Goal: Task Accomplishment & Management: Complete application form

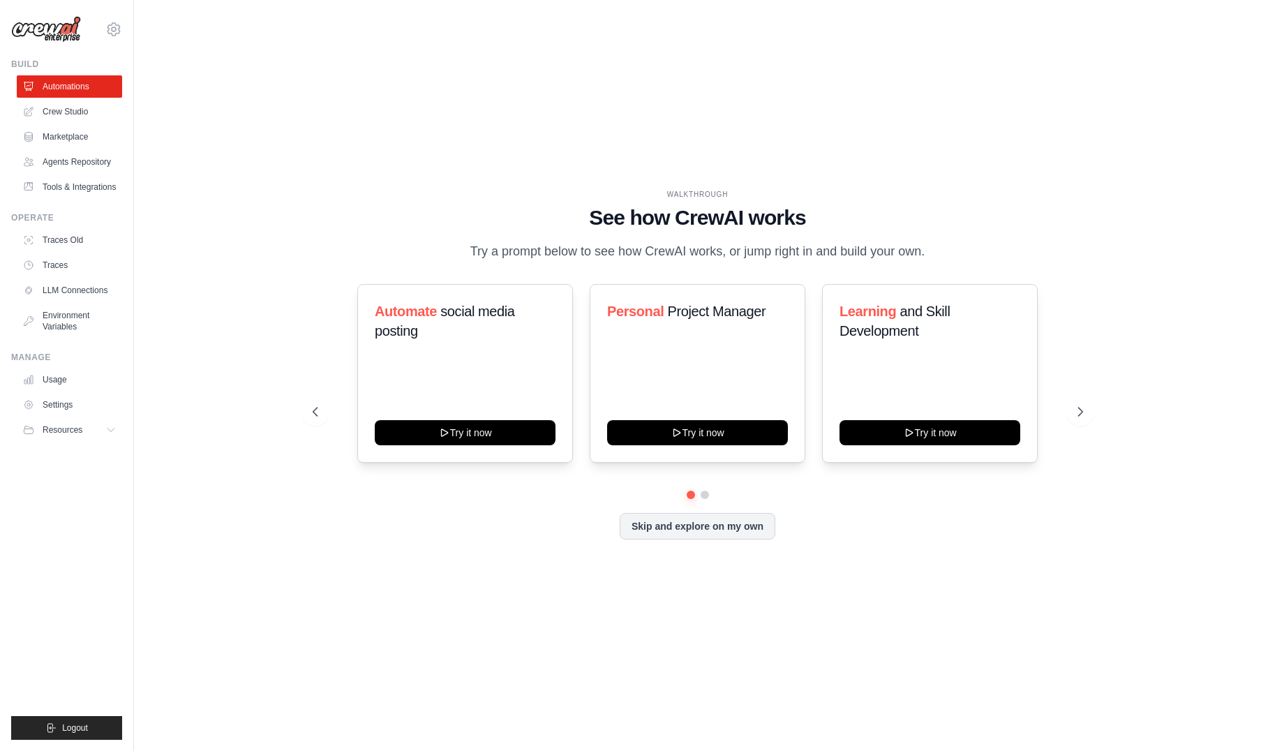
click at [313, 232] on div "WALKTHROUGH See how CrewAI works Try a prompt below to see how CrewAI works, or…" at bounding box center [698, 225] width 770 height 73
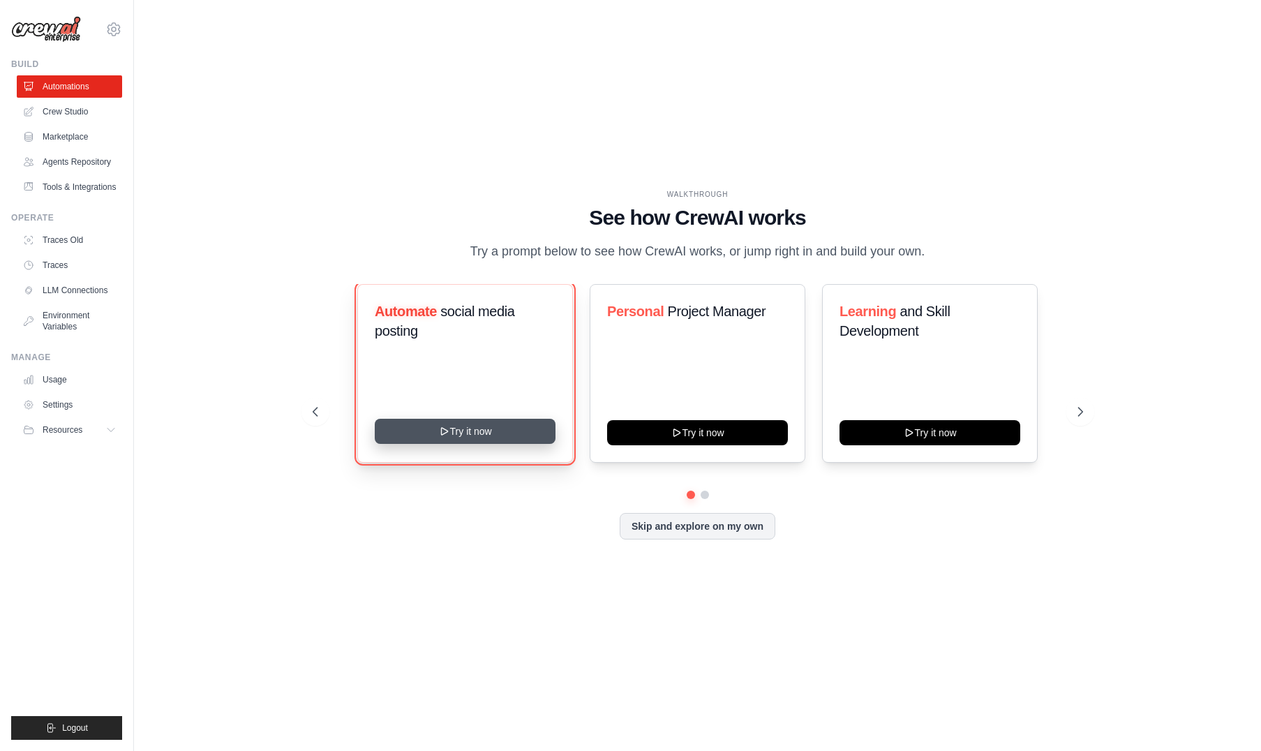
click at [432, 444] on button "Try it now" at bounding box center [465, 431] width 181 height 25
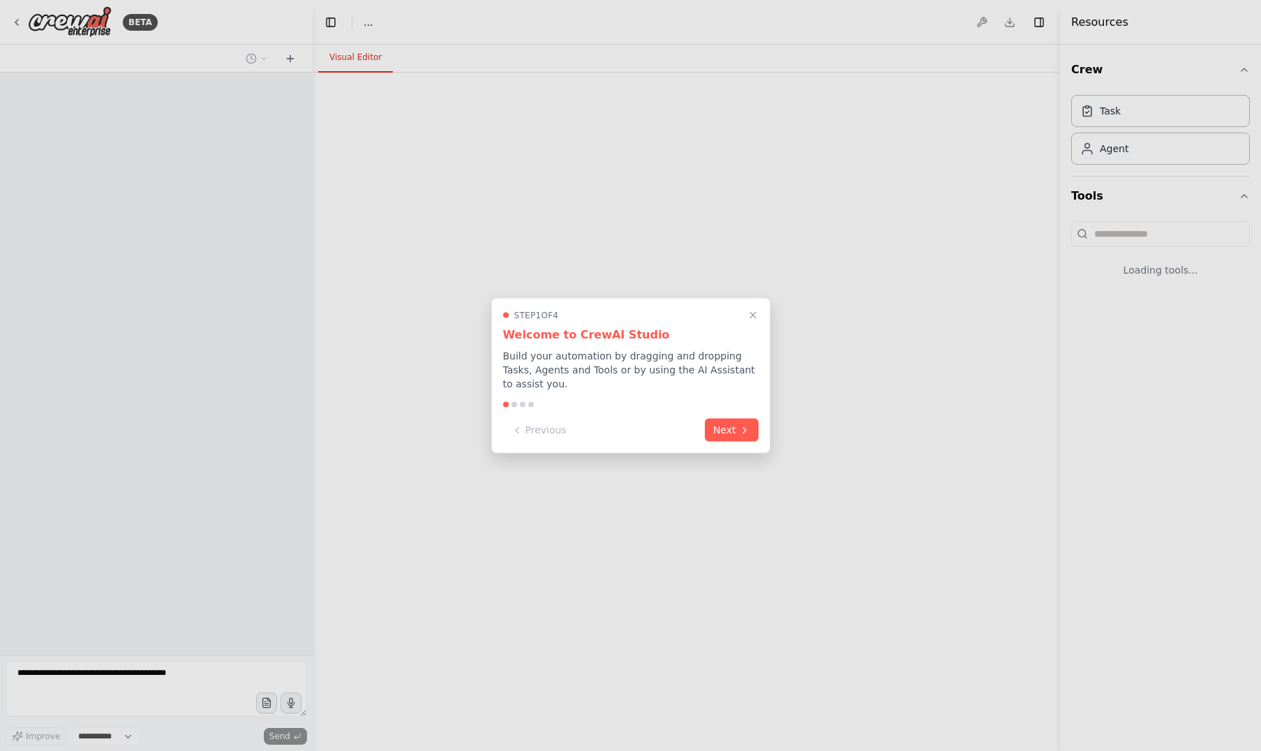
select select "****"
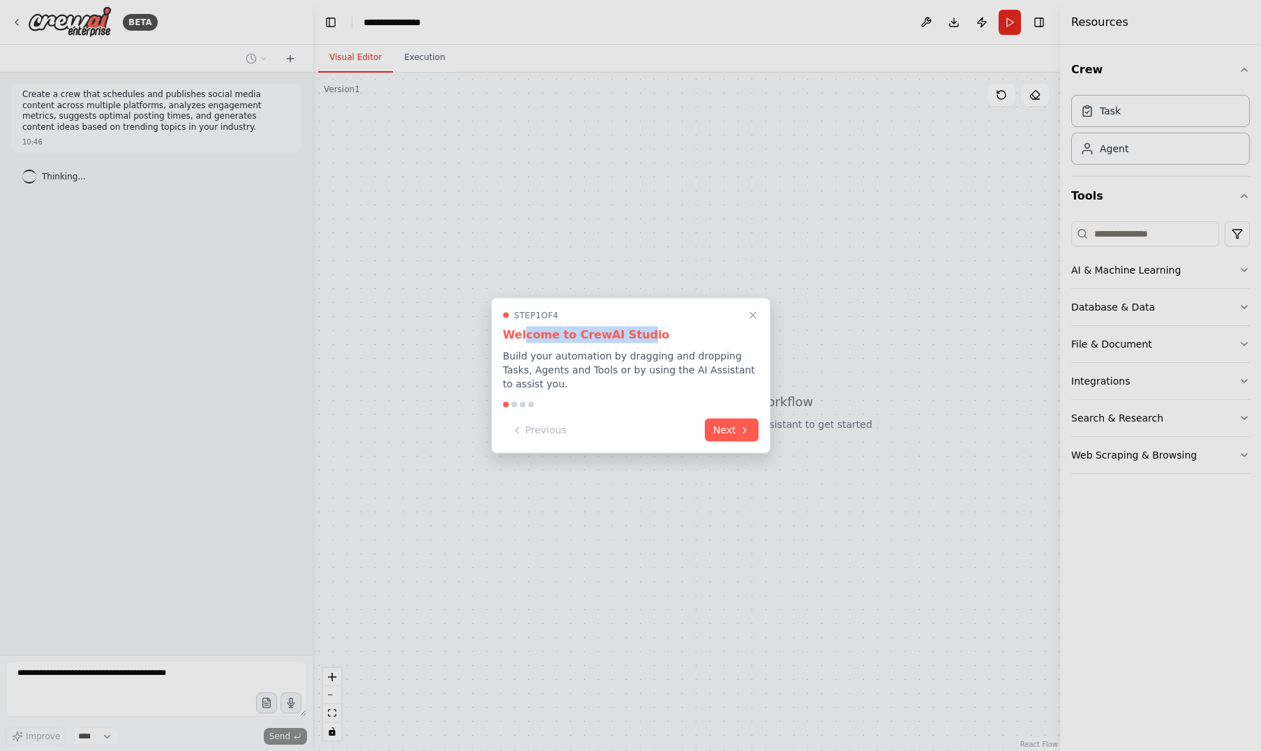
drag, startPoint x: 521, startPoint y: 333, endPoint x: 633, endPoint y: 329, distance: 111.7
click at [633, 329] on h3 "Welcome to CrewAI Studio" at bounding box center [630, 334] width 255 height 17
drag, startPoint x: 518, startPoint y: 355, endPoint x: 602, endPoint y: 381, distance: 88.3
click at [602, 381] on p "Build your automation by dragging and dropping Tasks, Agents and Tools or by us…" at bounding box center [630, 370] width 255 height 42
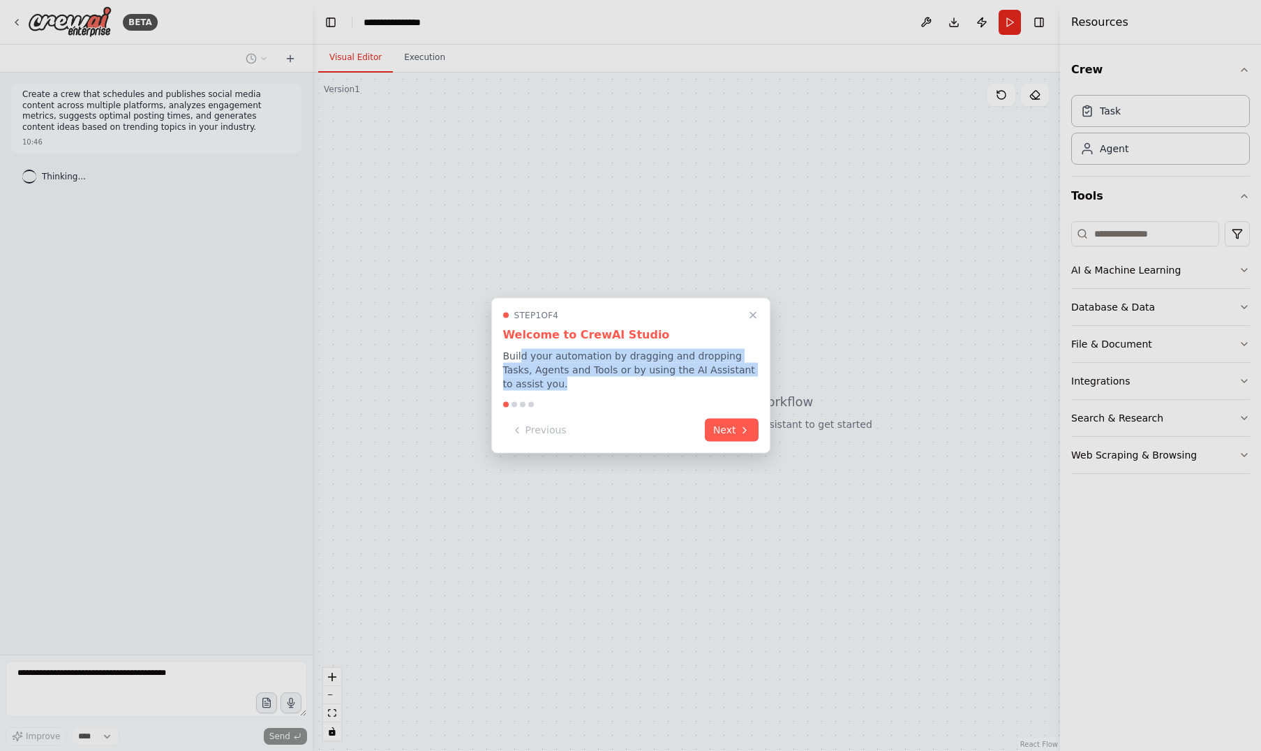
drag, startPoint x: 519, startPoint y: 356, endPoint x: 537, endPoint y: 382, distance: 31.5
click at [537, 382] on p "Build your automation by dragging and dropping Tasks, Agents and Tools or by us…" at bounding box center [630, 370] width 255 height 42
click at [729, 428] on button "Next" at bounding box center [732, 428] width 54 height 23
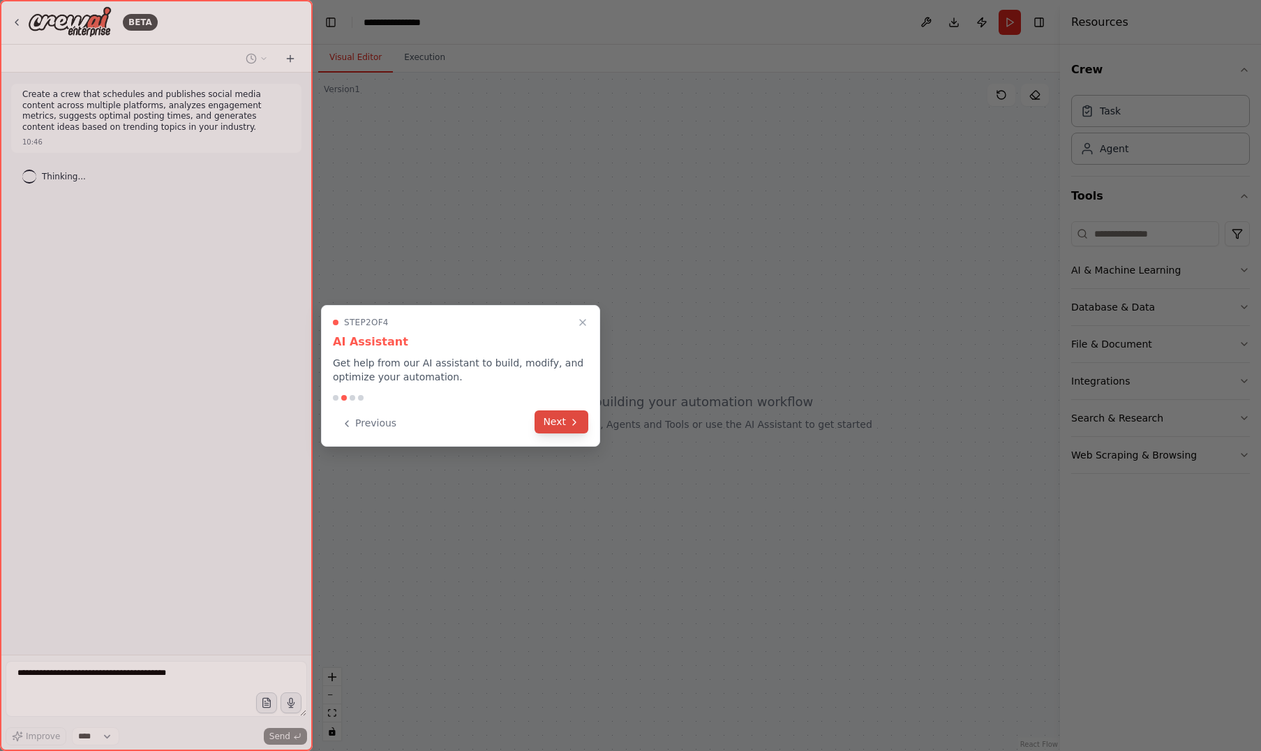
click at [569, 423] on icon at bounding box center [574, 421] width 11 height 11
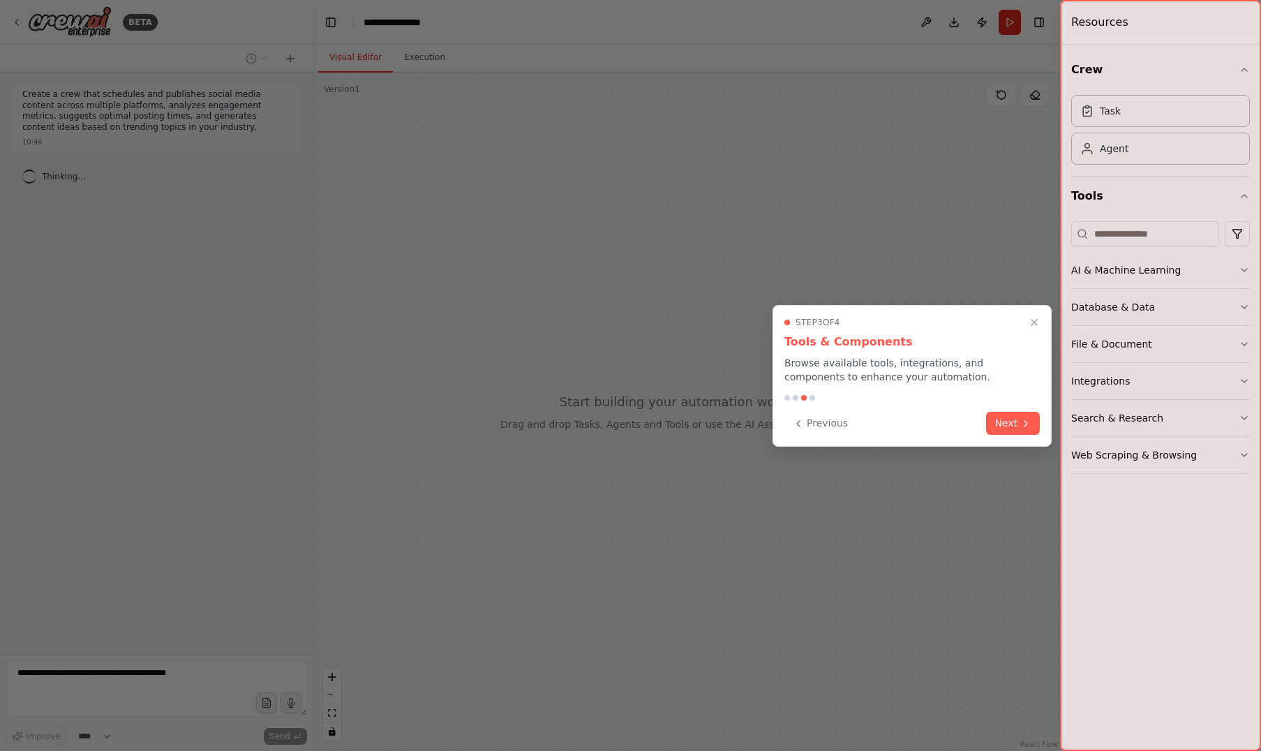
click at [915, 377] on p "Browse available tools, integrations, and components to enhance your automation." at bounding box center [911, 370] width 255 height 28
click at [1004, 426] on button "Next" at bounding box center [1013, 421] width 54 height 23
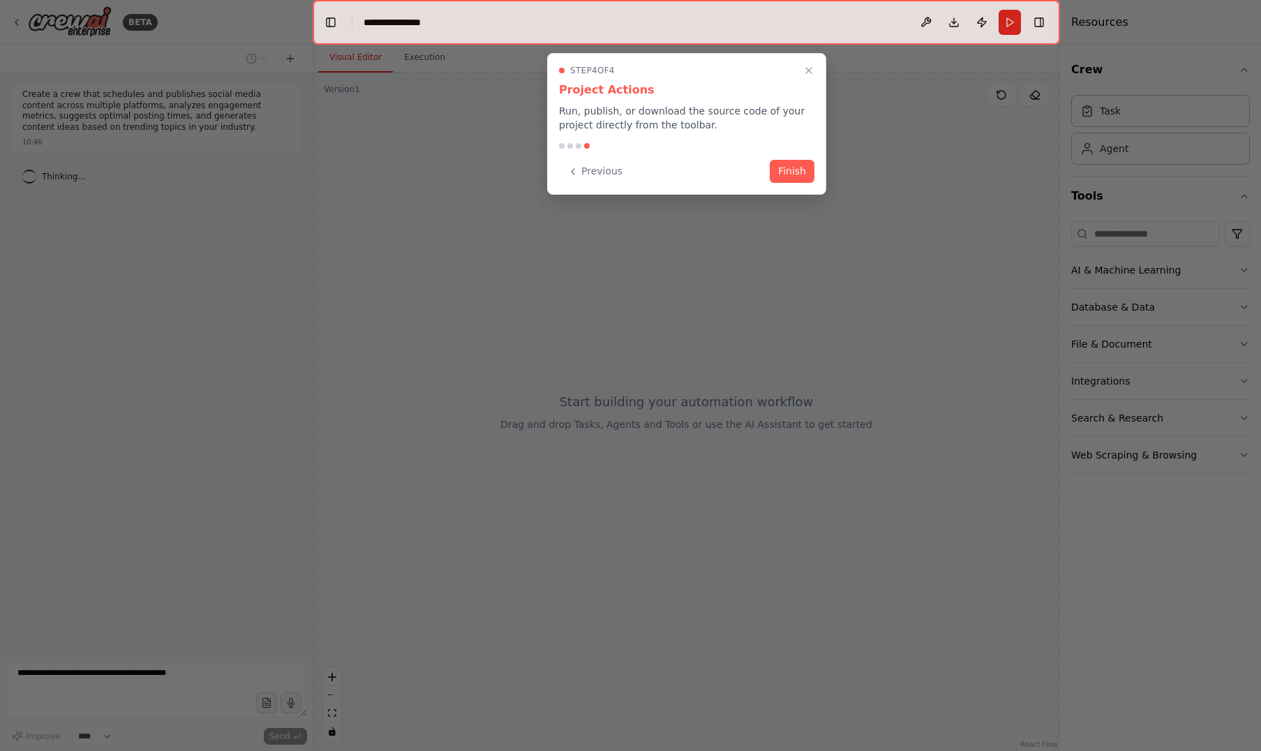
click at [656, 169] on div "Previous Finish" at bounding box center [686, 171] width 255 height 23
click at [801, 176] on button "Finish" at bounding box center [791, 169] width 45 height 23
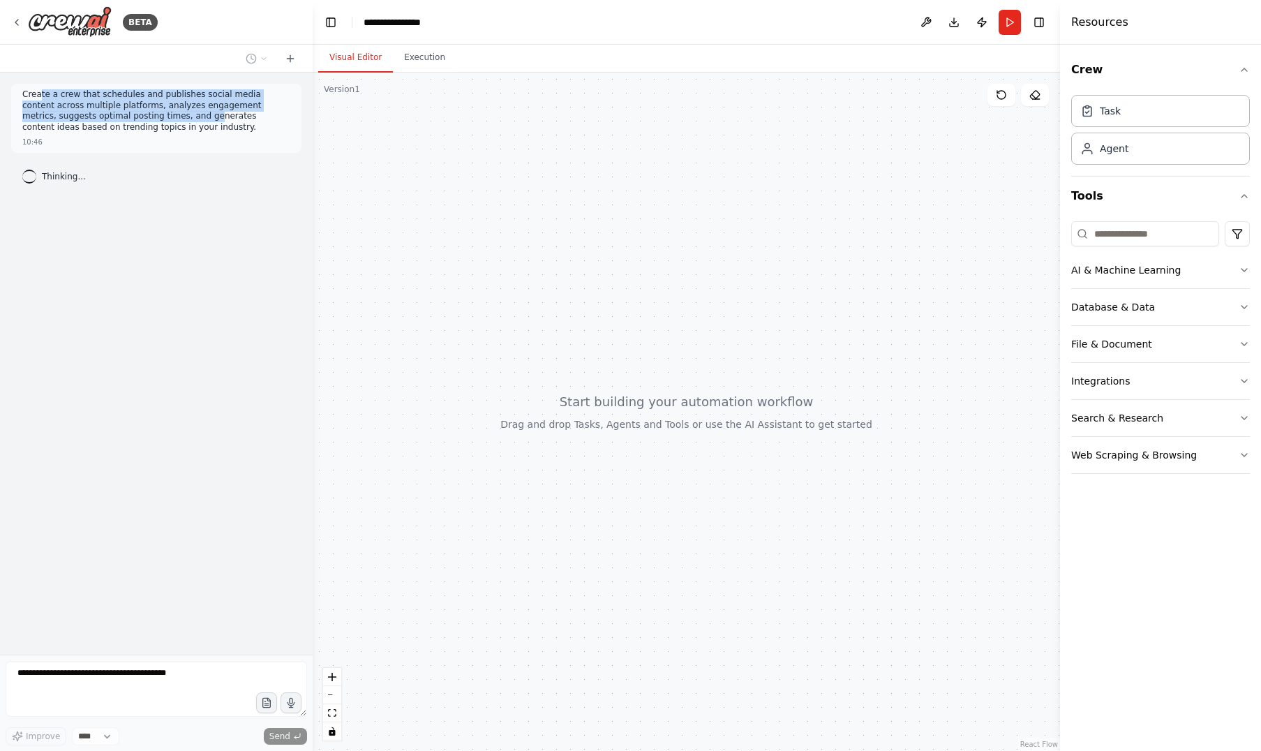
drag, startPoint x: 40, startPoint y: 96, endPoint x: 139, endPoint y: 121, distance: 102.4
click at [139, 121] on p "Create a crew that schedules and publishes social media content across multiple…" at bounding box center [156, 110] width 268 height 43
click at [172, 126] on p "Create a crew that schedules and publishes social media content across multiple…" at bounding box center [156, 110] width 268 height 43
drag, startPoint x: 30, startPoint y: 93, endPoint x: 154, endPoint y: 122, distance: 127.6
click at [154, 122] on p "Create a crew that schedules and publishes social media content across multiple…" at bounding box center [156, 110] width 268 height 43
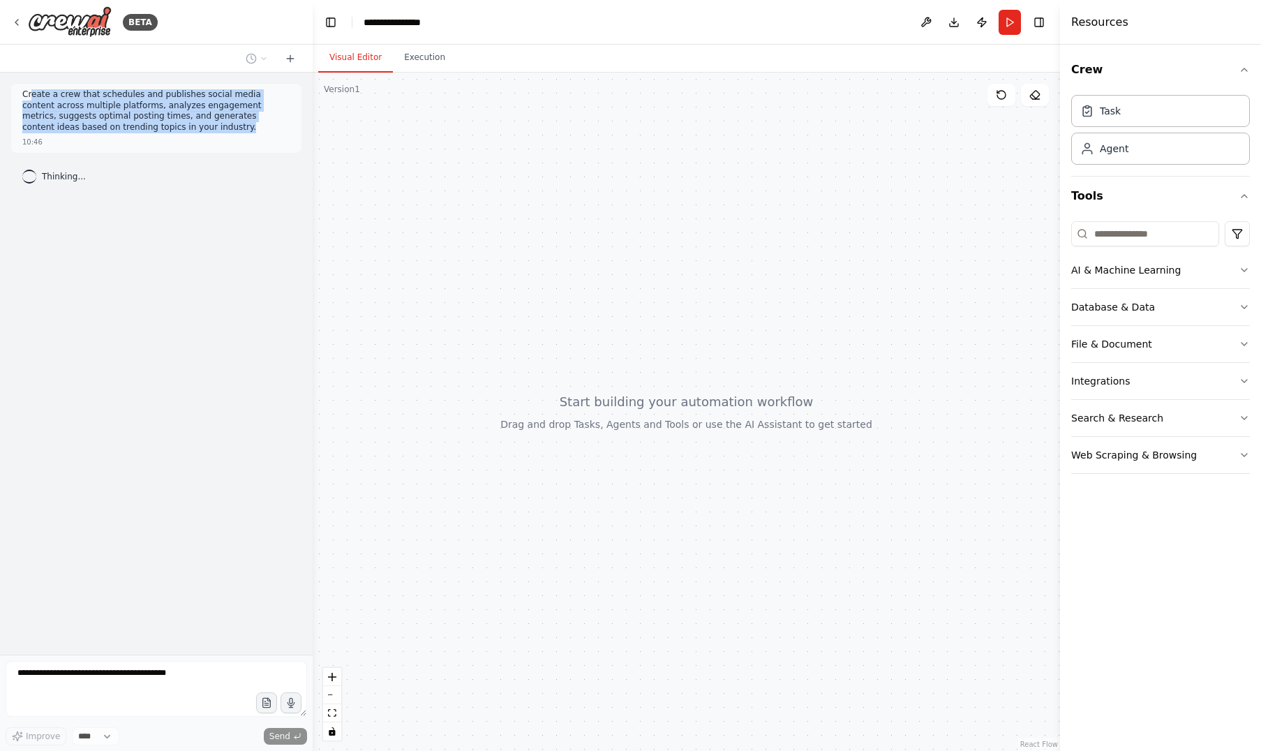
click at [178, 127] on p "Create a crew that schedules and publishes social media content across multiple…" at bounding box center [156, 110] width 268 height 43
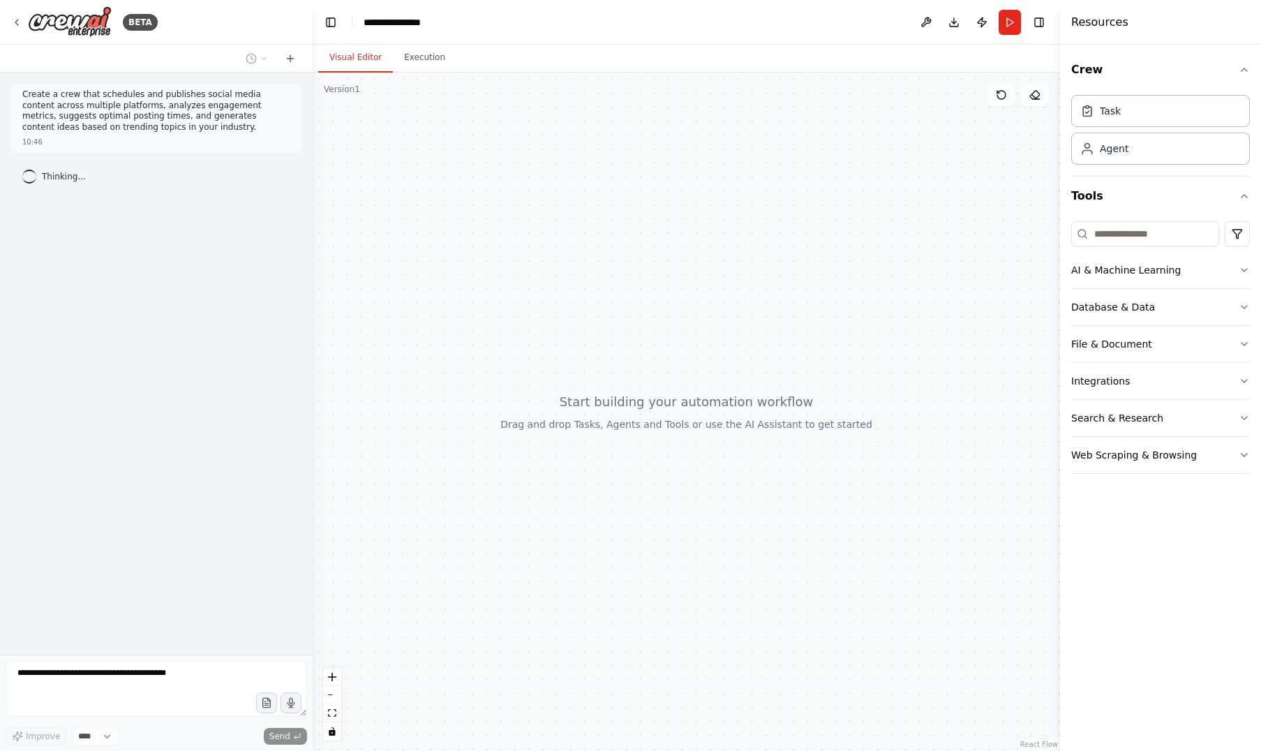
click at [178, 127] on p "Create a crew that schedules and publishes social media content across multiple…" at bounding box center [156, 110] width 268 height 43
drag, startPoint x: 29, startPoint y: 116, endPoint x: 207, endPoint y: 133, distance: 179.3
click at [207, 133] on p "Create a crew that schedules and publishes social media content across multiple…" at bounding box center [156, 110] width 268 height 43
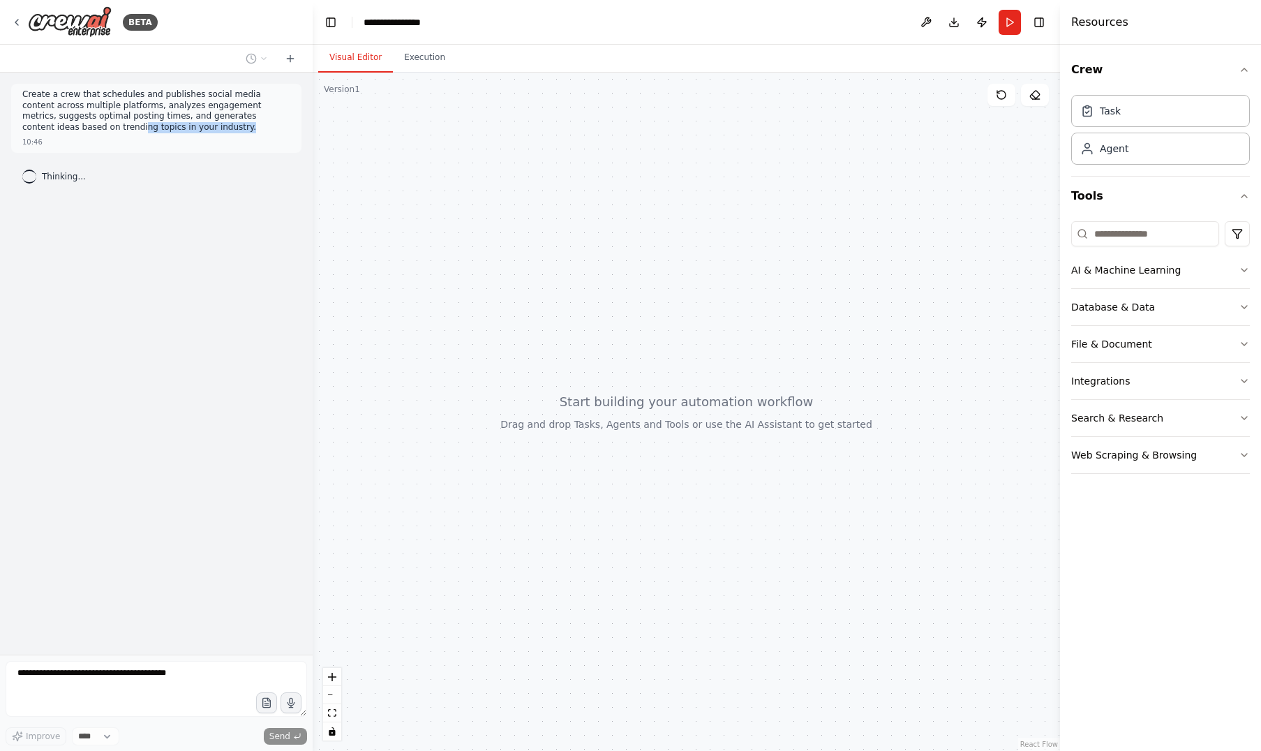
drag, startPoint x: 137, startPoint y: 130, endPoint x: 46, endPoint y: 123, distance: 91.0
click at [46, 123] on p "Create a crew that schedules and publishes social media content across multiple…" at bounding box center [156, 110] width 268 height 43
click at [199, 130] on p "Create a crew that schedules and publishes social media content across multiple…" at bounding box center [156, 110] width 268 height 43
click at [391, 283] on div at bounding box center [686, 412] width 747 height 678
click at [1242, 69] on icon "button" at bounding box center [1244, 69] width 6 height 3
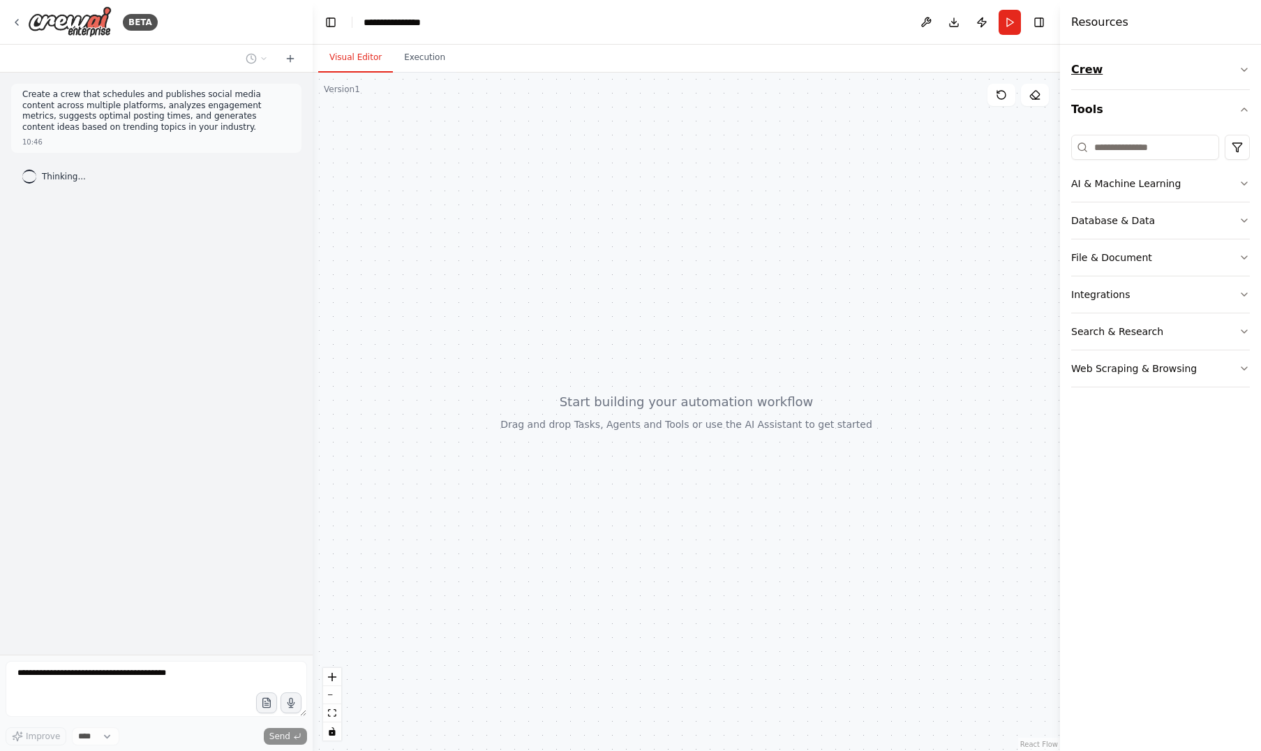
click at [1242, 69] on icon "button" at bounding box center [1243, 69] width 11 height 11
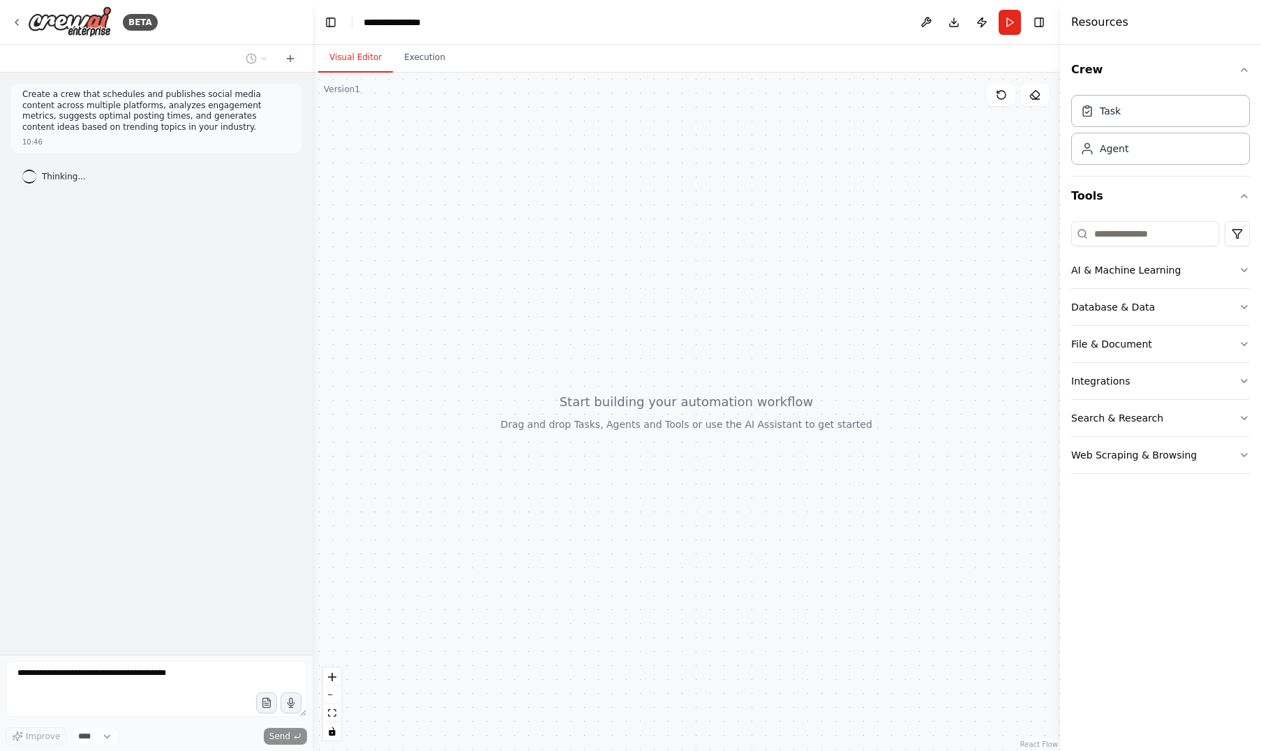
click at [50, 173] on span "Thinking..." at bounding box center [64, 176] width 44 height 11
click at [116, 187] on div "Thinking..." at bounding box center [156, 176] width 290 height 25
click at [103, 332] on div "Create a crew that schedules and publishes social media content across multiple…" at bounding box center [156, 364] width 313 height 582
click at [682, 246] on div at bounding box center [686, 412] width 747 height 678
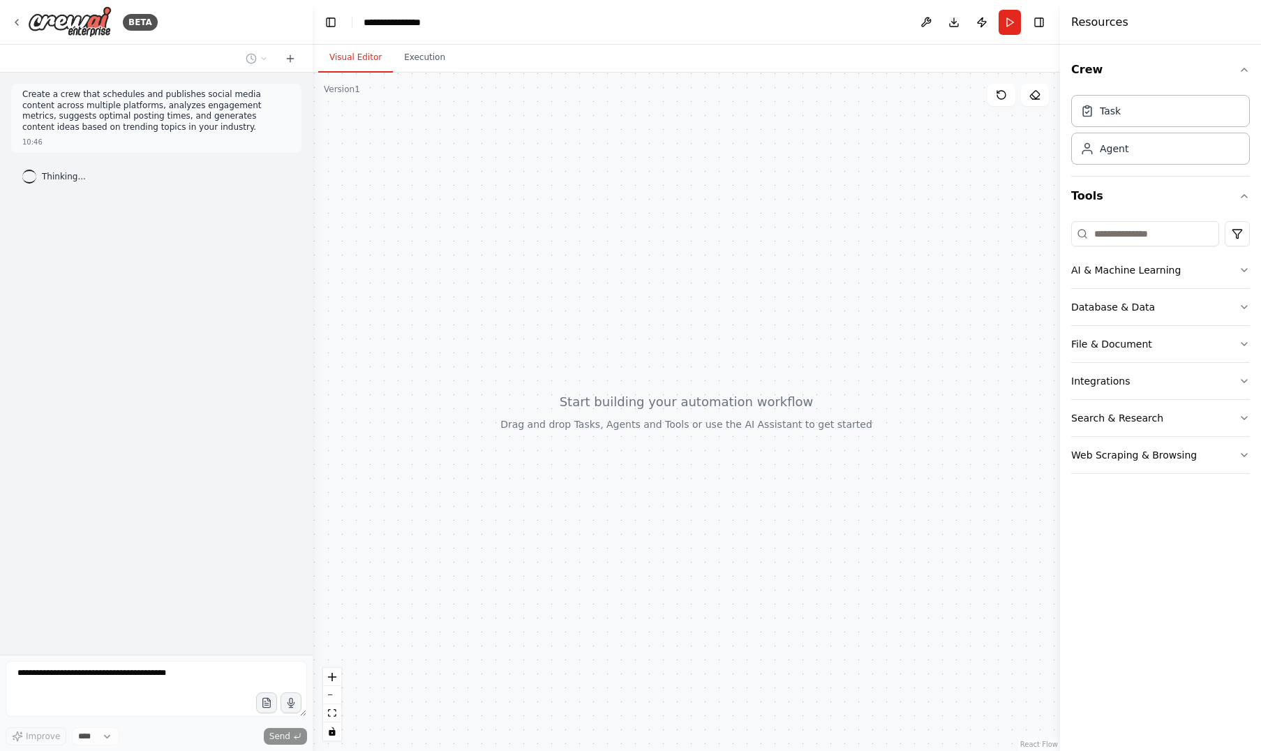
drag, startPoint x: 647, startPoint y: 351, endPoint x: 642, endPoint y: 261, distance: 90.1
click at [642, 261] on div at bounding box center [686, 412] width 747 height 678
drag, startPoint x: 686, startPoint y: 285, endPoint x: 700, endPoint y: 356, distance: 73.1
click at [700, 356] on div at bounding box center [686, 412] width 747 height 678
click at [426, 58] on button "Execution" at bounding box center [424, 57] width 63 height 29
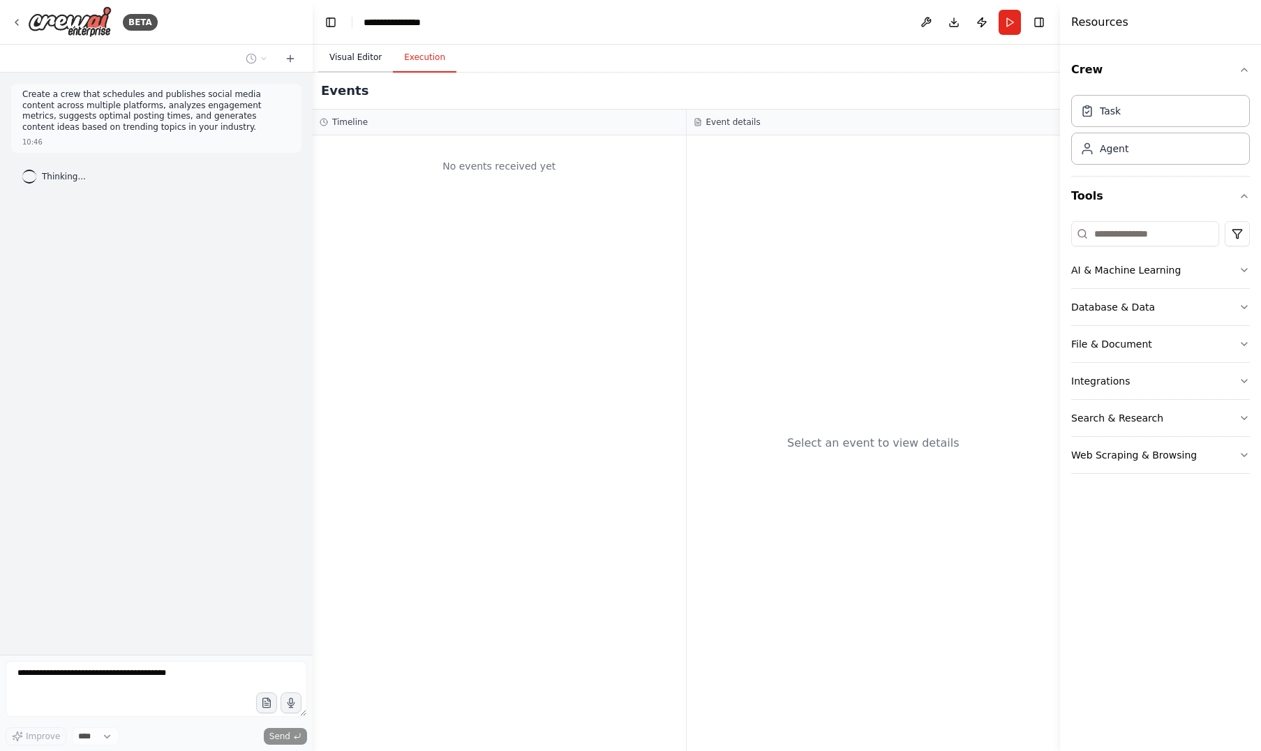
click at [359, 58] on button "Visual Editor" at bounding box center [355, 57] width 75 height 29
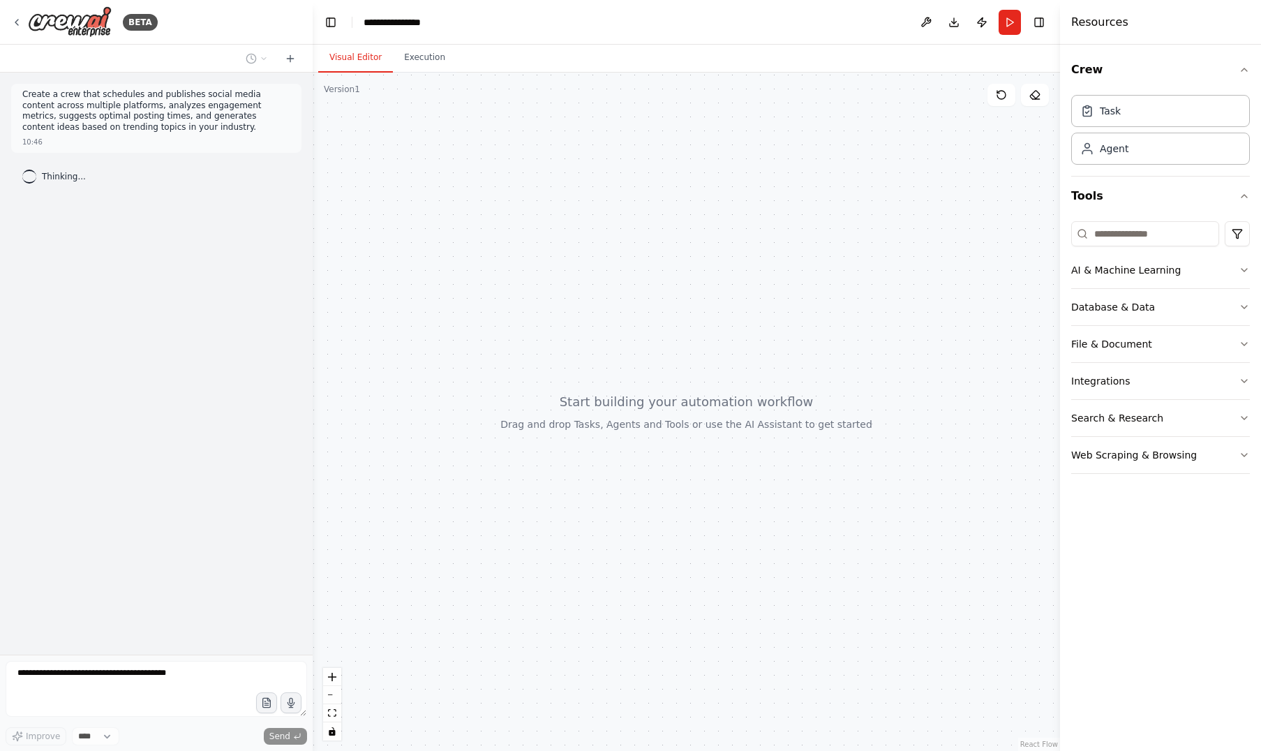
click at [482, 206] on div at bounding box center [686, 412] width 747 height 678
click at [454, 242] on div at bounding box center [686, 412] width 747 height 678
click at [292, 59] on icon at bounding box center [290, 58] width 11 height 11
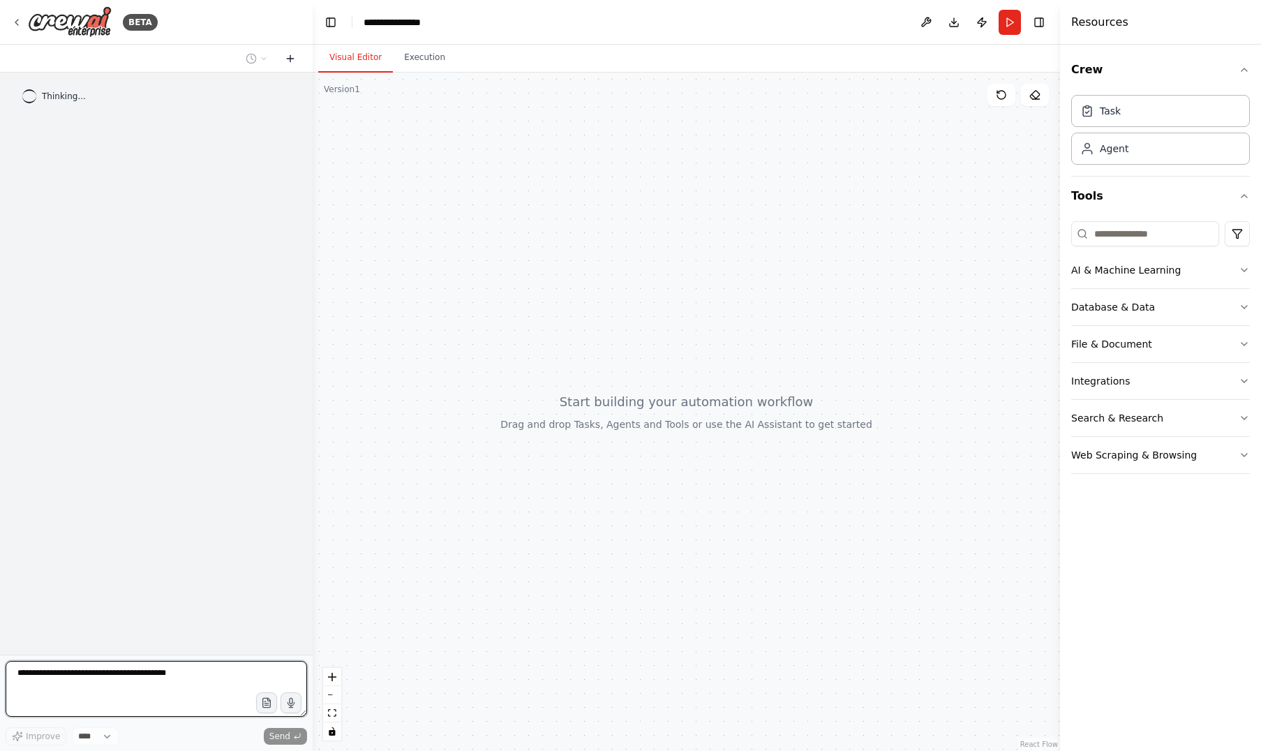
click at [292, 59] on icon at bounding box center [290, 58] width 11 height 11
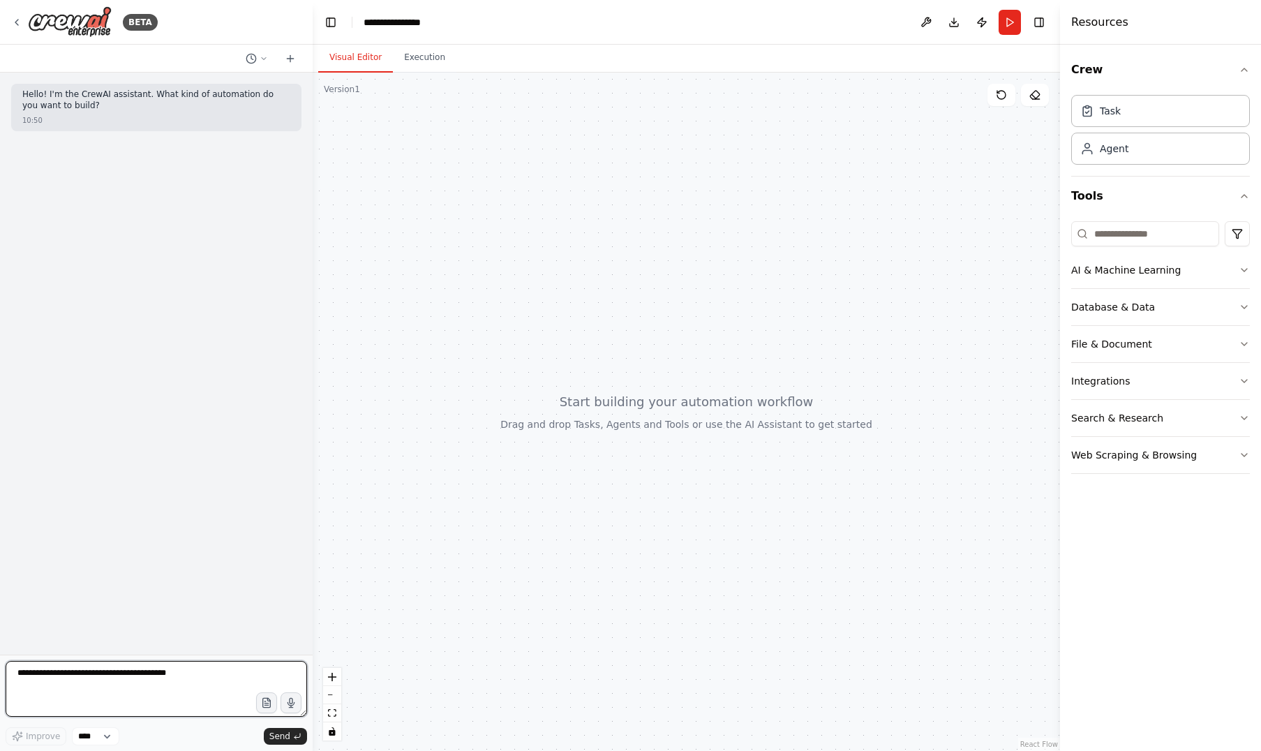
click at [43, 679] on textarea at bounding box center [156, 689] width 301 height 56
click at [77, 680] on textarea at bounding box center [156, 689] width 301 height 56
type textarea "*"
click at [214, 678] on textarea "**********" at bounding box center [156, 689] width 301 height 56
type textarea "**********"
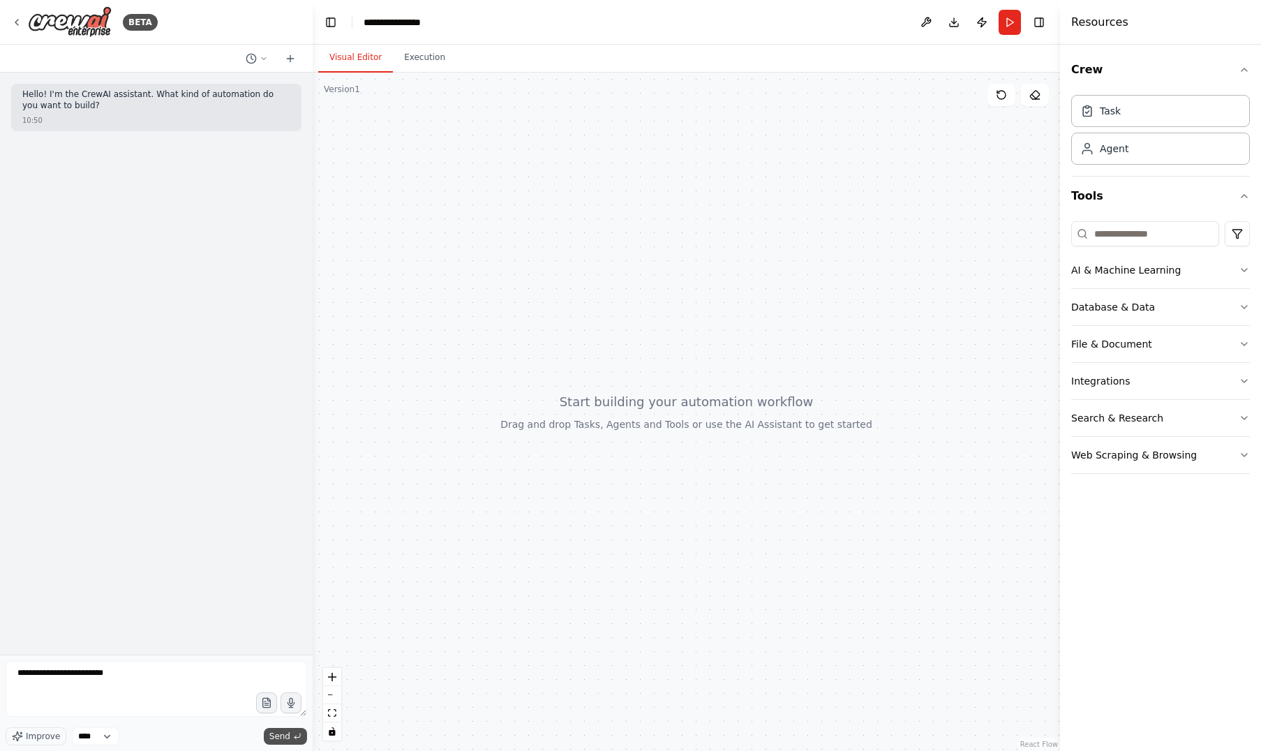
click at [279, 731] on span "Send" at bounding box center [279, 735] width 21 height 11
click at [96, 229] on div "Hello! I'm the CrewAI assistant. What kind of automation do you want to build? …" at bounding box center [156, 364] width 313 height 582
click at [16, 21] on icon at bounding box center [16, 23] width 3 height 6
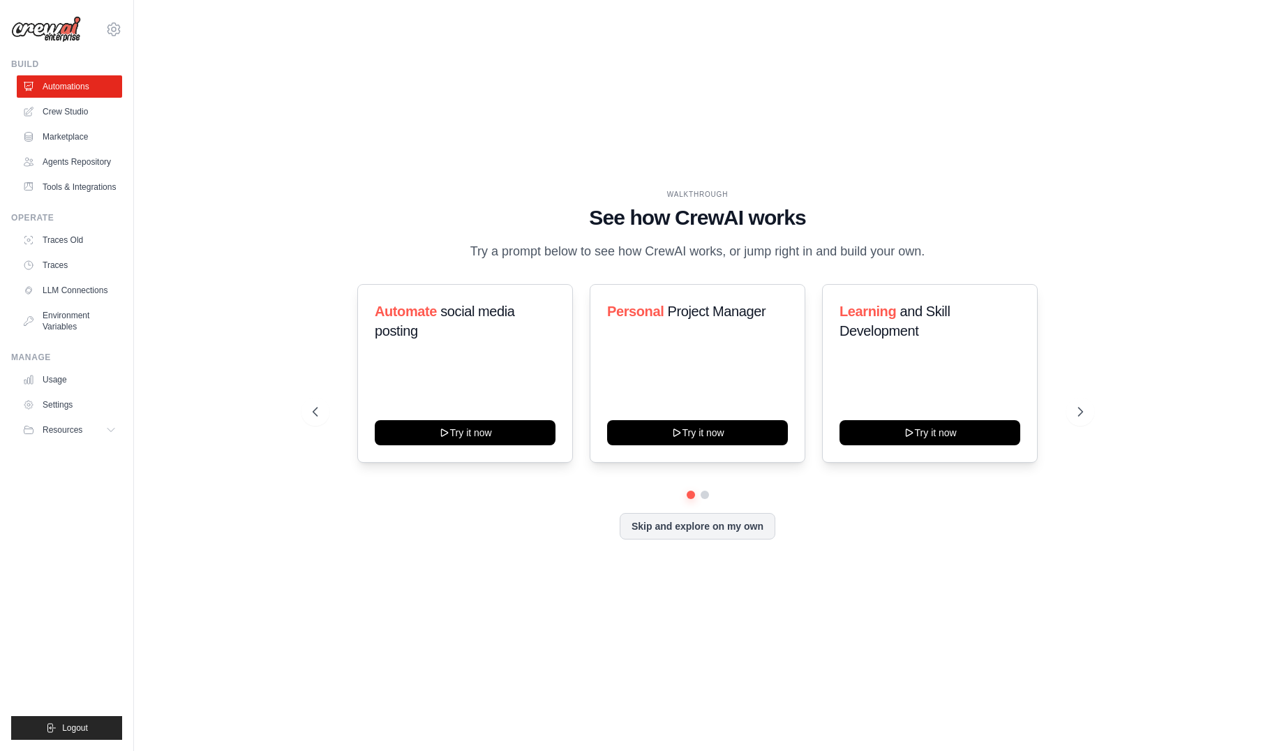
click at [277, 370] on div "WALKTHROUGH See how [PERSON_NAME] works Try a prompt below to see how [PERSON_N…" at bounding box center [697, 375] width 1082 height 723
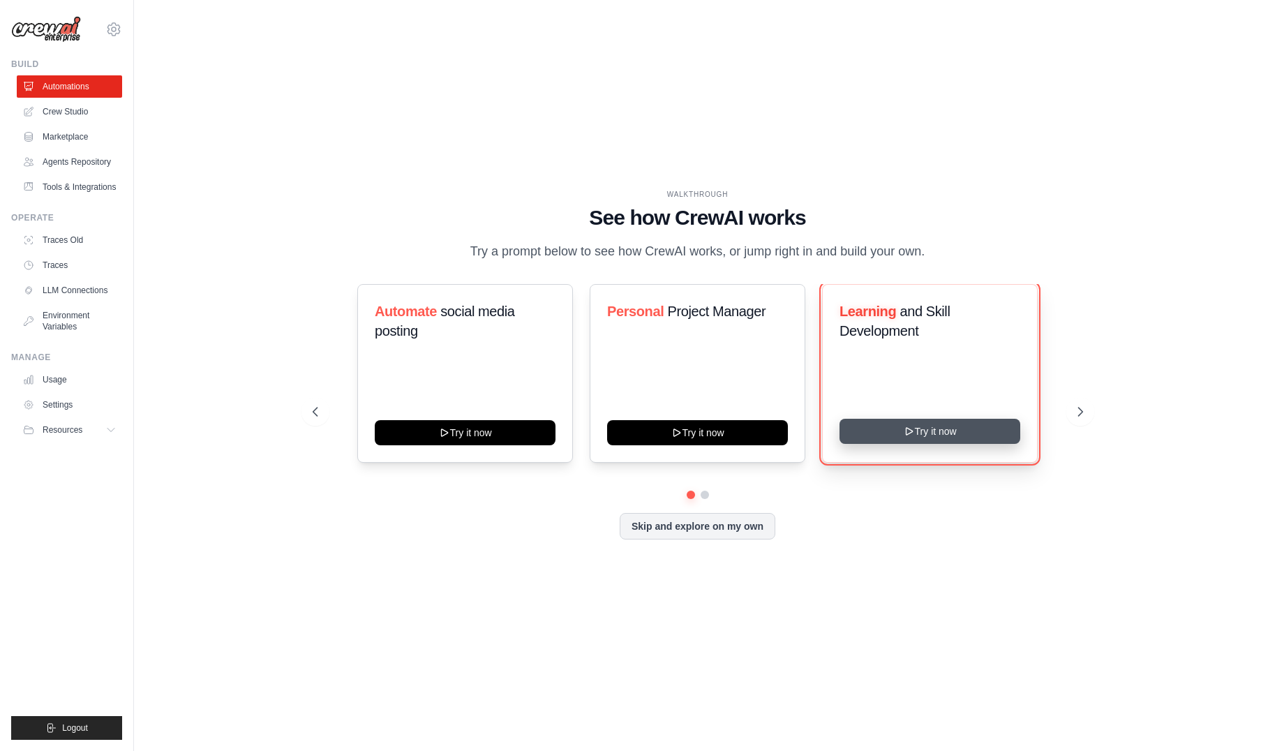
click at [943, 443] on button "Try it now" at bounding box center [929, 431] width 181 height 25
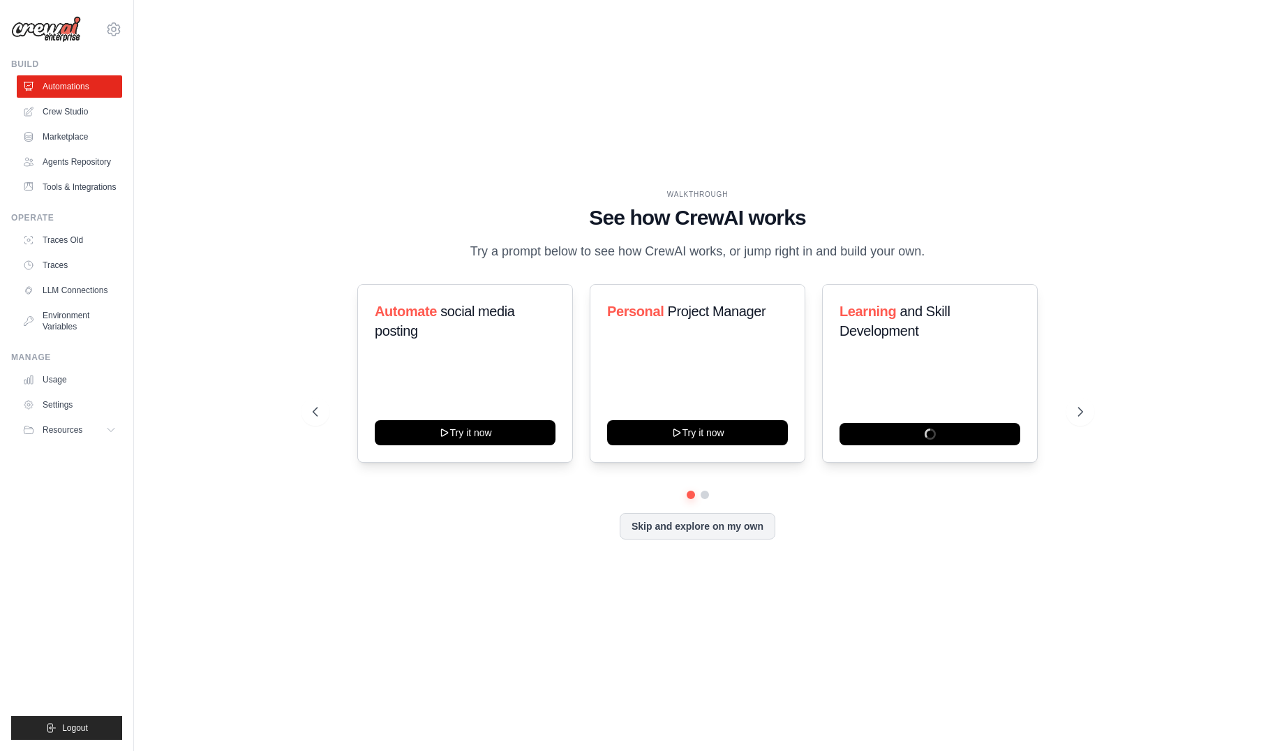
click at [290, 232] on div "WALKTHROUGH See how [PERSON_NAME] works Try a prompt below to see how [PERSON_N…" at bounding box center [697, 375] width 1082 height 723
click at [1080, 419] on icon at bounding box center [1081, 412] width 14 height 14
click at [451, 562] on div "WALKTHROUGH See how [PERSON_NAME] works Try a prompt below to see how [PERSON_N…" at bounding box center [698, 375] width 804 height 373
click at [318, 317] on div "Content Curator Try it now Fitness and Health Monitor Try it now Recipe and Mea…" at bounding box center [698, 373] width 770 height 179
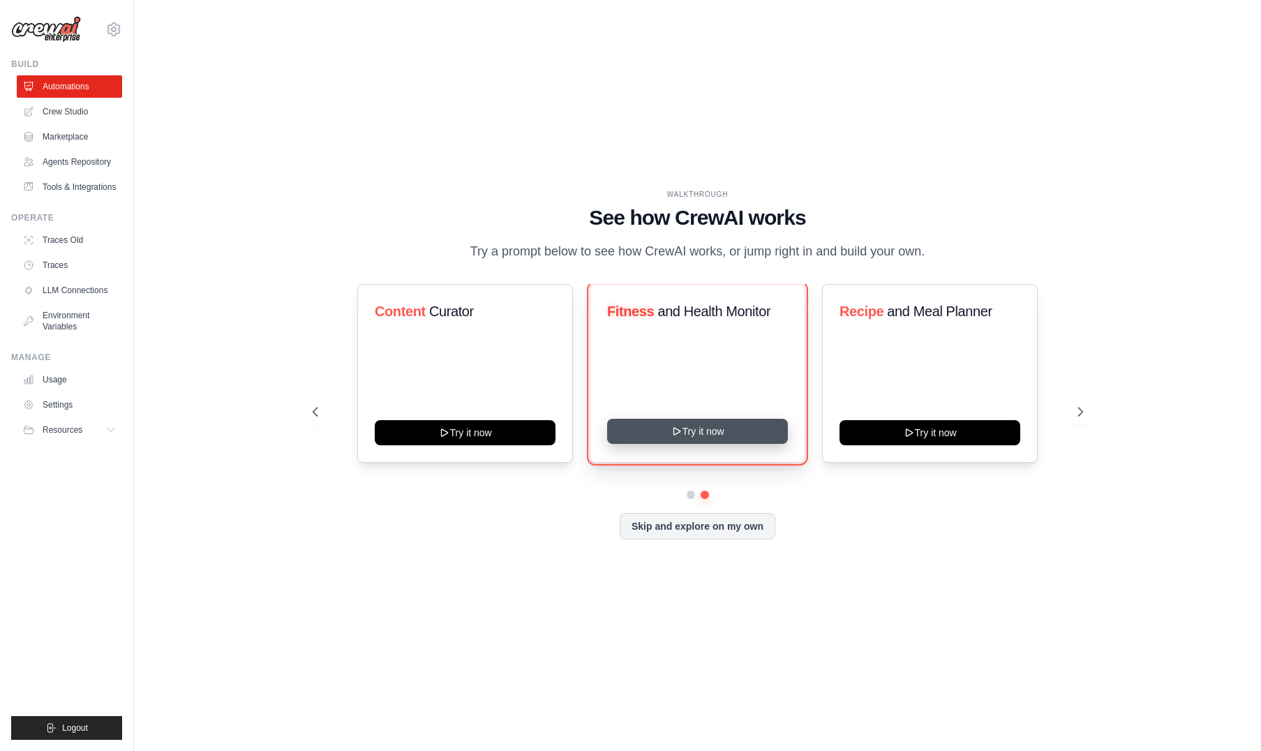
click at [685, 441] on button "Try it now" at bounding box center [697, 431] width 181 height 25
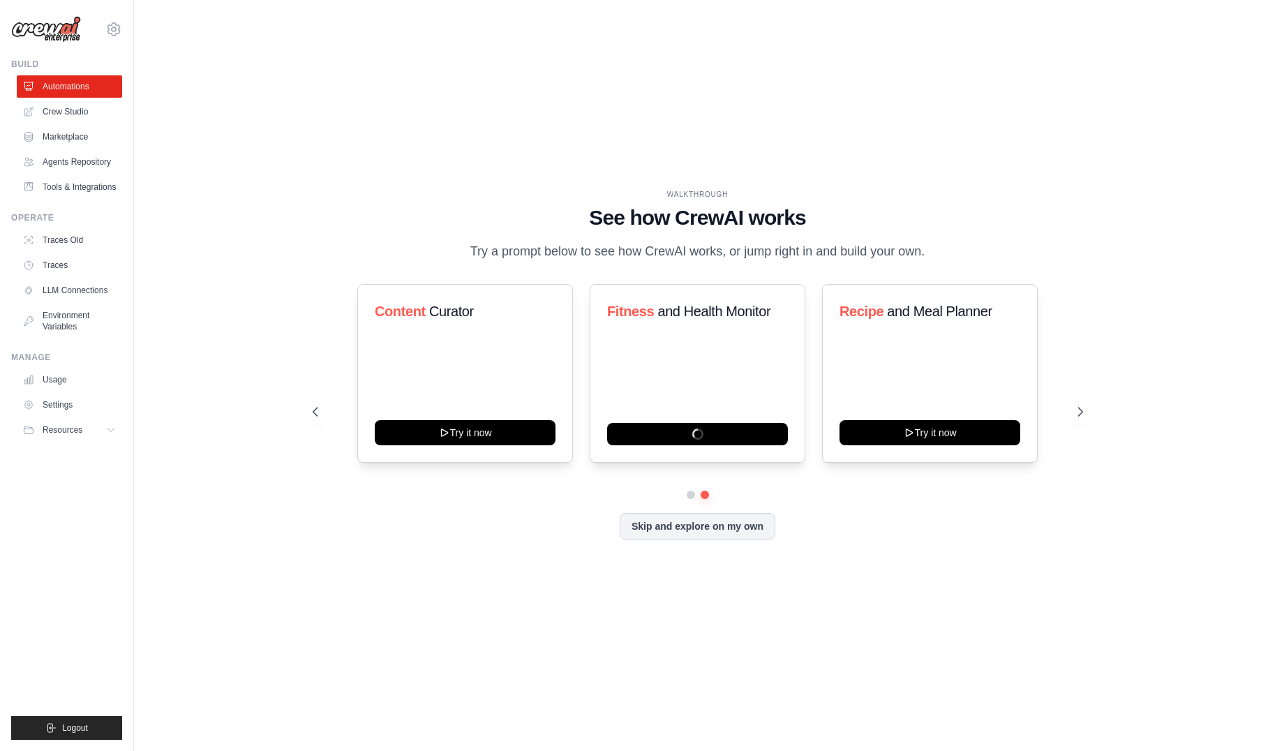
click at [206, 212] on div "WALKTHROUGH See how CrewAI works Try a prompt below to see how CrewAI works, or…" at bounding box center [697, 375] width 1082 height 723
click at [80, 116] on link "Crew Studio" at bounding box center [70, 111] width 105 height 22
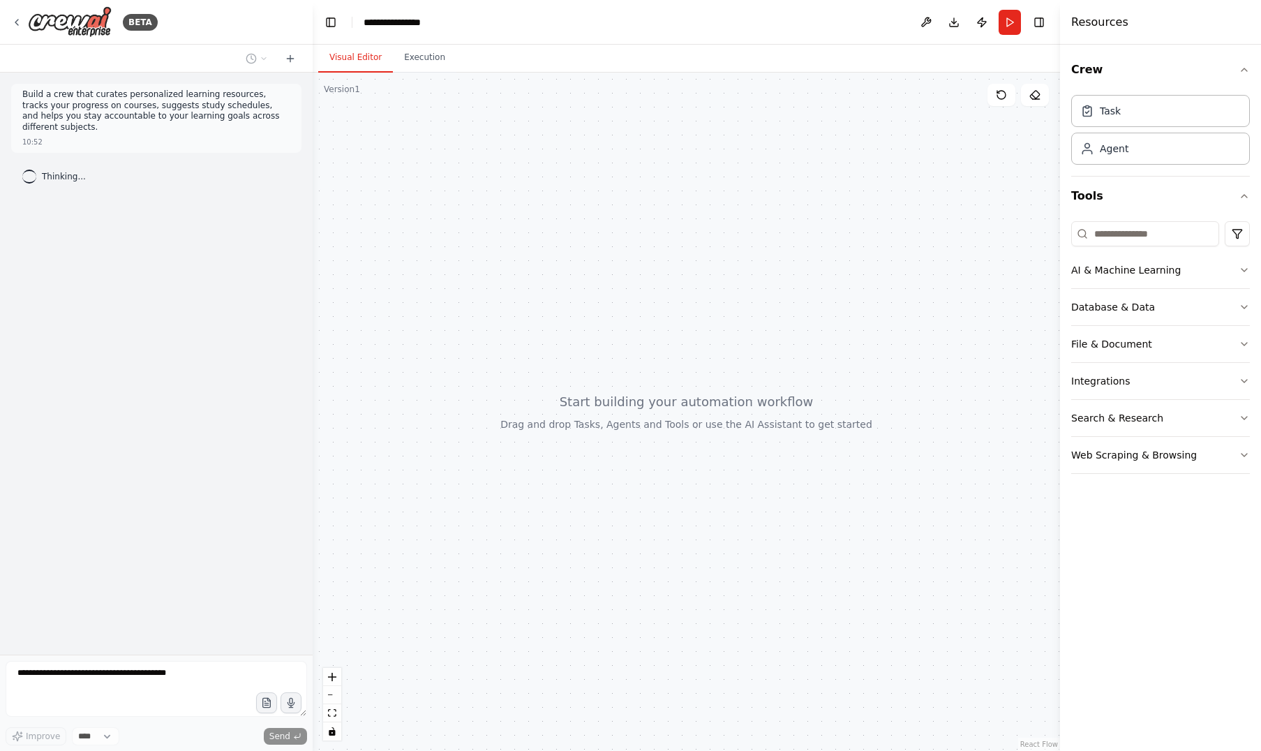
click at [587, 301] on div at bounding box center [686, 412] width 747 height 678
click at [405, 327] on div at bounding box center [686, 412] width 747 height 678
click at [573, 317] on div at bounding box center [686, 412] width 747 height 678
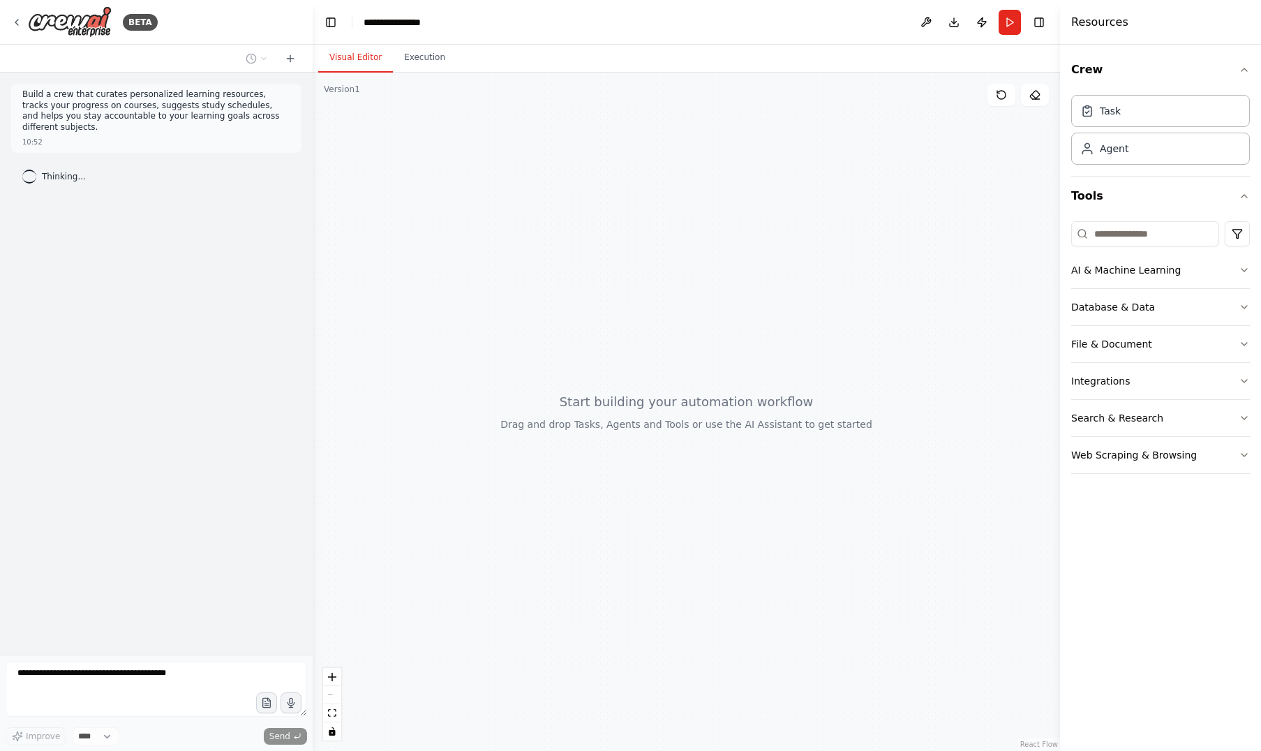
drag, startPoint x: 573, startPoint y: 317, endPoint x: 775, endPoint y: 336, distance: 202.4
click at [813, 361] on div at bounding box center [686, 412] width 747 height 678
drag, startPoint x: 735, startPoint y: 323, endPoint x: 666, endPoint y: 314, distance: 69.7
click at [666, 314] on div at bounding box center [686, 412] width 747 height 678
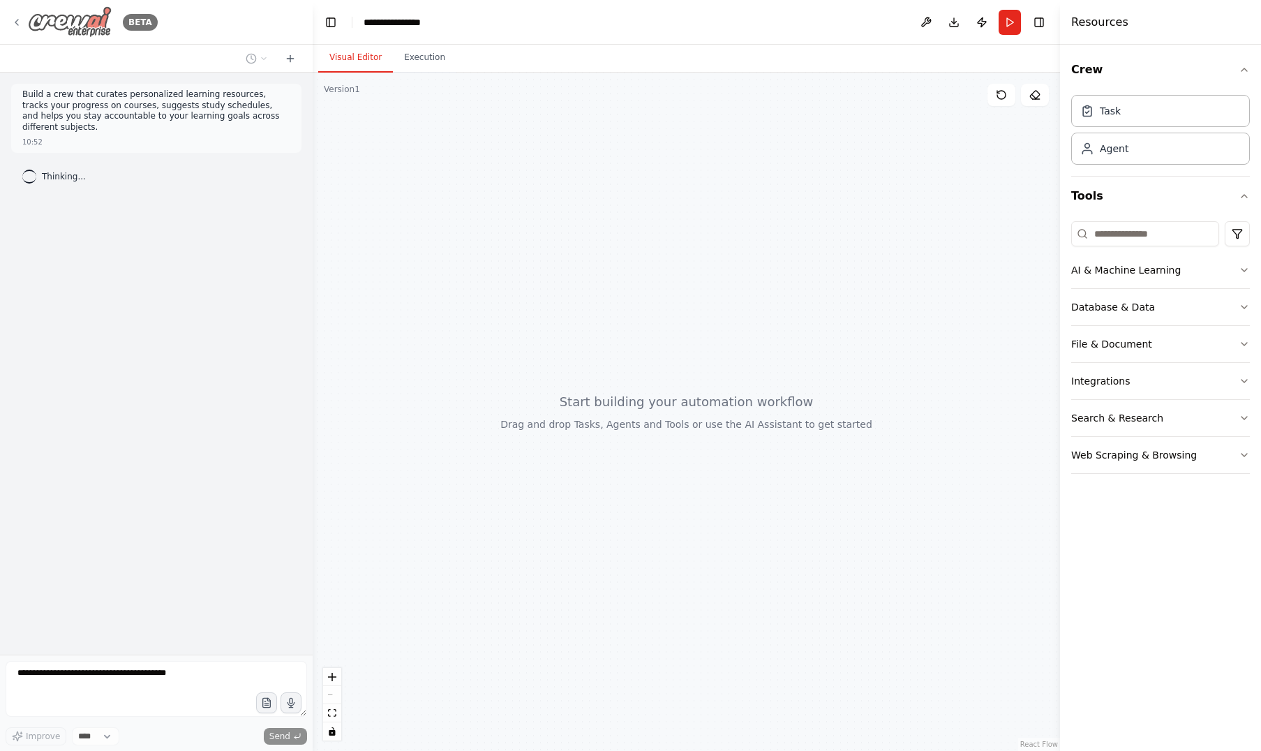
click at [20, 22] on icon at bounding box center [16, 22] width 11 height 11
click at [1239, 73] on icon "button" at bounding box center [1243, 69] width 11 height 11
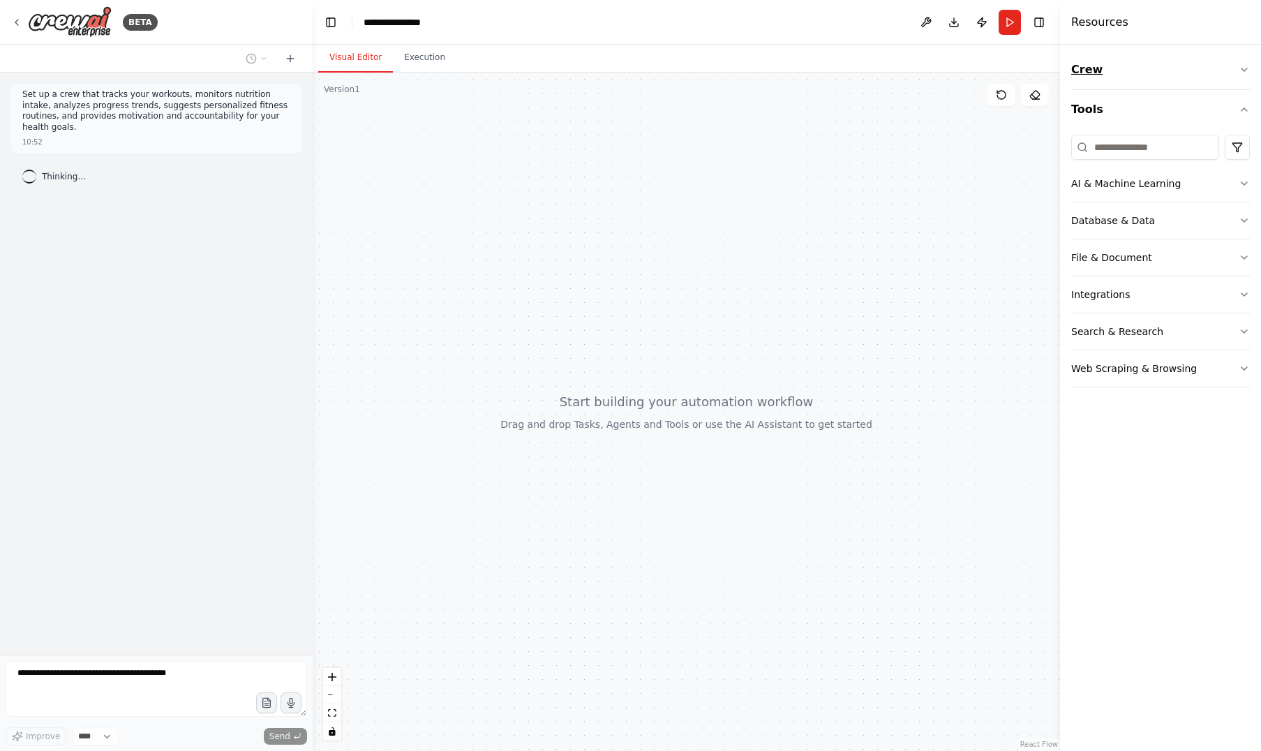
click at [1245, 70] on icon "button" at bounding box center [1243, 69] width 11 height 11
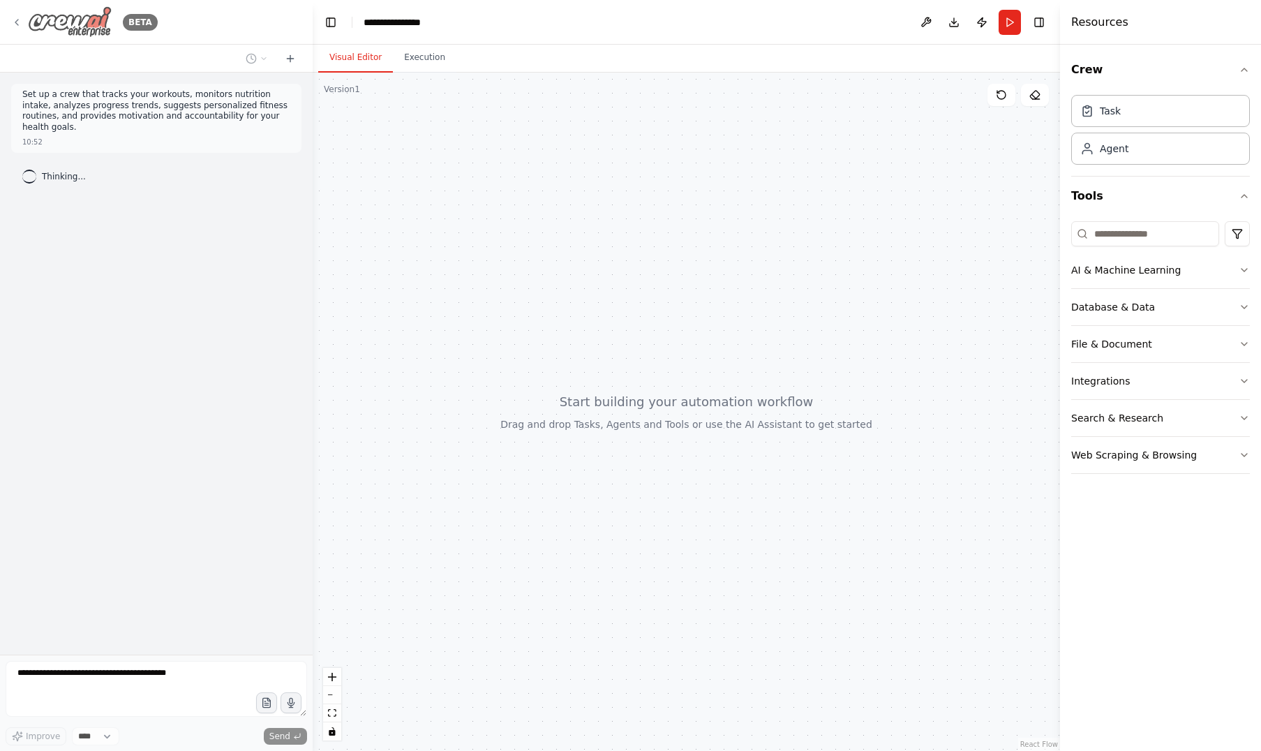
click at [17, 19] on icon at bounding box center [16, 22] width 11 height 11
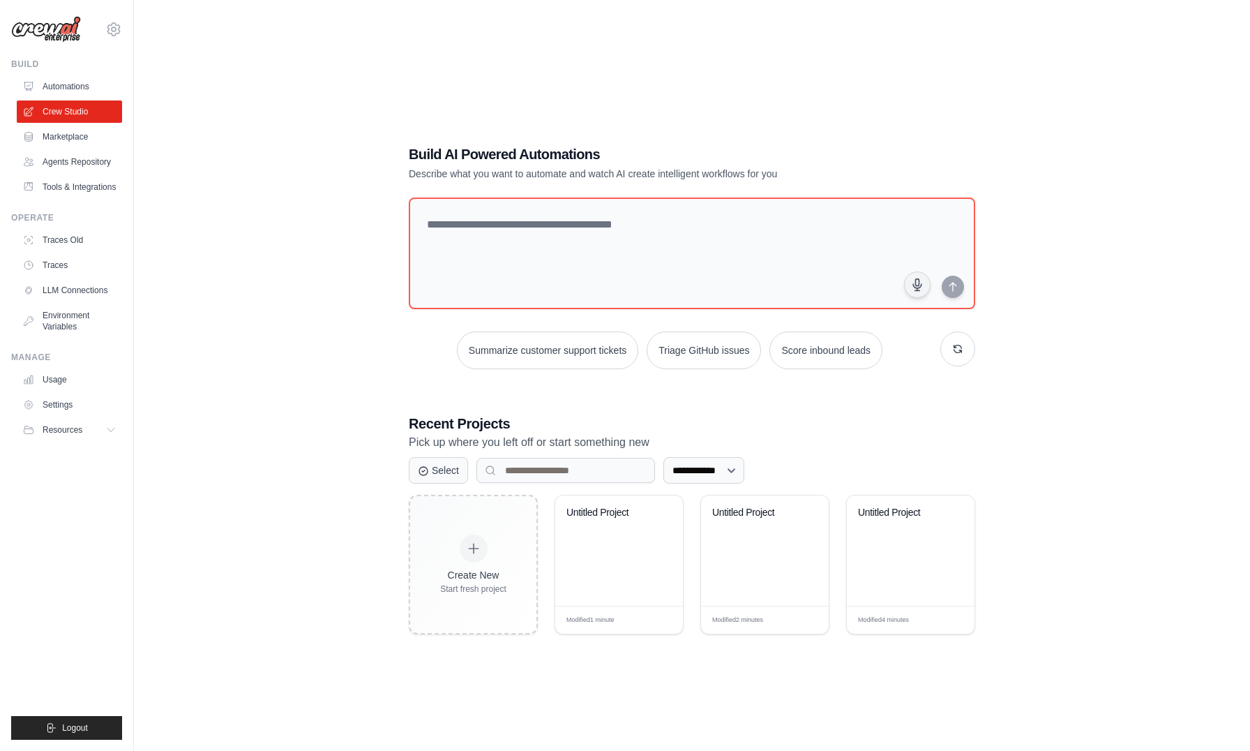
click at [276, 208] on div "**********" at bounding box center [692, 389] width 1072 height 751
click at [299, 208] on div "**********" at bounding box center [692, 389] width 1072 height 751
click at [464, 230] on textarea at bounding box center [692, 253] width 572 height 113
click at [493, 230] on textarea at bounding box center [692, 253] width 572 height 113
click at [687, 348] on button "Triage GitHub issues" at bounding box center [704, 350] width 114 height 38
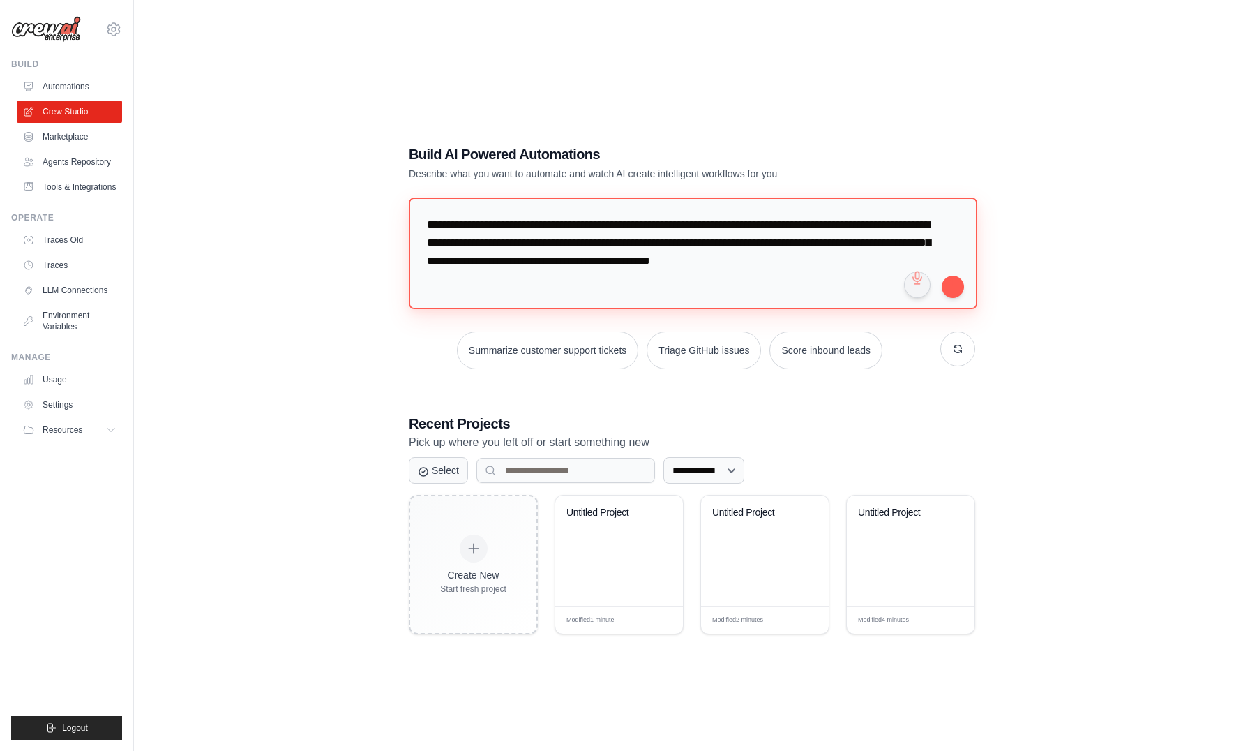
click at [595, 279] on textarea "**********" at bounding box center [693, 253] width 569 height 112
click at [952, 290] on button "submit" at bounding box center [953, 286] width 22 height 22
click at [317, 299] on div "**********" at bounding box center [692, 389] width 1072 height 751
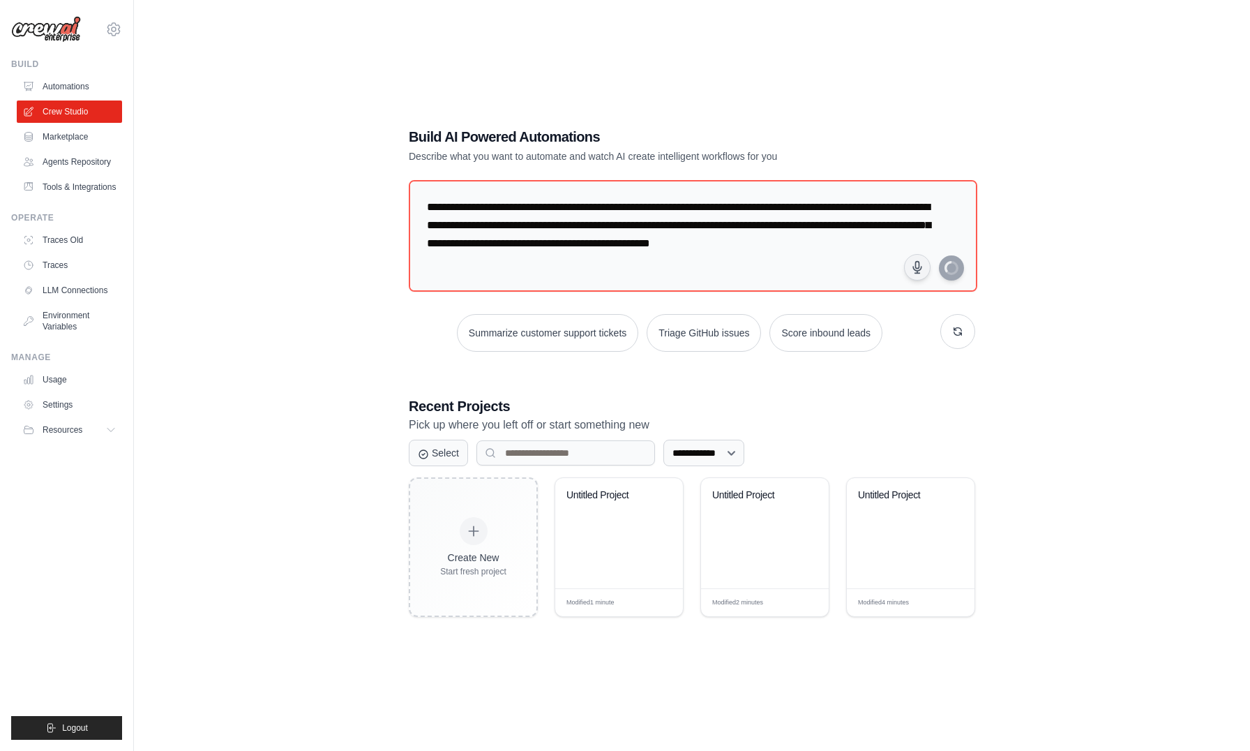
scroll to position [28, 0]
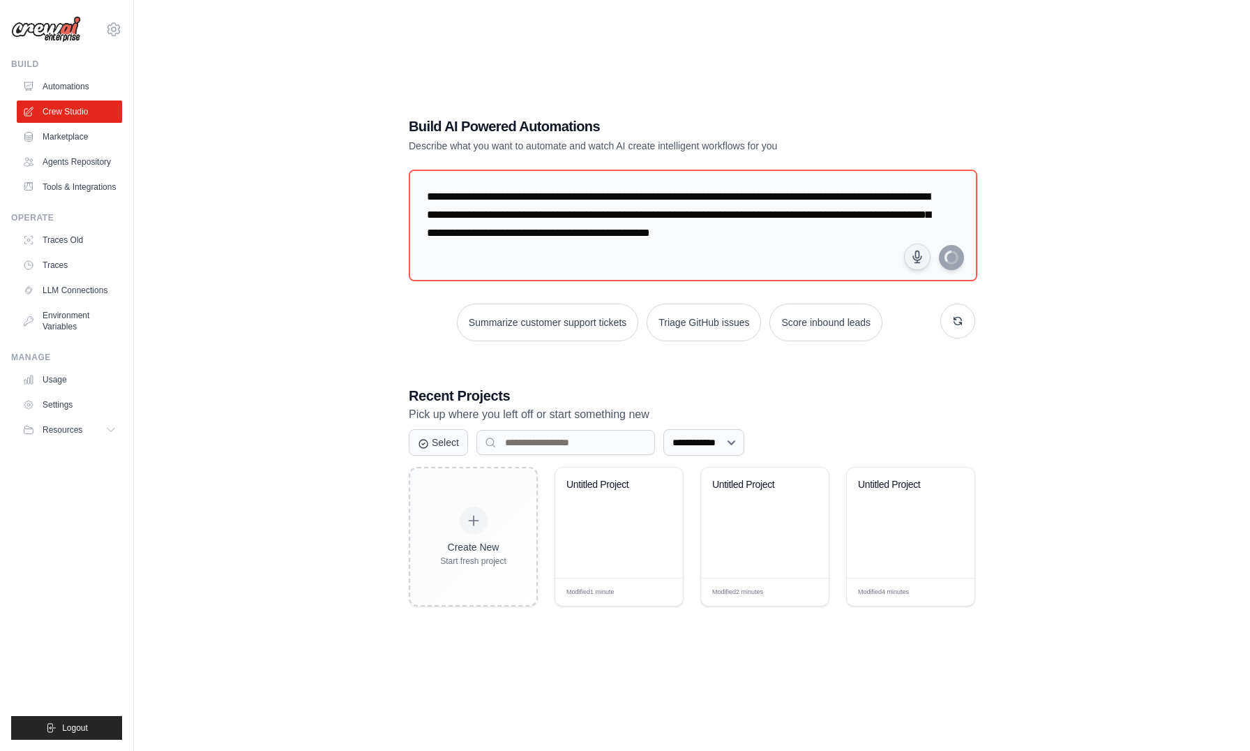
click at [310, 424] on div "**********" at bounding box center [692, 361] width 1072 height 751
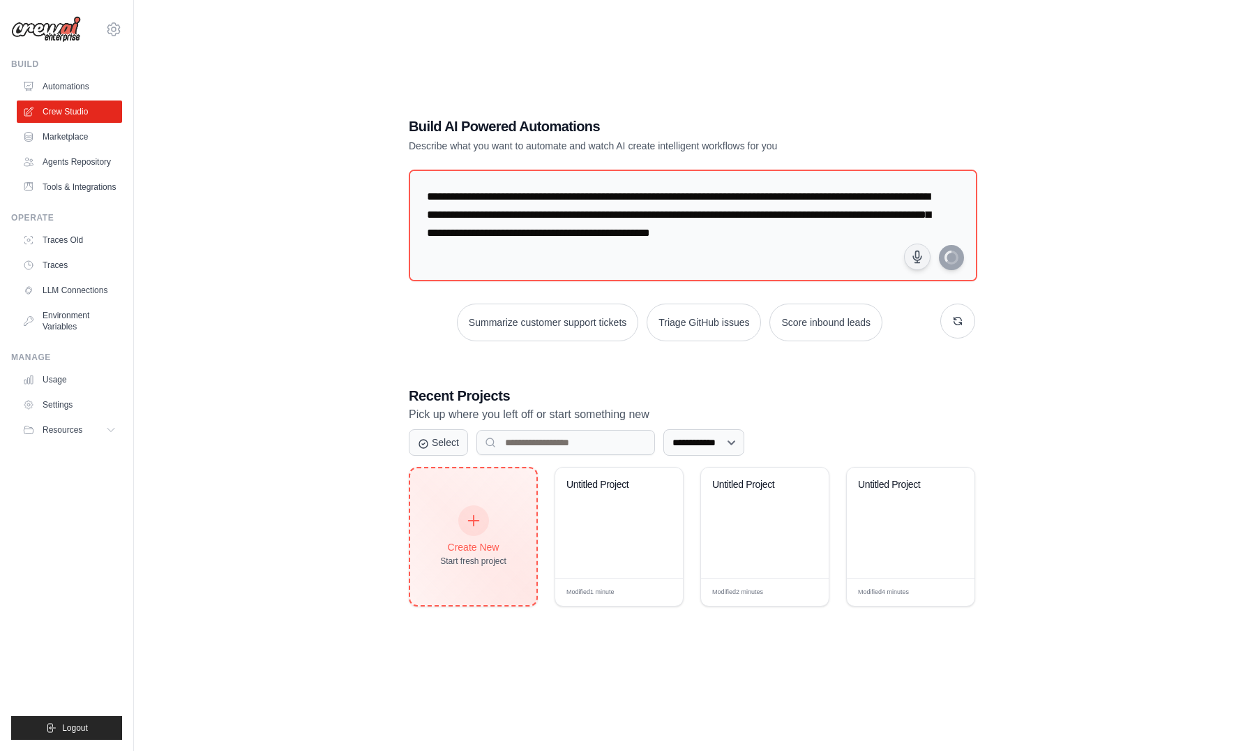
click at [480, 518] on icon at bounding box center [473, 520] width 15 height 15
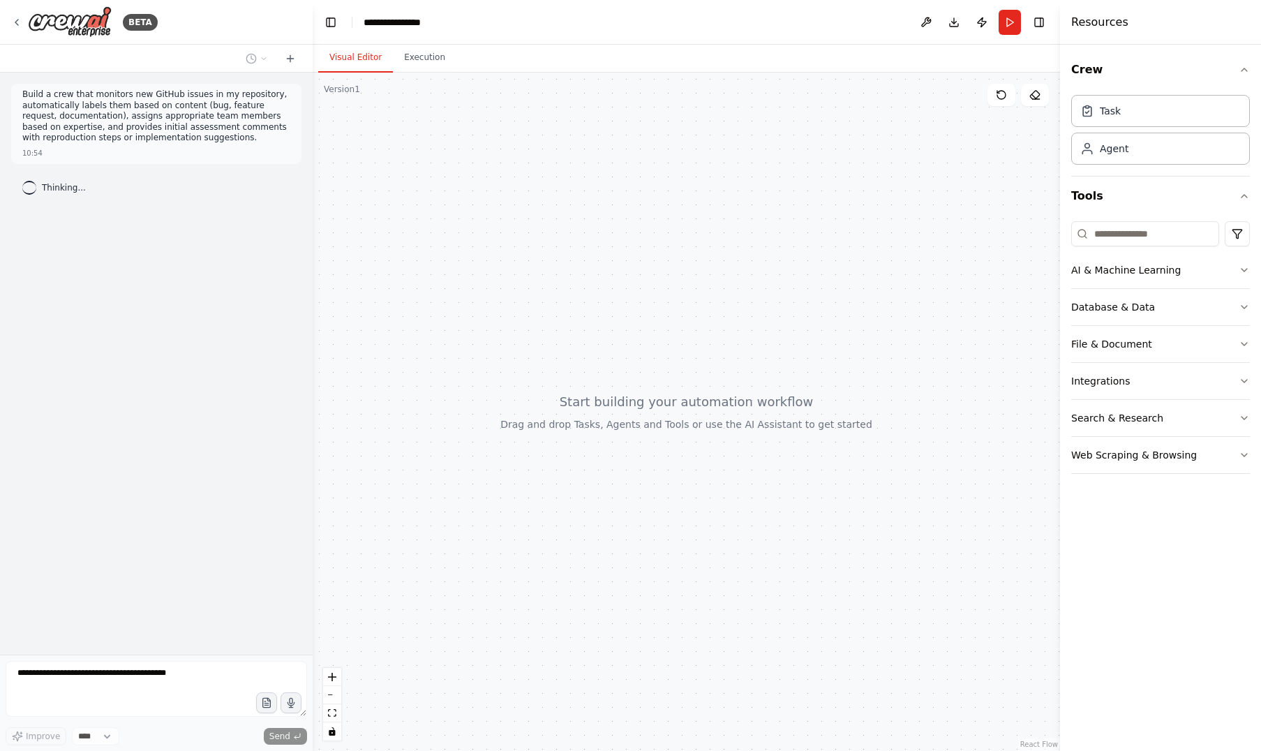
click at [253, 291] on div "Build a crew that monitors new GitHub issues in my repository, automatically la…" at bounding box center [156, 364] width 313 height 582
click at [161, 290] on div "Build a crew that monitors new GitHub issues in my repository, automatically la…" at bounding box center [156, 364] width 313 height 582
click at [17, 21] on icon at bounding box center [16, 23] width 3 height 6
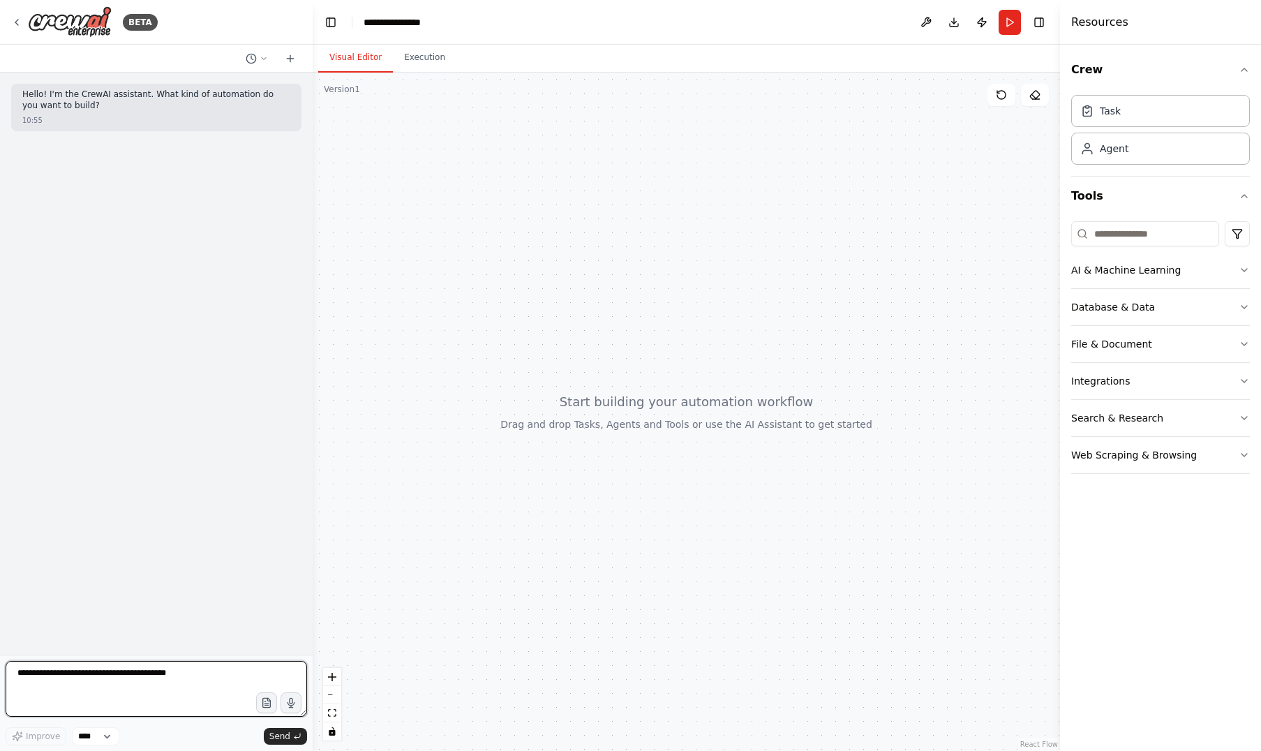
click at [93, 679] on textarea at bounding box center [156, 689] width 301 height 56
click at [103, 734] on select "****" at bounding box center [95, 736] width 47 height 18
click at [72, 727] on select "****" at bounding box center [95, 736] width 47 height 18
click at [90, 677] on textarea "********" at bounding box center [156, 689] width 301 height 56
click at [110, 677] on textarea "**********" at bounding box center [156, 689] width 301 height 56
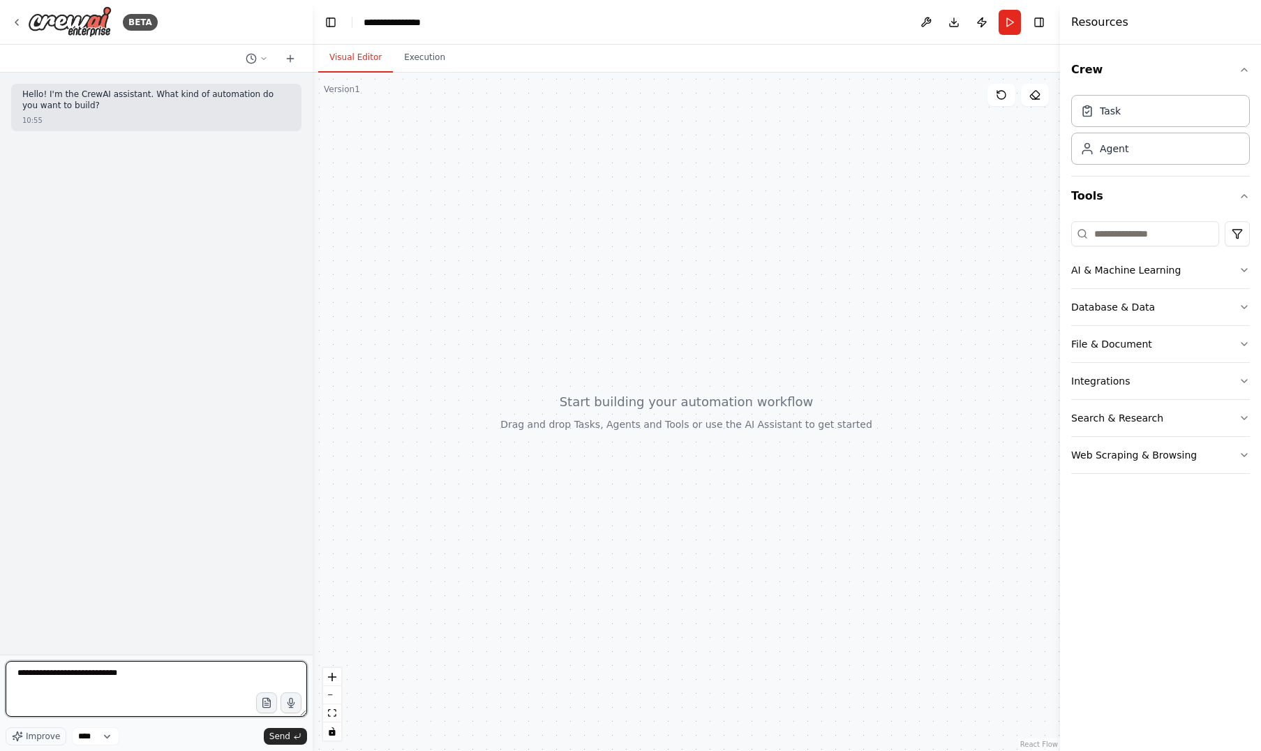
type textarea "**********"
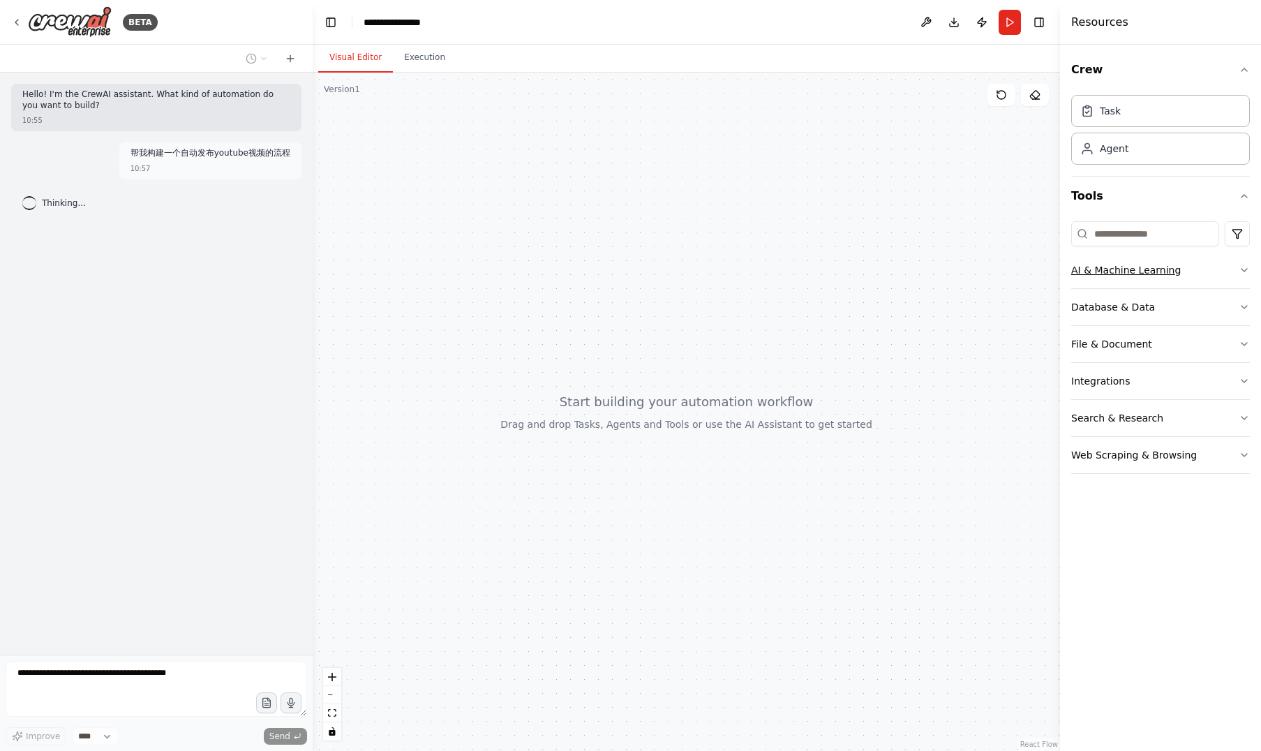
click at [1238, 267] on icon "button" at bounding box center [1243, 269] width 11 height 11
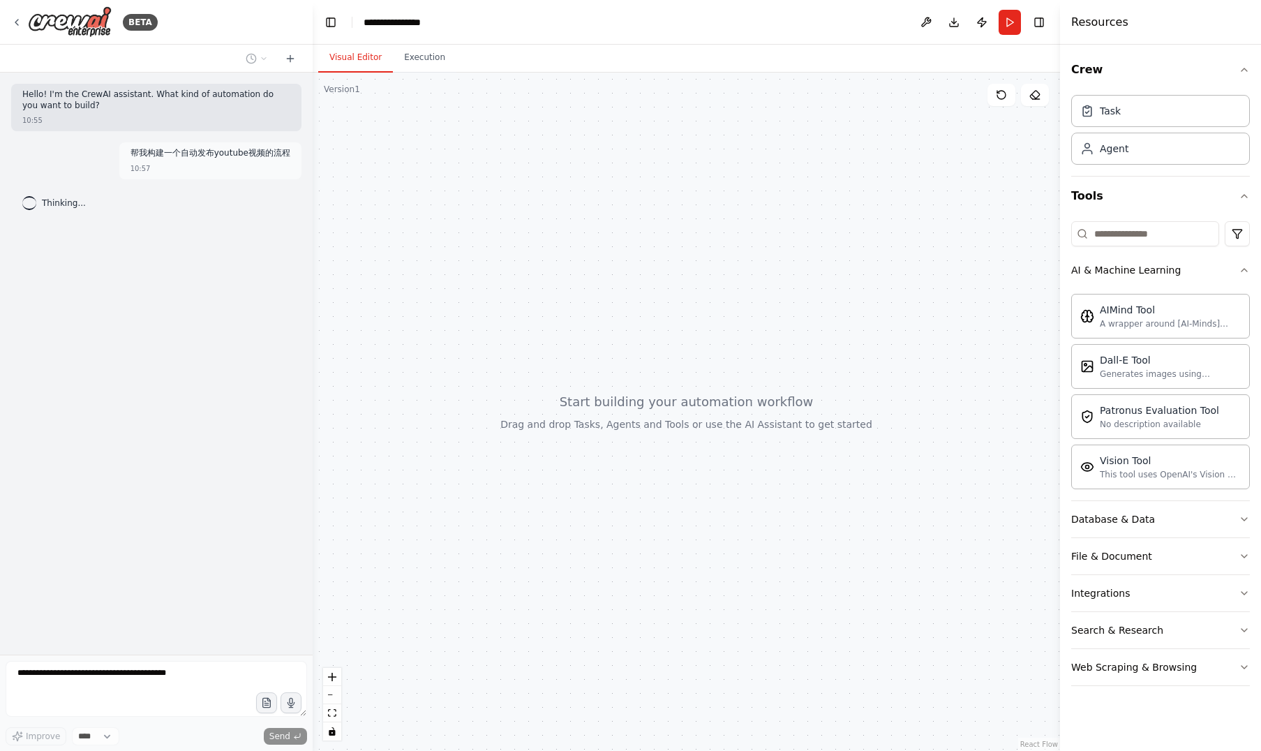
click at [749, 413] on div at bounding box center [686, 412] width 747 height 678
click at [917, 409] on div at bounding box center [686, 412] width 747 height 678
click at [859, 284] on div at bounding box center [686, 412] width 747 height 678
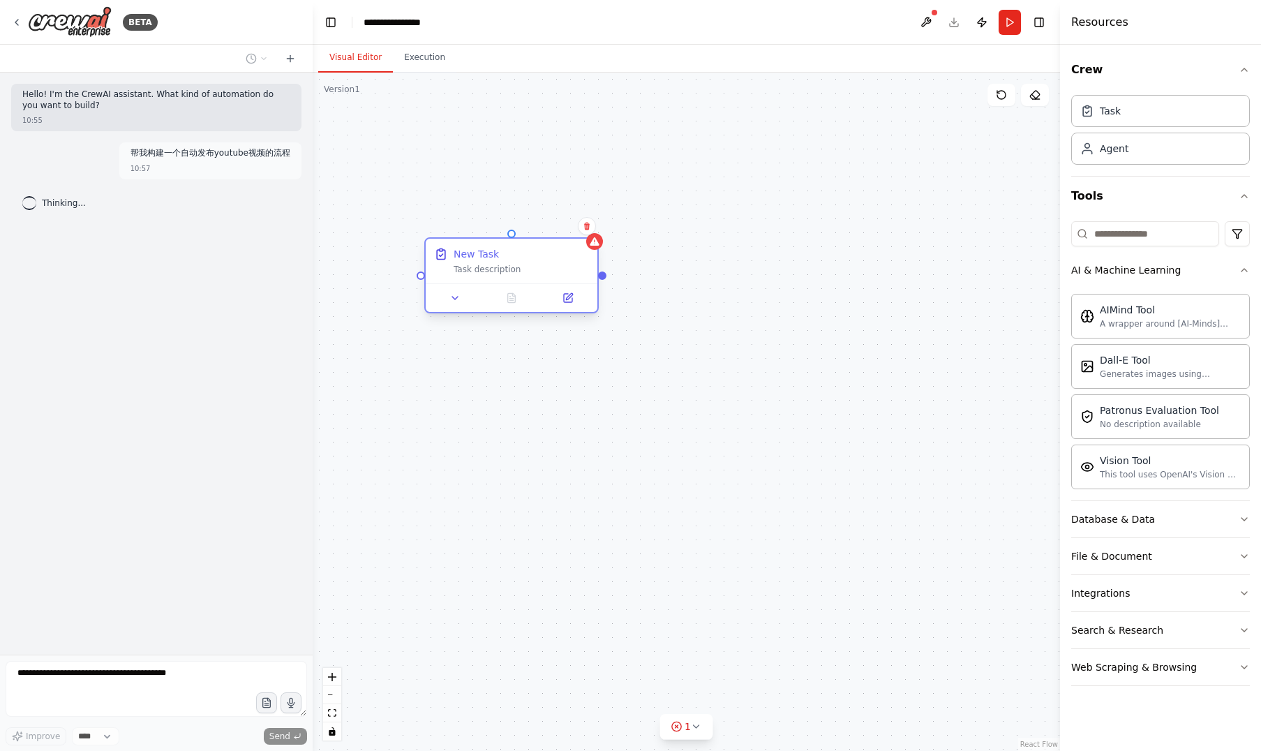
drag, startPoint x: 695, startPoint y: 255, endPoint x: 527, endPoint y: 258, distance: 168.2
click at [527, 258] on div "New Task" at bounding box center [520, 254] width 135 height 14
click at [484, 274] on div "Task description" at bounding box center [520, 269] width 135 height 11
click at [508, 273] on div "Task description" at bounding box center [520, 269] width 135 height 11
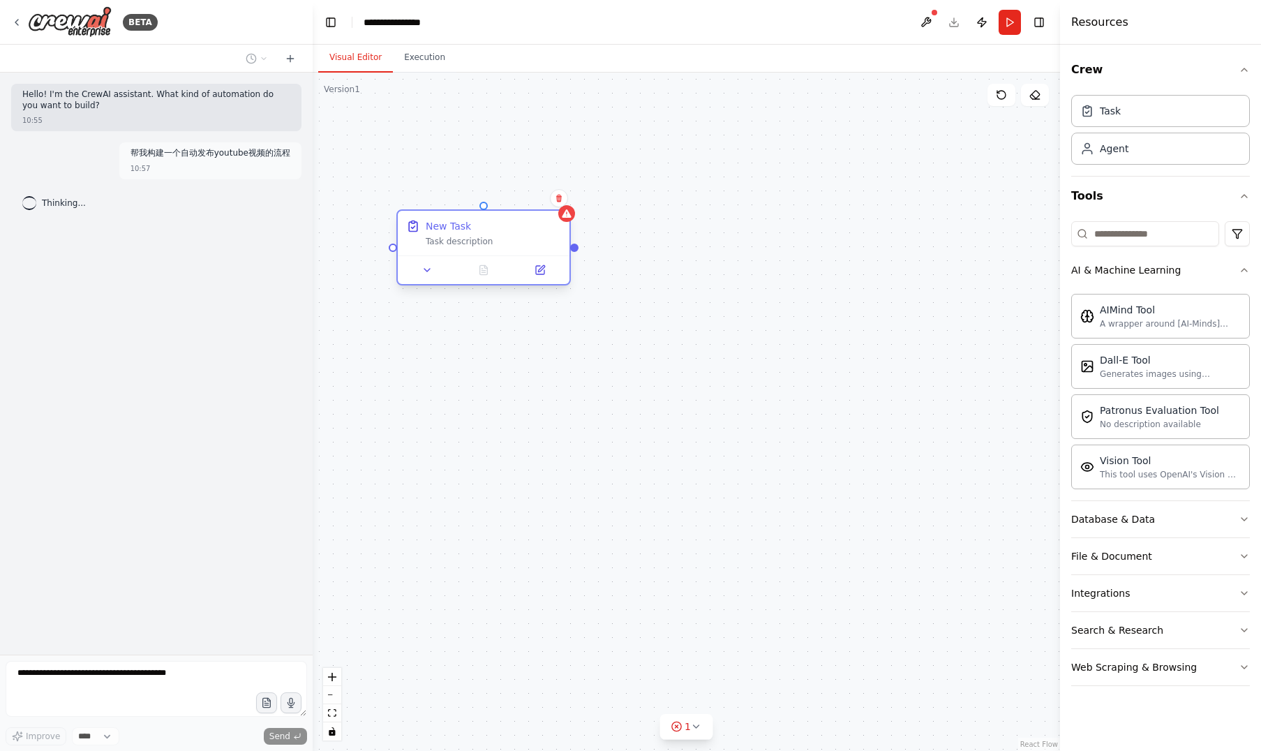
drag, startPoint x: 534, startPoint y: 255, endPoint x: 501, endPoint y: 231, distance: 40.9
click at [501, 231] on div "New Task" at bounding box center [493, 226] width 135 height 14
click at [469, 242] on div "Task description" at bounding box center [493, 241] width 135 height 11
click at [430, 271] on icon at bounding box center [426, 269] width 11 height 11
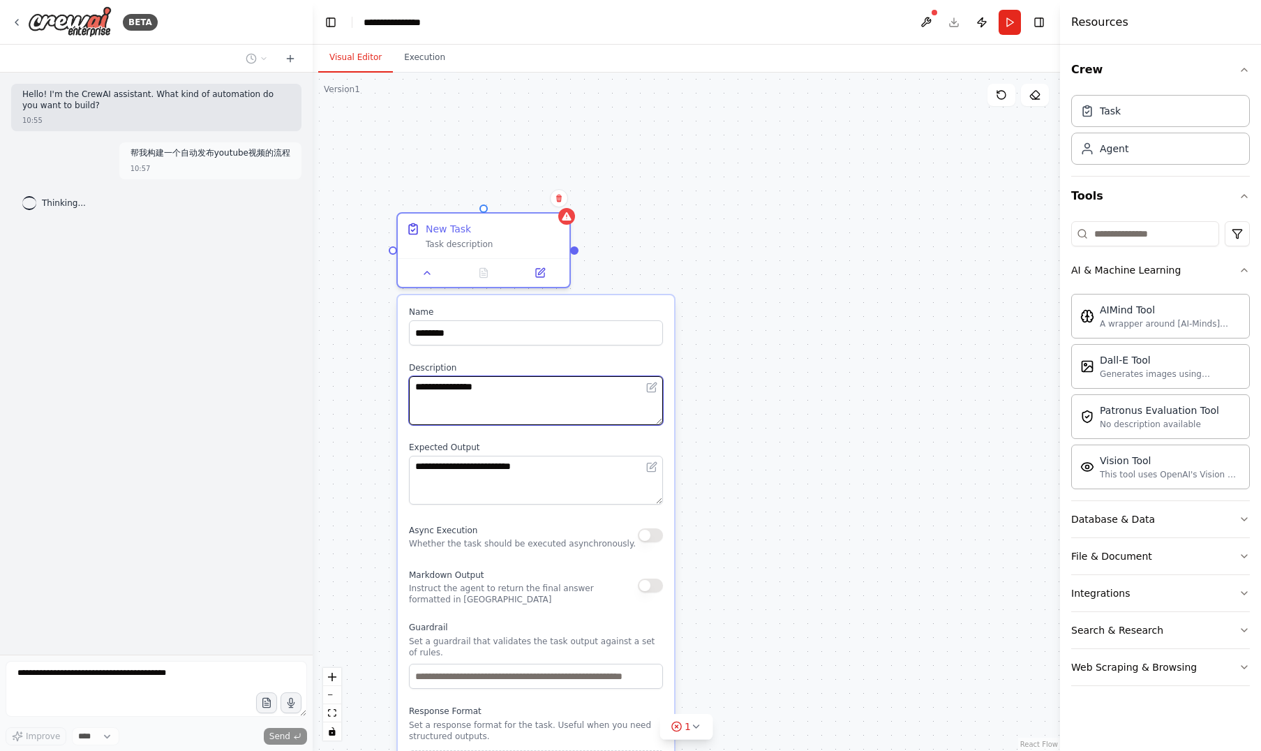
click at [502, 386] on textarea "**********" at bounding box center [536, 400] width 254 height 49
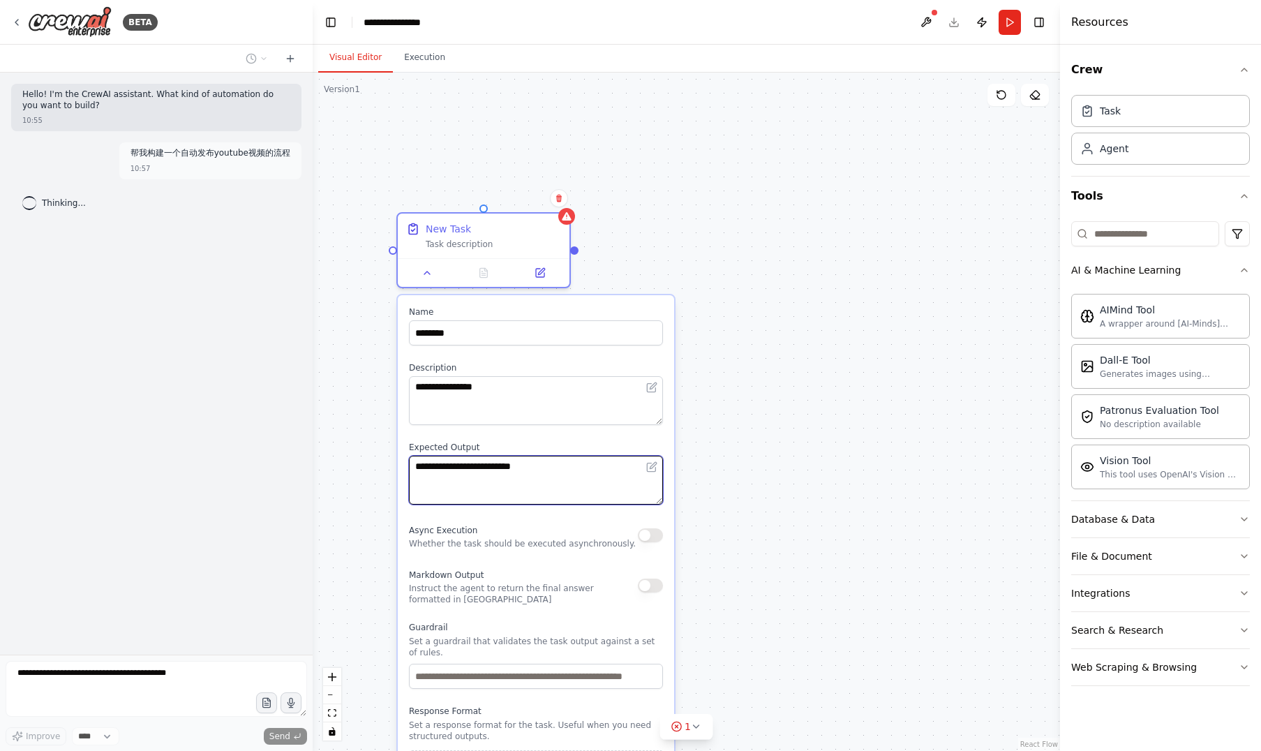
click at [516, 469] on textarea "**********" at bounding box center [536, 480] width 254 height 49
click at [573, 470] on textarea "**********" at bounding box center [536, 480] width 254 height 49
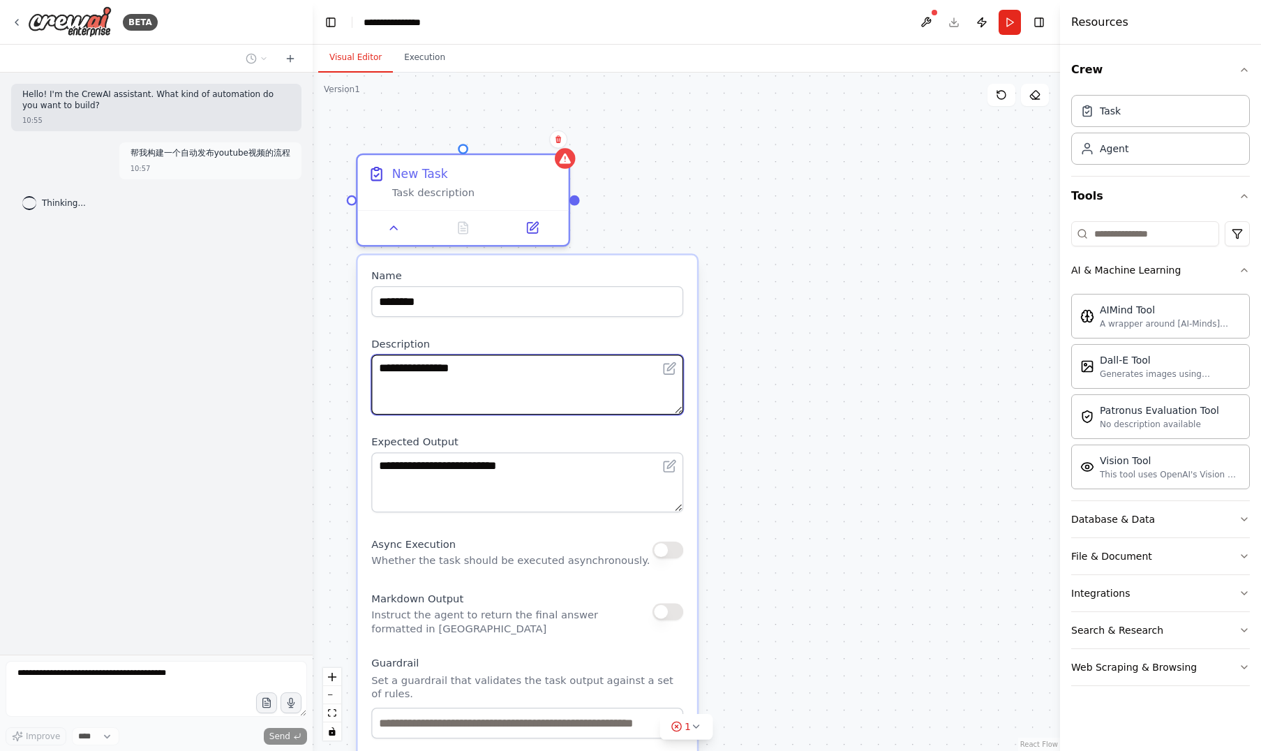
click at [646, 413] on textarea "**********" at bounding box center [527, 384] width 312 height 60
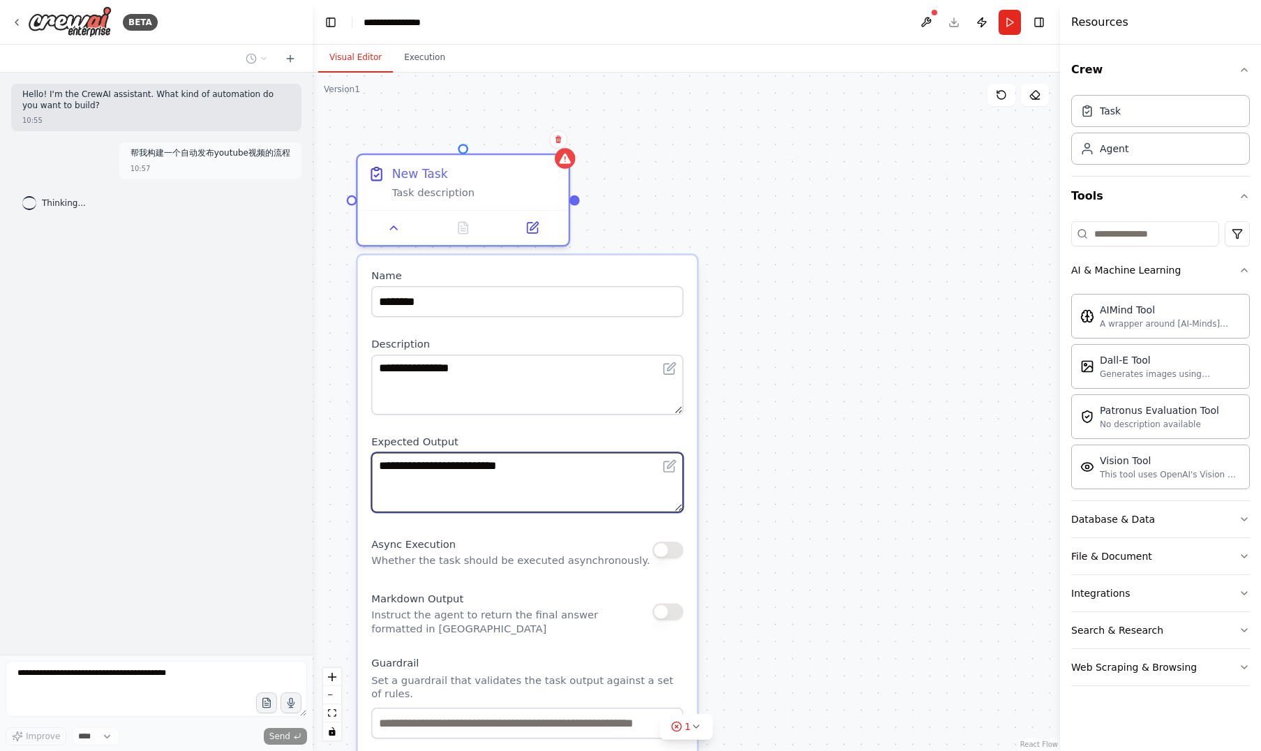
click at [543, 459] on textarea "**********" at bounding box center [527, 482] width 312 height 60
click at [817, 524] on div "**********" at bounding box center [686, 412] width 747 height 678
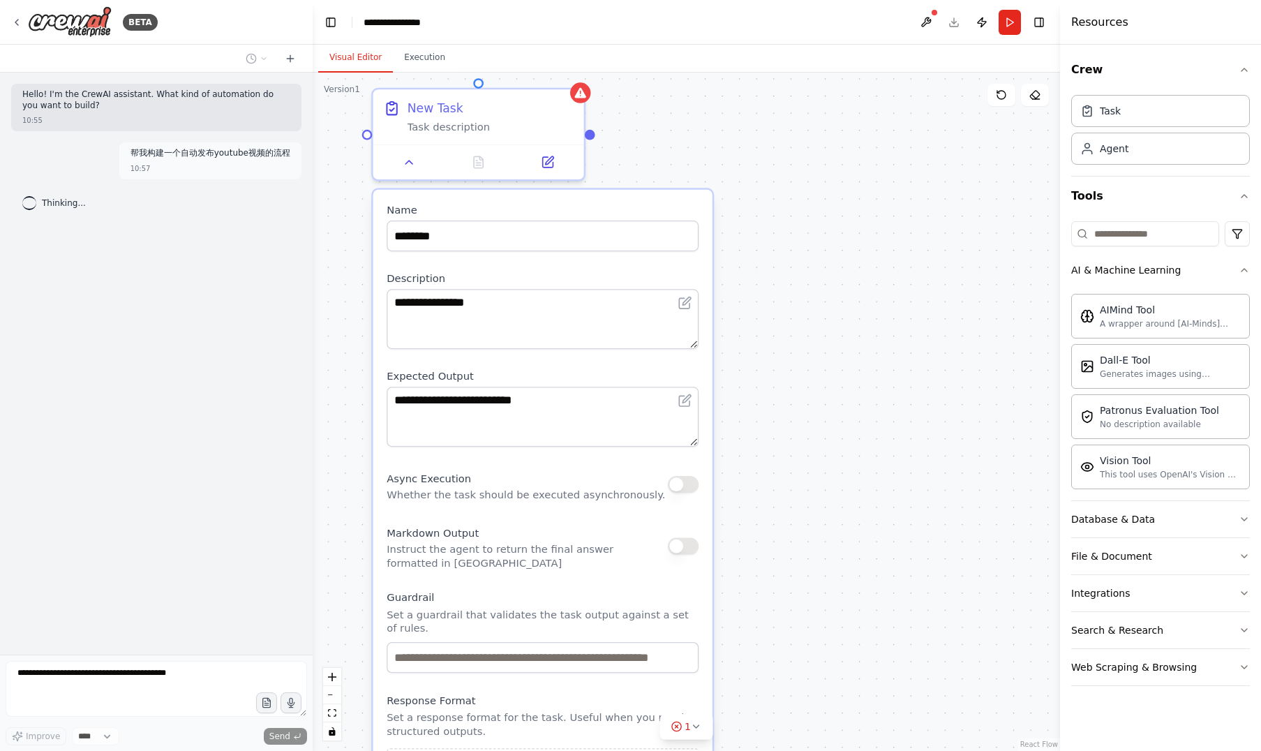
drag, startPoint x: 813, startPoint y: 525, endPoint x: 828, endPoint y: 460, distance: 67.3
click at [828, 460] on div "**********" at bounding box center [686, 412] width 747 height 678
click at [564, 404] on textarea "**********" at bounding box center [542, 416] width 312 height 60
click at [562, 210] on label "Name" at bounding box center [542, 210] width 312 height 14
click at [562, 403] on textarea "**********" at bounding box center [542, 416] width 312 height 60
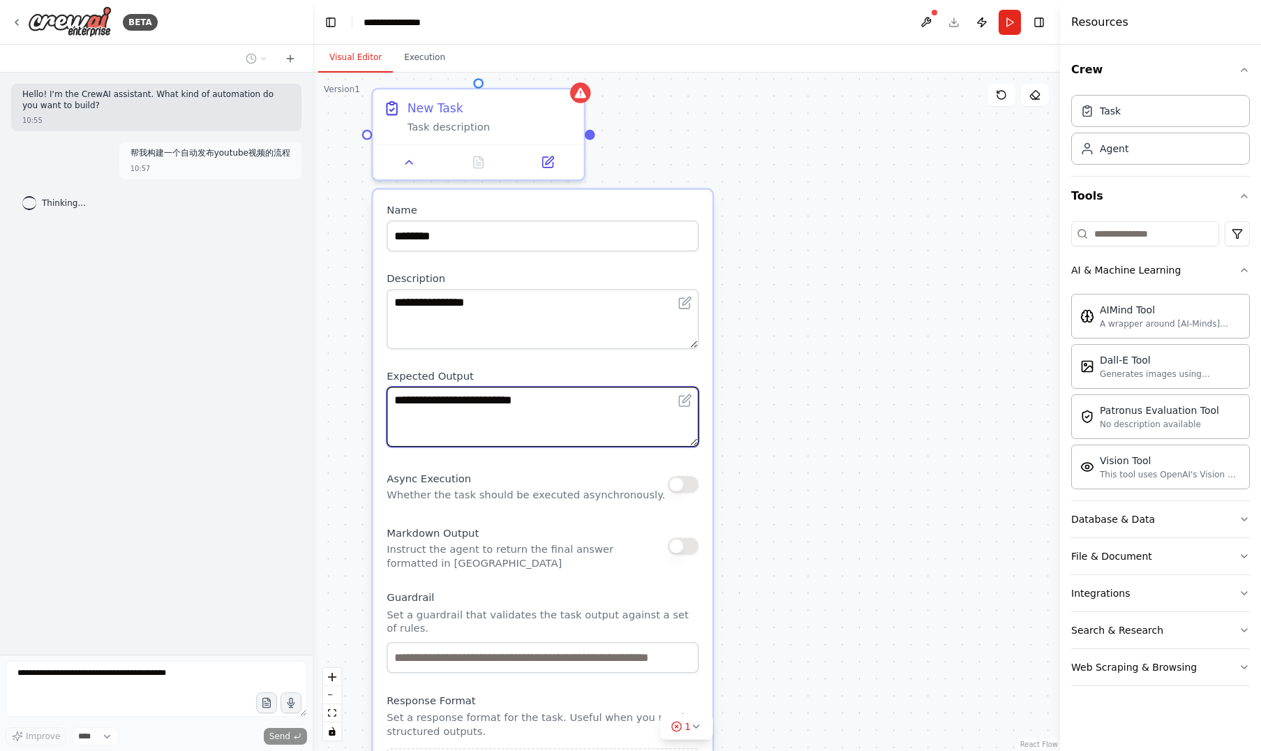
click at [575, 399] on textarea "**********" at bounding box center [542, 416] width 312 height 60
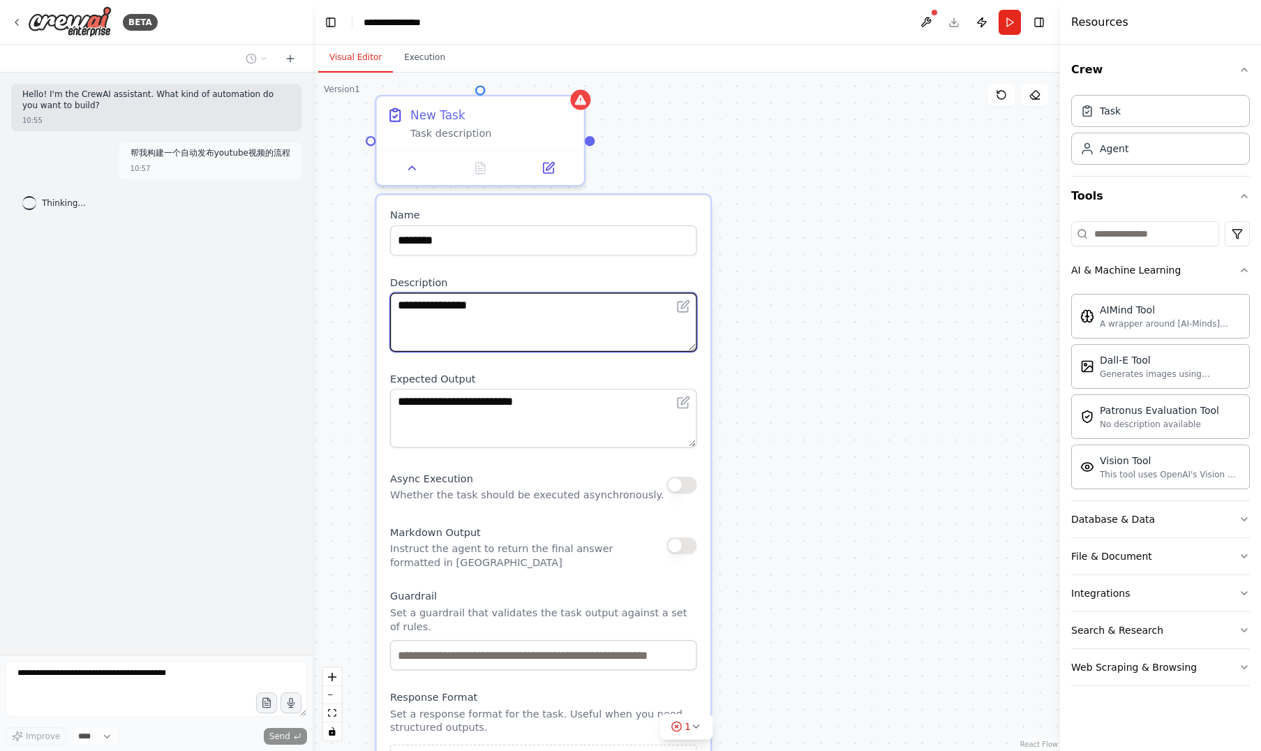
click at [511, 296] on textarea "**********" at bounding box center [543, 322] width 307 height 59
click at [506, 304] on textarea "**********" at bounding box center [543, 322] width 307 height 59
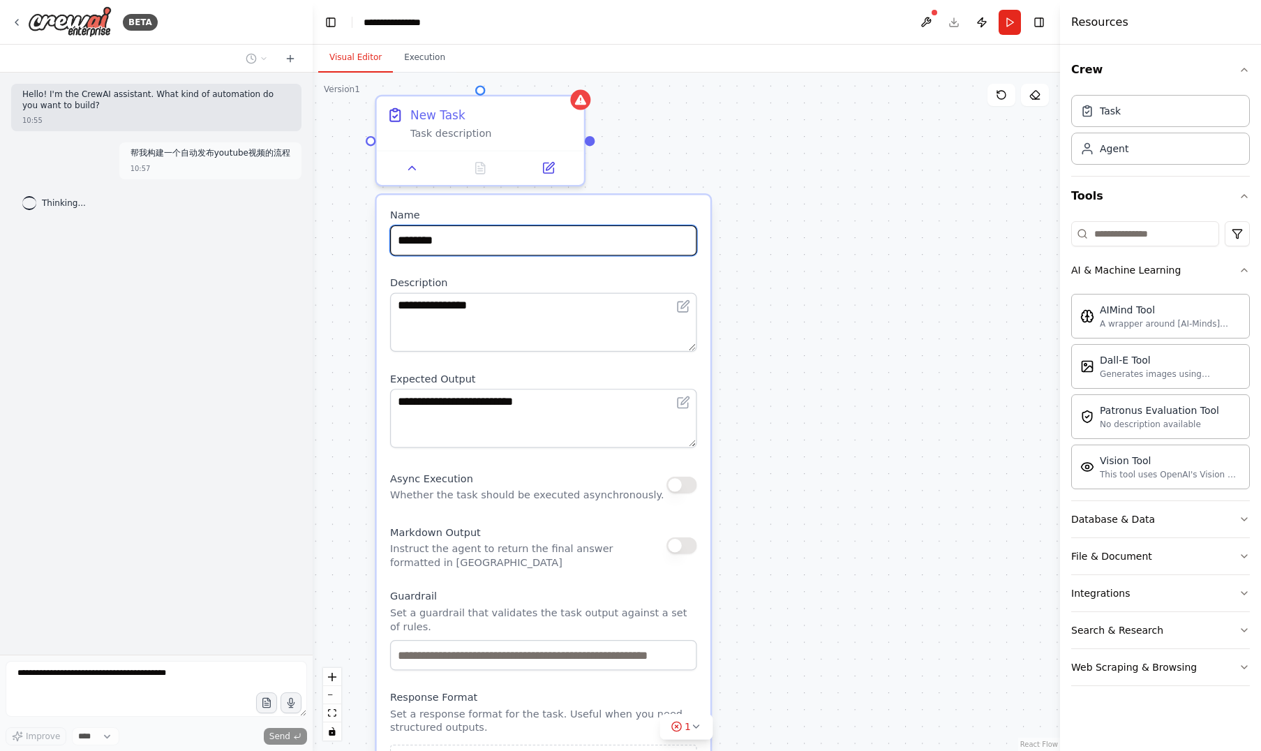
click at [471, 243] on input "********" at bounding box center [543, 240] width 307 height 30
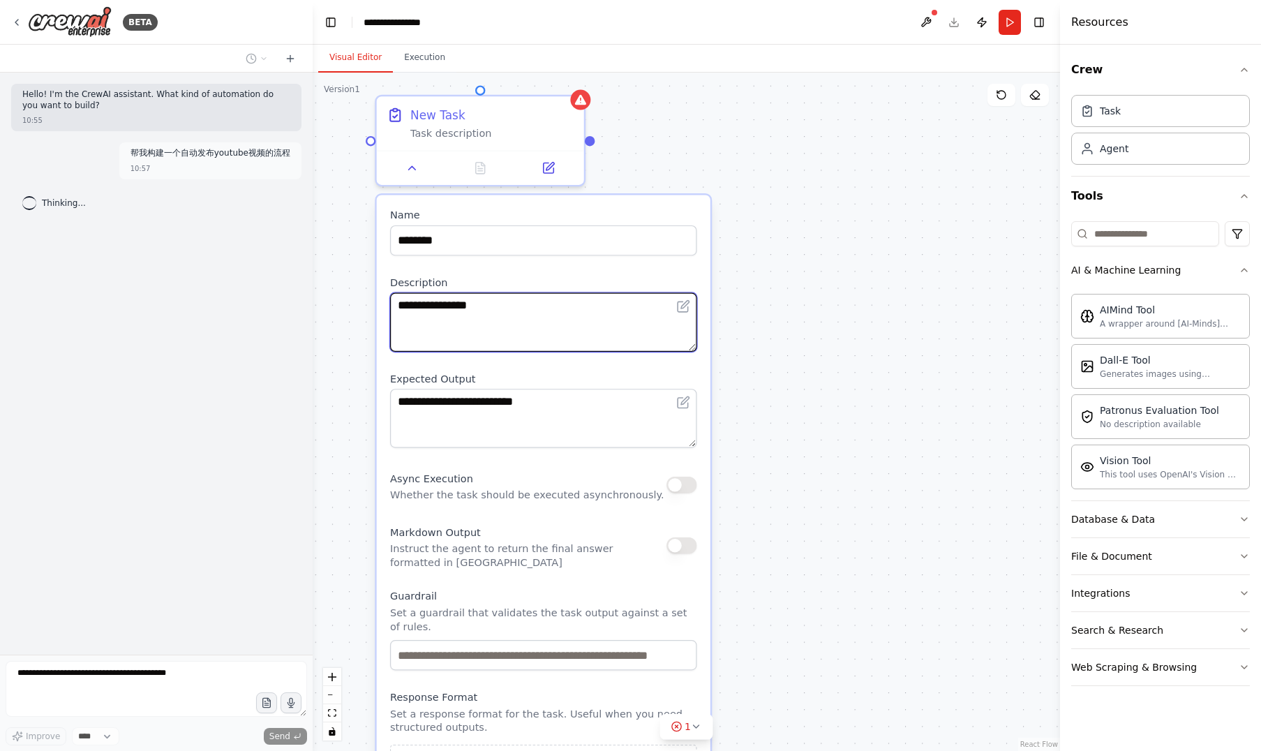
click at [497, 310] on textarea "**********" at bounding box center [543, 322] width 307 height 59
click at [518, 308] on textarea "**********" at bounding box center [543, 322] width 307 height 59
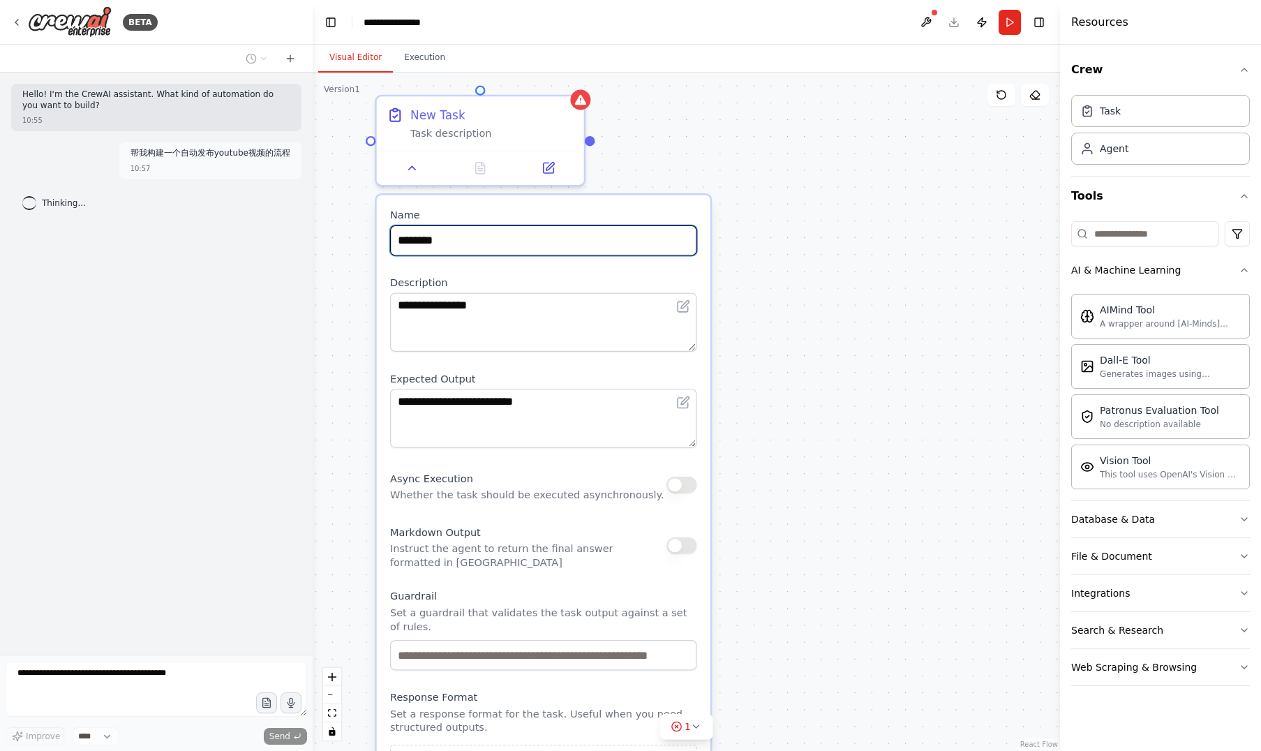
click at [463, 246] on input "********" at bounding box center [543, 240] width 307 height 30
drag, startPoint x: 469, startPoint y: 246, endPoint x: 340, endPoint y: 227, distance: 129.6
click at [340, 227] on div "**********" at bounding box center [686, 412] width 747 height 678
drag, startPoint x: 444, startPoint y: 243, endPoint x: 391, endPoint y: 238, distance: 52.6
click at [391, 238] on input "********" at bounding box center [543, 240] width 307 height 30
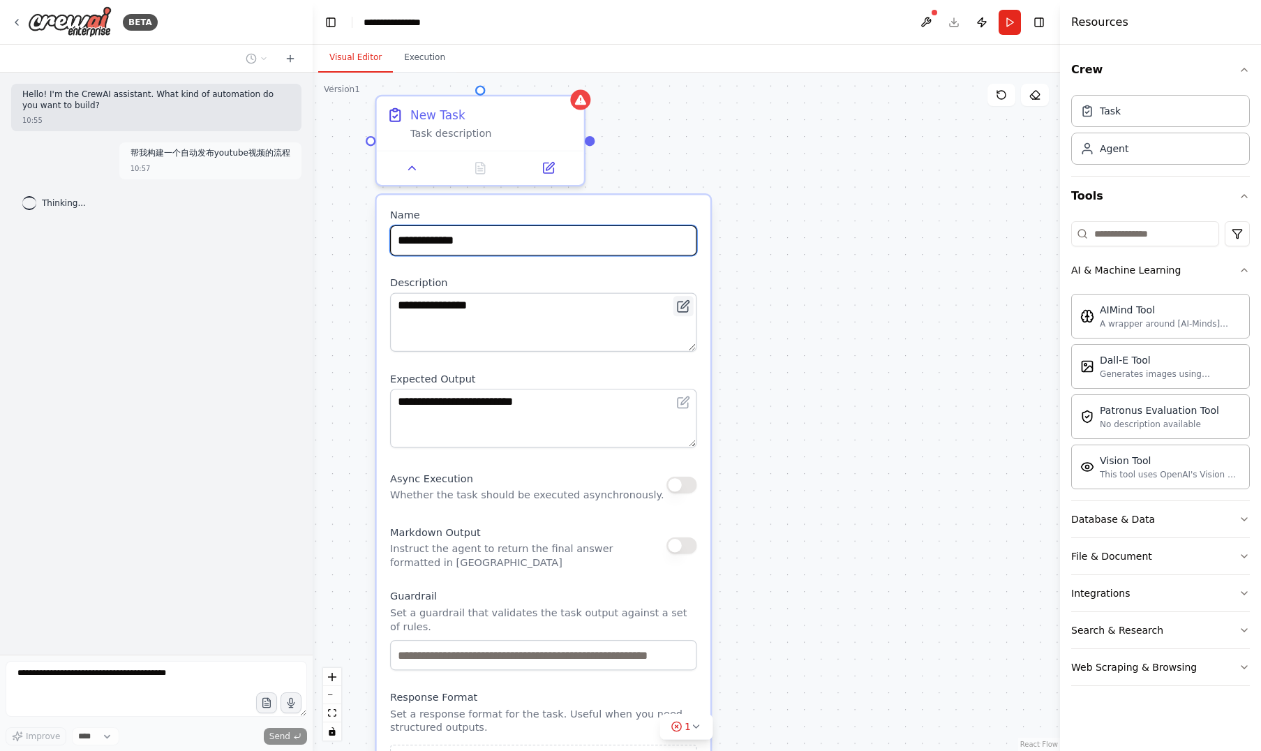
type input "**********"
click at [685, 304] on icon at bounding box center [685, 305] width 8 height 8
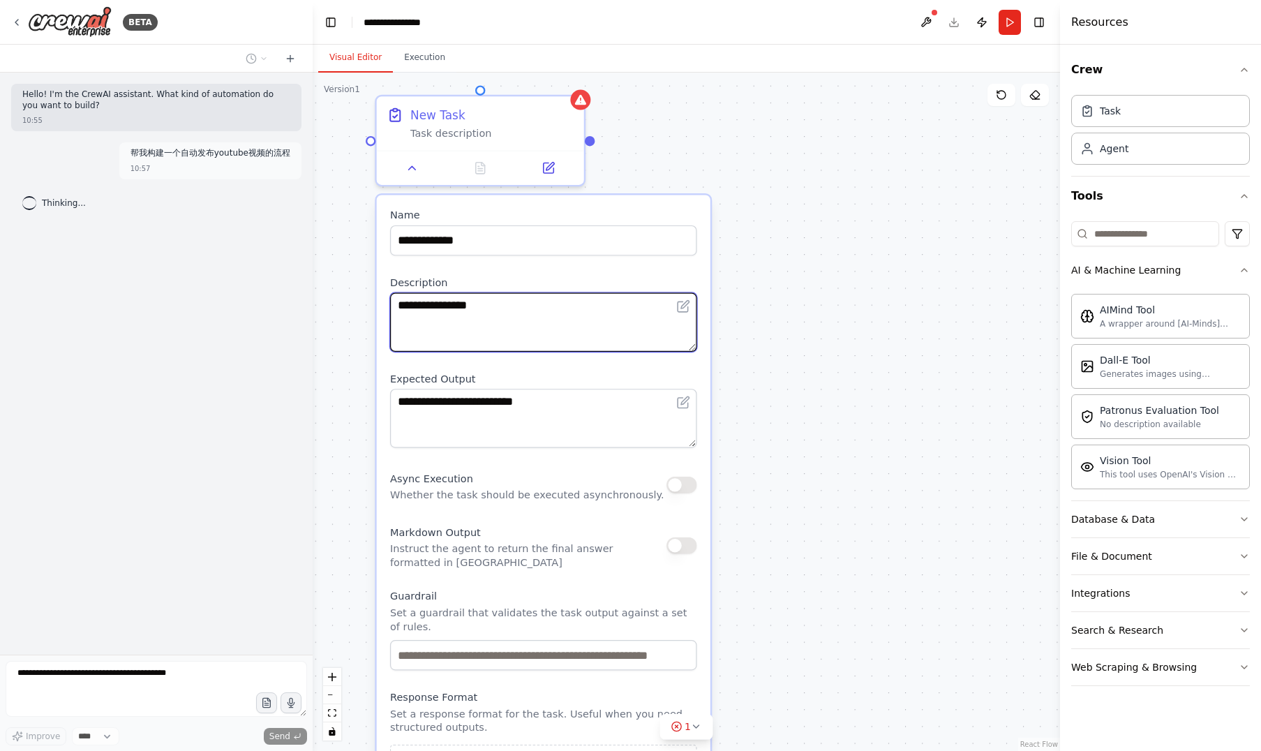
click at [520, 308] on textarea "**********" at bounding box center [543, 322] width 307 height 59
drag, startPoint x: 519, startPoint y: 308, endPoint x: 255, endPoint y: 279, distance: 266.0
click at [255, 279] on div "**********" at bounding box center [630, 375] width 1261 height 751
drag, startPoint x: 502, startPoint y: 303, endPoint x: 375, endPoint y: 301, distance: 127.0
click at [375, 301] on div "**********" at bounding box center [543, 520] width 337 height 655
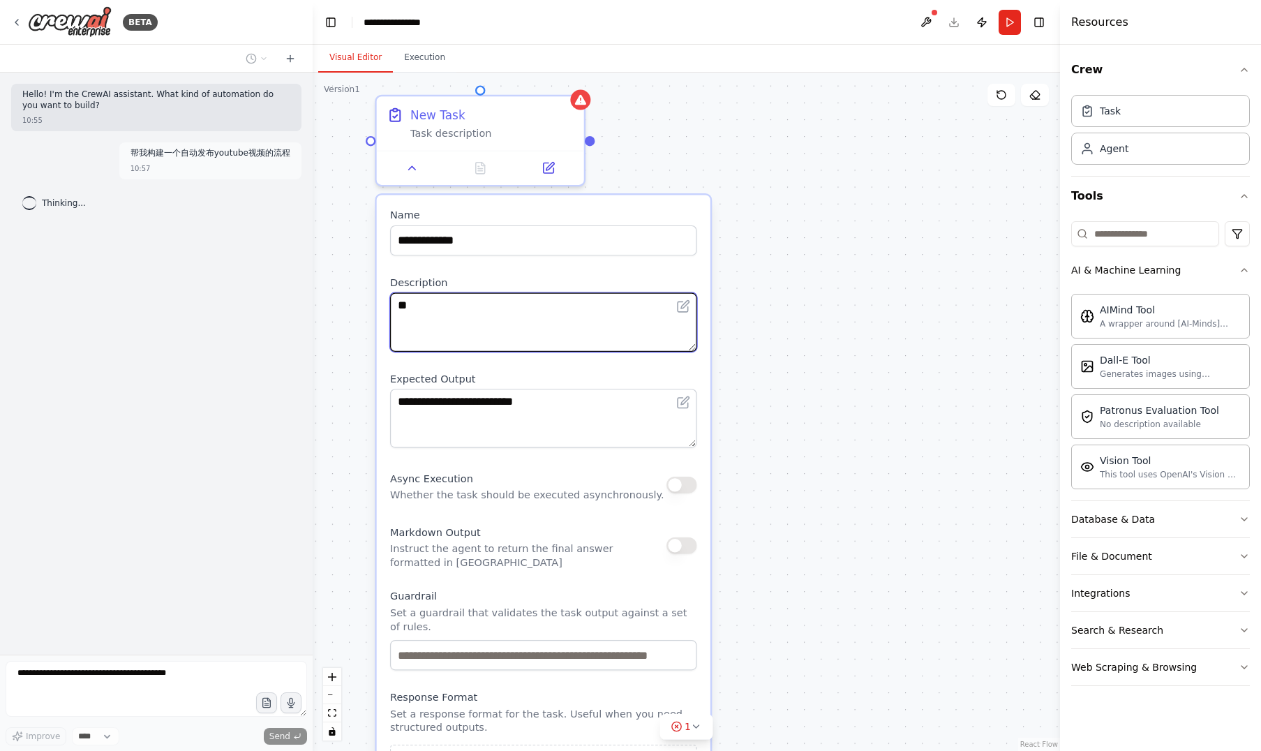
type textarea "*"
type textarea "**********"
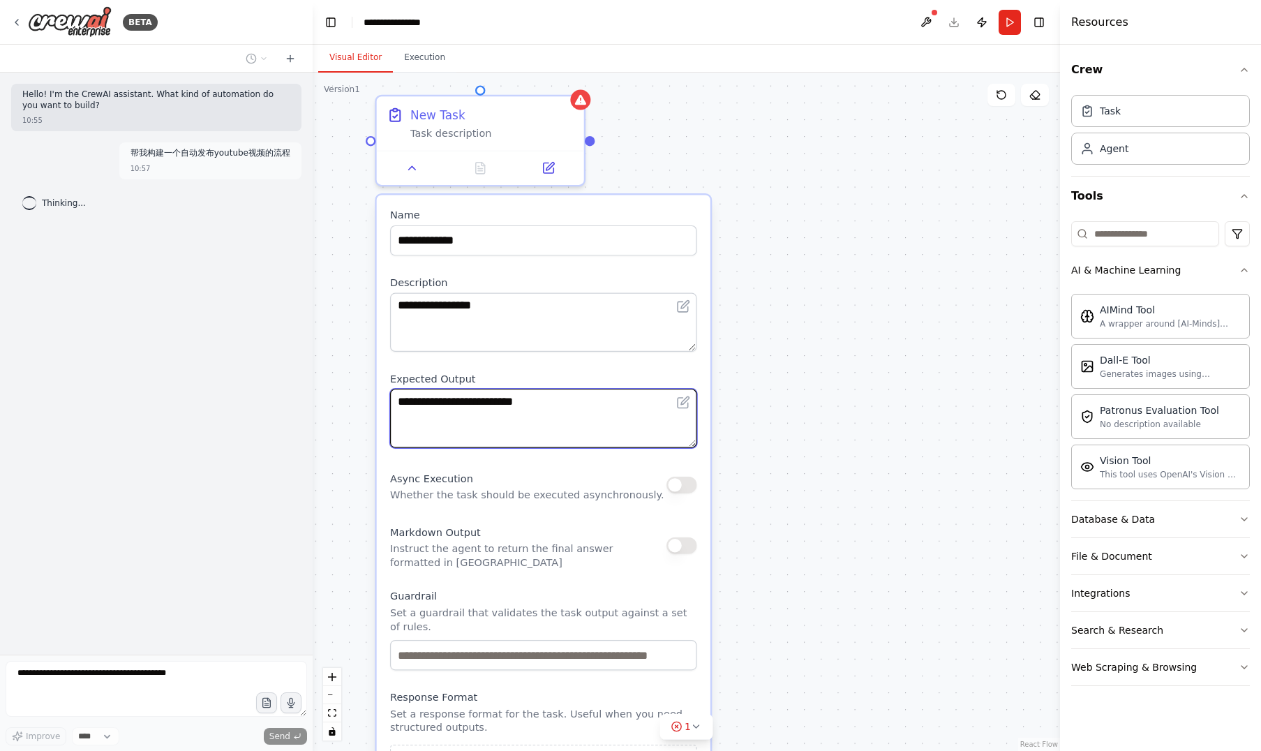
drag, startPoint x: 560, startPoint y: 400, endPoint x: 376, endPoint y: 393, distance: 184.3
click at [377, 393] on div "**********" at bounding box center [543, 521] width 333 height 652
type textarea "*"
type textarea "*****"
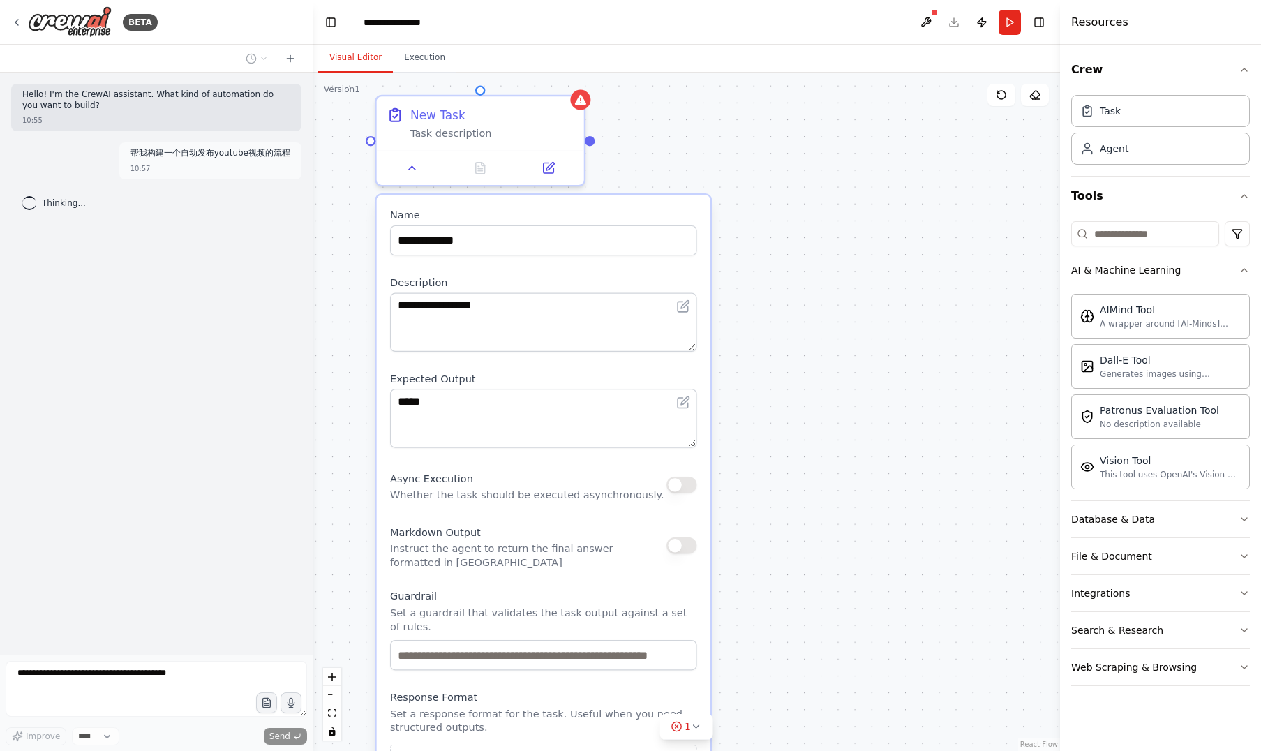
click at [634, 497] on p "Whether the task should be executed asynchronously." at bounding box center [527, 494] width 274 height 13
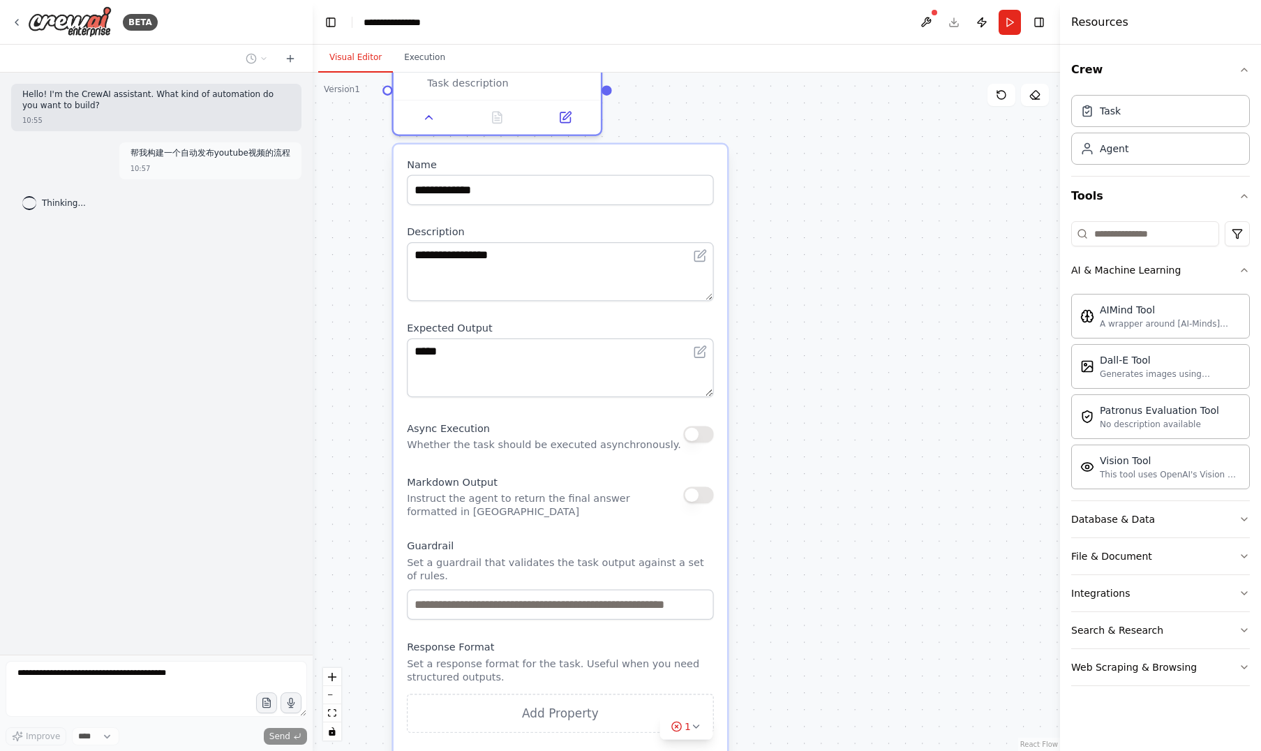
drag, startPoint x: 629, startPoint y: 497, endPoint x: 649, endPoint y: 443, distance: 58.3
click at [649, 443] on p "Whether the task should be executed asynchronously." at bounding box center [544, 443] width 274 height 13
click at [535, 511] on p "Instruct the agent to return the final answer formatted in Markdown" at bounding box center [545, 504] width 276 height 27
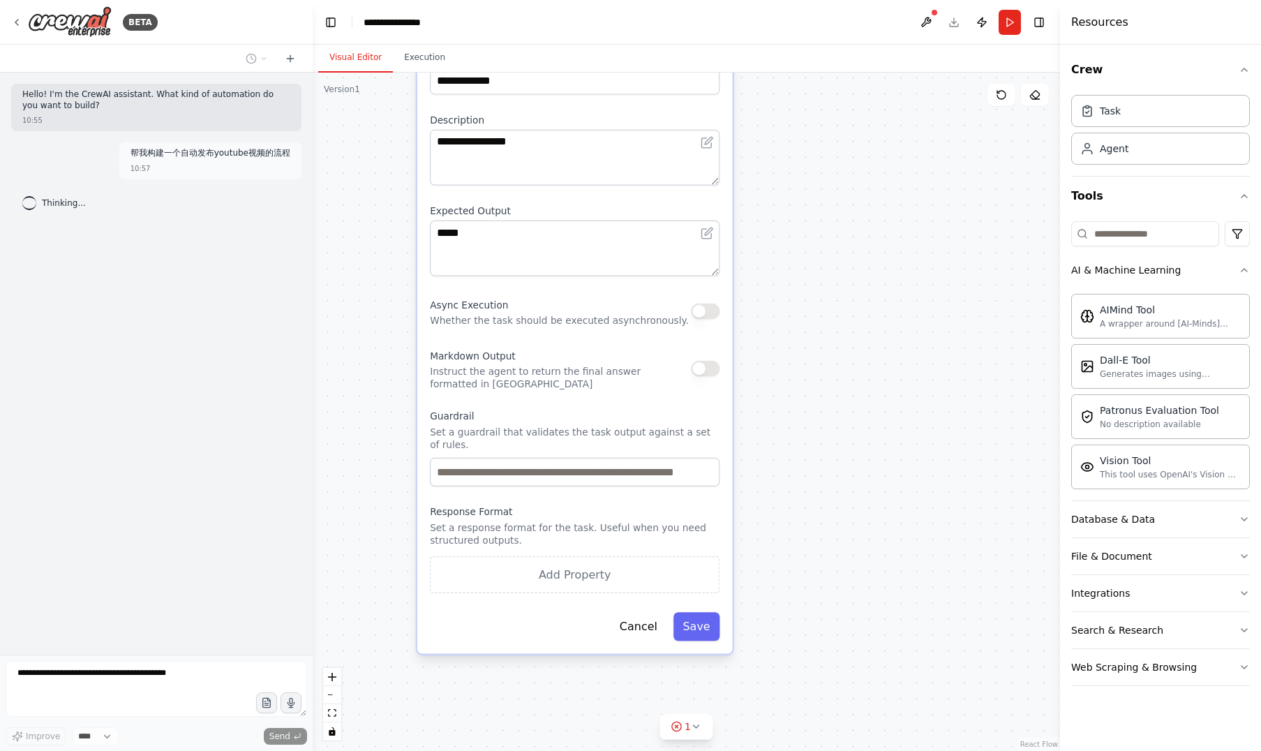
drag, startPoint x: 550, startPoint y: 547, endPoint x: 562, endPoint y: 419, distance: 128.2
click at [562, 419] on label "Guardrail" at bounding box center [575, 415] width 290 height 13
click at [493, 531] on p "Set a response format for the task. Useful when you need structured outputs." at bounding box center [575, 534] width 290 height 26
click at [465, 535] on p "Set a response format for the task. Useful when you need structured outputs." at bounding box center [575, 534] width 290 height 26
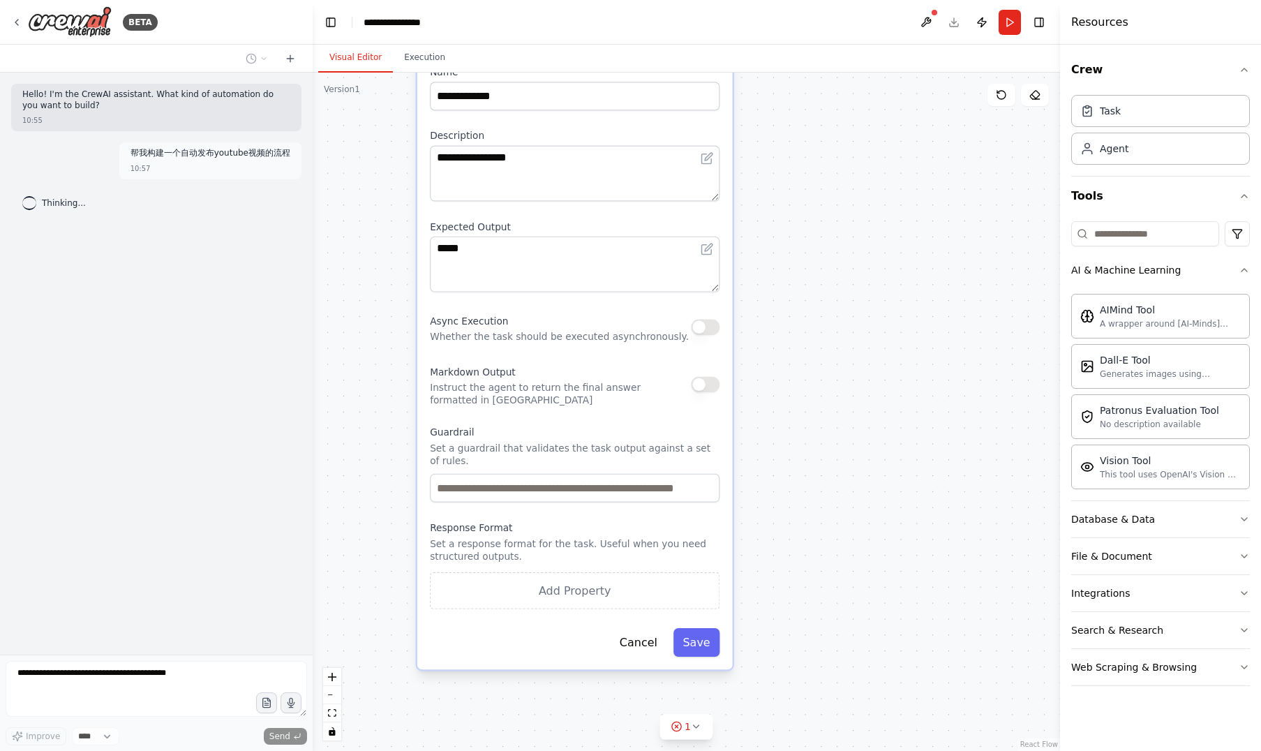
drag, startPoint x: 595, startPoint y: 309, endPoint x: 591, endPoint y: 320, distance: 11.3
click at [591, 320] on div "Async Execution Whether the task should be executed asynchronously." at bounding box center [559, 327] width 259 height 32
click at [576, 582] on button "Add Property" at bounding box center [575, 590] width 290 height 36
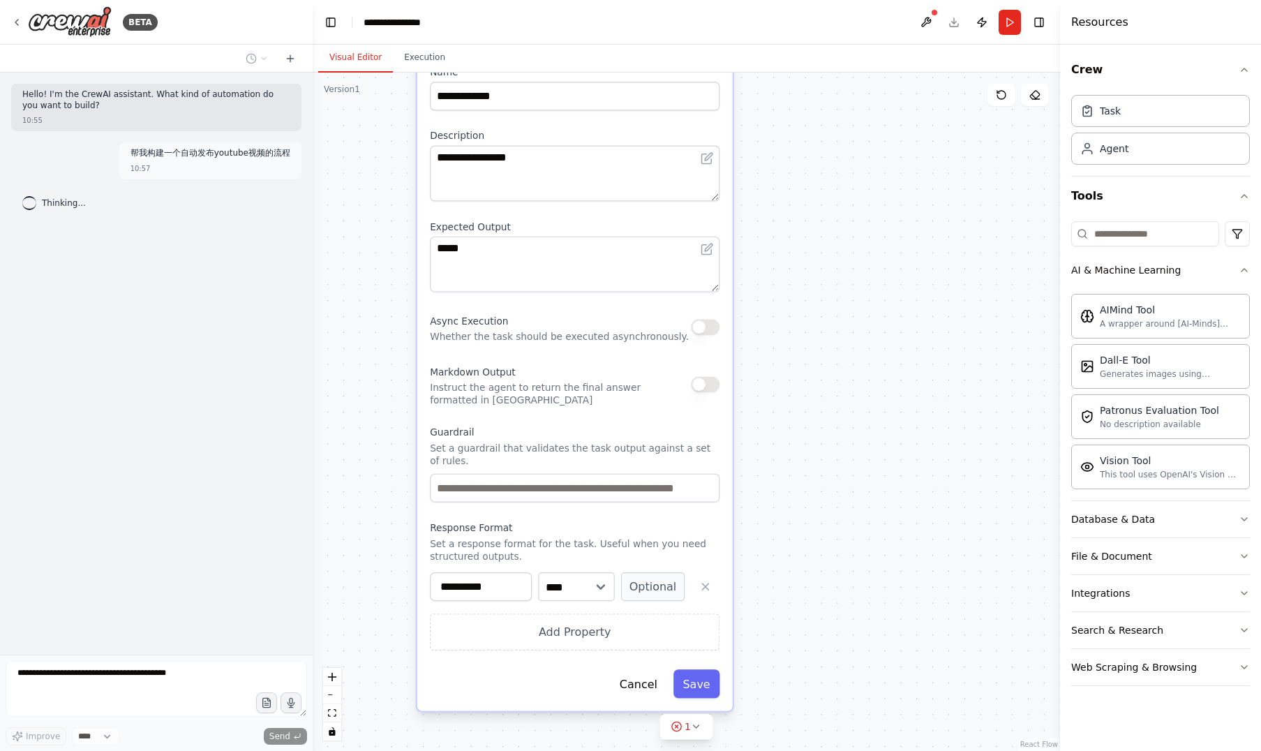
click at [661, 548] on p "Set a response format for the task. Useful when you need structured outputs." at bounding box center [575, 550] width 290 height 26
click at [705, 592] on button "button" at bounding box center [705, 586] width 29 height 29
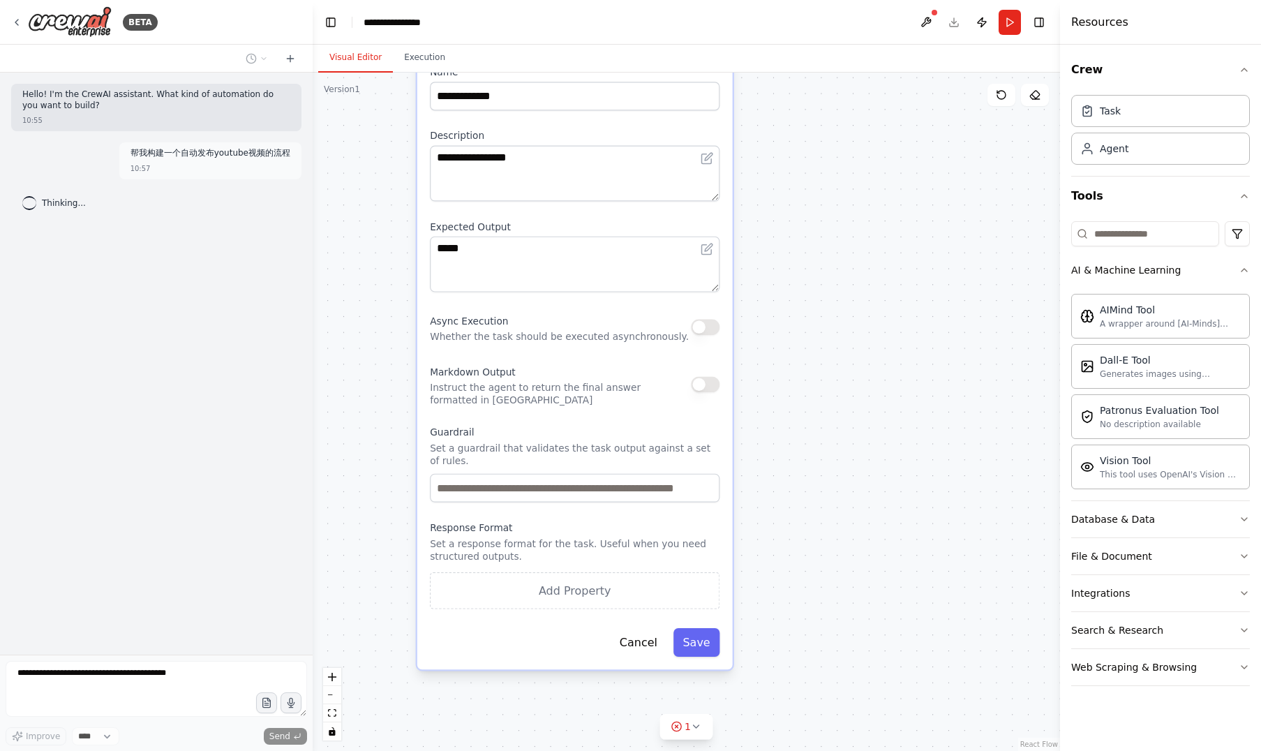
click at [716, 331] on button "button" at bounding box center [705, 327] width 29 height 16
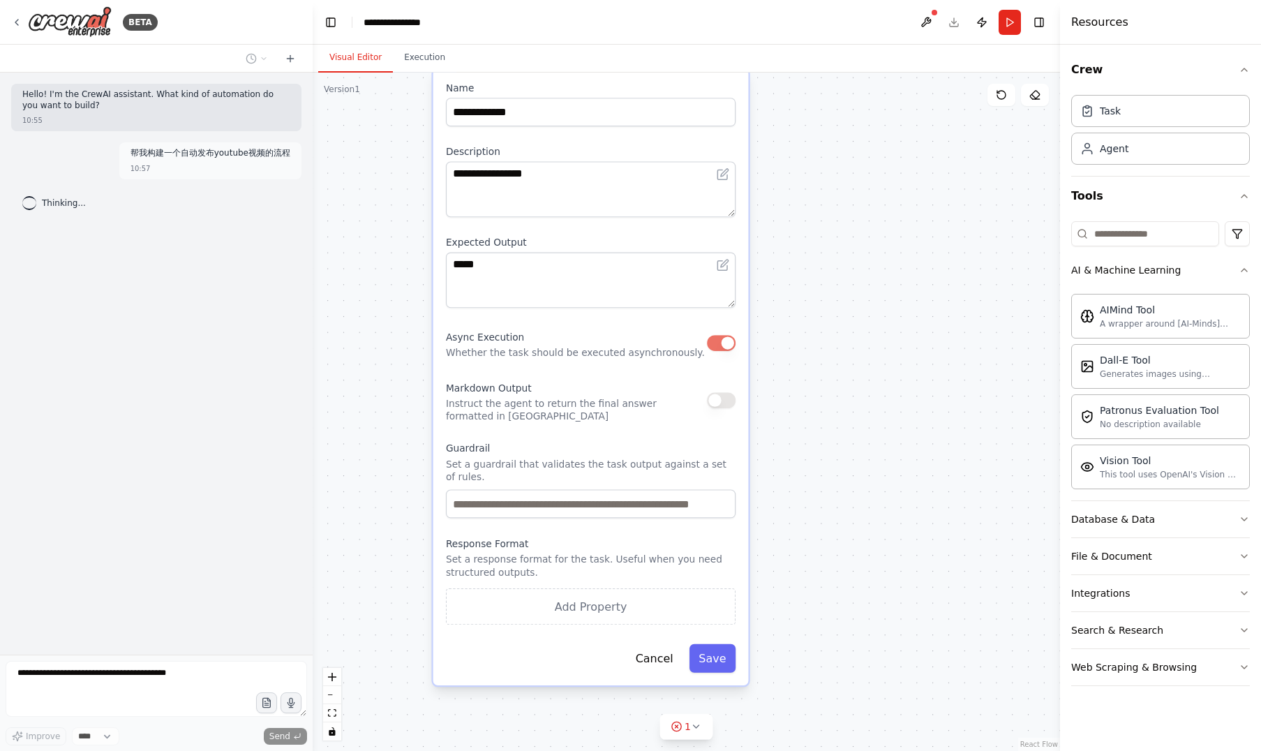
drag, startPoint x: 595, startPoint y: 384, endPoint x: 618, endPoint y: 398, distance: 27.3
click at [618, 398] on p "Instruct the agent to return the final answer formatted in Markdown" at bounding box center [576, 410] width 261 height 26
click at [711, 664] on button "Save" at bounding box center [712, 658] width 47 height 29
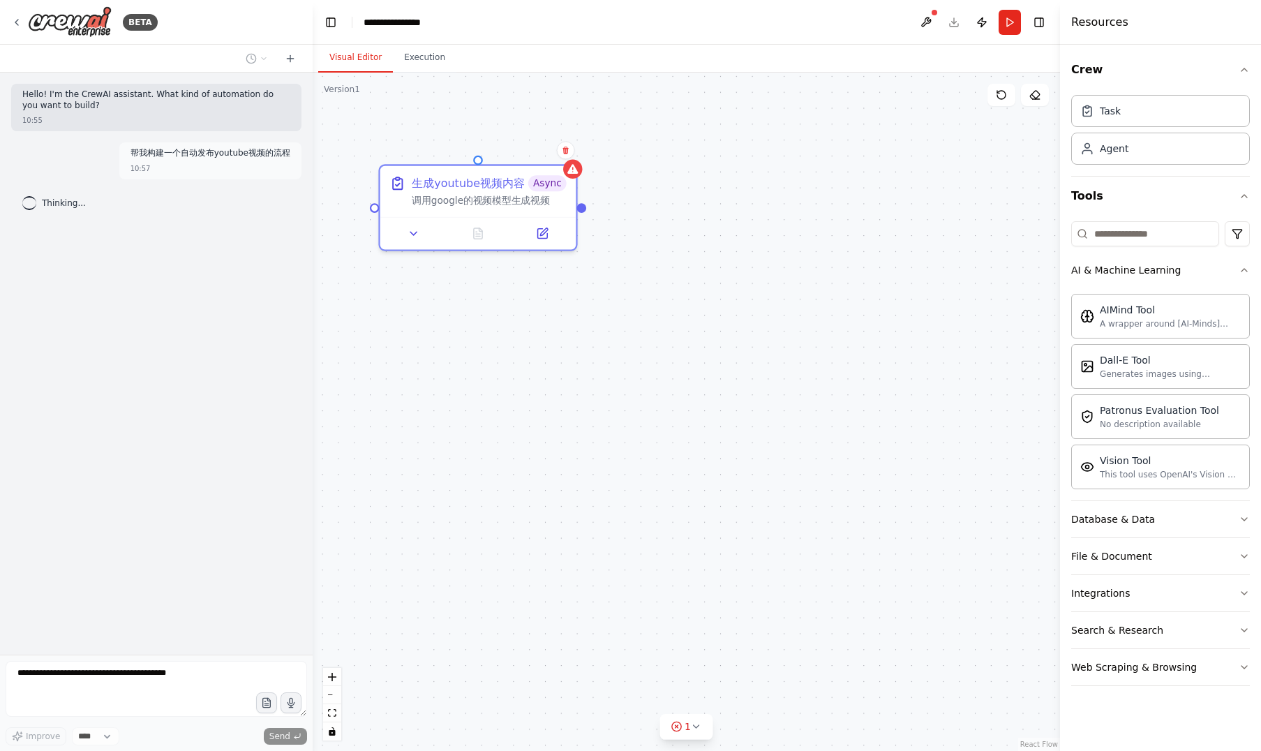
drag, startPoint x: 612, startPoint y: 305, endPoint x: 555, endPoint y: 523, distance: 225.0
click at [555, 523] on div "生成youtube视频内容 Async 调用google的视频模型生成视频" at bounding box center [686, 412] width 747 height 678
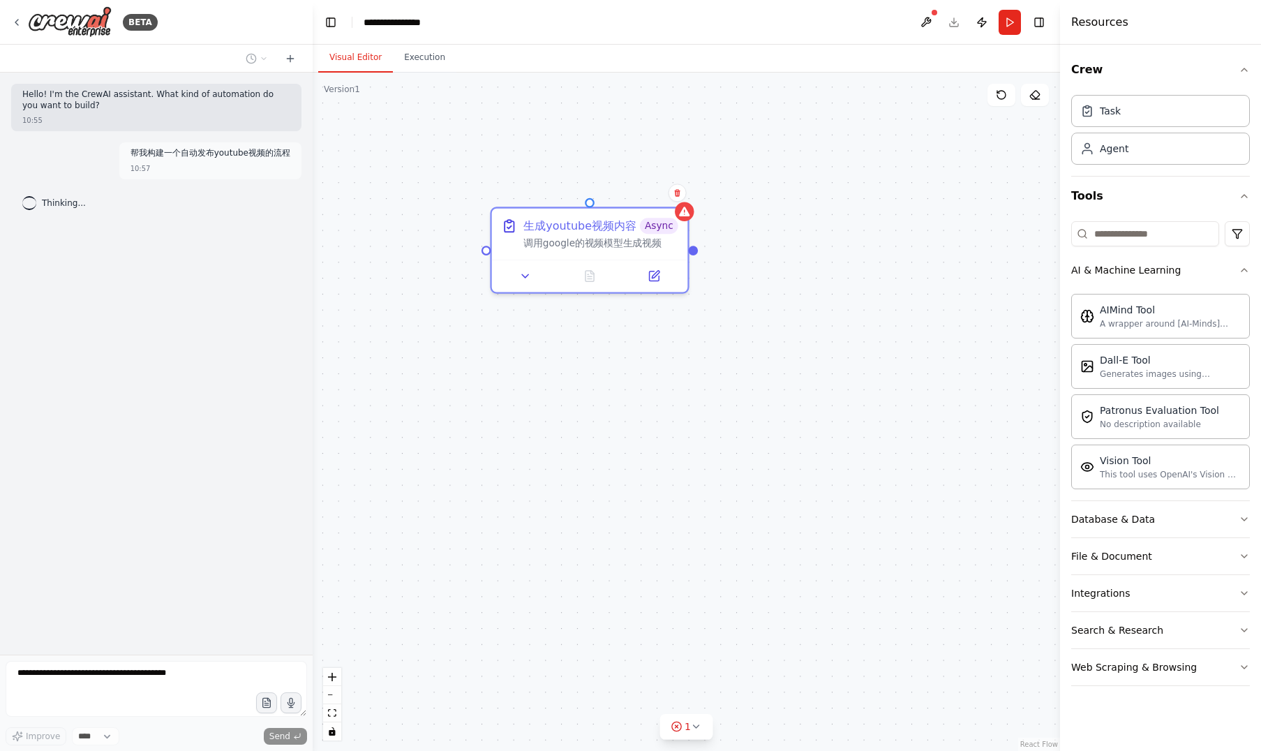
drag, startPoint x: 593, startPoint y: 384, endPoint x: 707, endPoint y: 398, distance: 114.6
click at [707, 398] on div "生成youtube视频内容 Async 调用google的视频模型生成视频" at bounding box center [686, 412] width 747 height 678
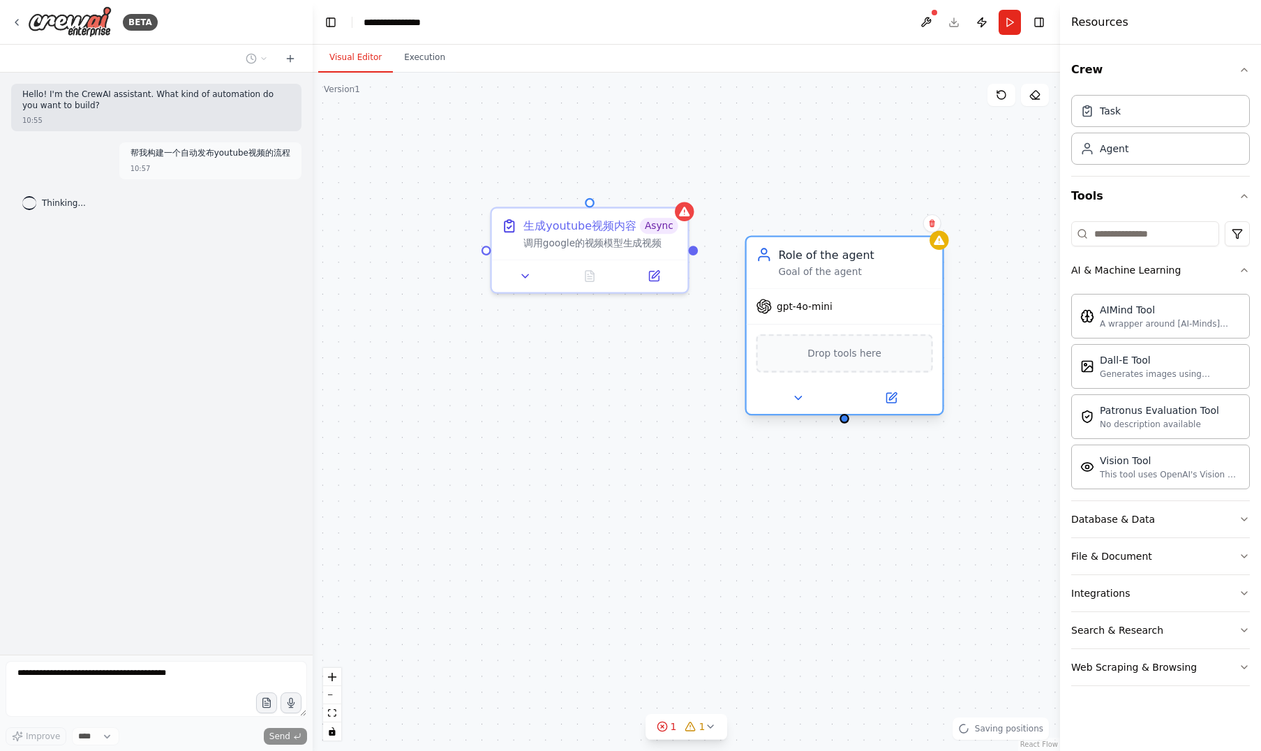
drag, startPoint x: 732, startPoint y: 276, endPoint x: 905, endPoint y: 256, distance: 174.8
click at [905, 256] on div "Role of the agent" at bounding box center [855, 254] width 154 height 16
drag, startPoint x: 692, startPoint y: 250, endPoint x: 766, endPoint y: 338, distance: 114.9
click at [766, 338] on div "生成youtube视频内容 Async 调用google的视频模型生成视频 Role of the agent Goal of the agent gpt-4…" at bounding box center [773, 578] width 852 height 774
click at [881, 276] on div "Goal of the agent" at bounding box center [871, 272] width 154 height 13
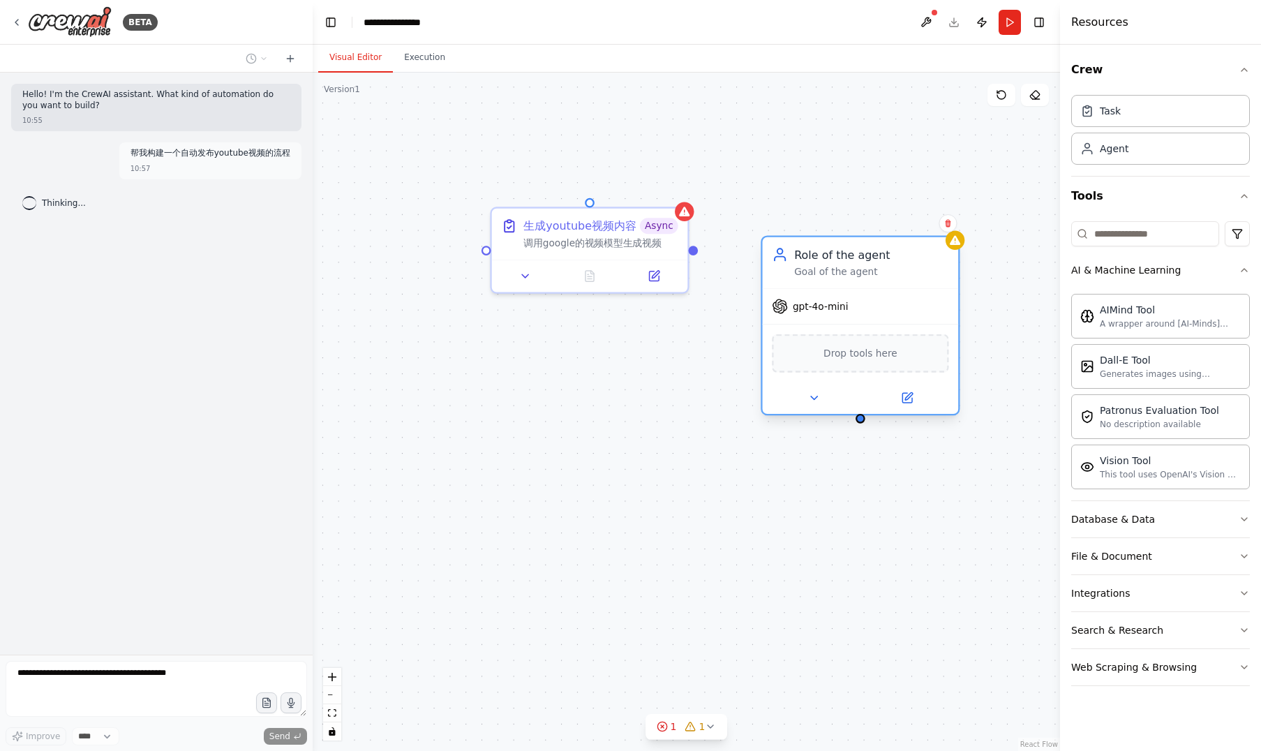
click at [836, 310] on span "gpt-4o-mini" at bounding box center [820, 306] width 56 height 13
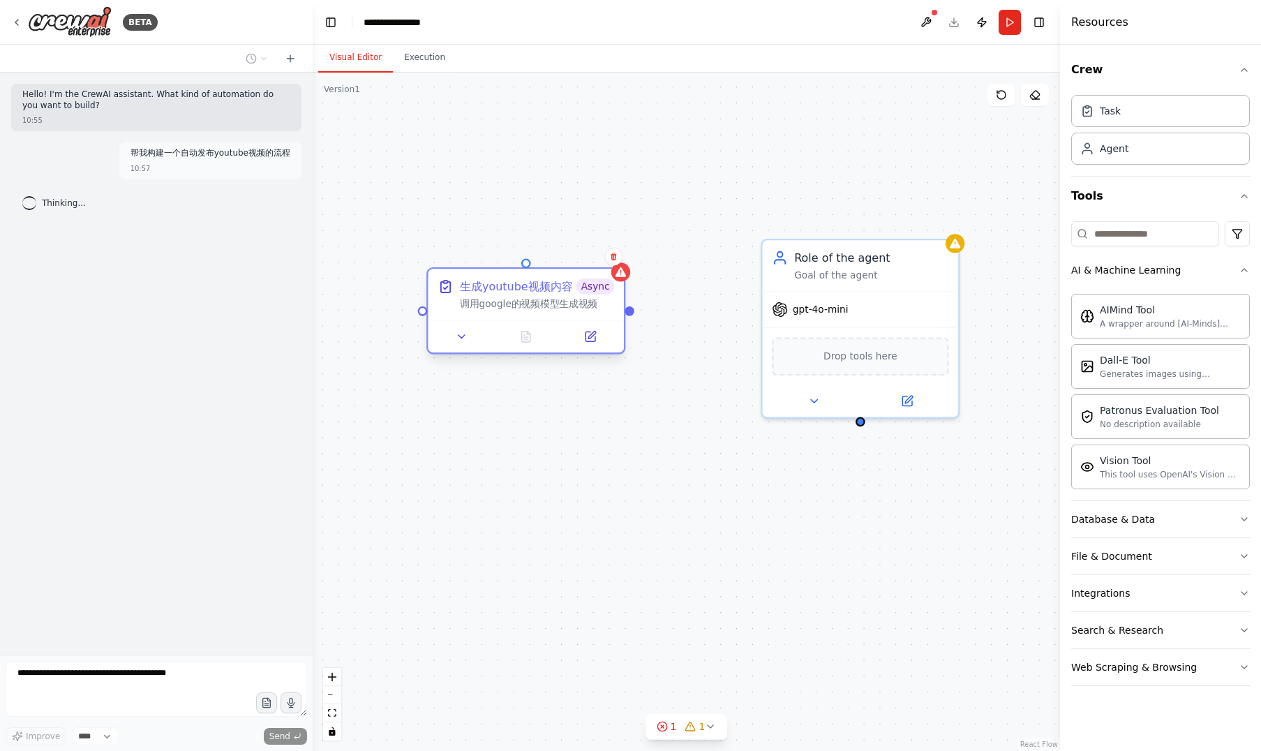
drag, startPoint x: 572, startPoint y: 216, endPoint x: 504, endPoint y: 284, distance: 96.2
click at [504, 284] on div "生成youtube视频内容" at bounding box center [516, 286] width 113 height 16
click at [464, 332] on icon at bounding box center [462, 336] width 13 height 13
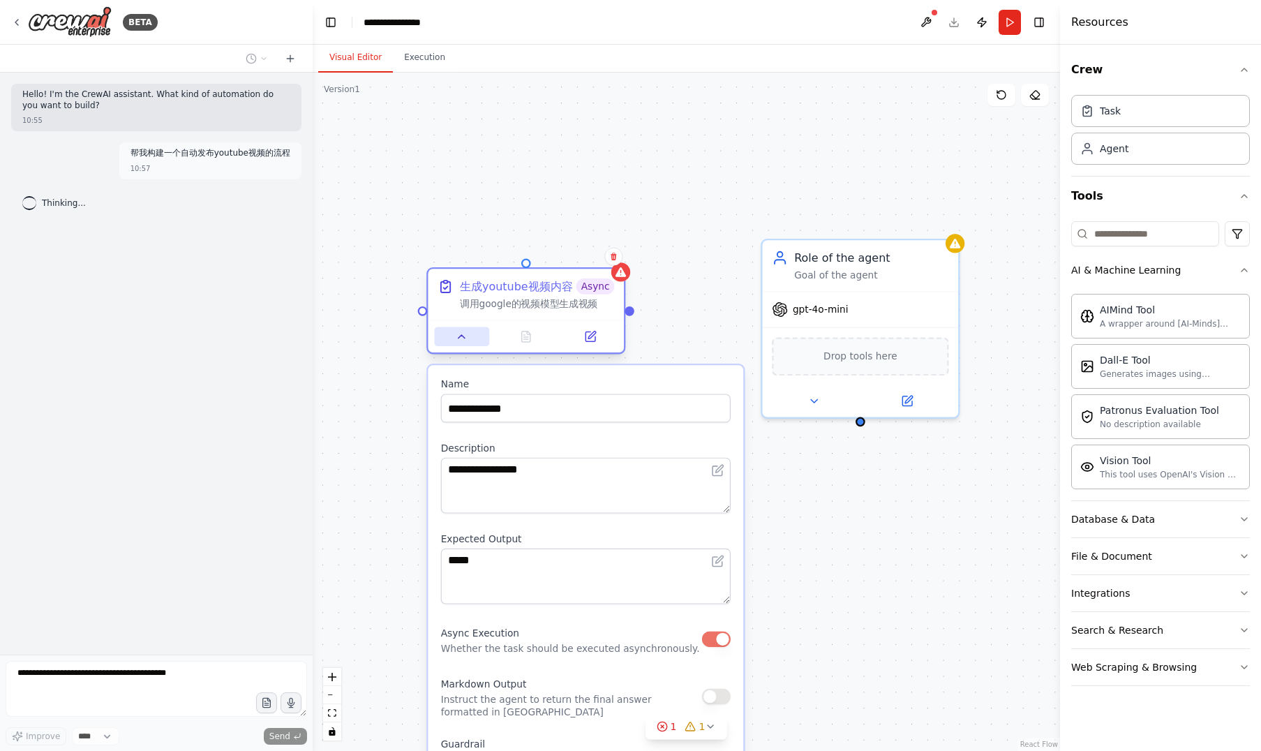
click at [464, 332] on icon at bounding box center [462, 336] width 13 height 13
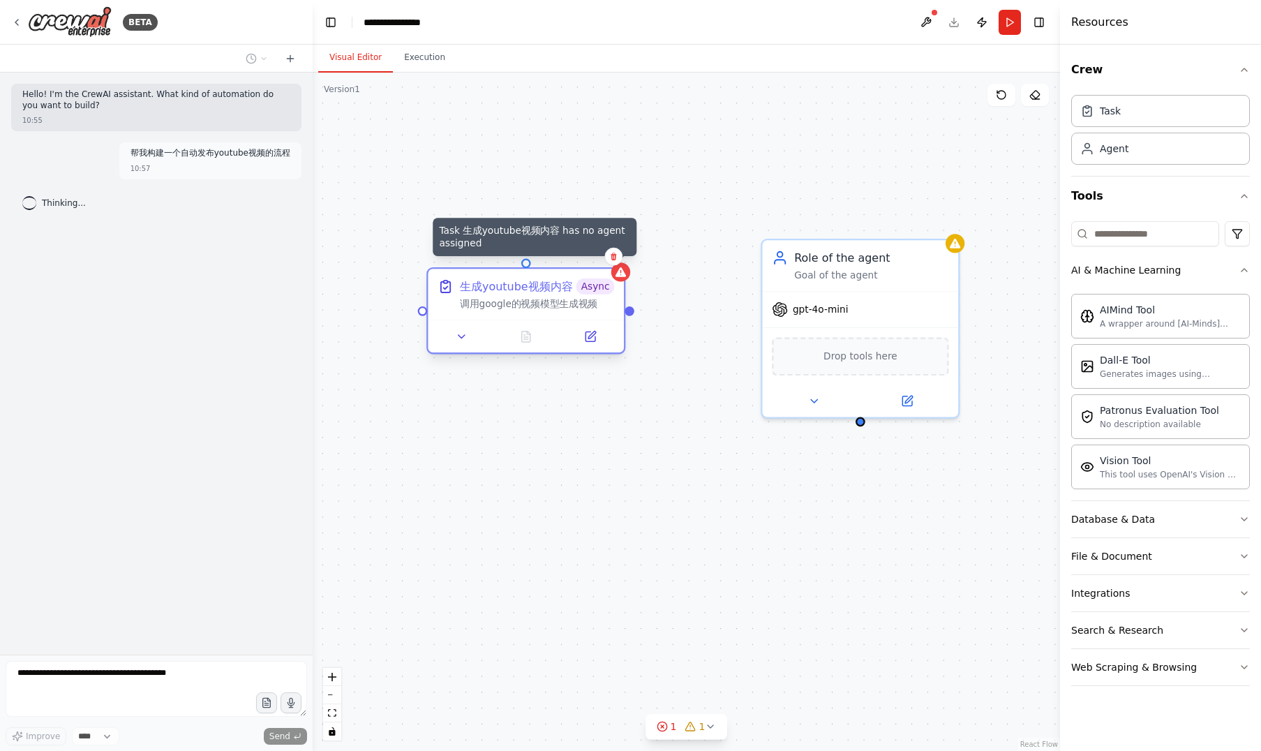
click at [615, 278] on icon at bounding box center [620, 272] width 13 height 13
click at [627, 278] on div at bounding box center [620, 271] width 19 height 19
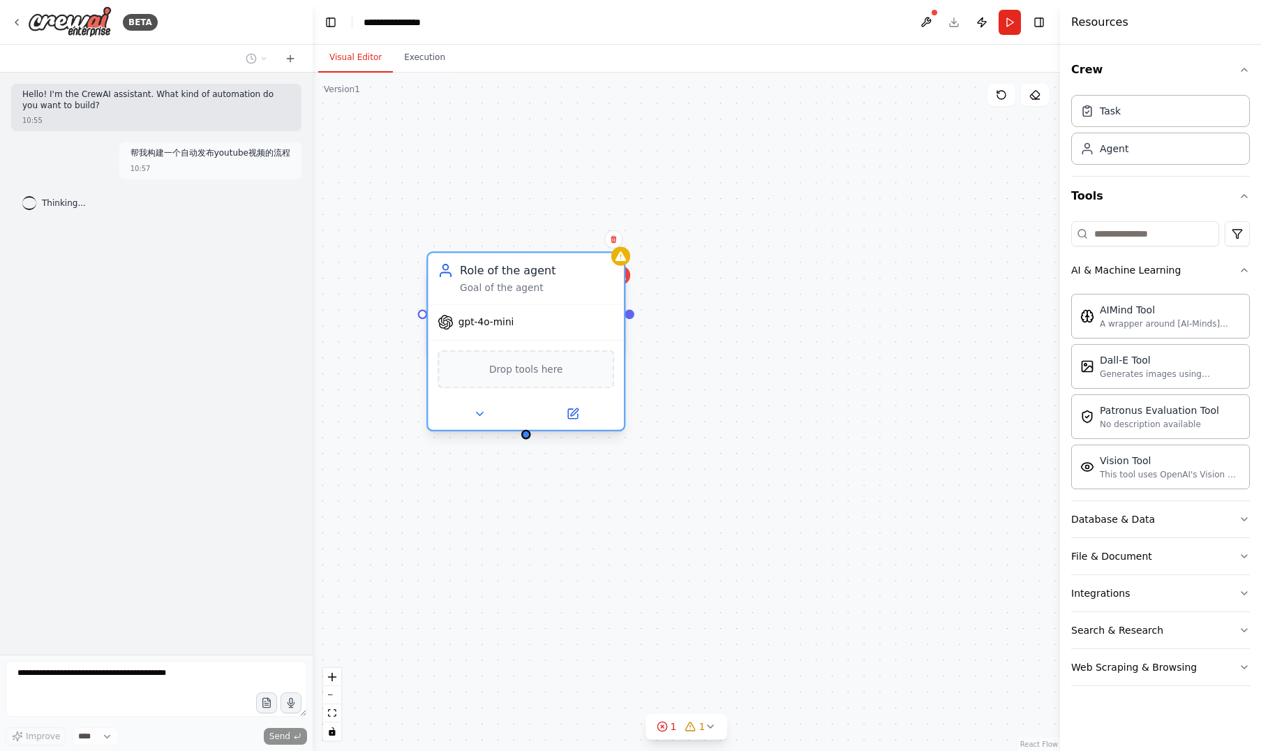
drag, startPoint x: 896, startPoint y: 262, endPoint x: 553, endPoint y: 281, distance: 343.8
click at [553, 281] on div "Role of the agent Goal of the agent" at bounding box center [537, 278] width 154 height 32
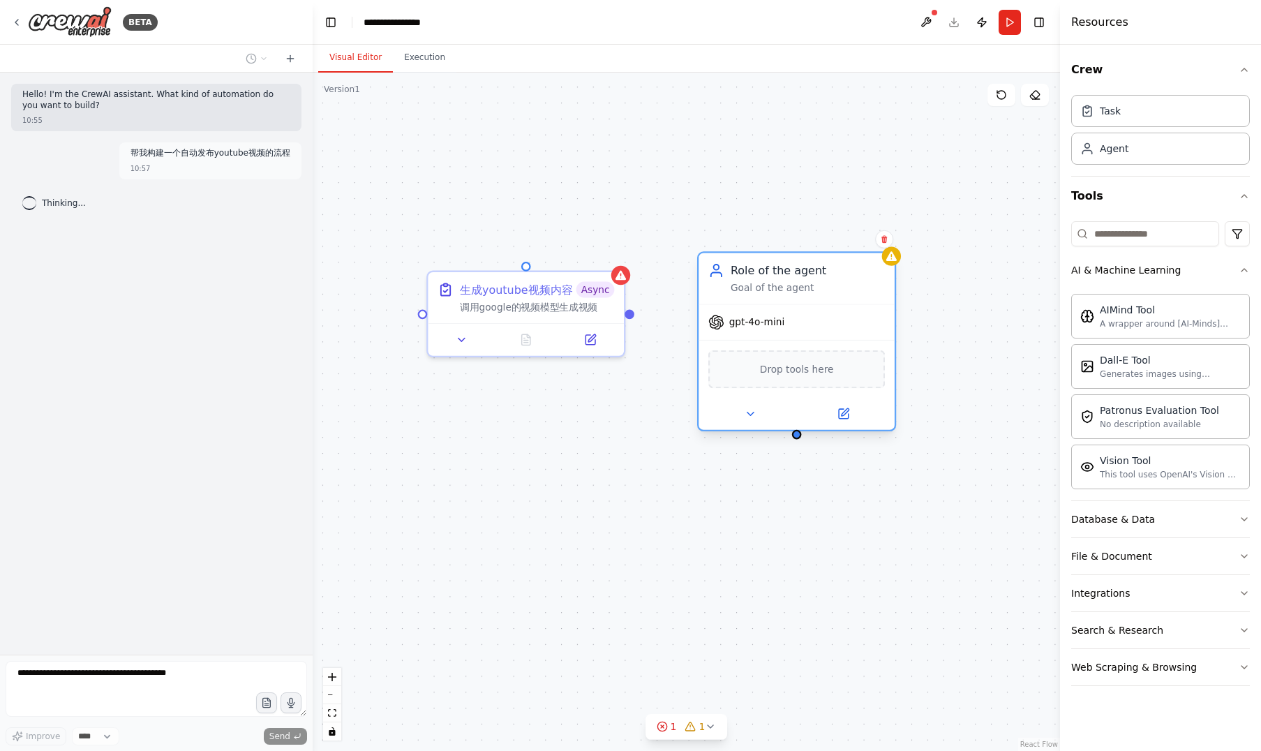
drag, startPoint x: 553, startPoint y: 281, endPoint x: 832, endPoint y: 277, distance: 278.4
click at [832, 277] on div "Role of the agent Goal of the agent" at bounding box center [807, 278] width 154 height 32
drag, startPoint x: 630, startPoint y: 315, endPoint x: 799, endPoint y: 439, distance: 210.1
click at [799, 439] on div "生成youtube视频内容 Async 调用google的视频模型生成视频 Role of the agent Goal of the agent gpt-4…" at bounding box center [686, 412] width 747 height 678
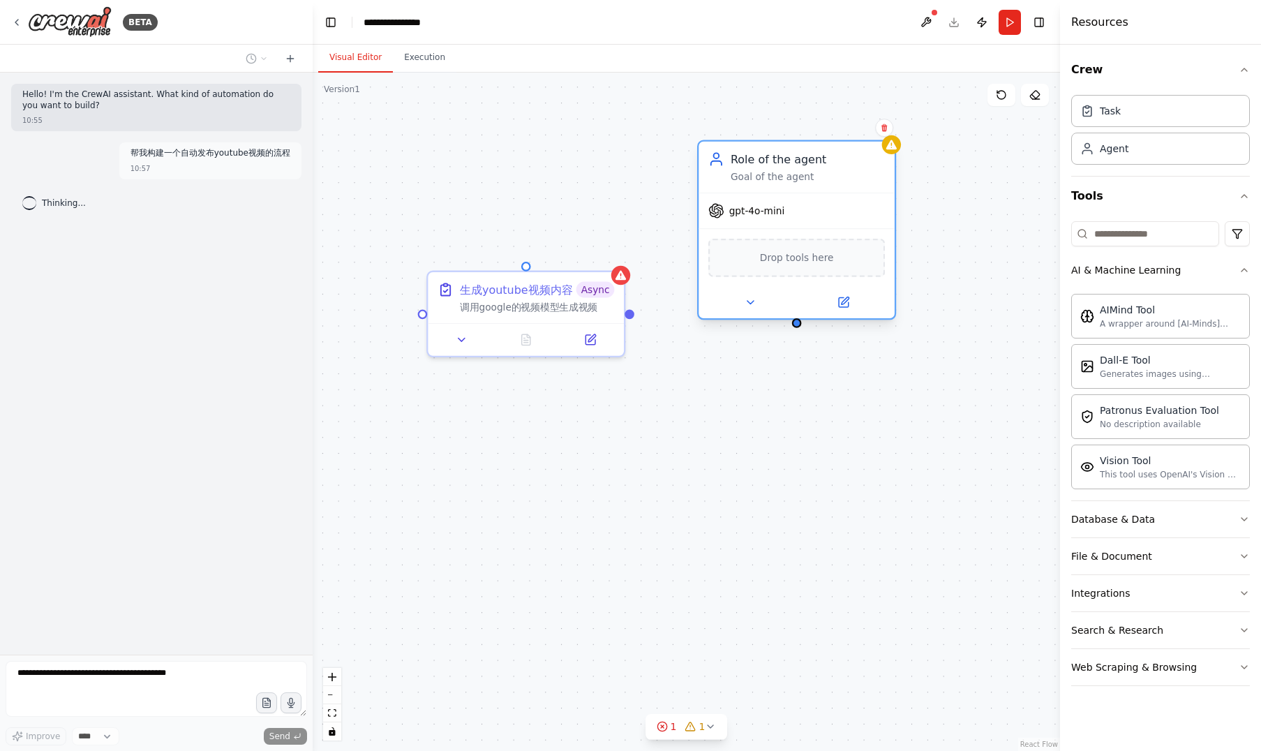
drag, startPoint x: 822, startPoint y: 269, endPoint x: 822, endPoint y: 159, distance: 110.2
click at [822, 159] on div "Role of the agent" at bounding box center [807, 159] width 154 height 16
drag, startPoint x: 631, startPoint y: 313, endPoint x: 800, endPoint y: 322, distance: 169.8
click at [800, 322] on div "生成youtube视频内容 Async 调用google的视频模型生成视频 Role of the agent Goal of the agent gpt-4…" at bounding box center [773, 578] width 852 height 774
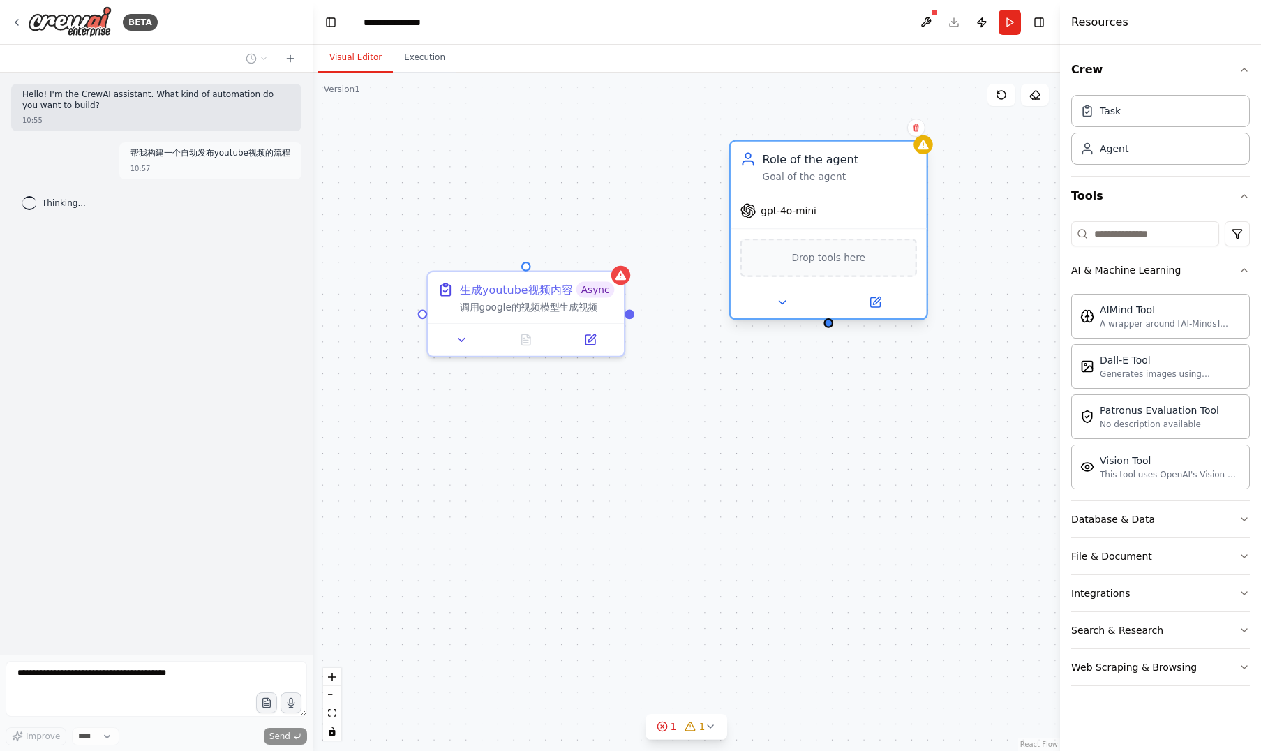
drag, startPoint x: 827, startPoint y: 158, endPoint x: 852, endPoint y: 158, distance: 25.8
click at [852, 158] on div "Role of the agent" at bounding box center [839, 159] width 154 height 16
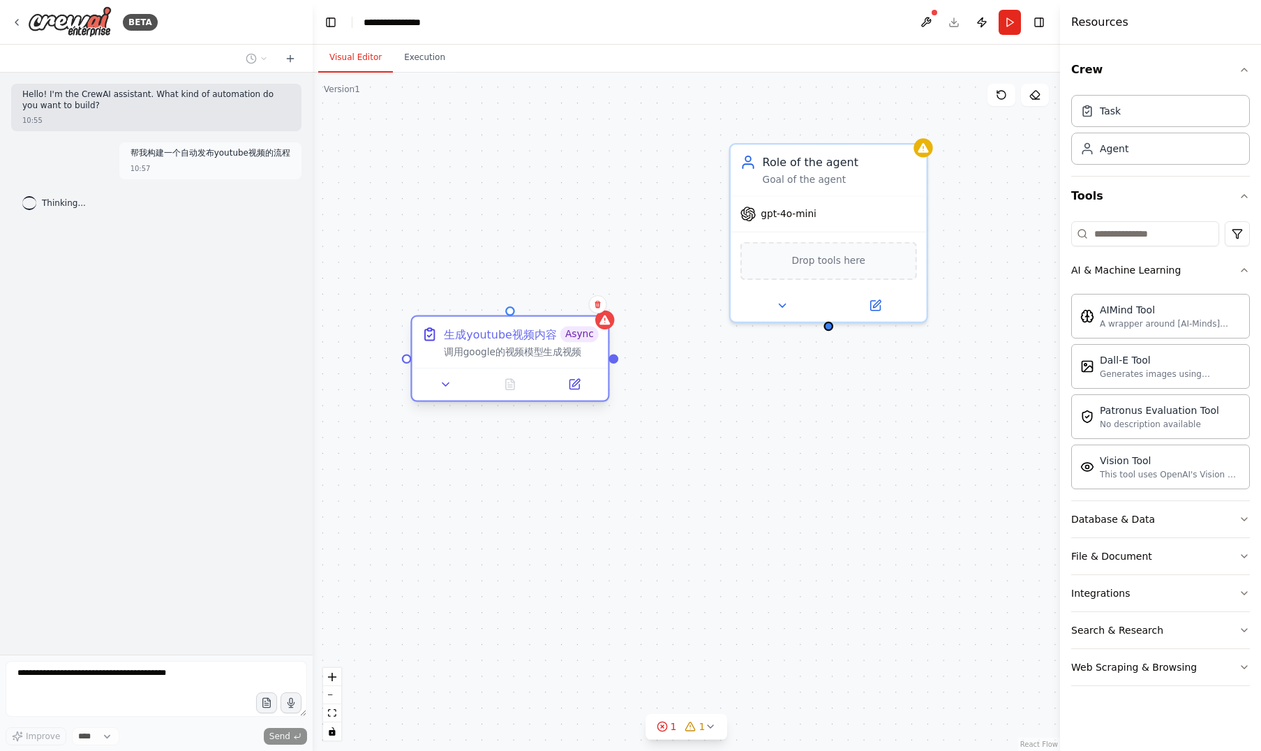
drag, startPoint x: 559, startPoint y: 275, endPoint x: 536, endPoint y: 318, distance: 49.0
click at [536, 318] on div "生成youtube视频内容 Async 调用google的视频模型生成视频" at bounding box center [510, 342] width 196 height 51
drag, startPoint x: 611, startPoint y: 361, endPoint x: 827, endPoint y: 324, distance: 218.8
click at [827, 324] on div "生成youtube视频内容 Async 调用google的视频模型生成视频 Role of the agent Goal of the agent gpt-4…" at bounding box center [686, 412] width 747 height 678
click at [781, 308] on button at bounding box center [782, 302] width 90 height 19
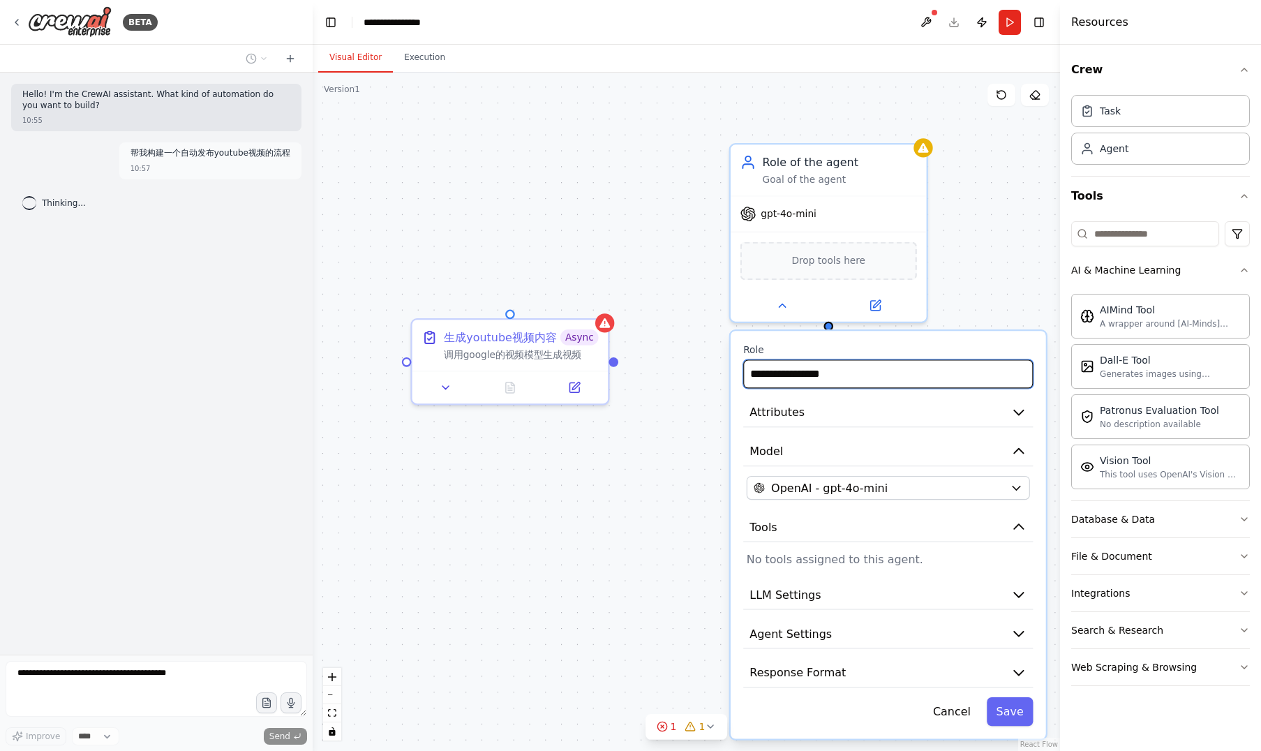
click at [878, 374] on input "**********" at bounding box center [888, 373] width 290 height 29
drag, startPoint x: 871, startPoint y: 373, endPoint x: 684, endPoint y: 361, distance: 186.7
click at [684, 361] on div "**********" at bounding box center [686, 412] width 747 height 678
drag, startPoint x: 853, startPoint y: 370, endPoint x: 745, endPoint y: 372, distance: 108.1
click at [745, 372] on input "**********" at bounding box center [888, 373] width 290 height 29
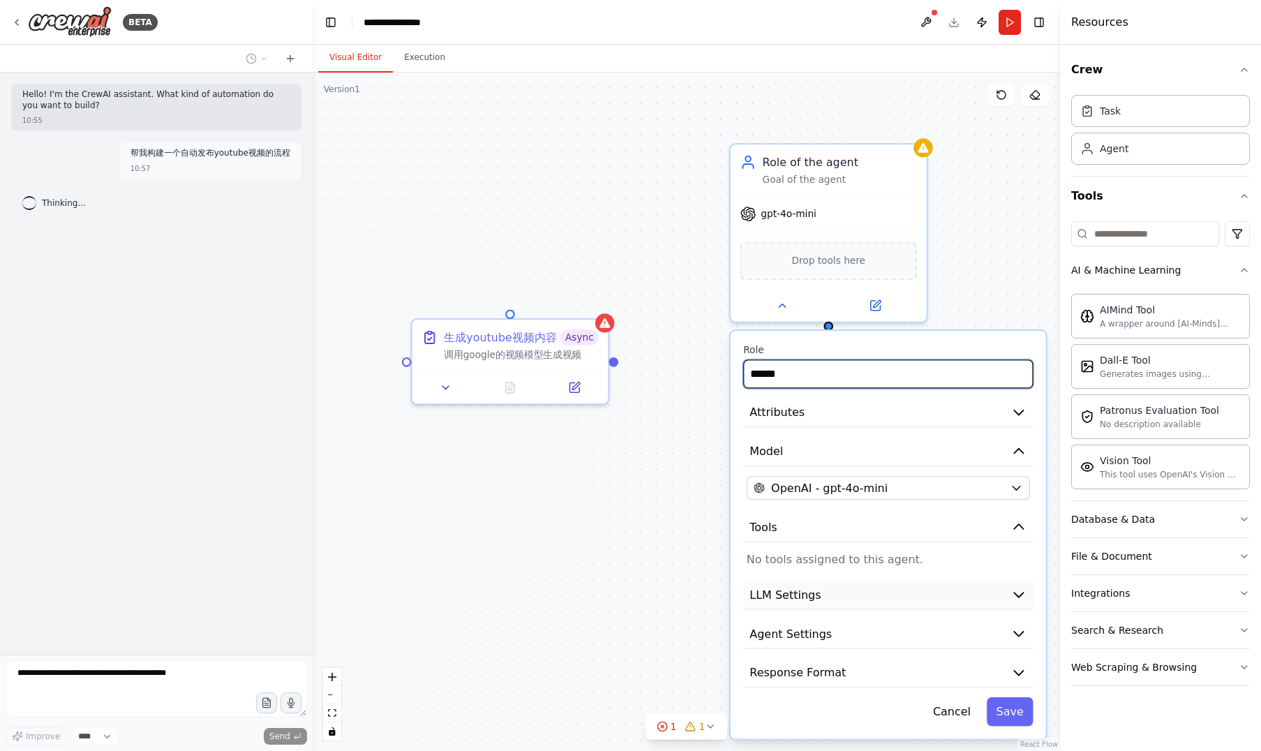
type input "******"
click at [1023, 595] on icon "button" at bounding box center [1018, 595] width 16 height 16
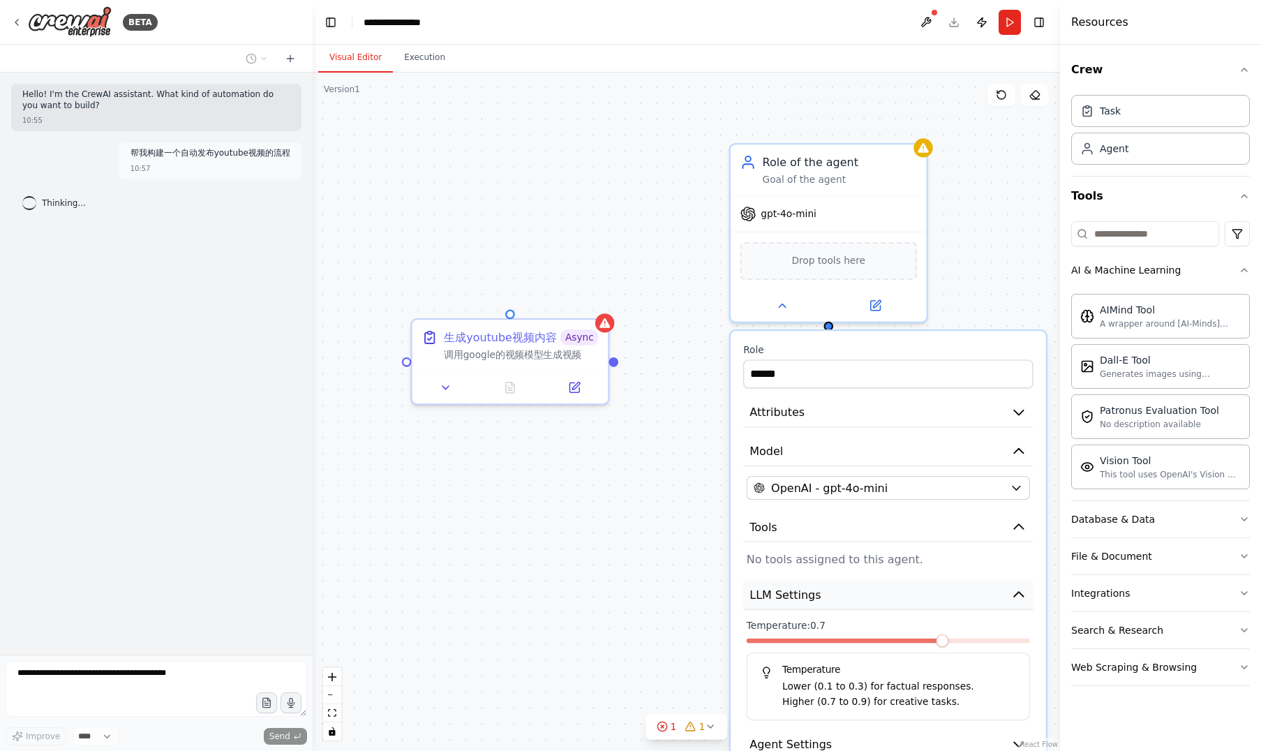
click at [1023, 589] on icon "button" at bounding box center [1018, 595] width 16 height 16
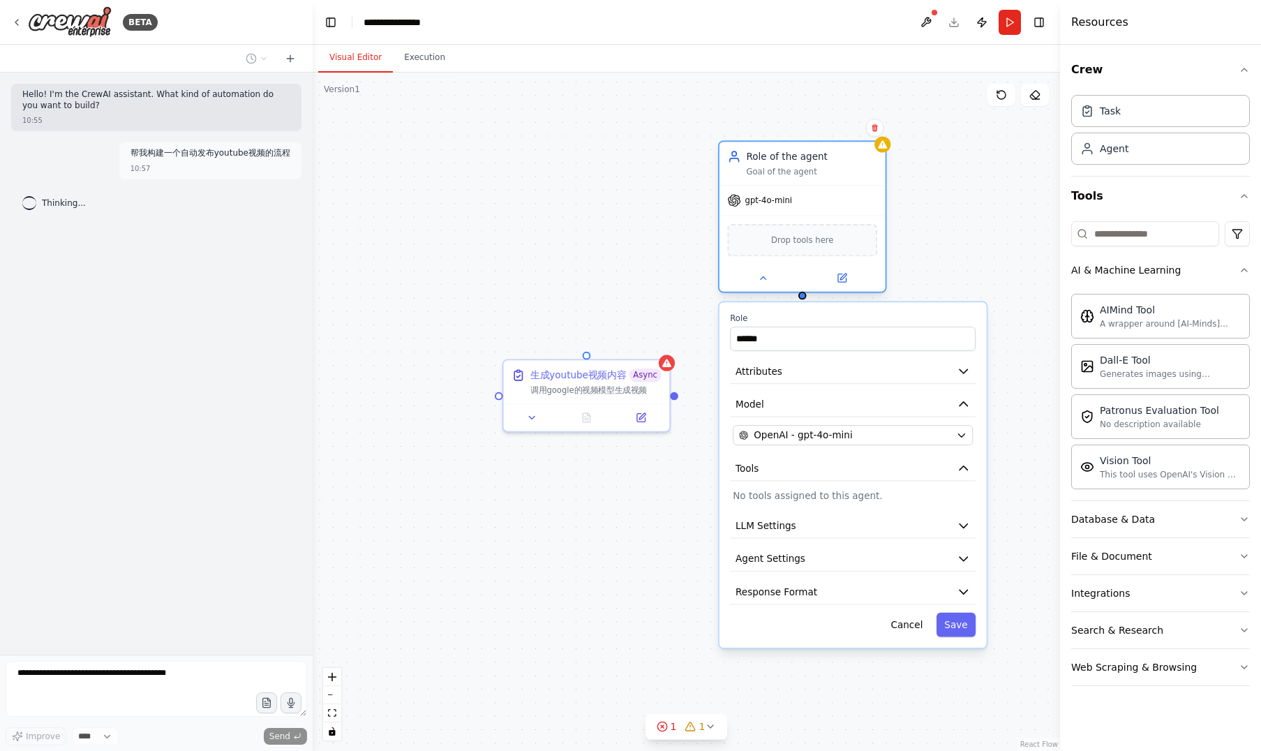
drag, startPoint x: 871, startPoint y: 230, endPoint x: 817, endPoint y: 153, distance: 93.7
click at [817, 153] on div "Role of the agent" at bounding box center [811, 156] width 131 height 13
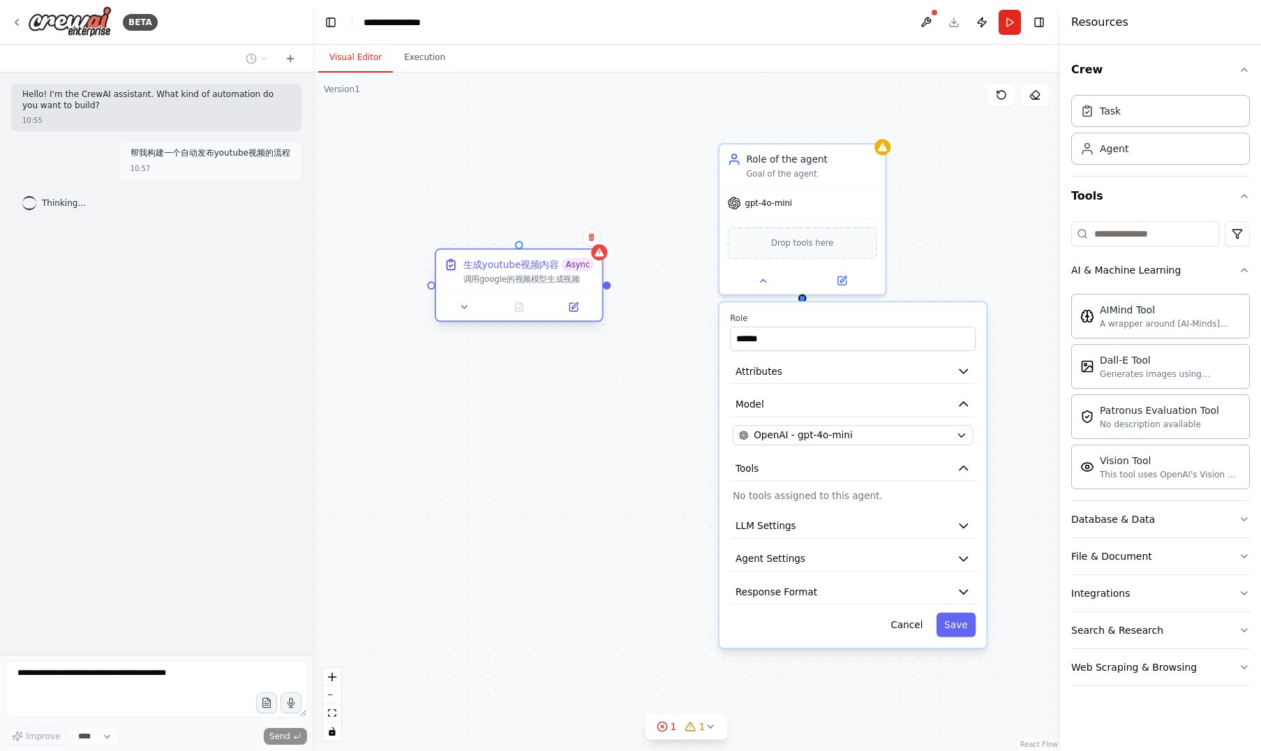
drag, startPoint x: 607, startPoint y: 367, endPoint x: 534, endPoint y: 251, distance: 137.0
click at [534, 251] on div "生成youtube视频内容 Async 调用google的视频模型生成视频" at bounding box center [519, 271] width 166 height 43
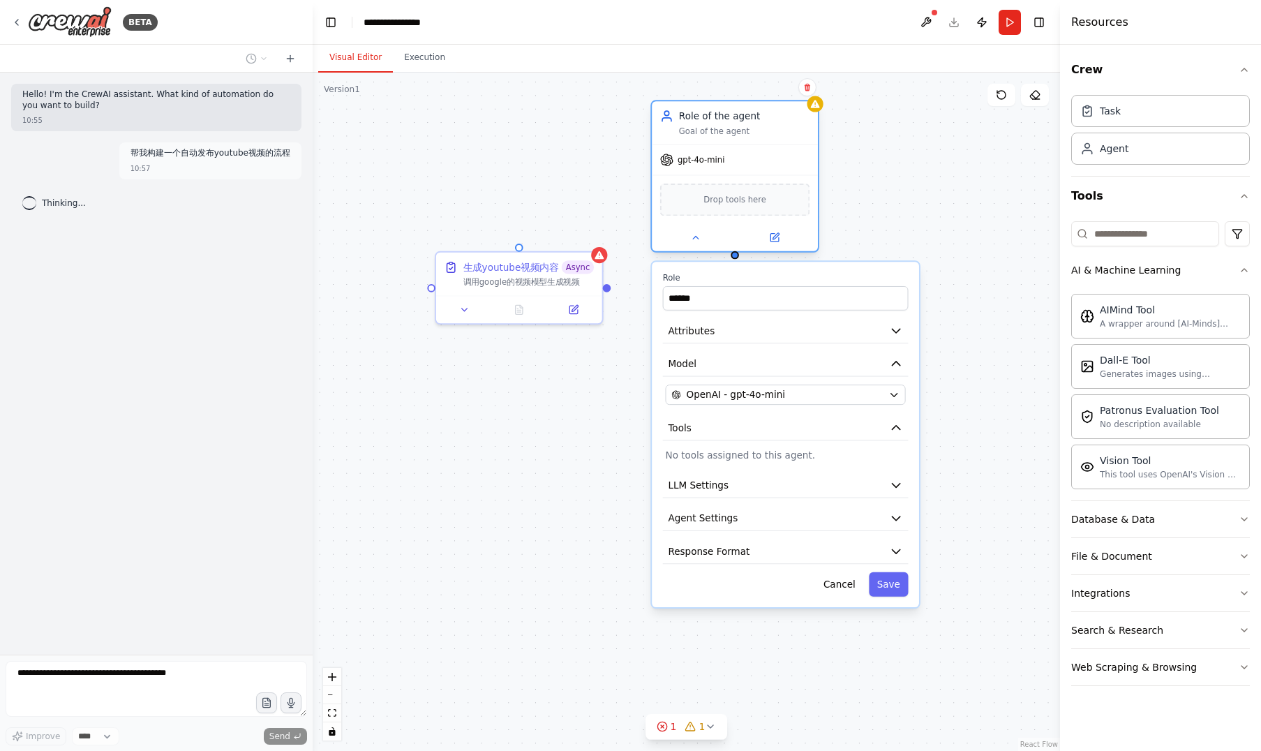
drag, startPoint x: 838, startPoint y: 158, endPoint x: 771, endPoint y: 111, distance: 82.1
click at [771, 111] on div "Role of the agent" at bounding box center [744, 116] width 131 height 13
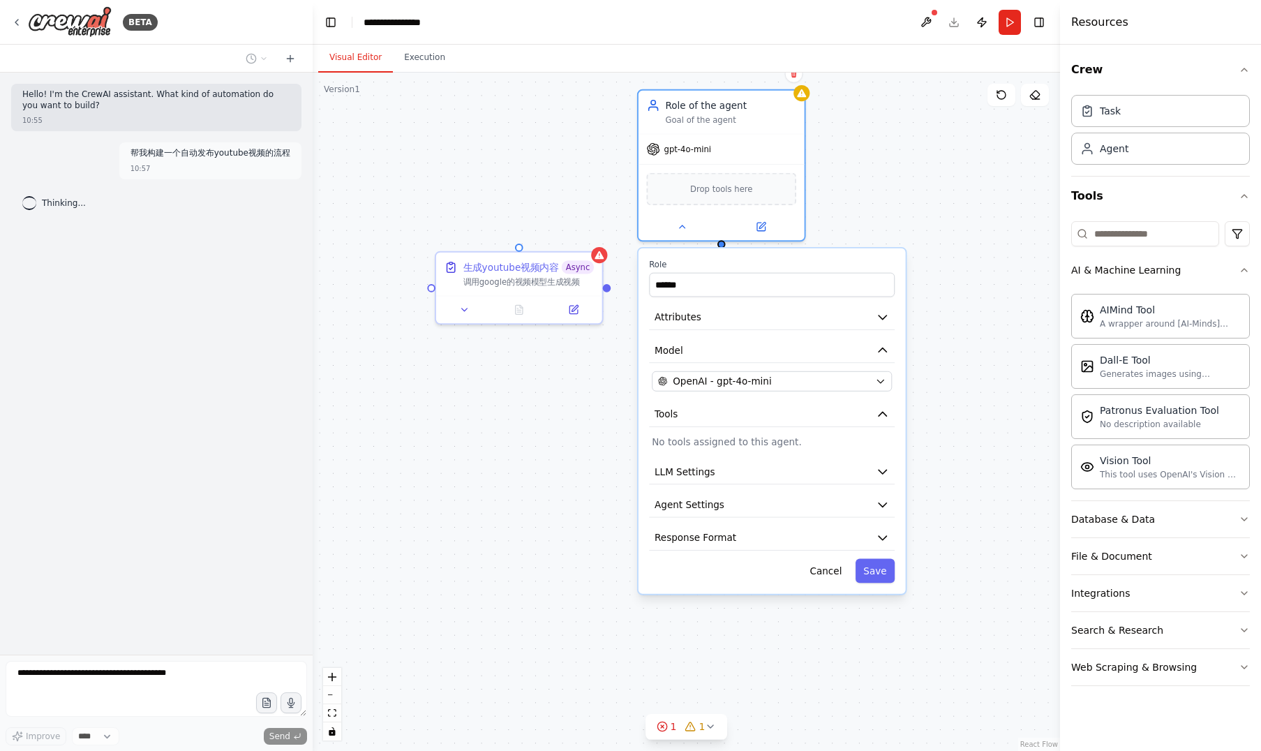
drag, startPoint x: 817, startPoint y: 271, endPoint x: 799, endPoint y: 257, distance: 22.9
click at [799, 257] on div "Role ****** Attributes Model OpenAI - gpt-4o-mini Tools No tools assigned to th…" at bounding box center [771, 420] width 267 height 345
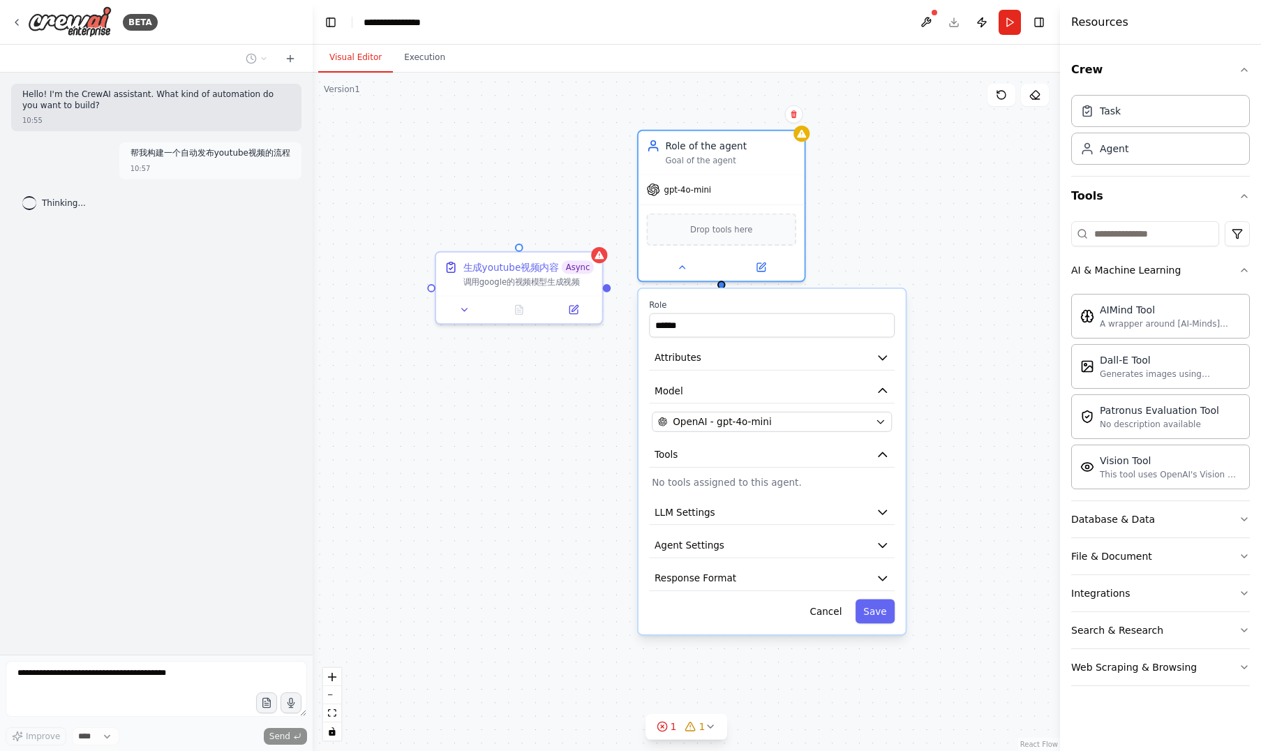
drag, startPoint x: 828, startPoint y: 260, endPoint x: 831, endPoint y: 301, distance: 41.3
click at [831, 301] on label "Role" at bounding box center [772, 304] width 246 height 10
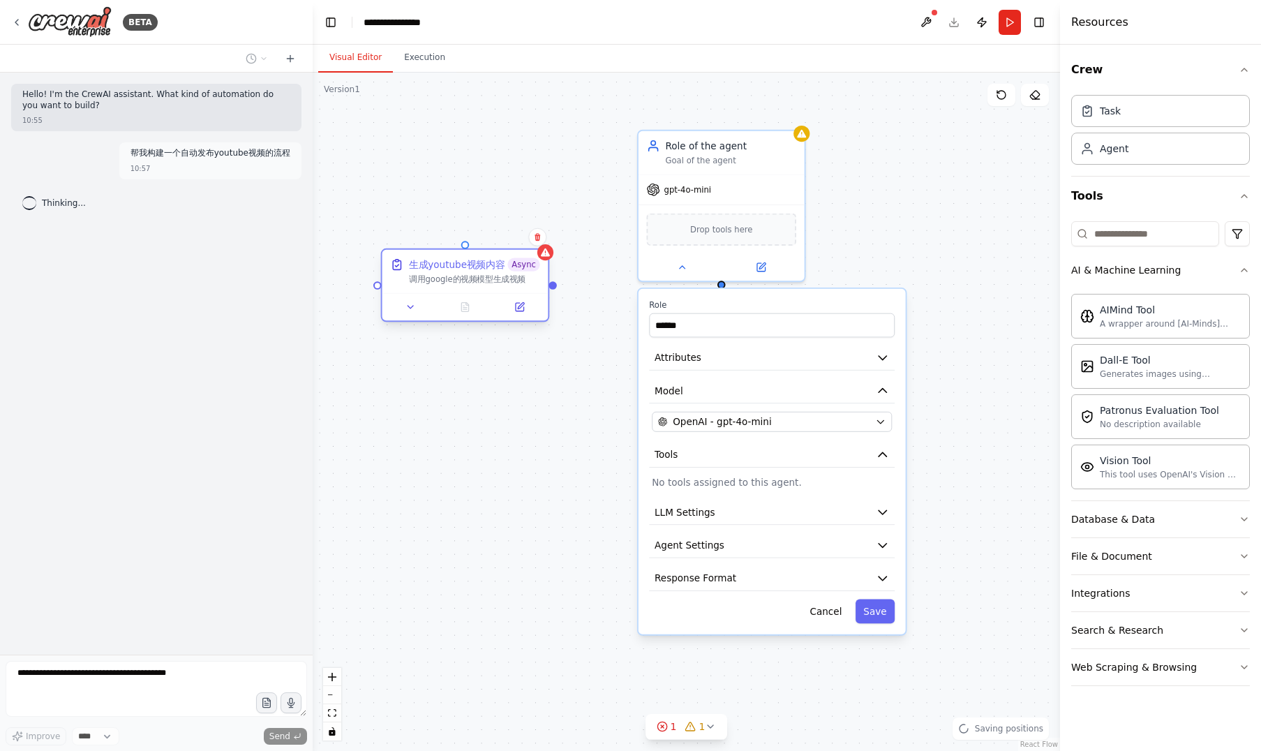
drag, startPoint x: 548, startPoint y: 255, endPoint x: 495, endPoint y: 260, distance: 52.5
click at [495, 260] on div "生成youtube视频内容 Async 调用google的视频模型生成视频" at bounding box center [465, 271] width 166 height 43
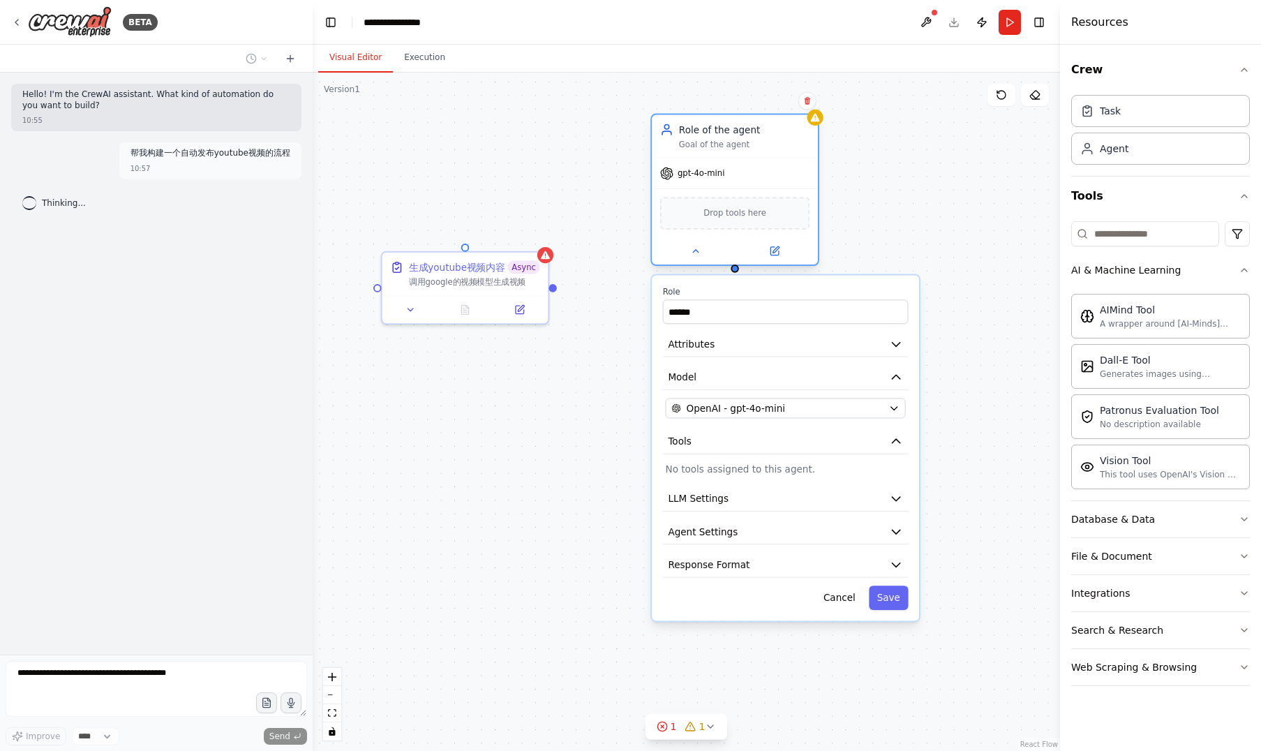
drag, startPoint x: 748, startPoint y: 136, endPoint x: 769, endPoint y: 130, distance: 22.5
click at [769, 130] on div "Role of the agent" at bounding box center [744, 129] width 131 height 13
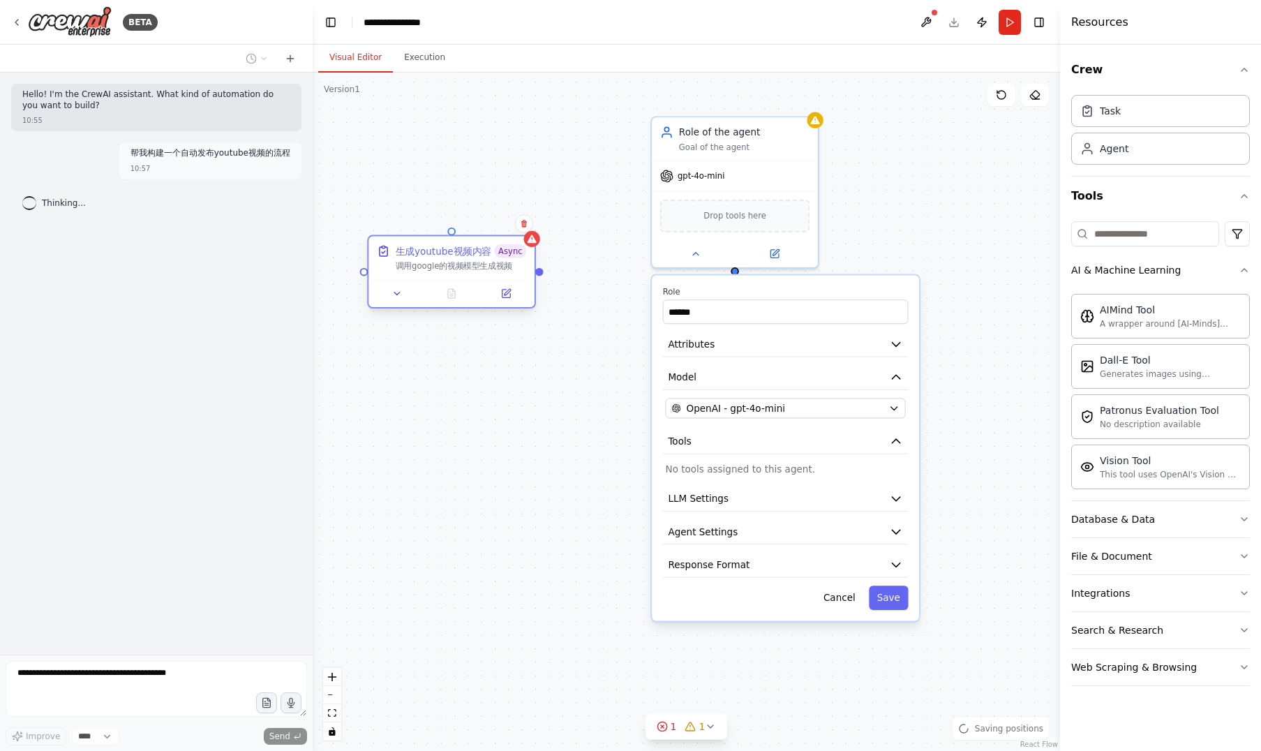
drag, startPoint x: 490, startPoint y: 256, endPoint x: 472, endPoint y: 240, distance: 24.2
click at [472, 240] on div "生成youtube视频内容 Async 调用google的视频模型生成视频" at bounding box center [451, 257] width 166 height 43
click at [1240, 188] on button "Tools" at bounding box center [1160, 195] width 179 height 39
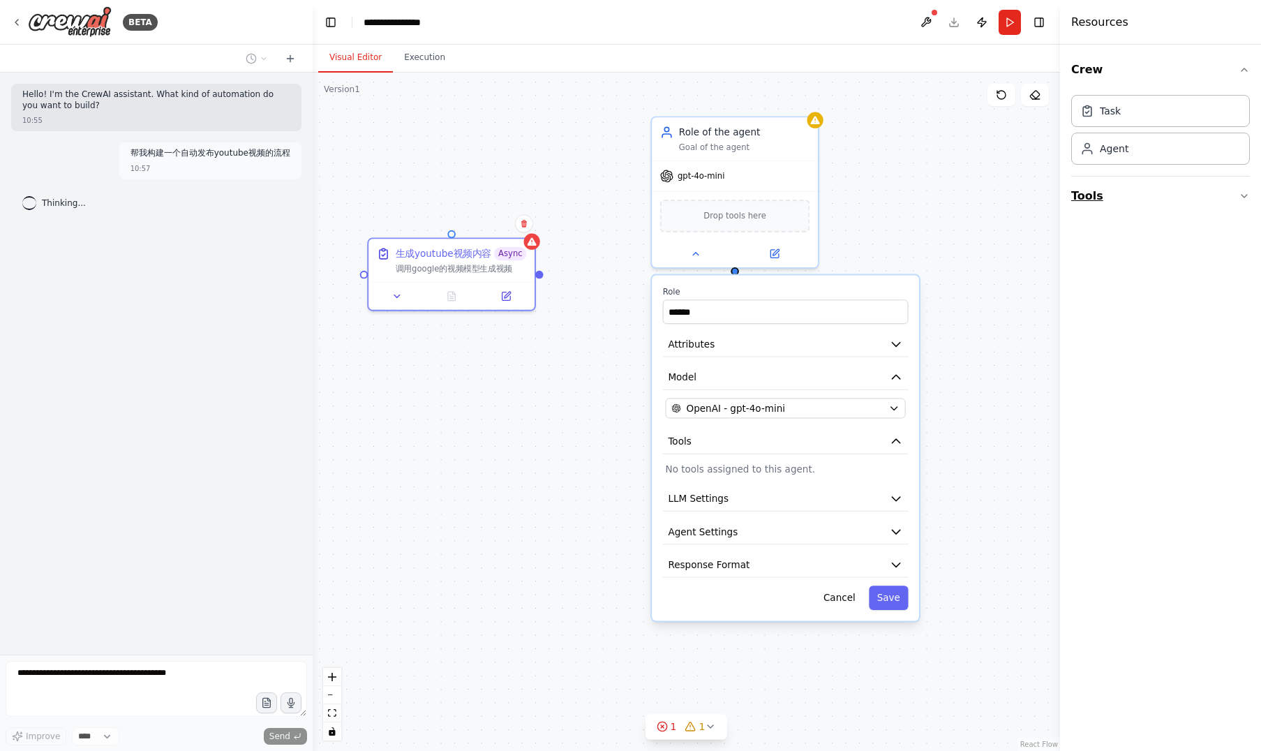
click at [1240, 188] on button "Tools" at bounding box center [1160, 195] width 179 height 39
click at [695, 261] on div at bounding box center [735, 250] width 166 height 27
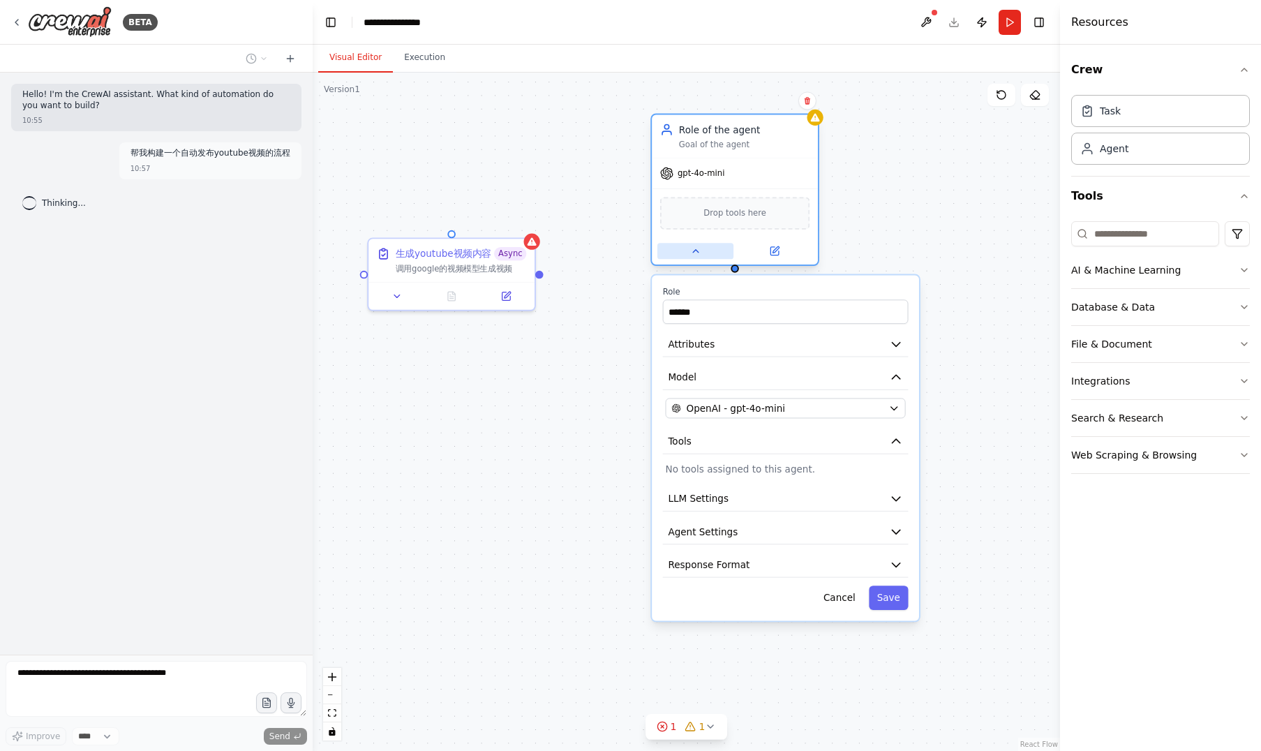
click at [704, 249] on button at bounding box center [695, 251] width 76 height 16
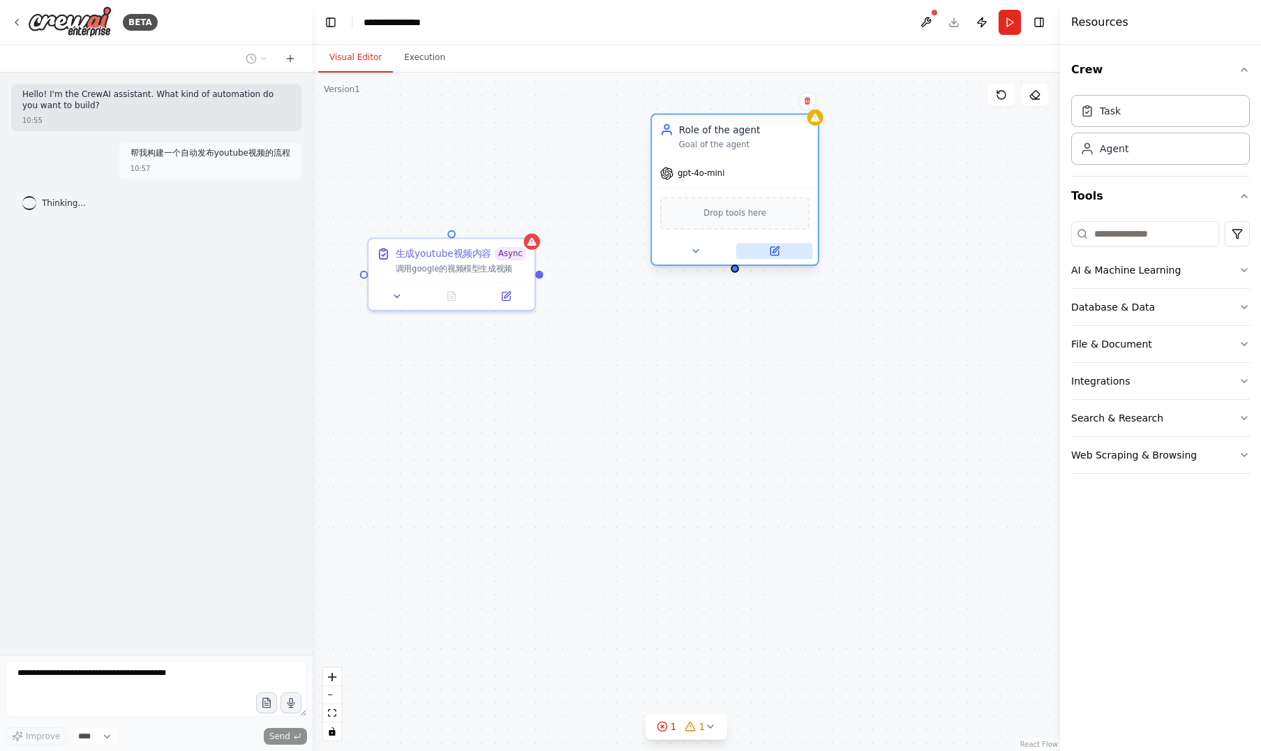
click at [779, 257] on button at bounding box center [774, 251] width 76 height 16
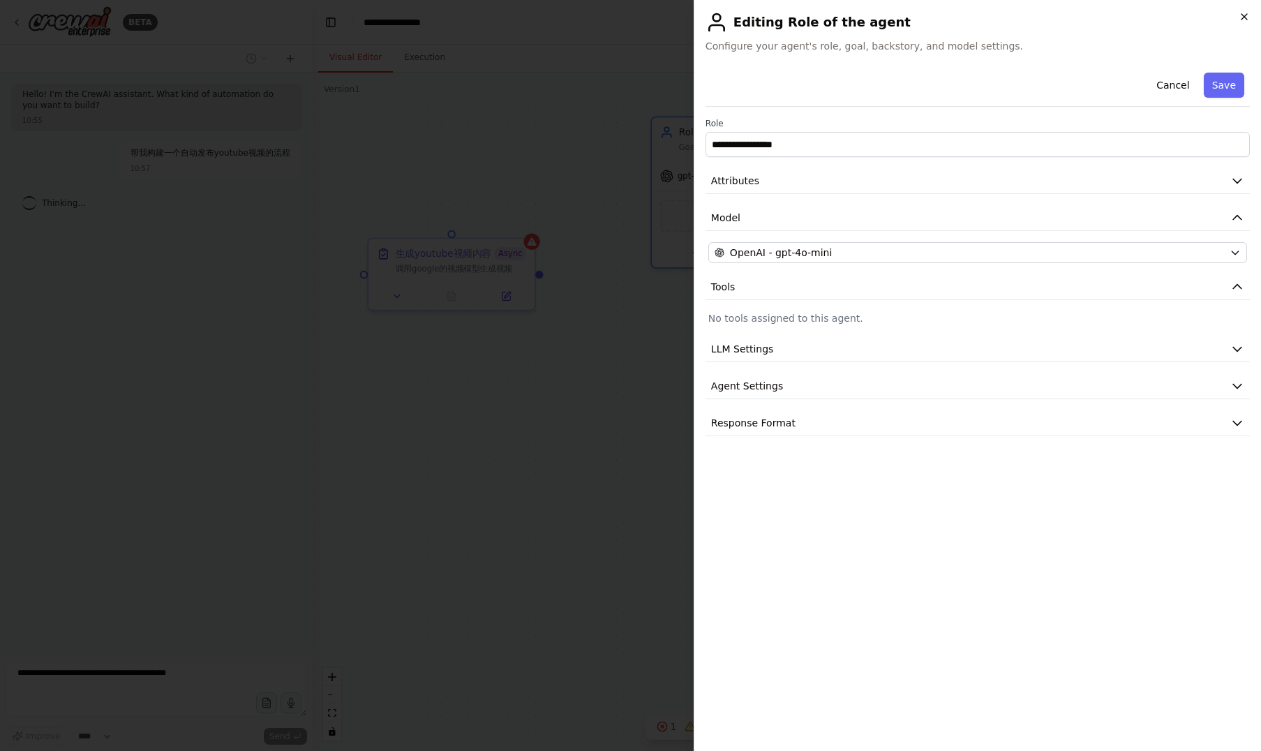
click at [1241, 17] on icon "button" at bounding box center [1243, 16] width 11 height 11
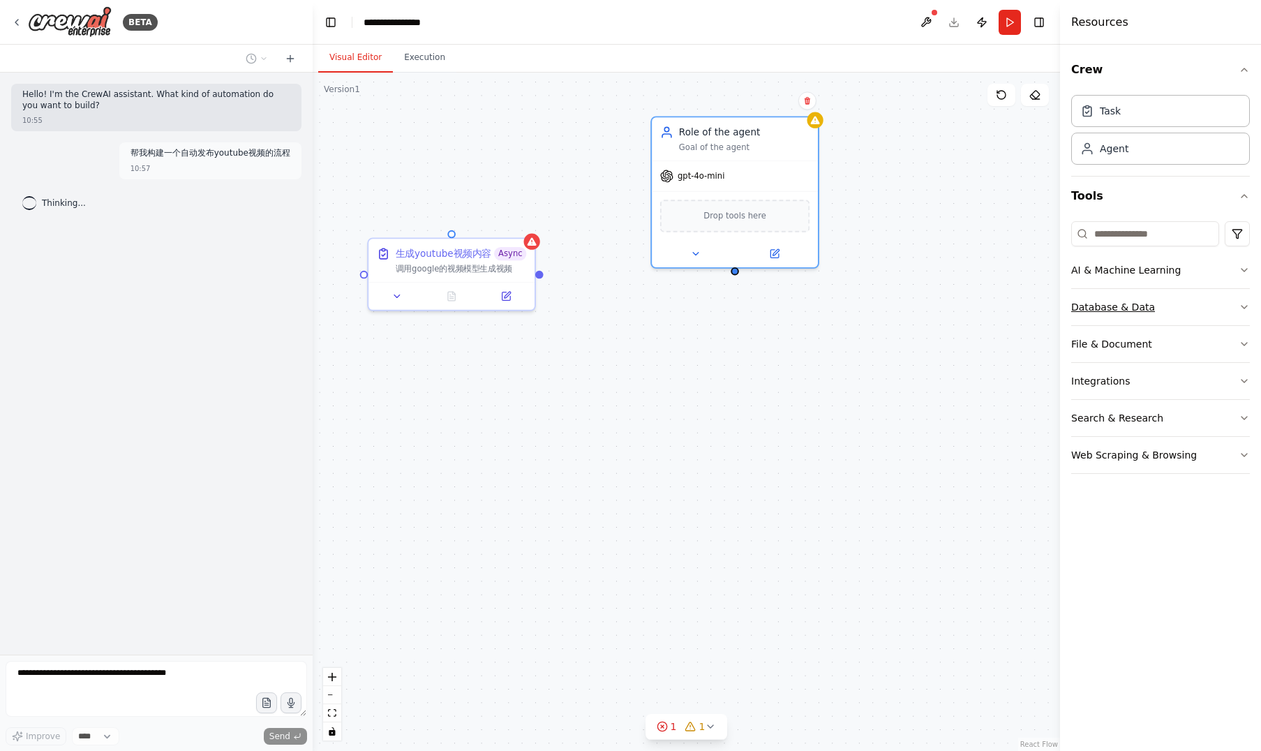
click at [1237, 306] on button "Database & Data" at bounding box center [1160, 307] width 179 height 36
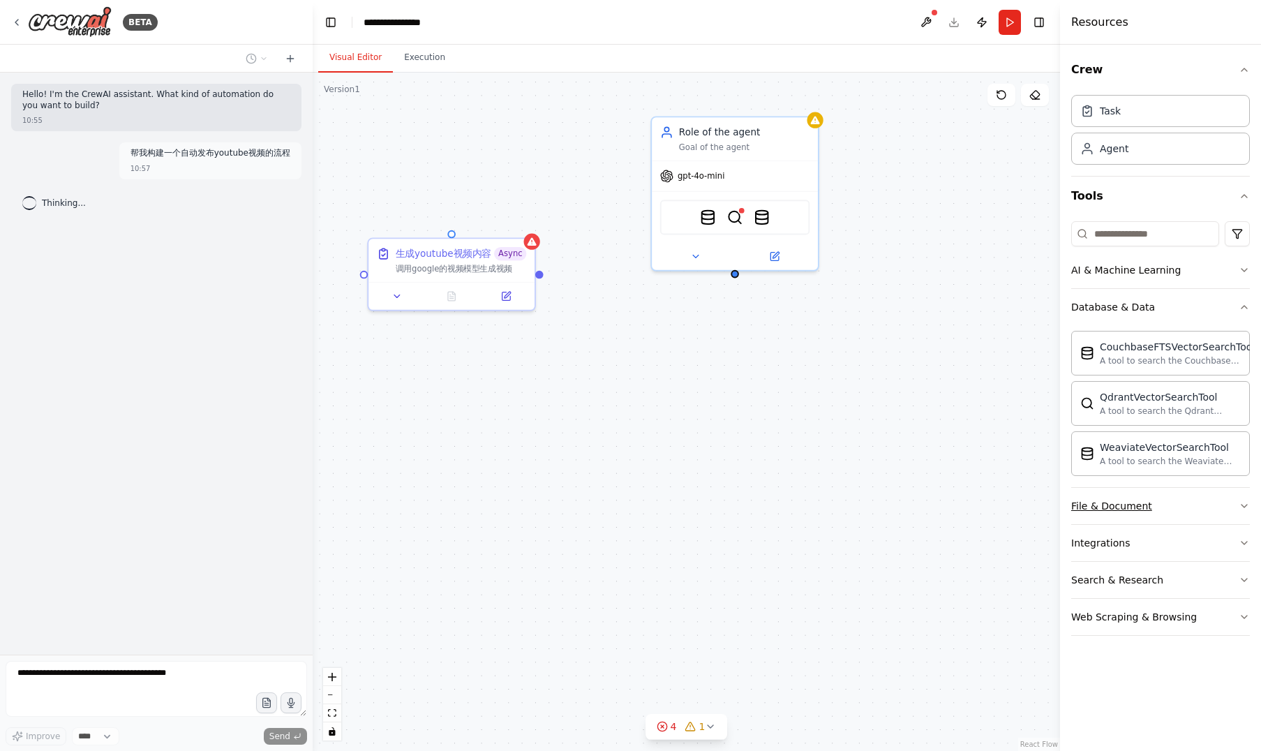
click at [1242, 502] on icon "button" at bounding box center [1243, 505] width 11 height 11
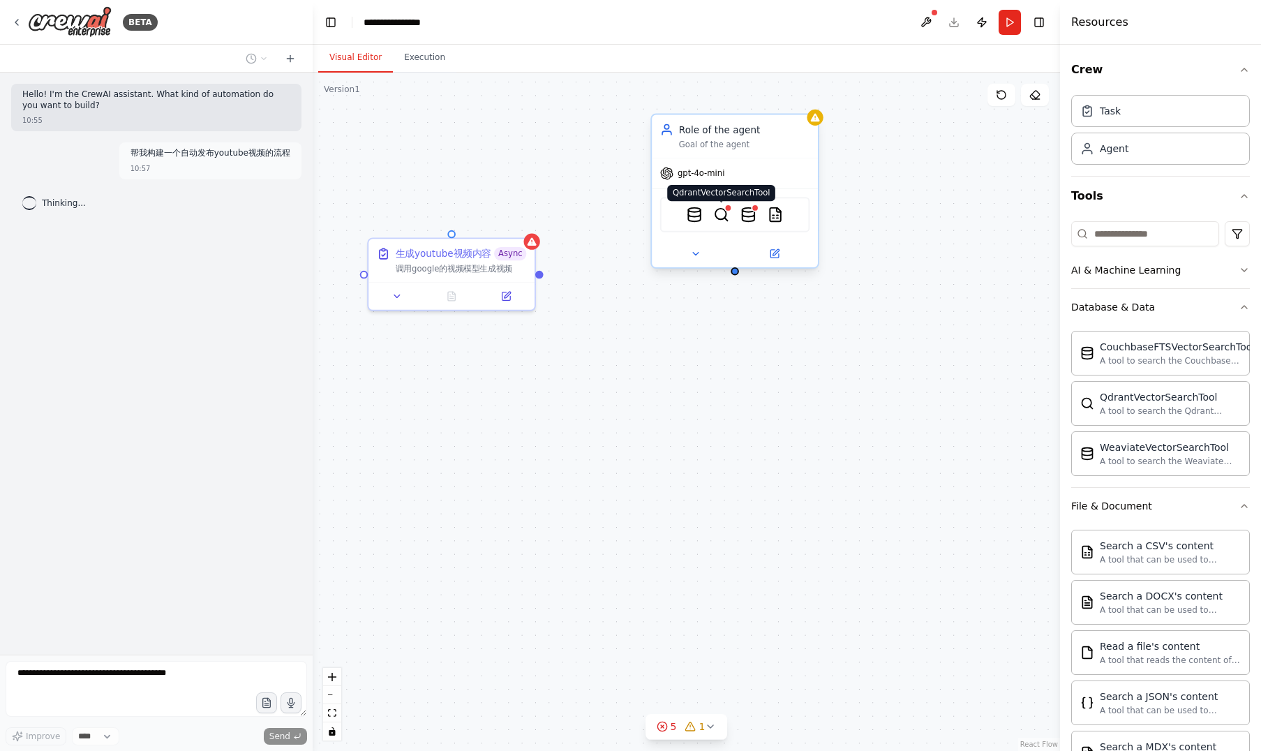
click at [724, 216] on img at bounding box center [721, 214] width 16 height 16
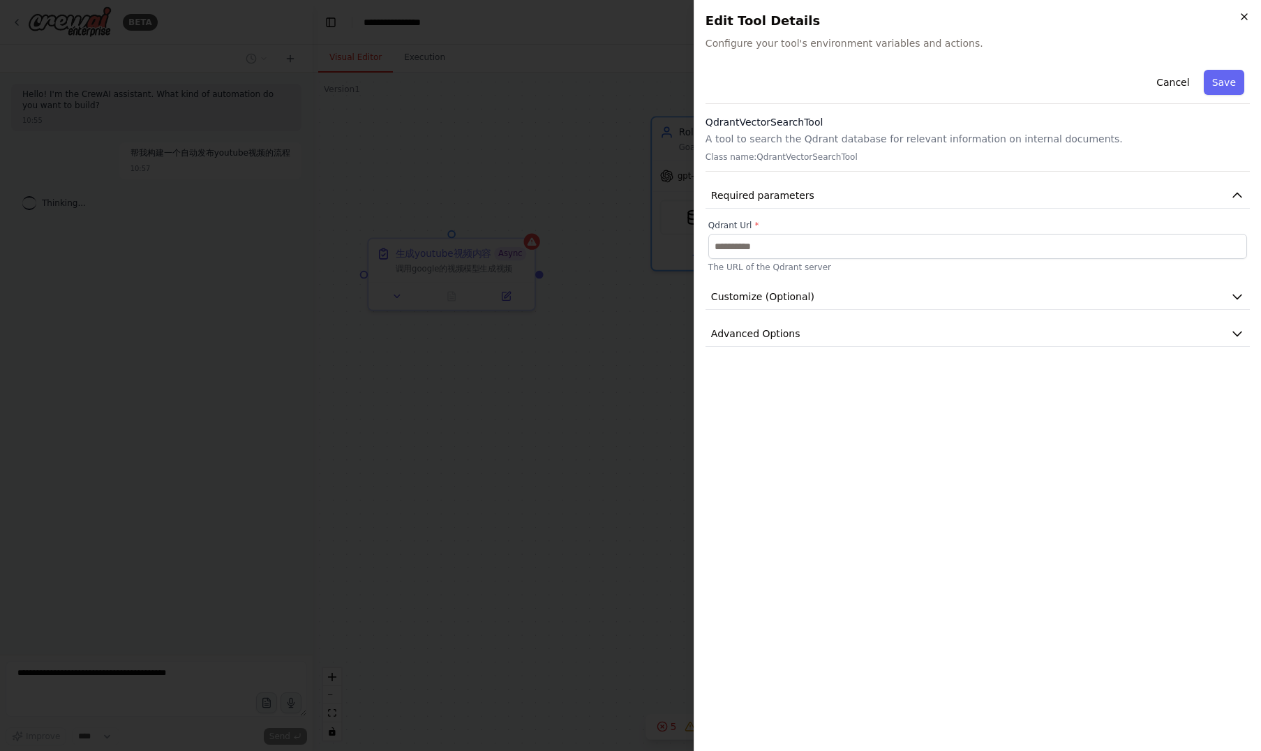
click at [1242, 17] on icon "button" at bounding box center [1243, 16] width 11 height 11
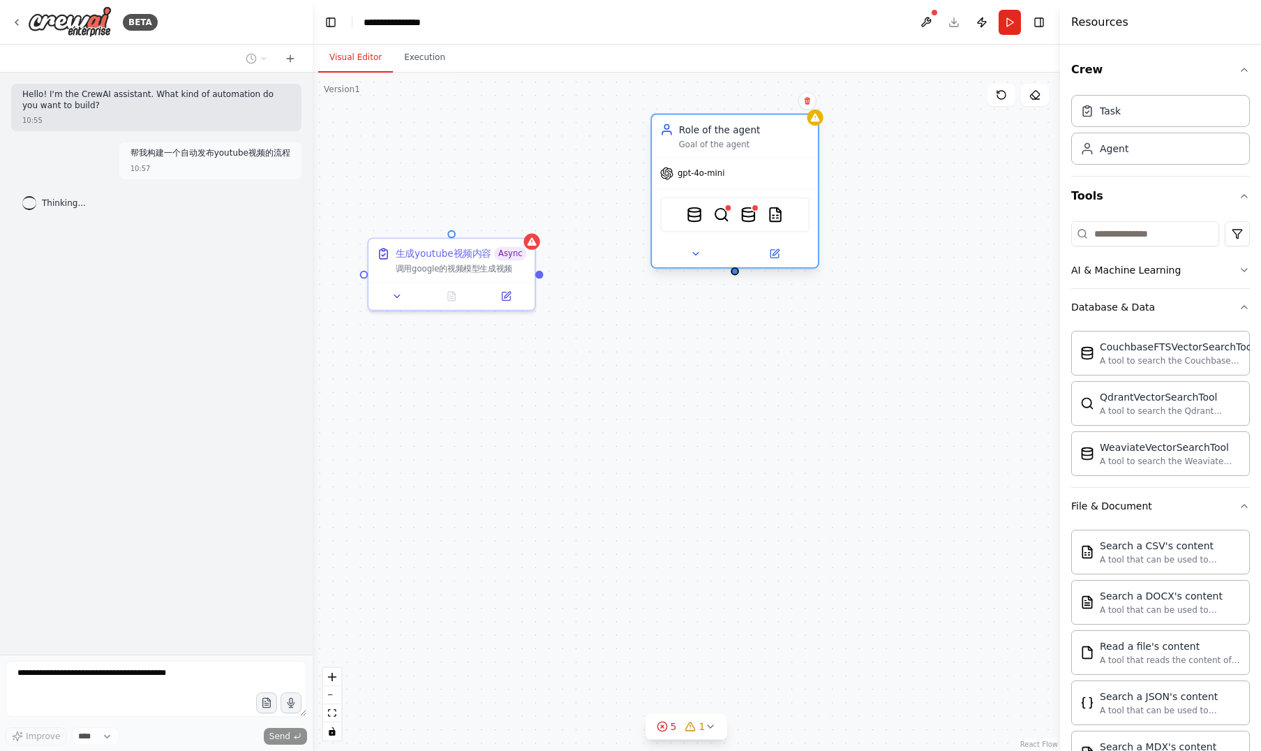
click at [756, 216] on div "CouchbaseFTSVectorSearchTool QdrantVectorSearchTool WeaviateVectorSearchTool CS…" at bounding box center [735, 214] width 150 height 35
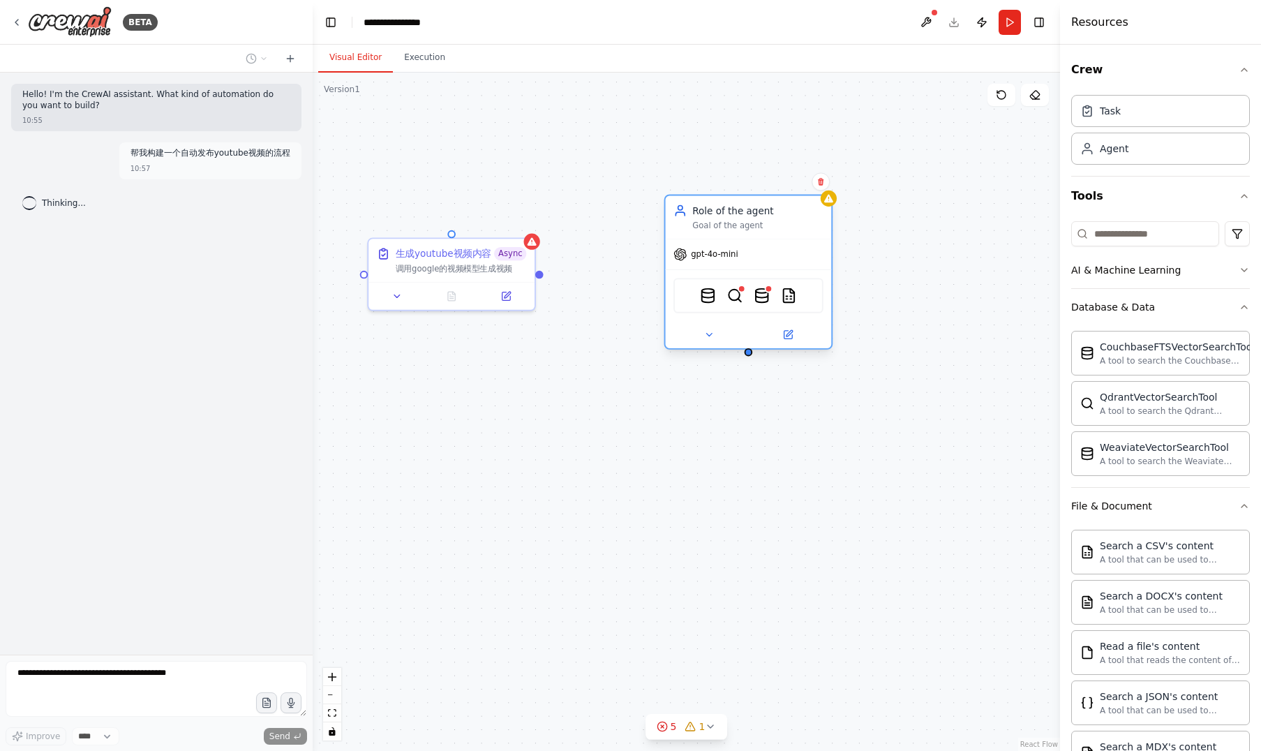
drag, startPoint x: 774, startPoint y: 128, endPoint x: 781, endPoint y: 207, distance: 79.8
click at [781, 207] on div "Role of the agent" at bounding box center [757, 210] width 131 height 13
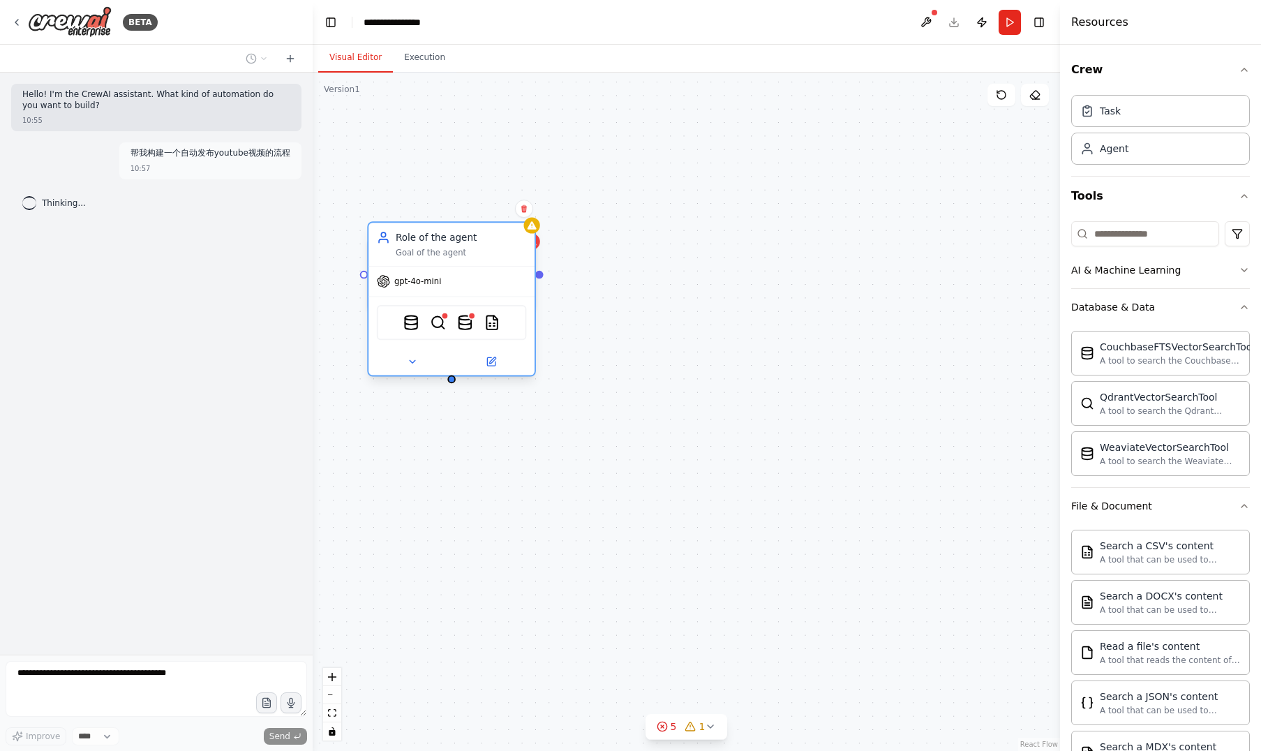
drag, startPoint x: 794, startPoint y: 216, endPoint x: 498, endPoint y: 240, distance: 296.8
click at [498, 240] on div "Role of the agent" at bounding box center [461, 237] width 131 height 13
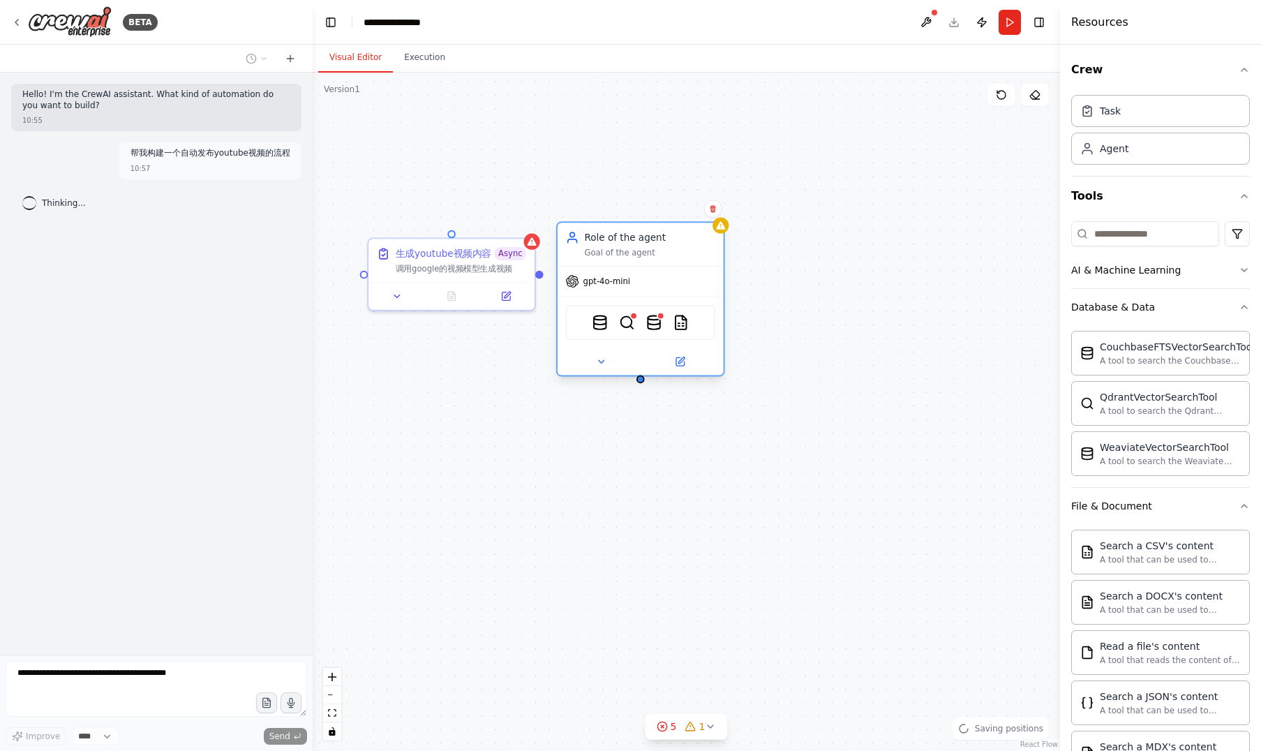
drag, startPoint x: 499, startPoint y: 240, endPoint x: 694, endPoint y: 243, distance: 195.4
click at [694, 243] on div "Role of the agent" at bounding box center [650, 237] width 131 height 13
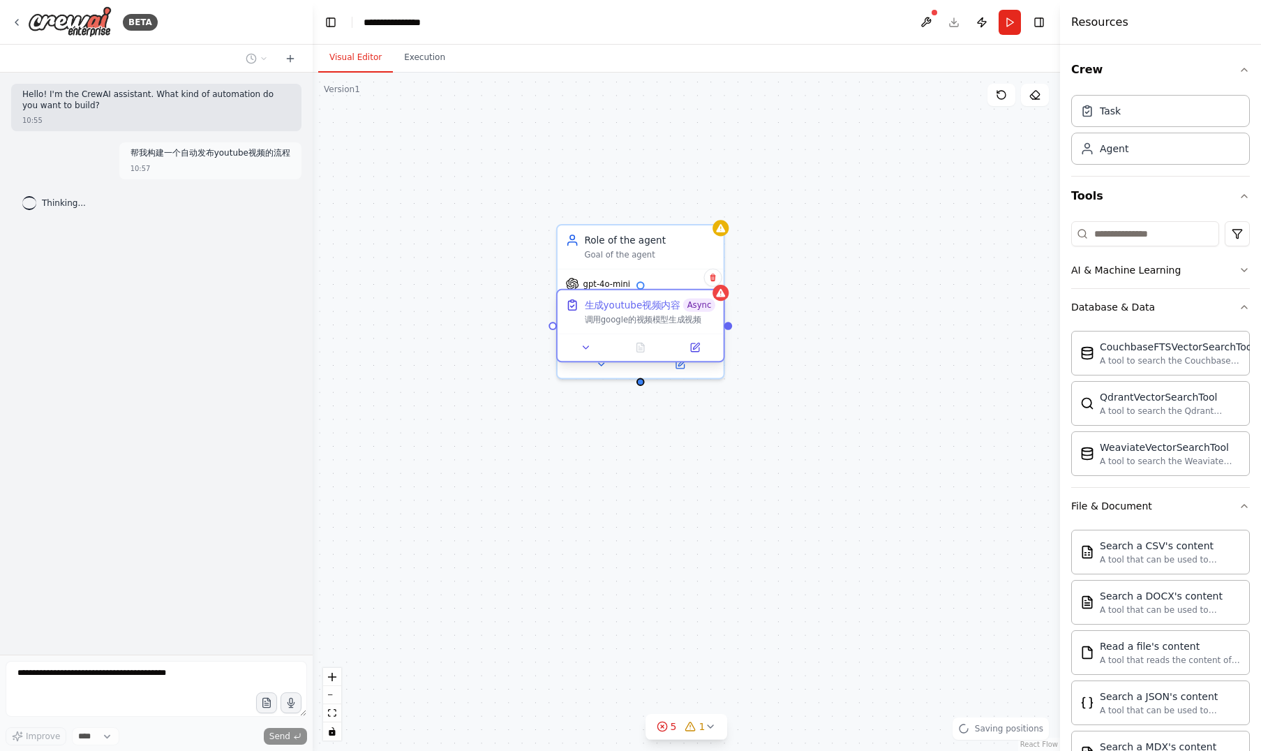
drag, startPoint x: 480, startPoint y: 243, endPoint x: 670, endPoint y: 297, distance: 197.4
click at [670, 297] on div "生成youtube视频内容 Async 调用google的视频模型生成视频" at bounding box center [640, 311] width 166 height 43
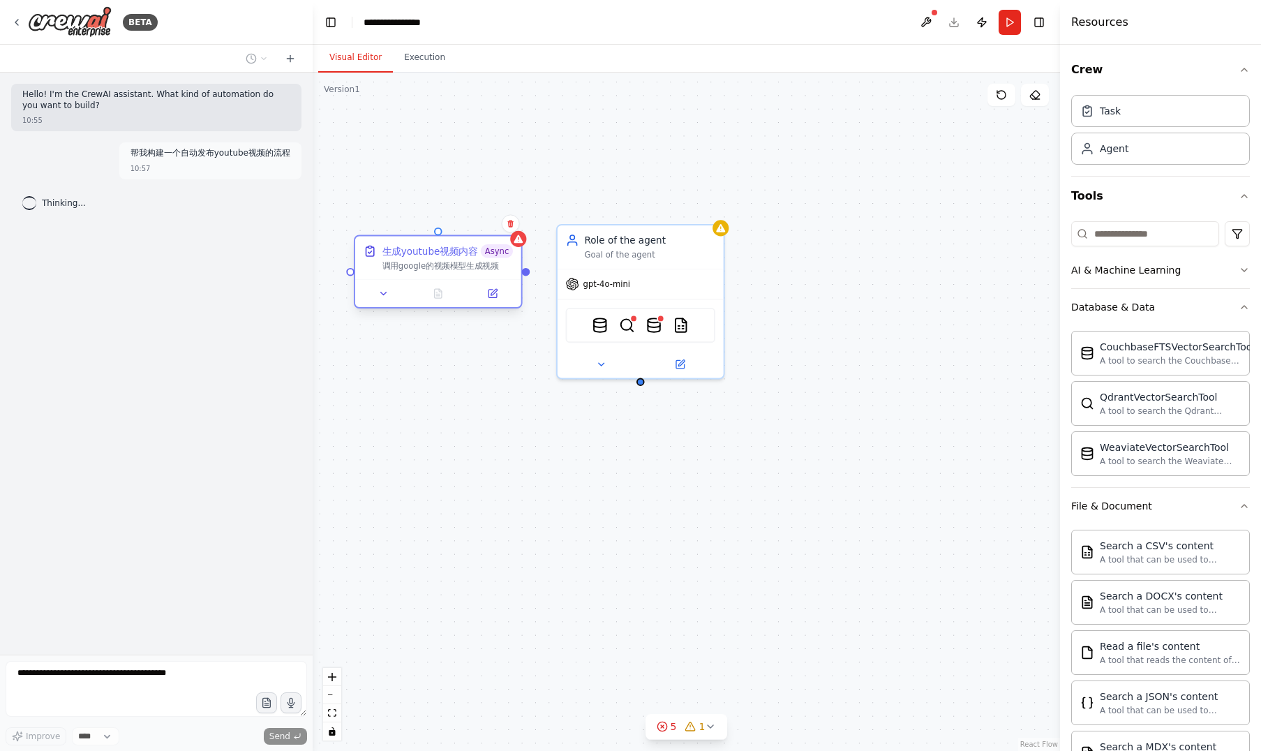
drag, startPoint x: 670, startPoint y: 297, endPoint x: 467, endPoint y: 248, distance: 208.8
click at [467, 248] on div "生成youtube视频内容 Async 调用google的视频模型生成视频" at bounding box center [438, 257] width 166 height 43
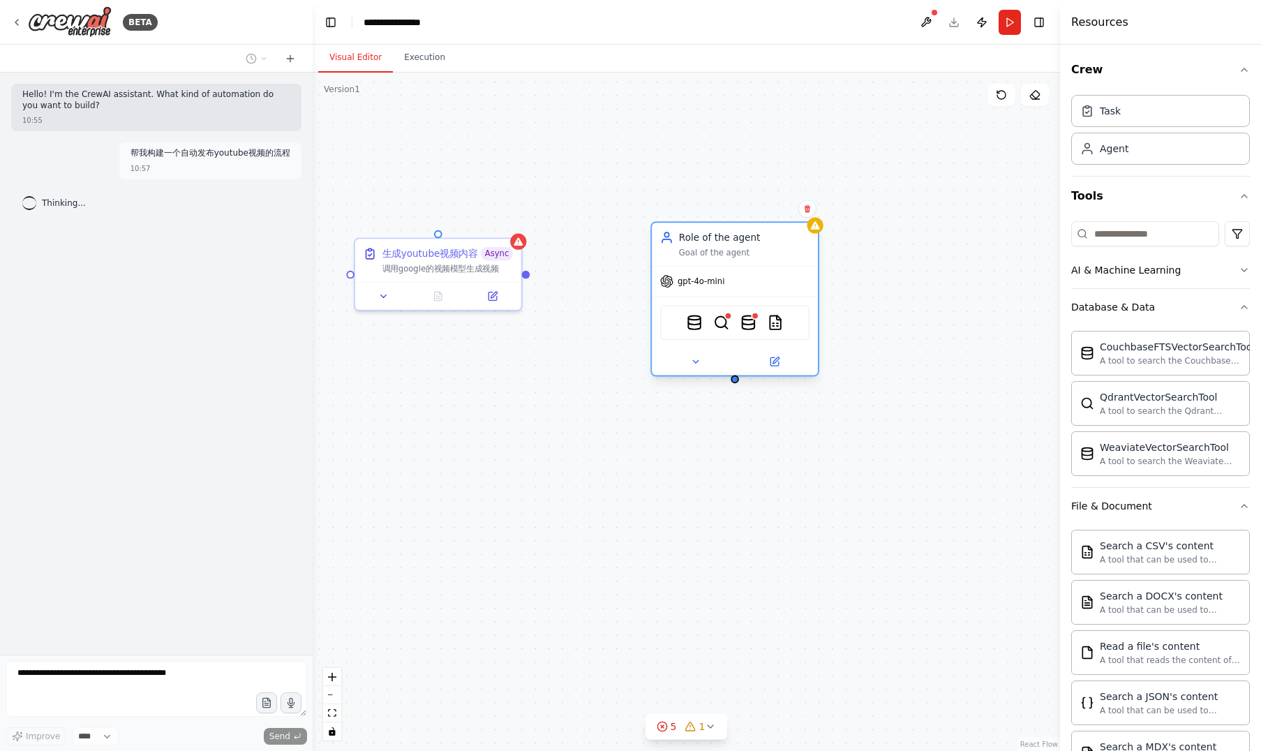
drag, startPoint x: 675, startPoint y: 236, endPoint x: 767, endPoint y: 236, distance: 92.8
click at [767, 236] on div "Role of the agent" at bounding box center [744, 237] width 131 height 13
click at [1157, 108] on div "Task" at bounding box center [1160, 110] width 179 height 32
click at [1226, 73] on button "Crew" at bounding box center [1160, 69] width 179 height 39
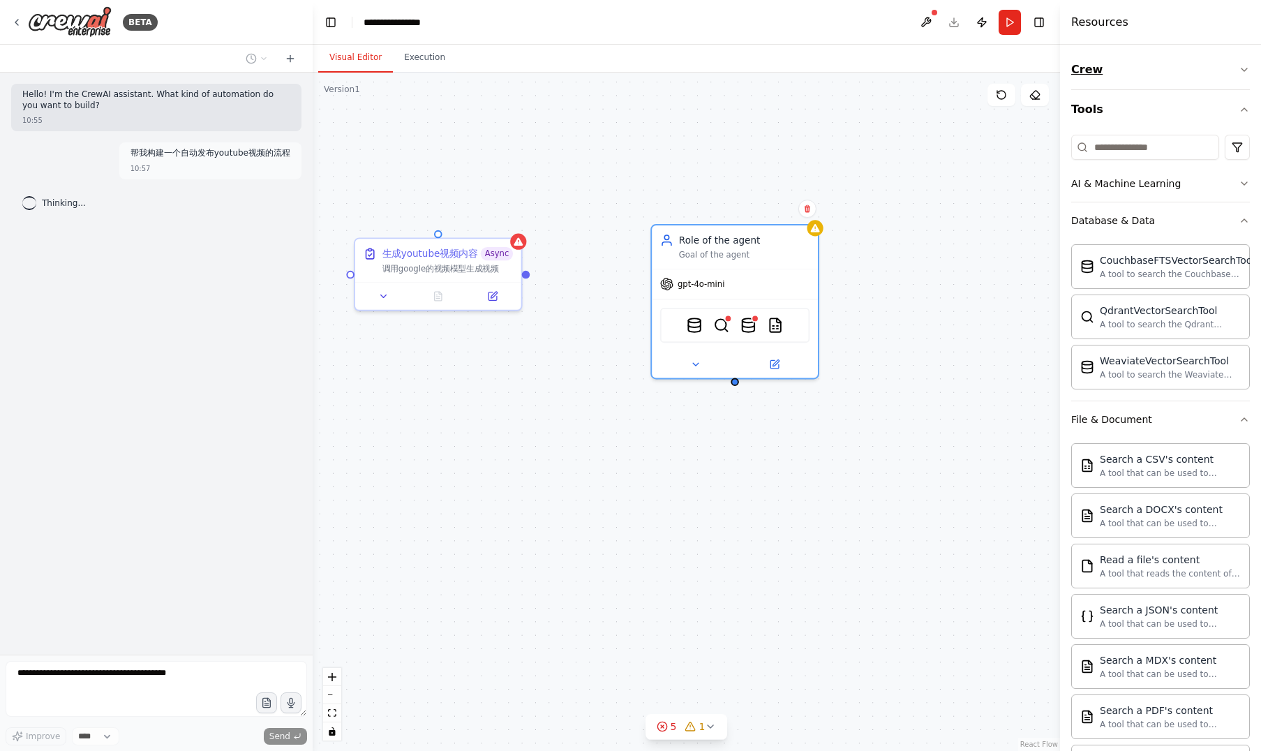
click at [1226, 73] on button "Crew" at bounding box center [1160, 69] width 179 height 39
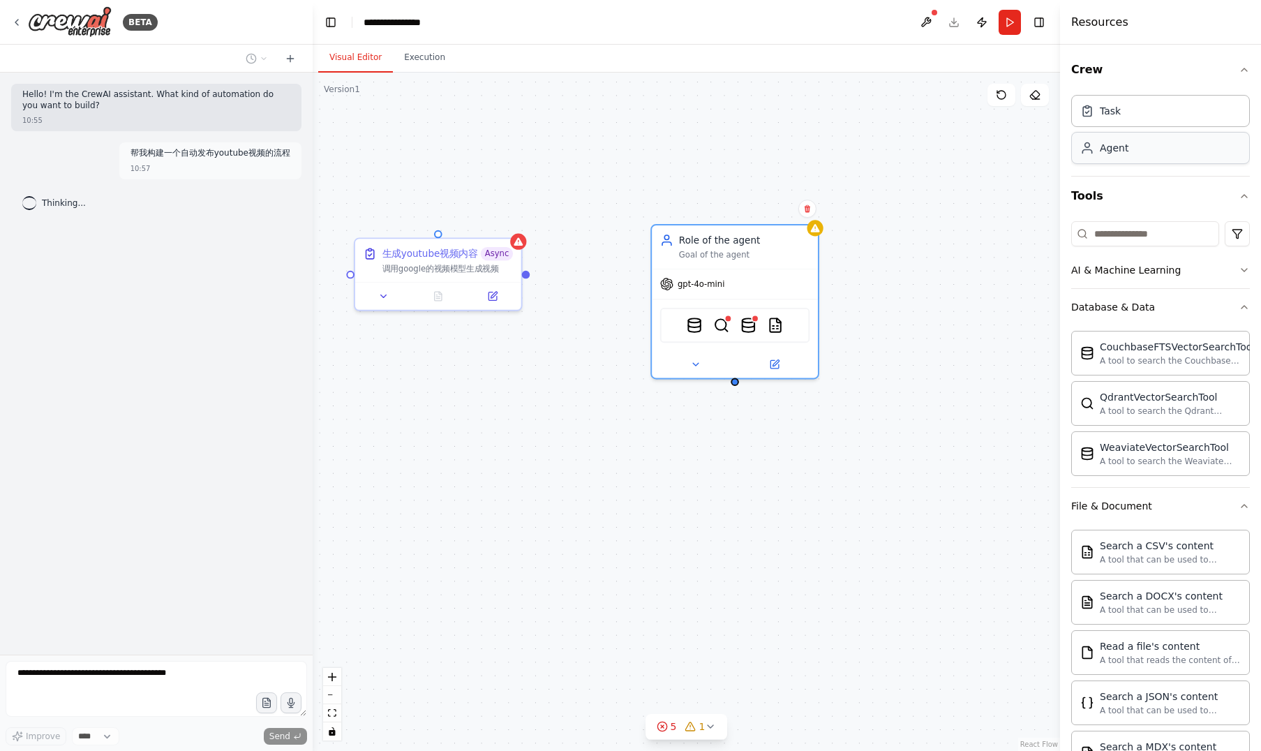
click at [1152, 151] on div "Agent" at bounding box center [1160, 148] width 179 height 32
click at [1120, 154] on div "Agent" at bounding box center [1113, 148] width 29 height 14
click at [956, 342] on div "生成youtube视频内容 Async 调用google的视频模型生成视频 Role of the agent Goal of the agent gpt-4…" at bounding box center [686, 412] width 747 height 678
click at [1161, 156] on div "Agent" at bounding box center [1160, 148] width 179 height 32
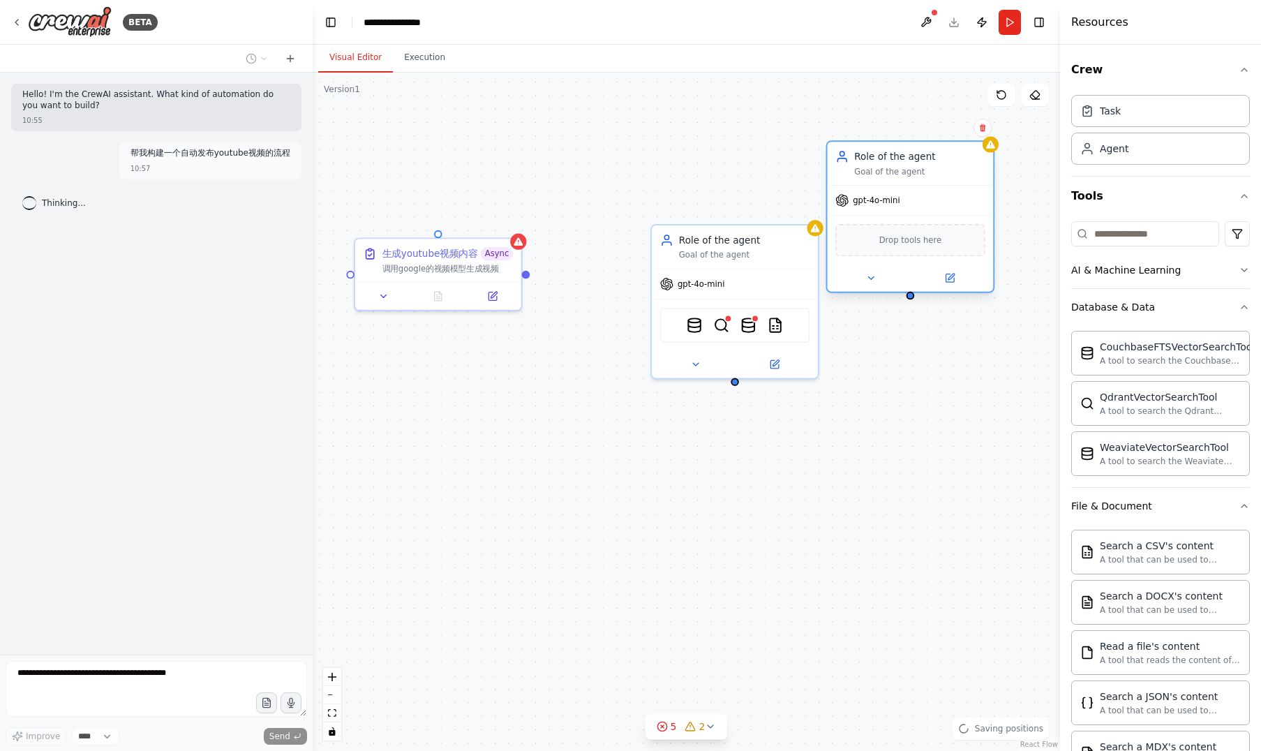
drag, startPoint x: 894, startPoint y: 159, endPoint x: 951, endPoint y: 165, distance: 57.5
click at [951, 165] on div "Role of the agent Goal of the agent" at bounding box center [919, 163] width 131 height 27
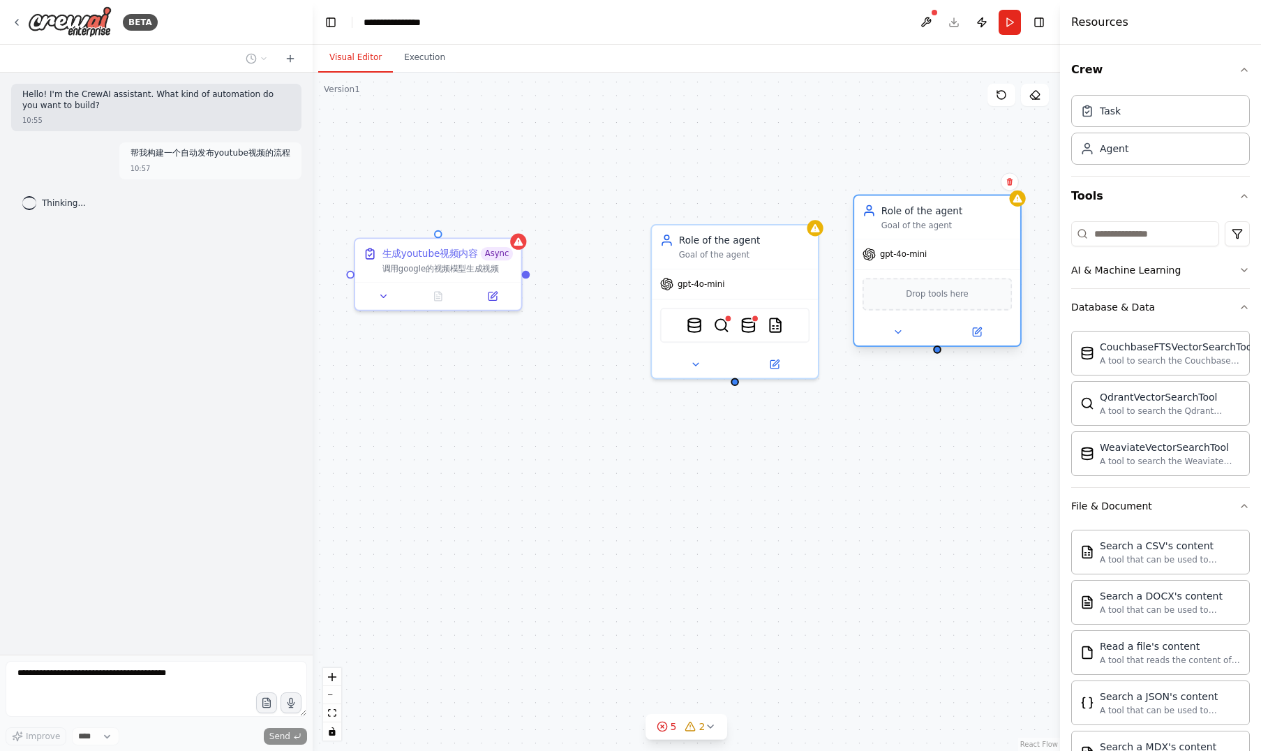
drag, startPoint x: 951, startPoint y: 165, endPoint x: 973, endPoint y: 215, distance: 55.0
click at [973, 215] on div "Role of the agent Goal of the agent" at bounding box center [946, 217] width 131 height 27
click at [1152, 106] on div "Task" at bounding box center [1160, 110] width 179 height 32
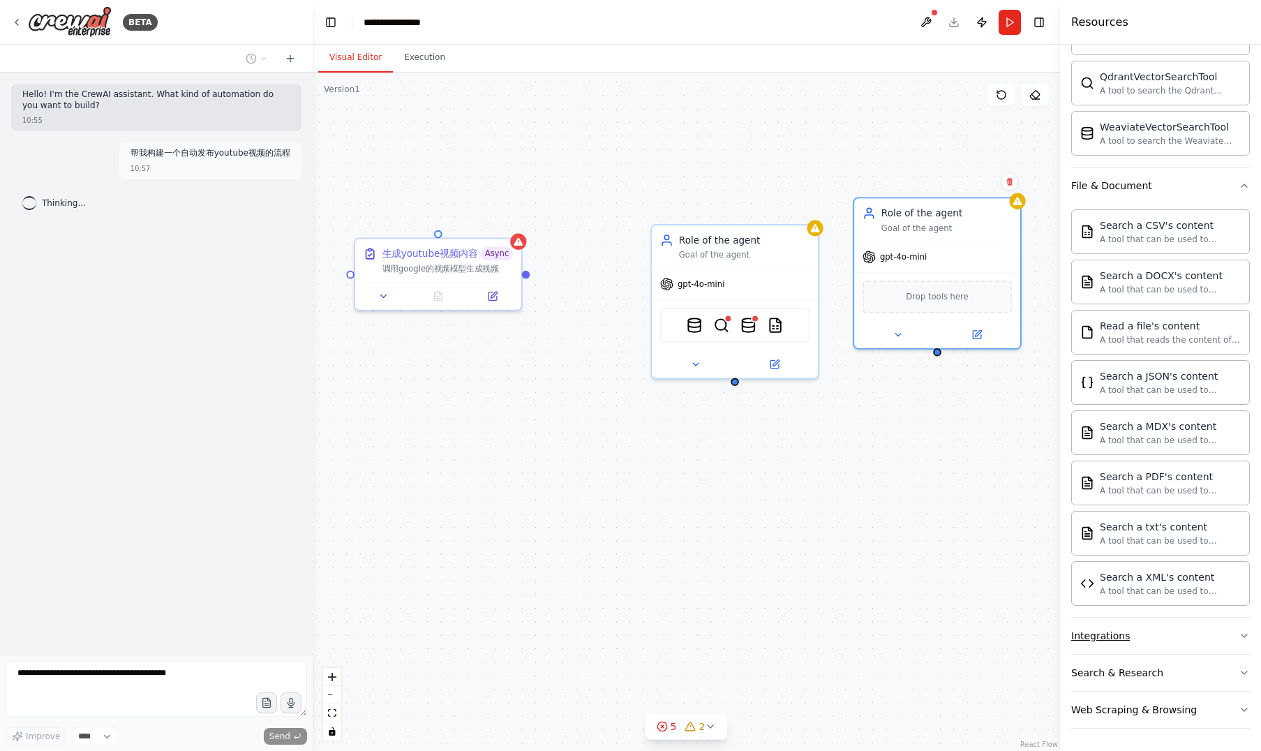
click at [1241, 634] on icon "button" at bounding box center [1244, 635] width 6 height 3
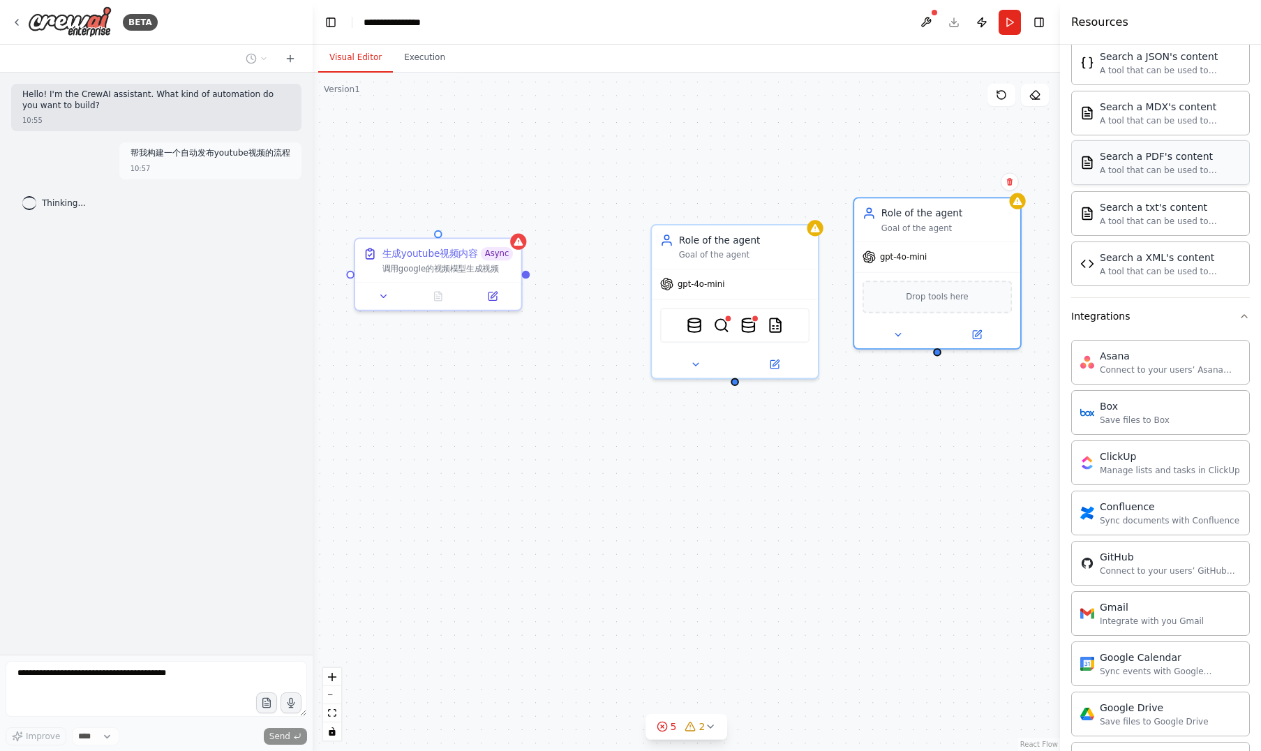
scroll to position [509, 0]
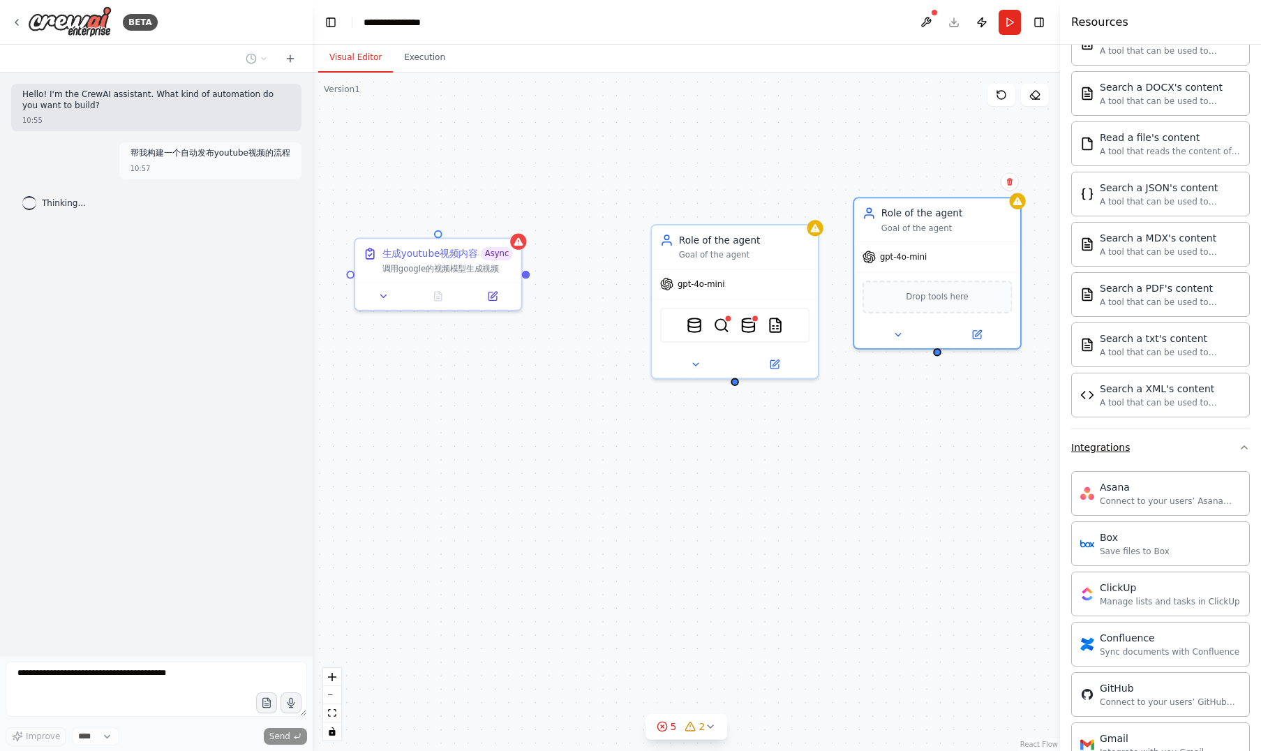
click at [1238, 443] on icon "button" at bounding box center [1243, 447] width 11 height 11
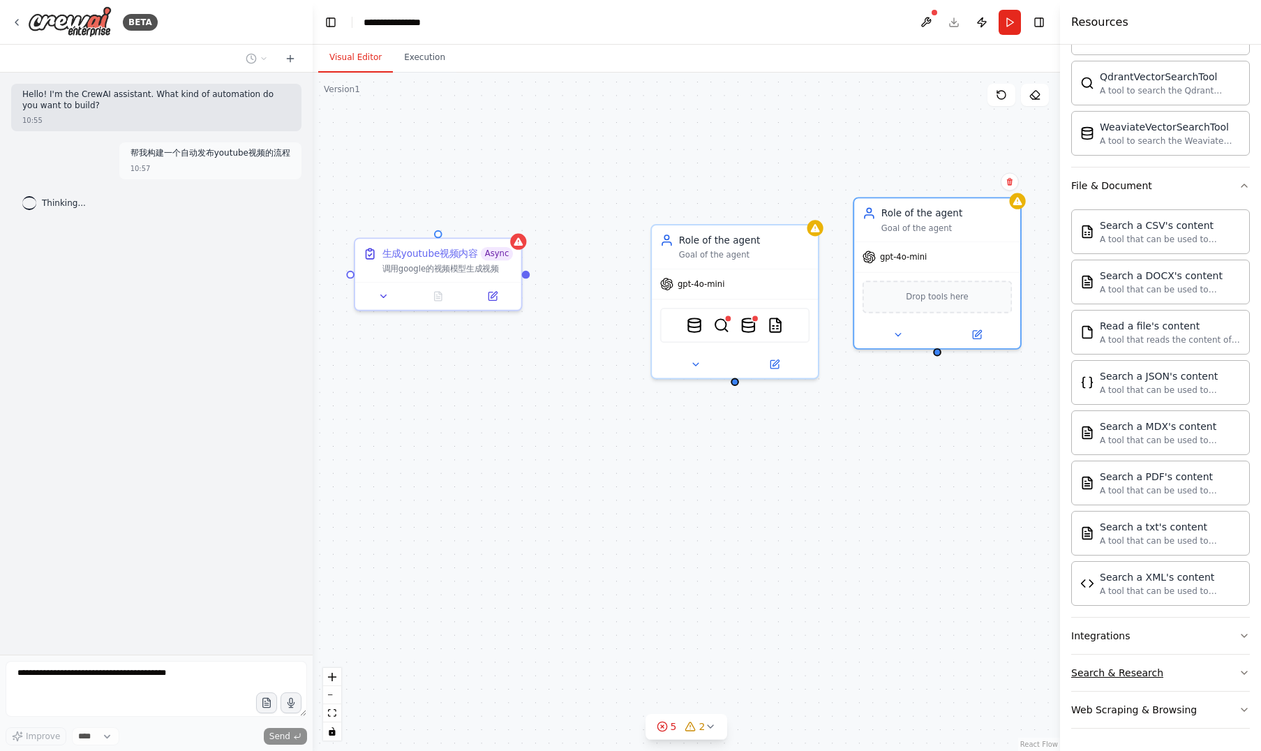
click at [1238, 668] on icon "button" at bounding box center [1243, 672] width 11 height 11
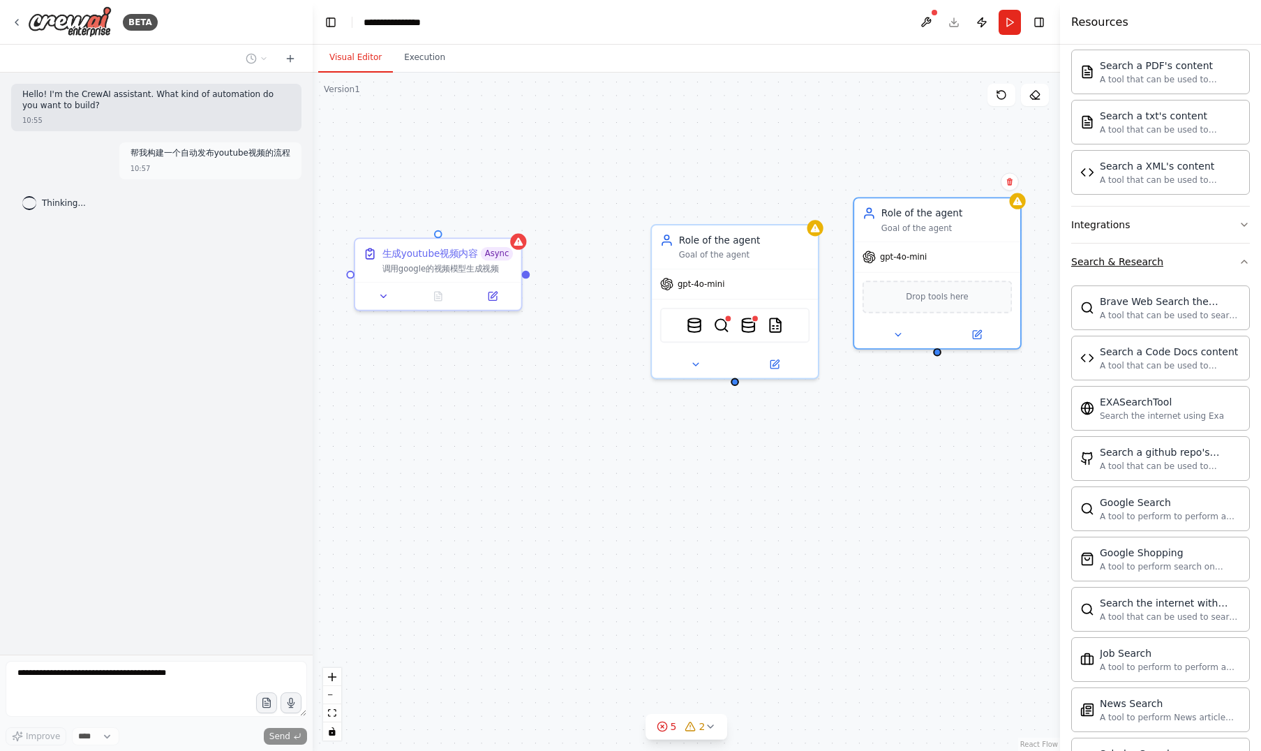
scroll to position [601, 0]
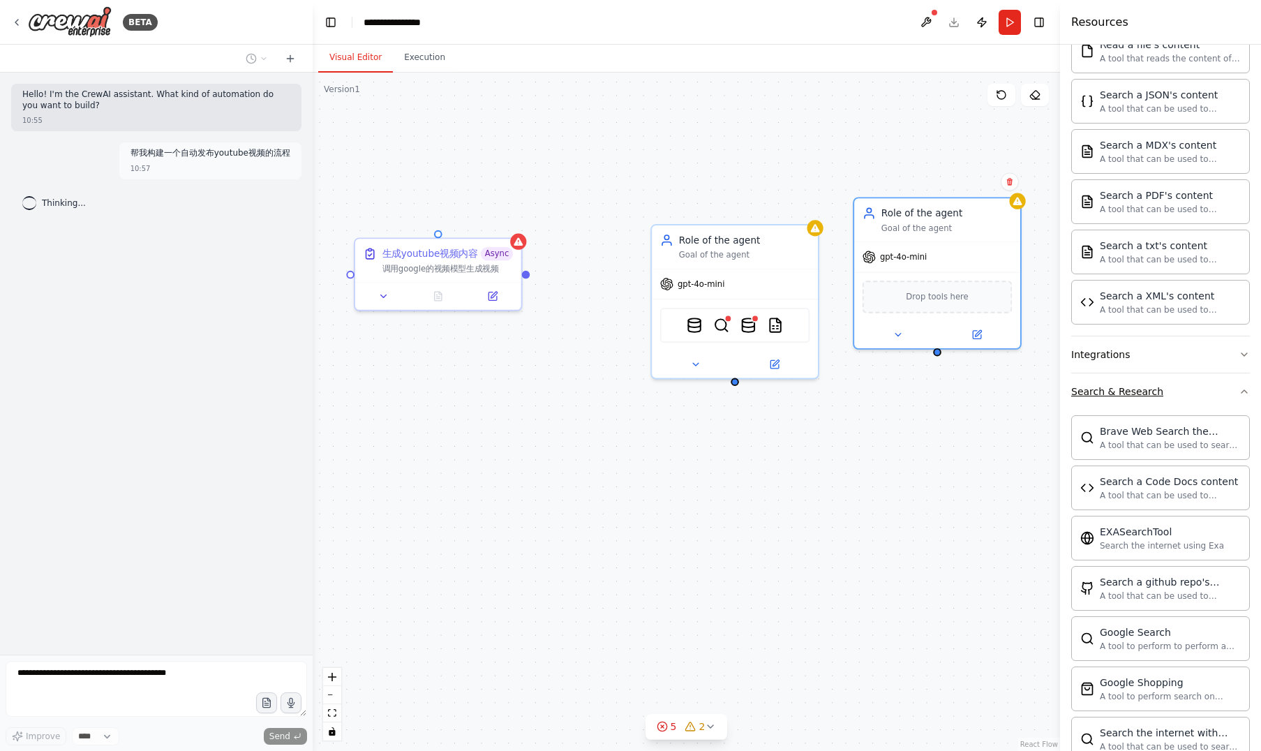
click at [1238, 391] on icon "button" at bounding box center [1243, 391] width 11 height 11
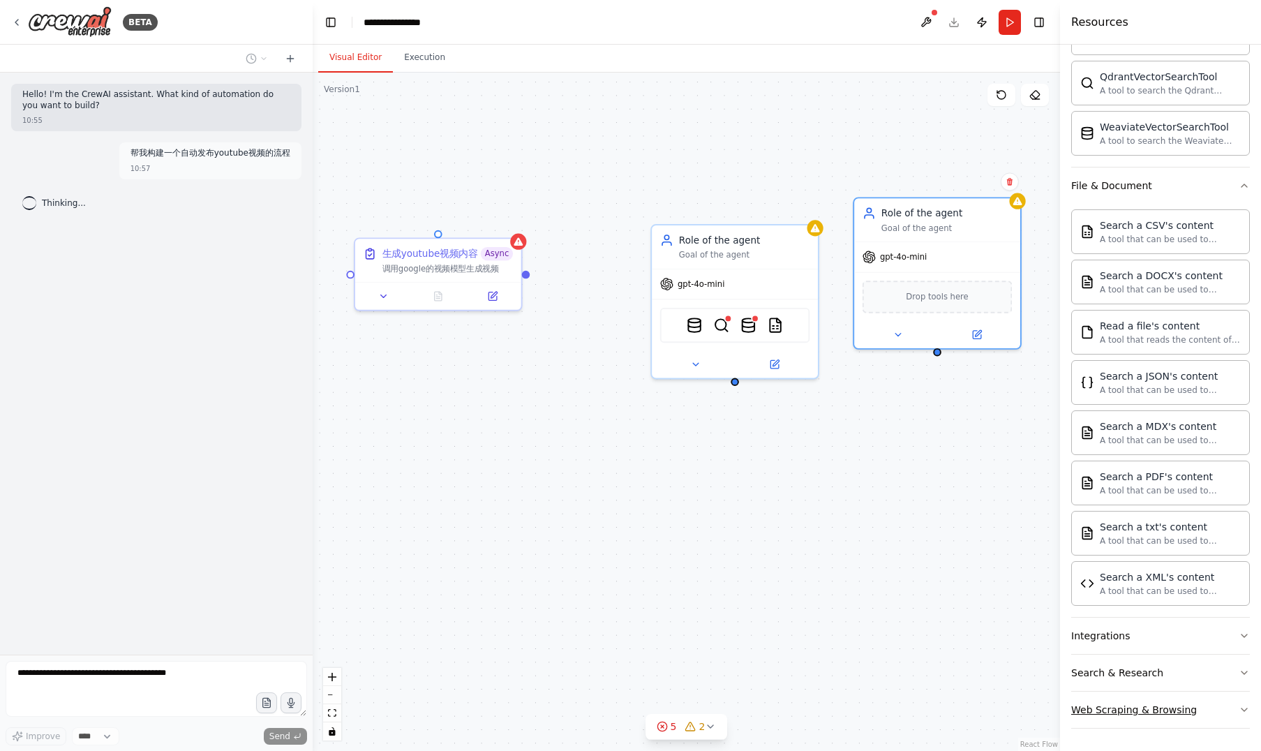
click at [1238, 707] on icon "button" at bounding box center [1243, 709] width 11 height 11
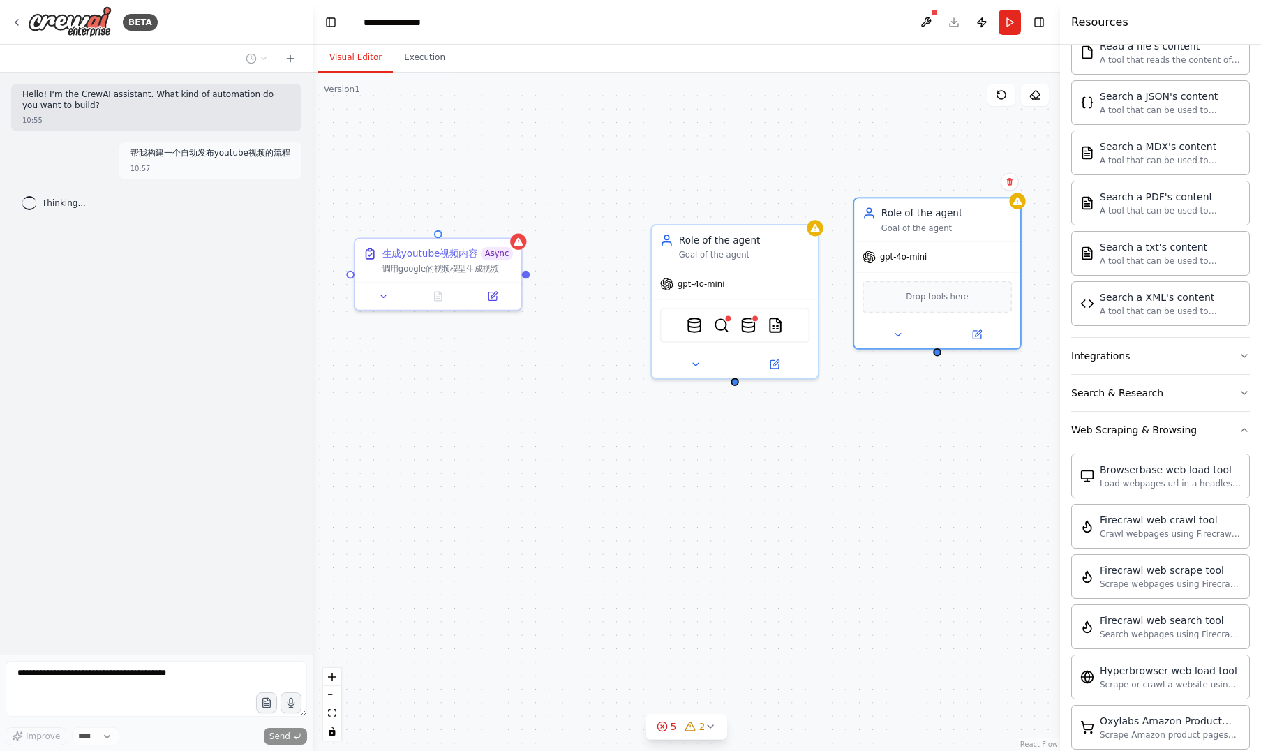
scroll to position [530, 0]
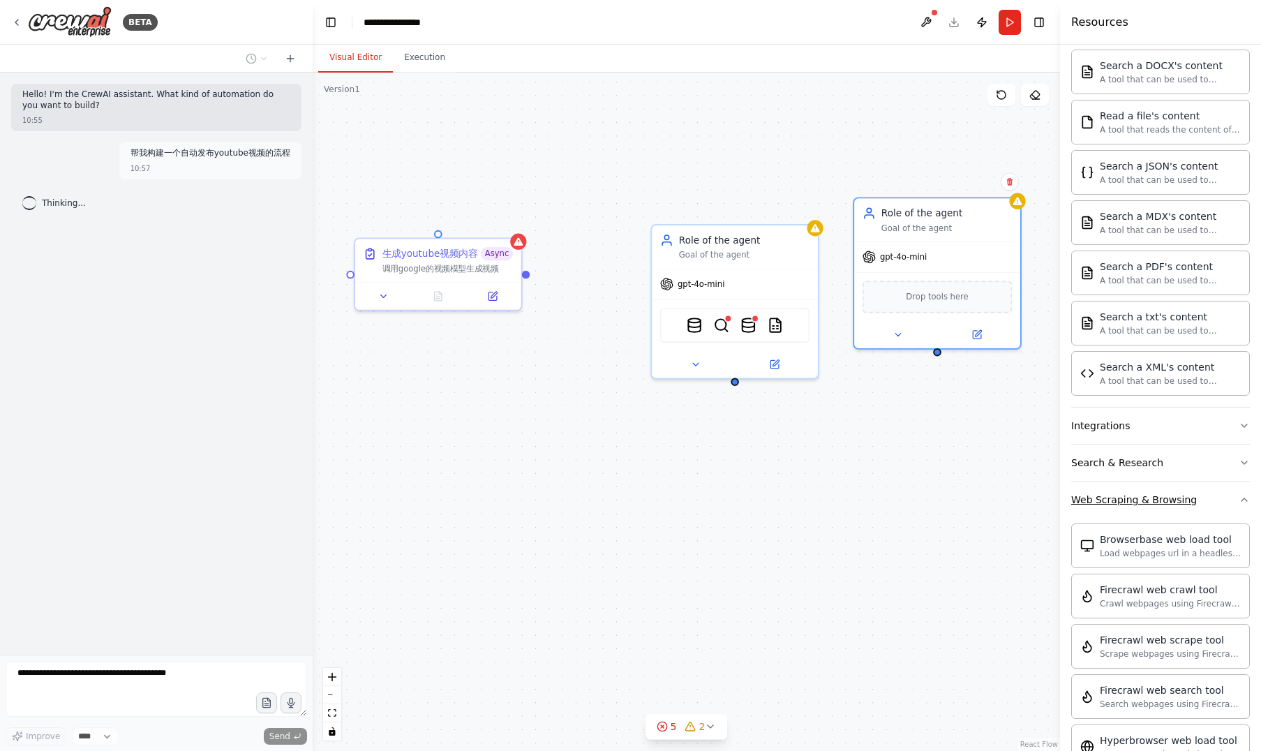
click at [1238, 501] on icon "button" at bounding box center [1243, 499] width 11 height 11
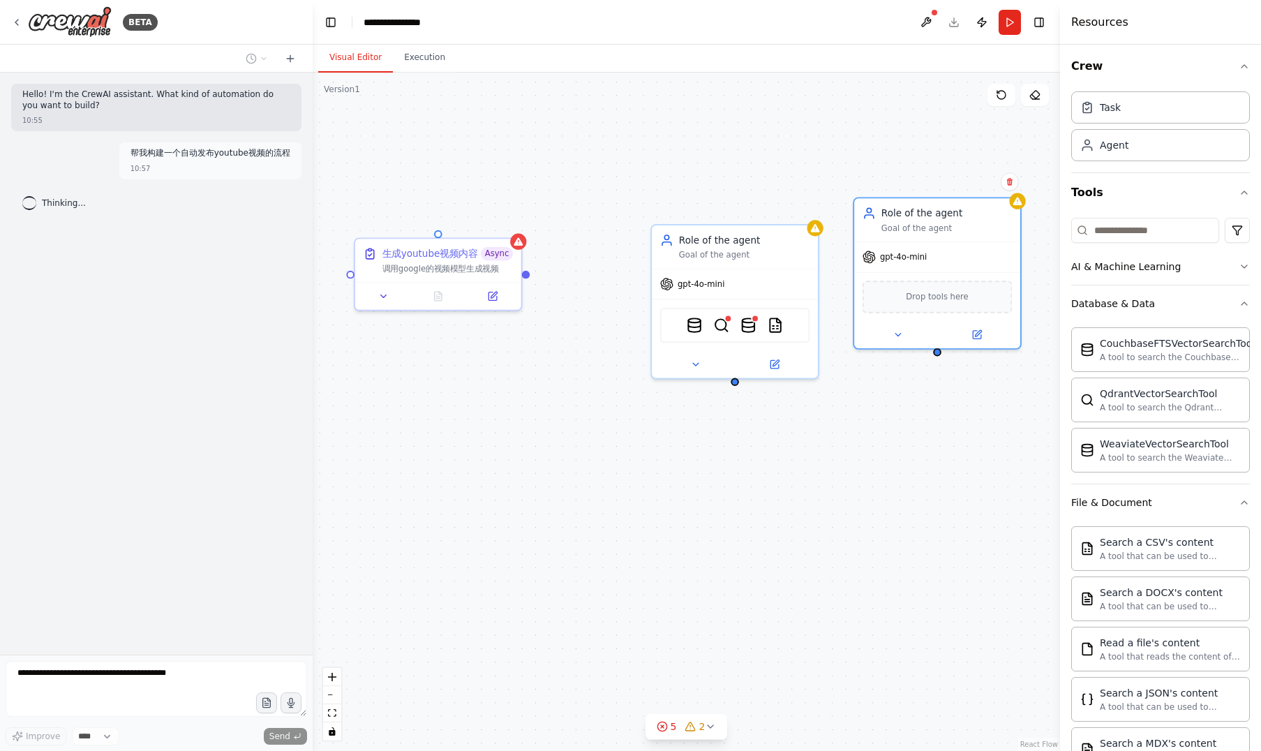
scroll to position [0, 0]
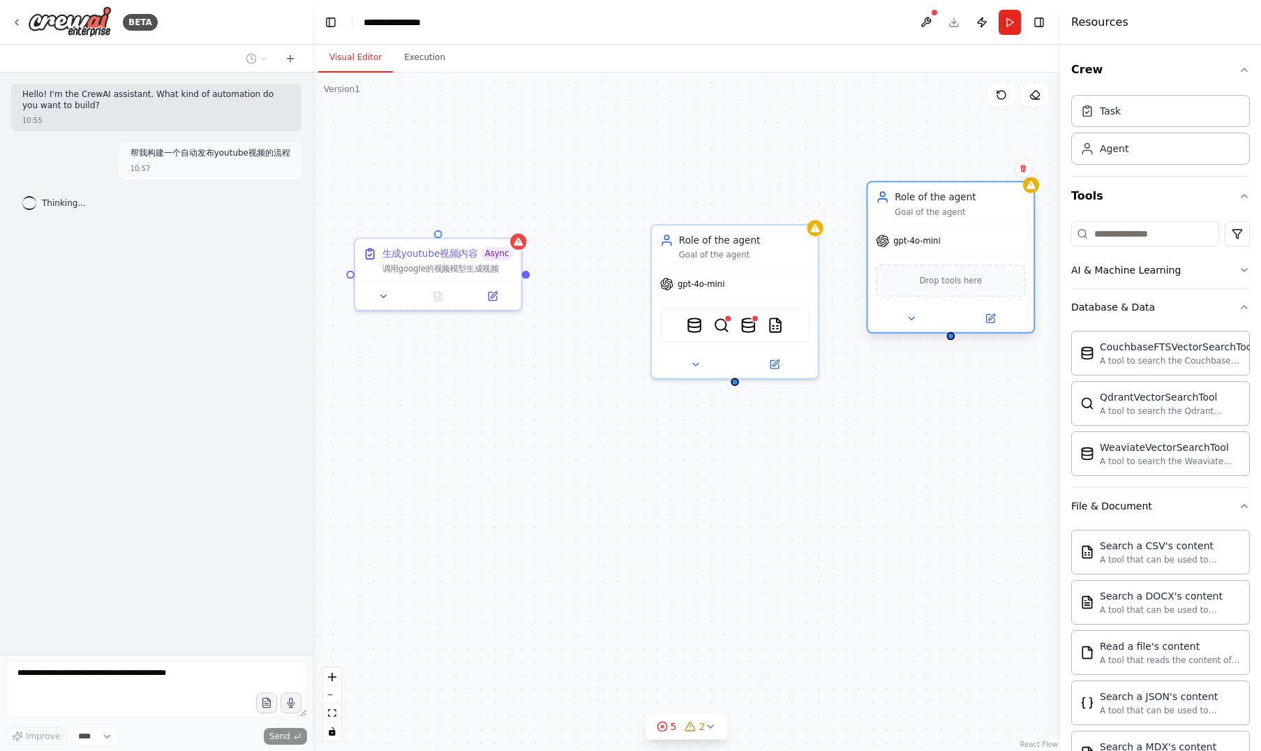
drag, startPoint x: 963, startPoint y: 213, endPoint x: 977, endPoint y: 195, distance: 22.5
click at [977, 195] on div "Role of the agent" at bounding box center [959, 196] width 131 height 13
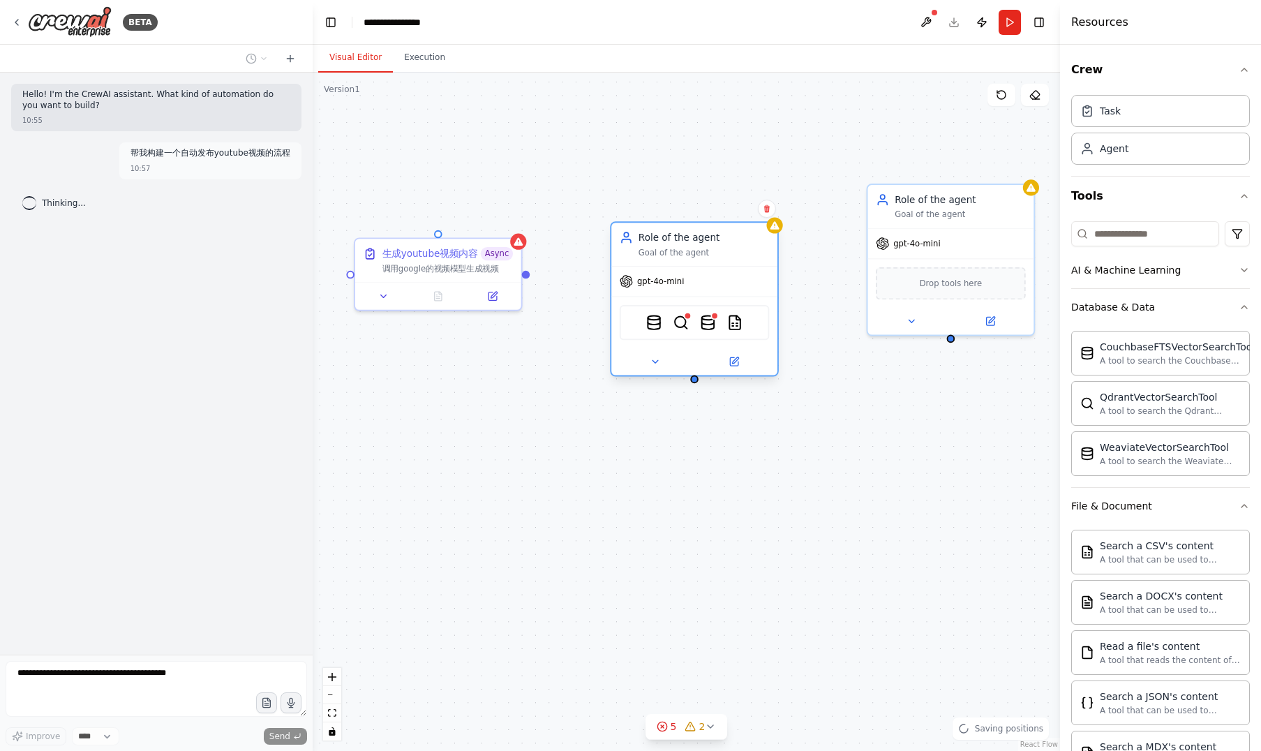
drag, startPoint x: 749, startPoint y: 240, endPoint x: 737, endPoint y: 239, distance: 11.2
click at [737, 239] on div "Role of the agent" at bounding box center [703, 237] width 131 height 13
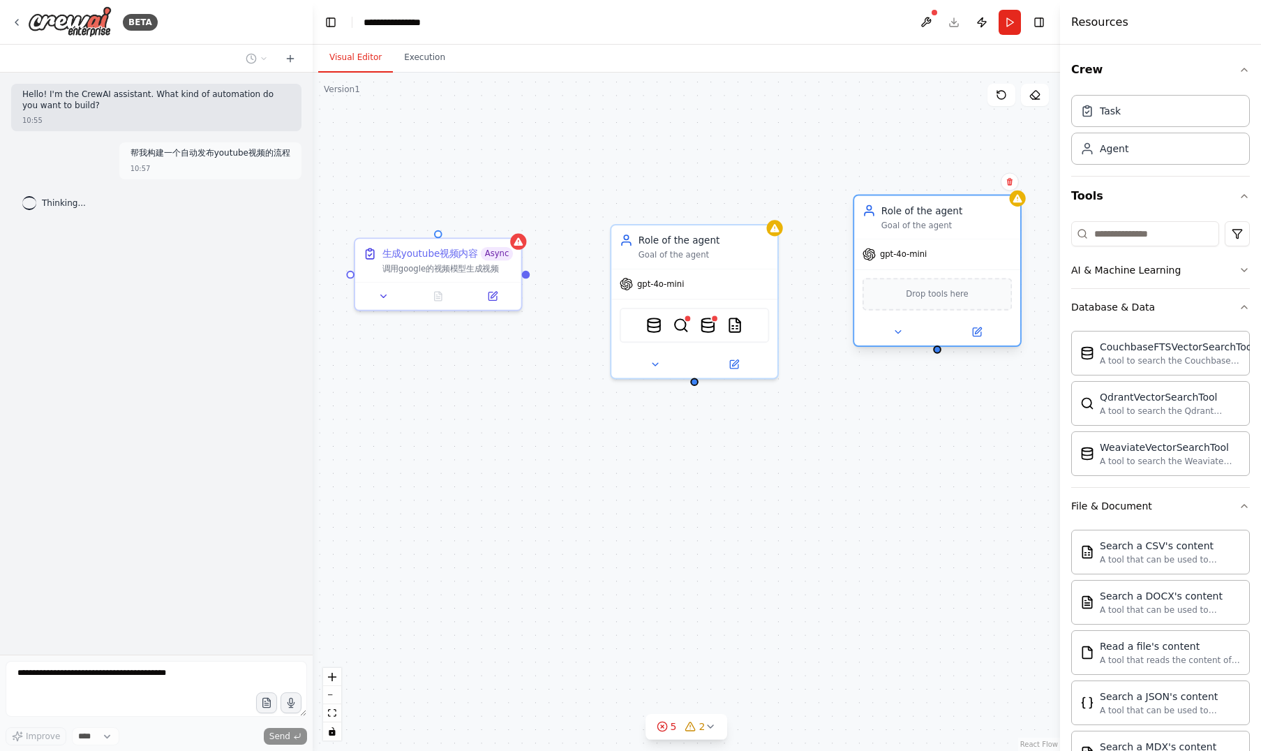
drag, startPoint x: 977, startPoint y: 201, endPoint x: 957, endPoint y: 210, distance: 21.5
click at [957, 210] on div "Role of the agent" at bounding box center [946, 210] width 131 height 13
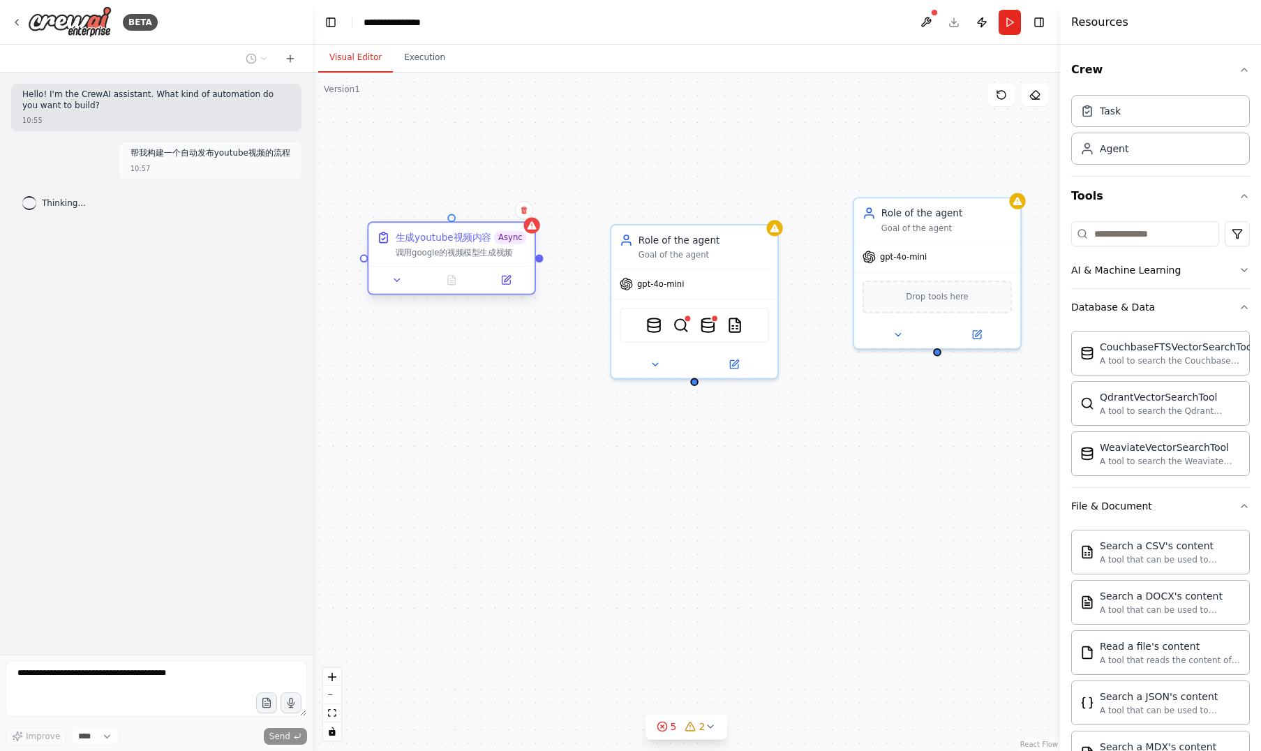
drag, startPoint x: 462, startPoint y: 250, endPoint x: 472, endPoint y: 239, distance: 14.3
click at [472, 239] on div "生成youtube视频内容" at bounding box center [444, 237] width 96 height 13
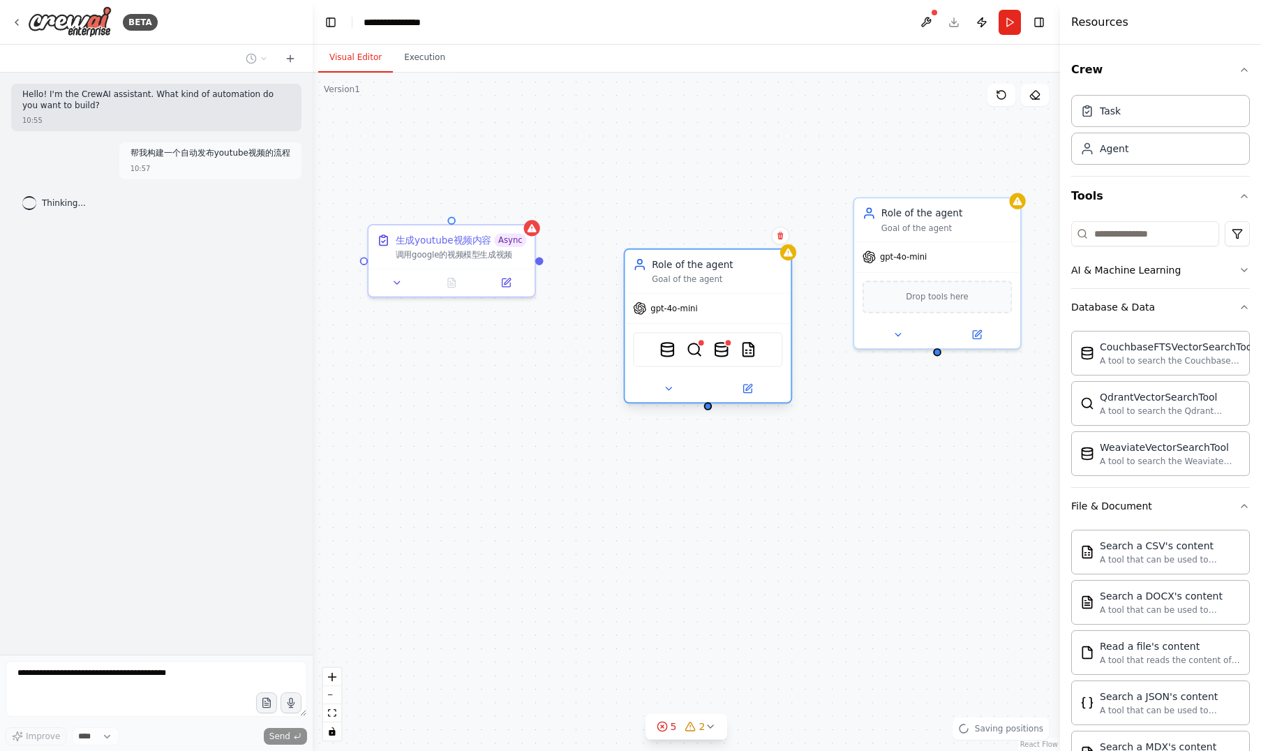
drag, startPoint x: 721, startPoint y: 243, endPoint x: 739, endPoint y: 267, distance: 29.4
click at [739, 267] on div "Role of the agent" at bounding box center [717, 263] width 131 height 13
click at [483, 234] on div "生成youtube视频内容" at bounding box center [444, 237] width 96 height 13
click at [427, 59] on button "Execution" at bounding box center [424, 57] width 63 height 29
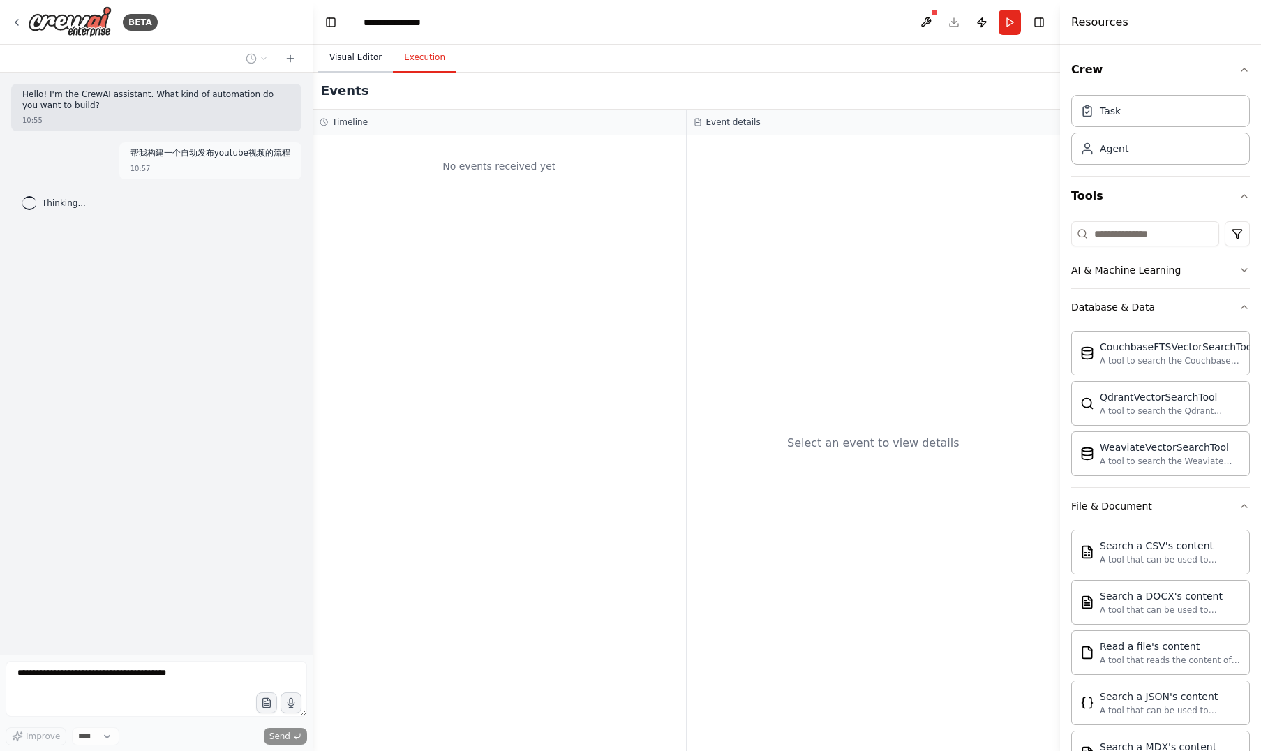
click at [370, 59] on button "Visual Editor" at bounding box center [355, 57] width 75 height 29
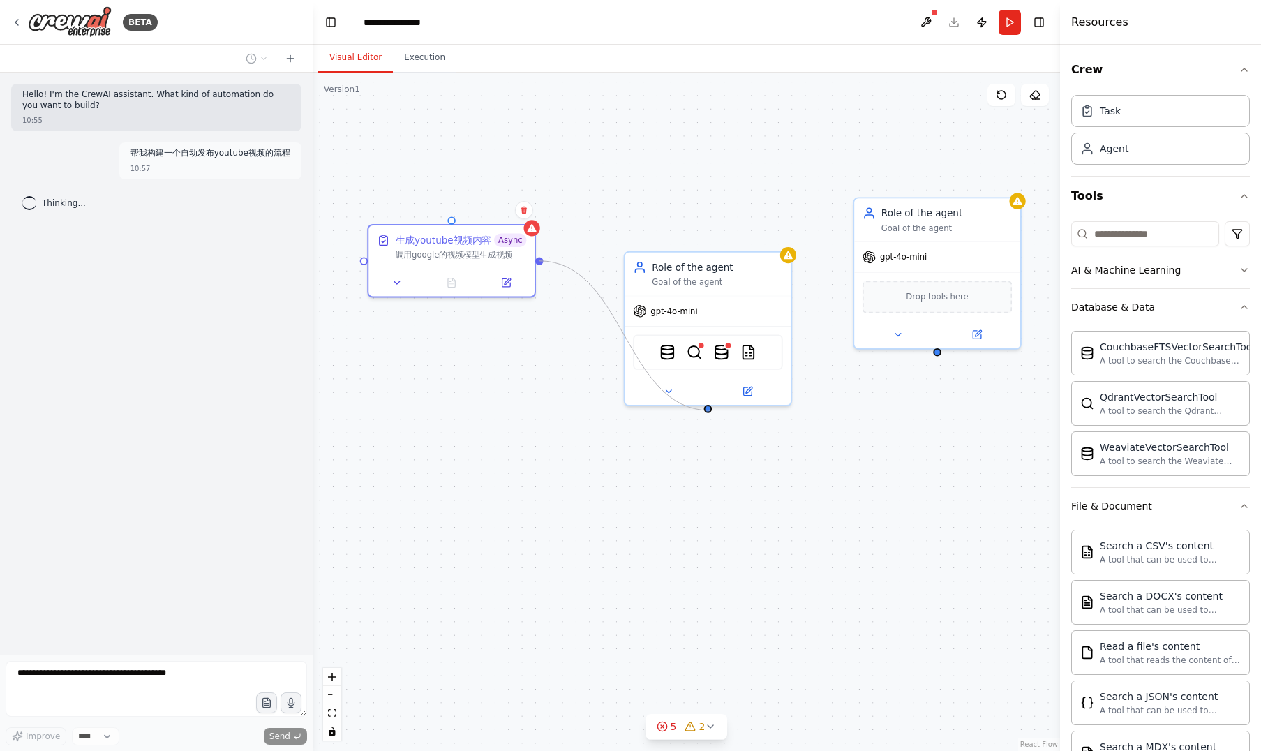
drag, startPoint x: 541, startPoint y: 260, endPoint x: 709, endPoint y: 410, distance: 225.8
click at [709, 410] on div "生成youtube视频内容 Async 调用google的视频模型生成视频 Role of the agent Goal of the agent gpt-4…" at bounding box center [686, 412] width 747 height 678
click at [1164, 110] on div "Task" at bounding box center [1160, 110] width 179 height 32
click at [1162, 113] on div "Task" at bounding box center [1160, 110] width 179 height 32
click at [691, 536] on icon at bounding box center [694, 536] width 10 height 10
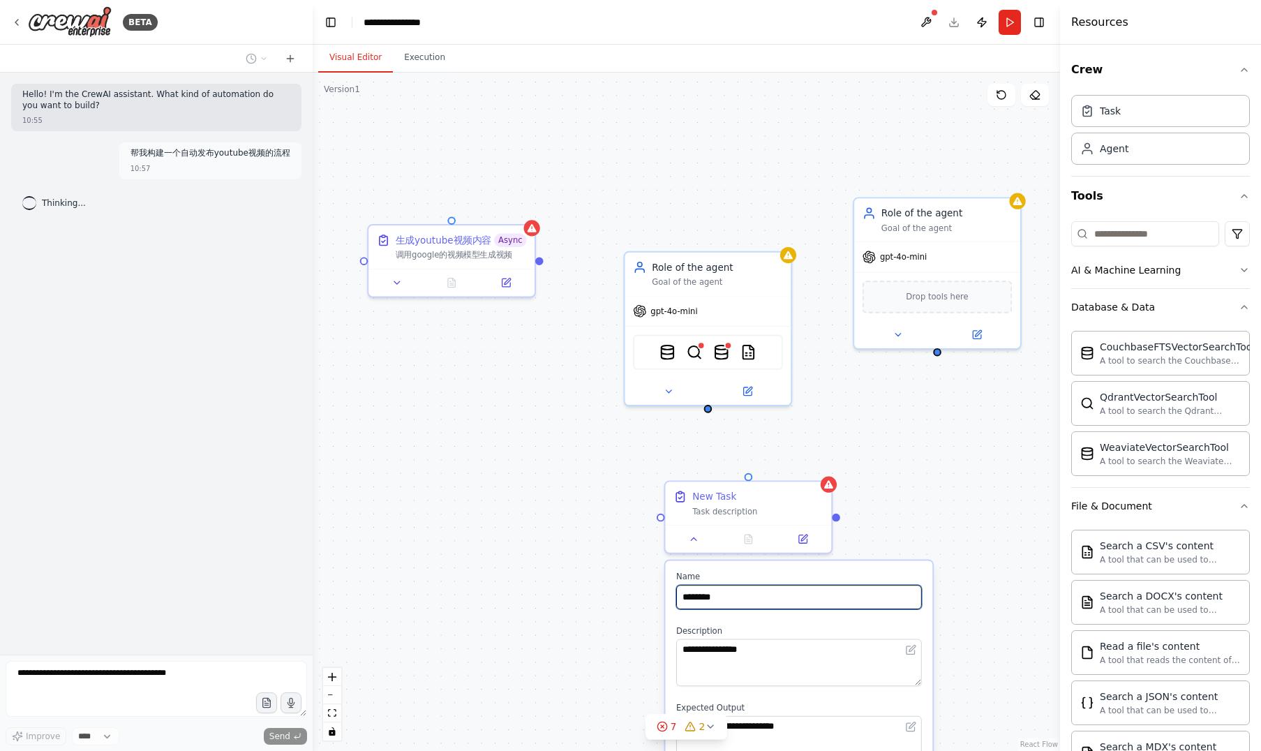
click at [732, 601] on input "********" at bounding box center [799, 597] width 246 height 24
type input "*********"
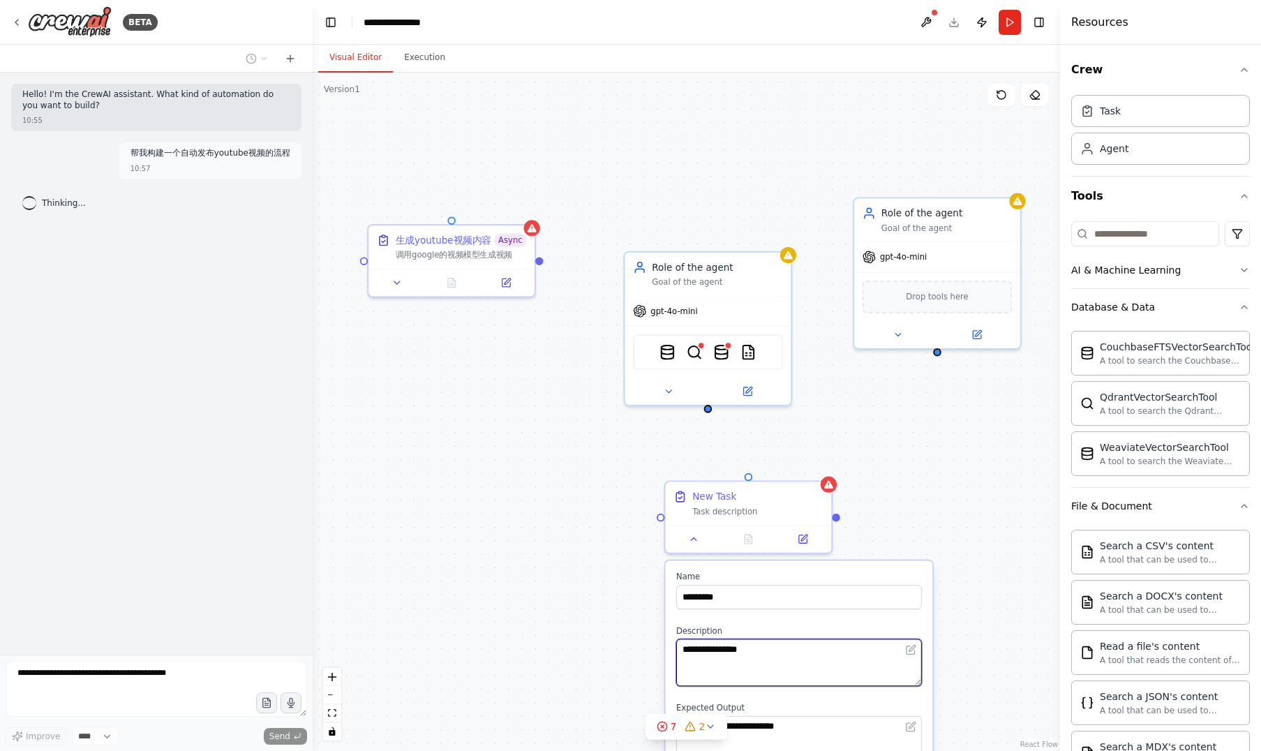
click at [761, 651] on textarea "**********" at bounding box center [799, 662] width 246 height 47
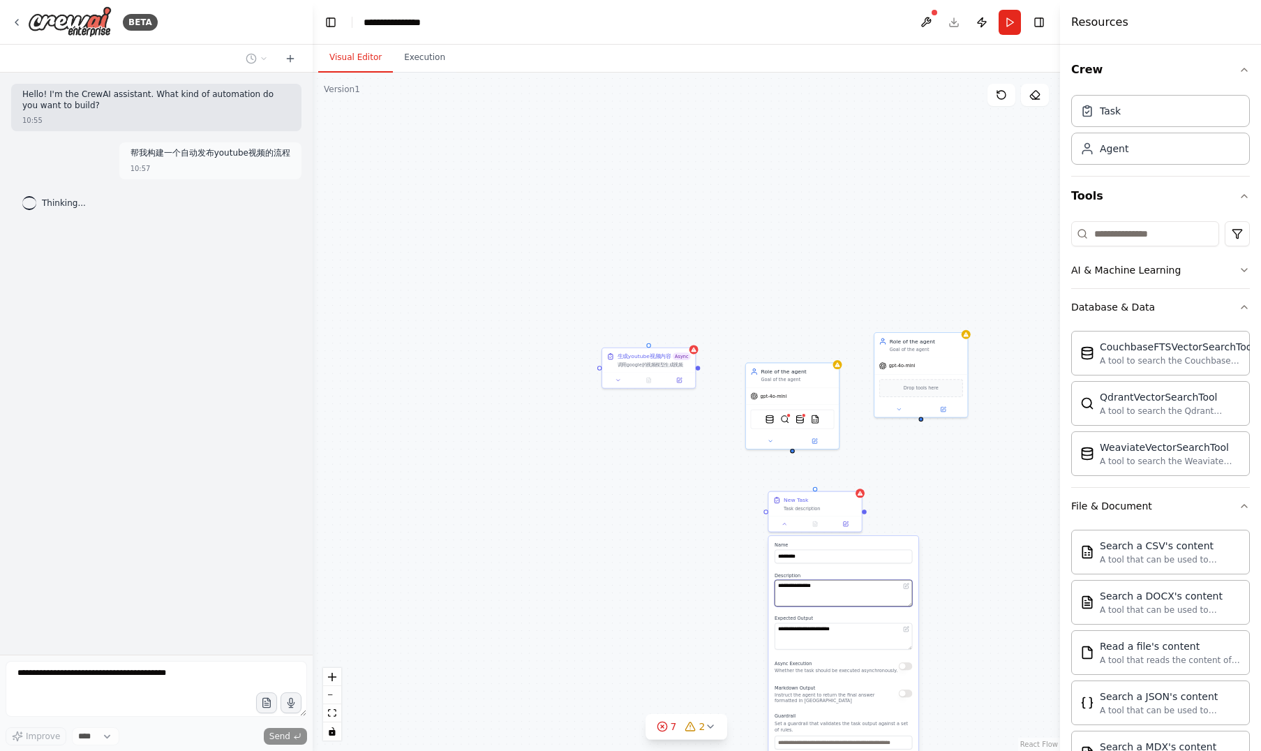
type textarea "**********"
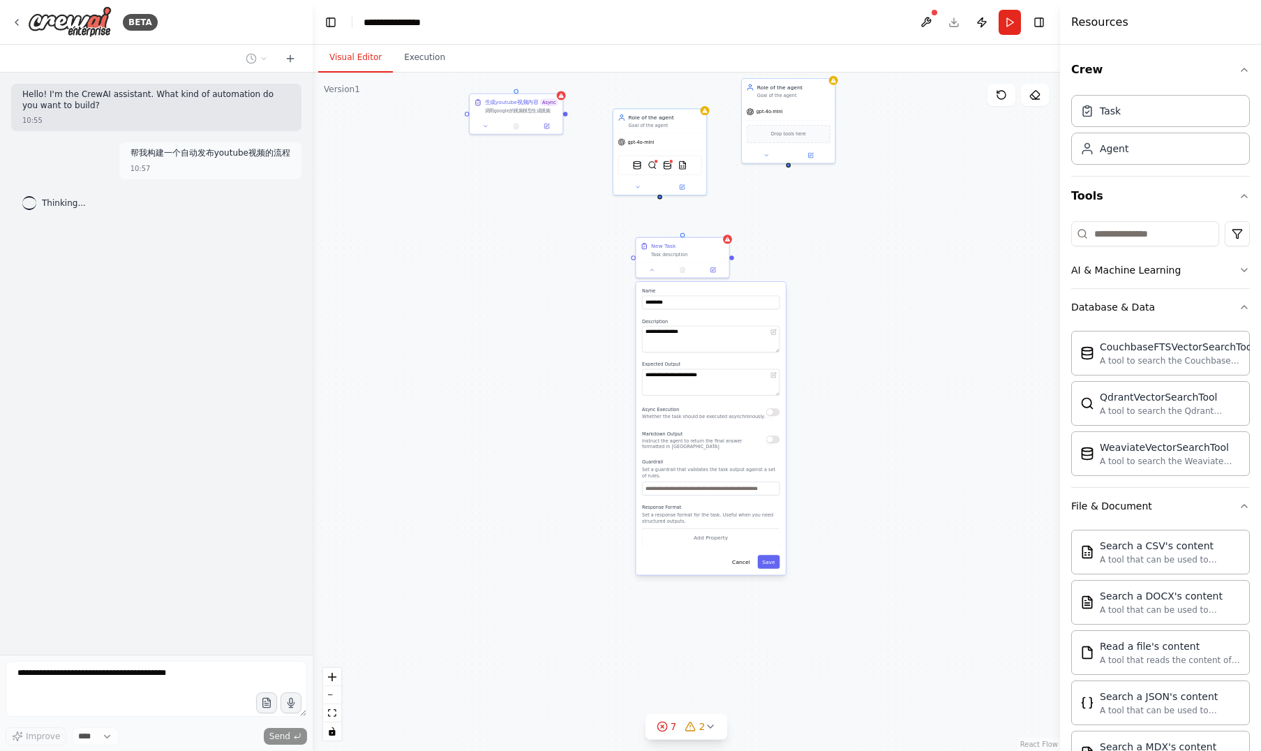
drag, startPoint x: 960, startPoint y: 508, endPoint x: 827, endPoint y: 254, distance: 286.4
click at [827, 254] on div "**********" at bounding box center [686, 412] width 747 height 678
click at [772, 565] on button "Save" at bounding box center [769, 562] width 22 height 14
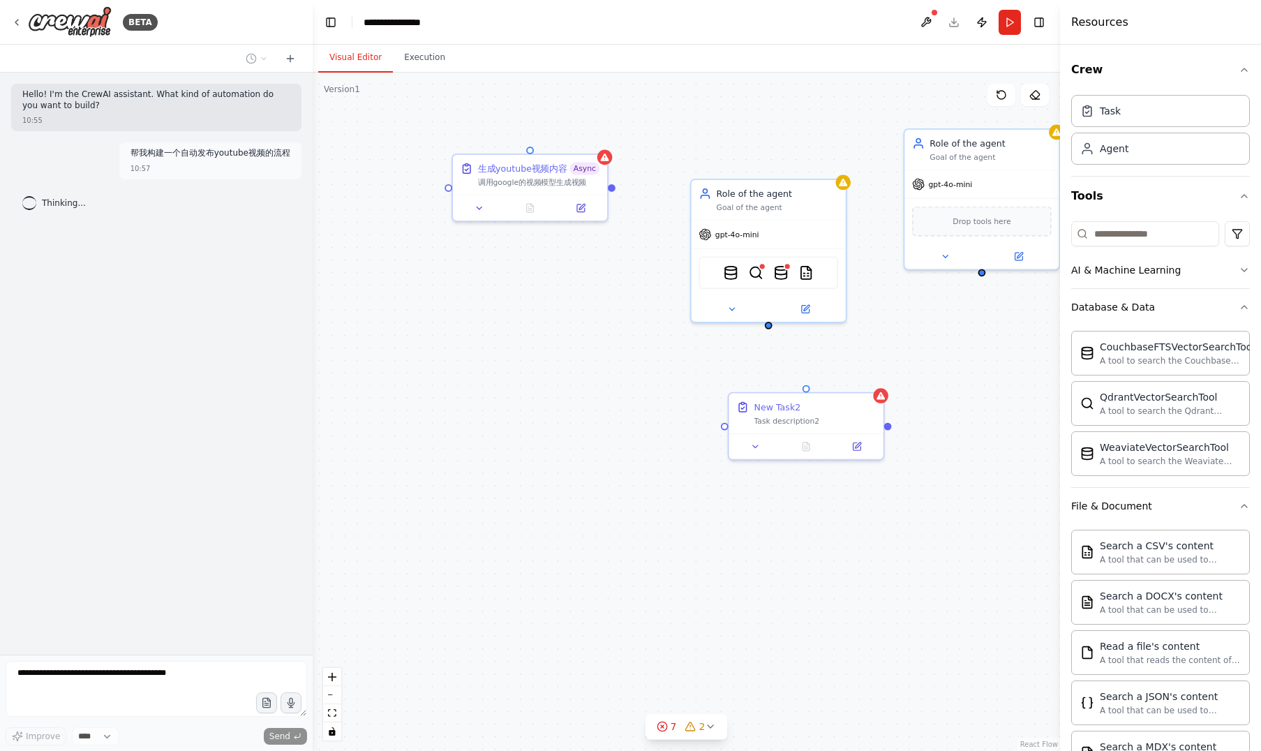
drag, startPoint x: 532, startPoint y: 251, endPoint x: 616, endPoint y: 518, distance: 279.5
click at [616, 518] on div "生成youtube视频内容 Async 调用google的视频模型生成视频 Role of the agent Goal of the agent gpt-4…" at bounding box center [686, 412] width 747 height 678
drag, startPoint x: 553, startPoint y: 175, endPoint x: 495, endPoint y: 399, distance: 231.5
click at [495, 399] on div "生成youtube视频内容 Async 调用google的视频模型生成视频" at bounding box center [475, 398] width 121 height 25
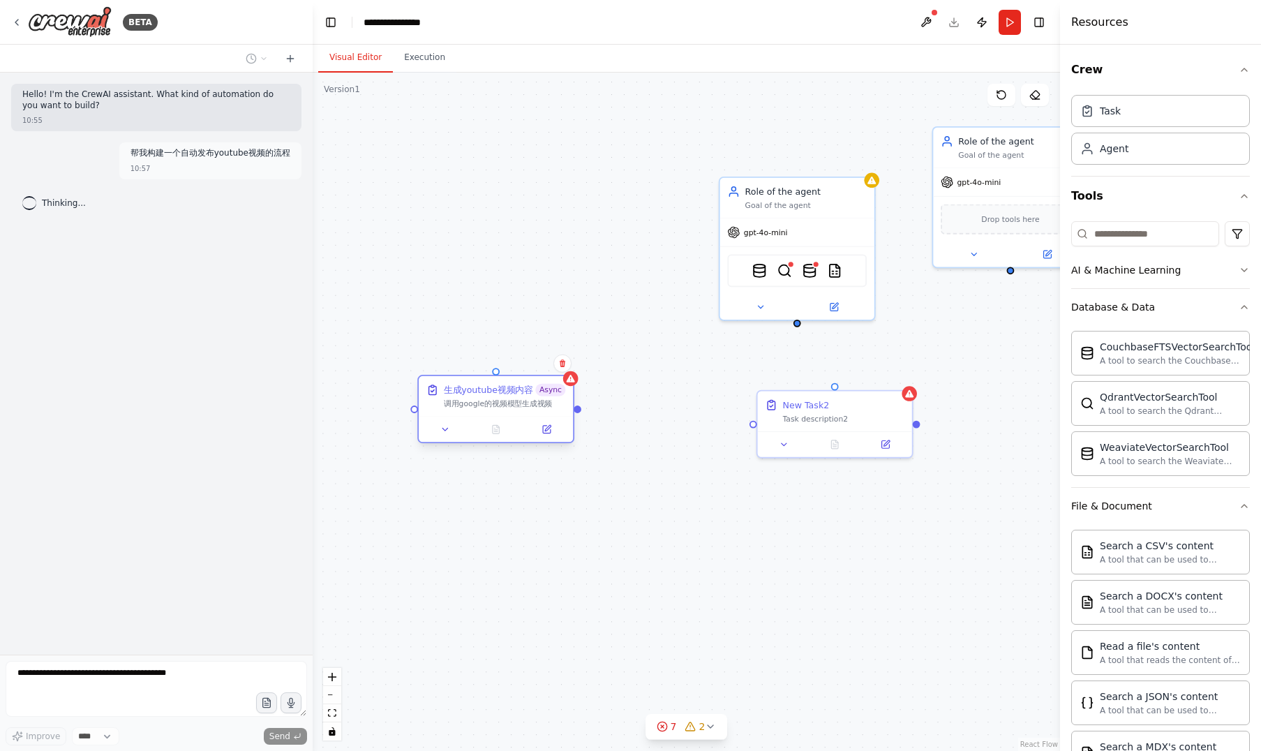
drag, startPoint x: 547, startPoint y: 414, endPoint x: 576, endPoint y: 412, distance: 28.7
click at [576, 412] on div "生成youtube视频内容 Async 调用google的视频模型生成视频 Role of the agent Goal of the agent gpt-4…" at bounding box center [686, 412] width 747 height 678
drag, startPoint x: 578, startPoint y: 412, endPoint x: 753, endPoint y: 422, distance: 175.4
click at [753, 422] on div "生成youtube视频内容 Async 调用google的视频模型生成视频 Role of the agent Goal of the agent gpt-4…" at bounding box center [891, 481] width 672 height 610
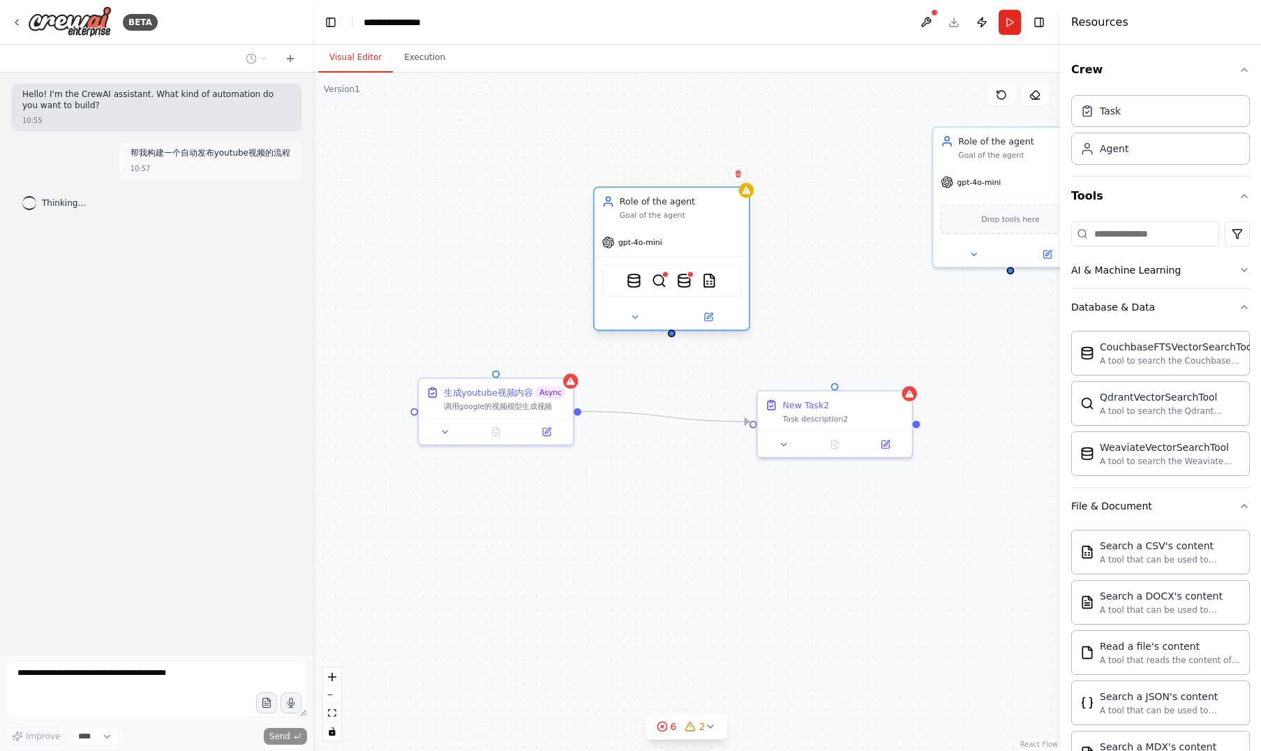
drag, startPoint x: 827, startPoint y: 193, endPoint x: 694, endPoint y: 206, distance: 133.9
click at [694, 206] on div "Role of the agent" at bounding box center [679, 201] width 121 height 13
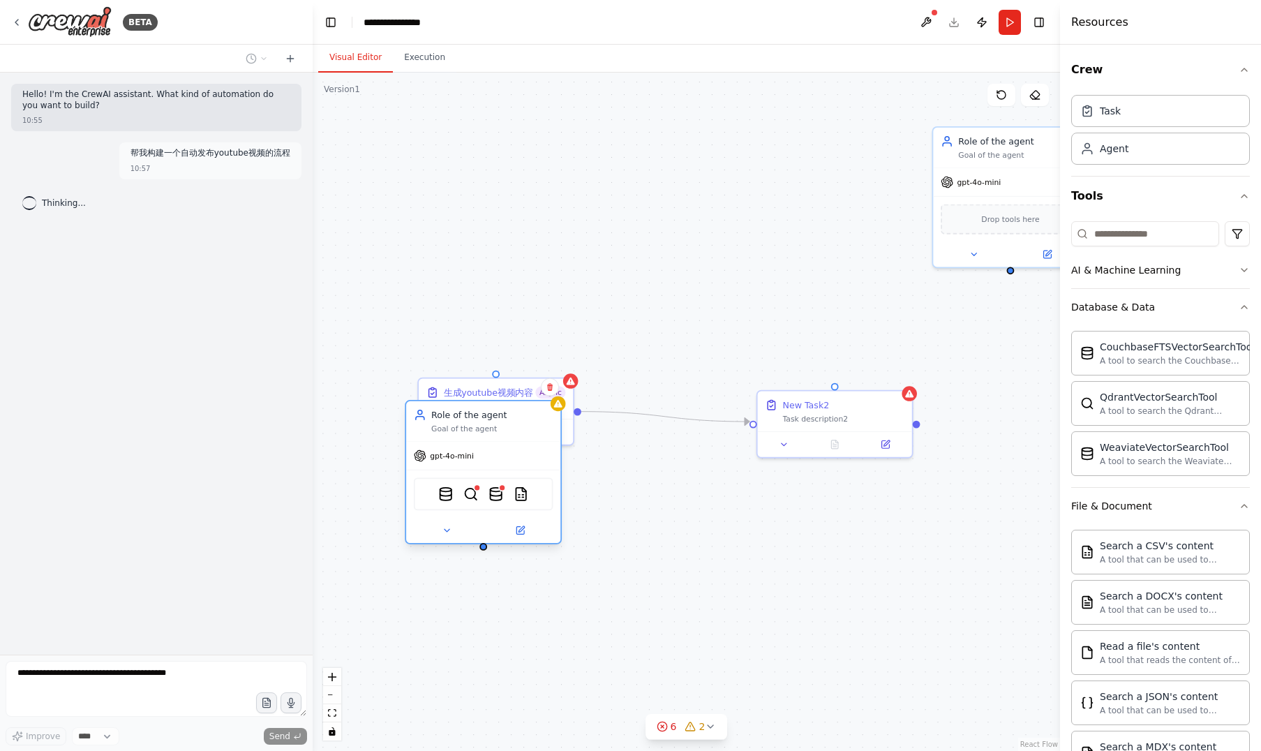
drag, startPoint x: 560, startPoint y: 312, endPoint x: 507, endPoint y: 429, distance: 128.6
click at [507, 429] on div "Role of the agent Goal of the agent" at bounding box center [491, 421] width 121 height 25
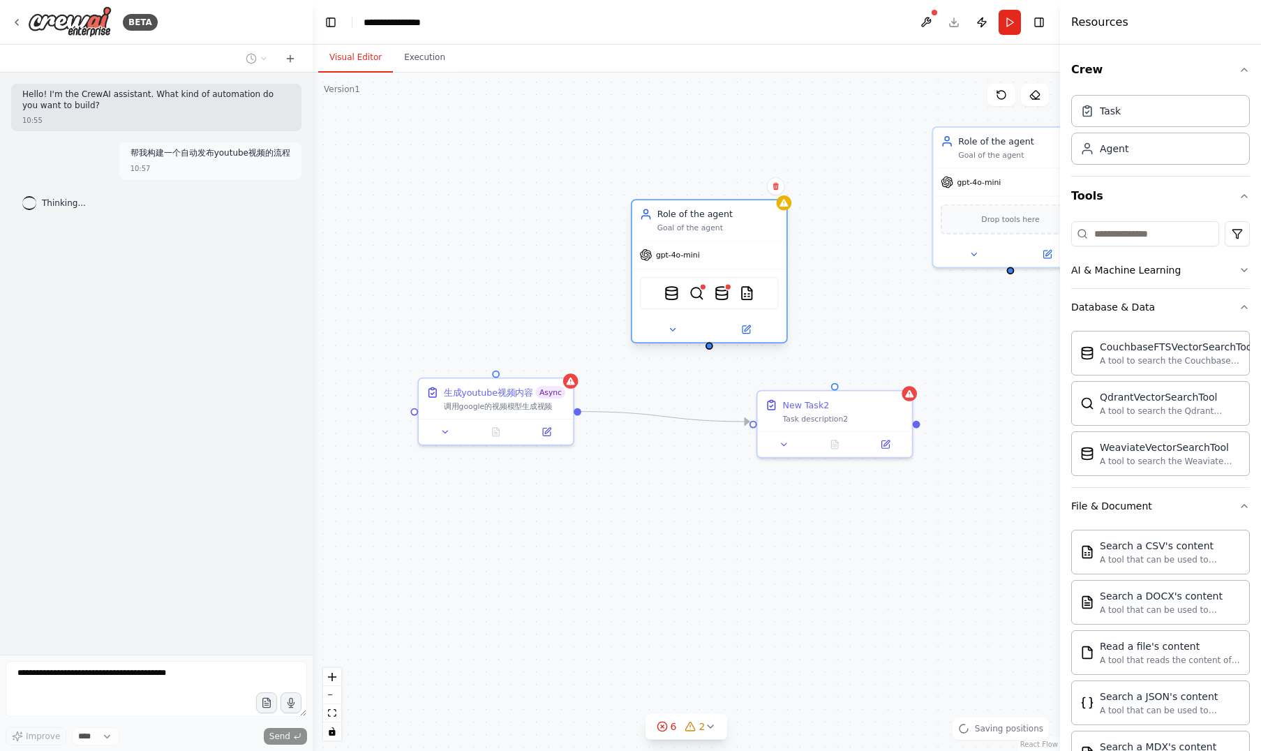
drag, startPoint x: 510, startPoint y: 421, endPoint x: 739, endPoint y: 225, distance: 302.3
click at [739, 225] on div "Role of the agent Goal of the agent" at bounding box center [717, 220] width 121 height 25
click at [783, 206] on icon at bounding box center [783, 203] width 8 height 8
click at [717, 232] on div "Goal of the agent" at bounding box center [717, 228] width 121 height 10
click at [683, 326] on button at bounding box center [672, 329] width 71 height 15
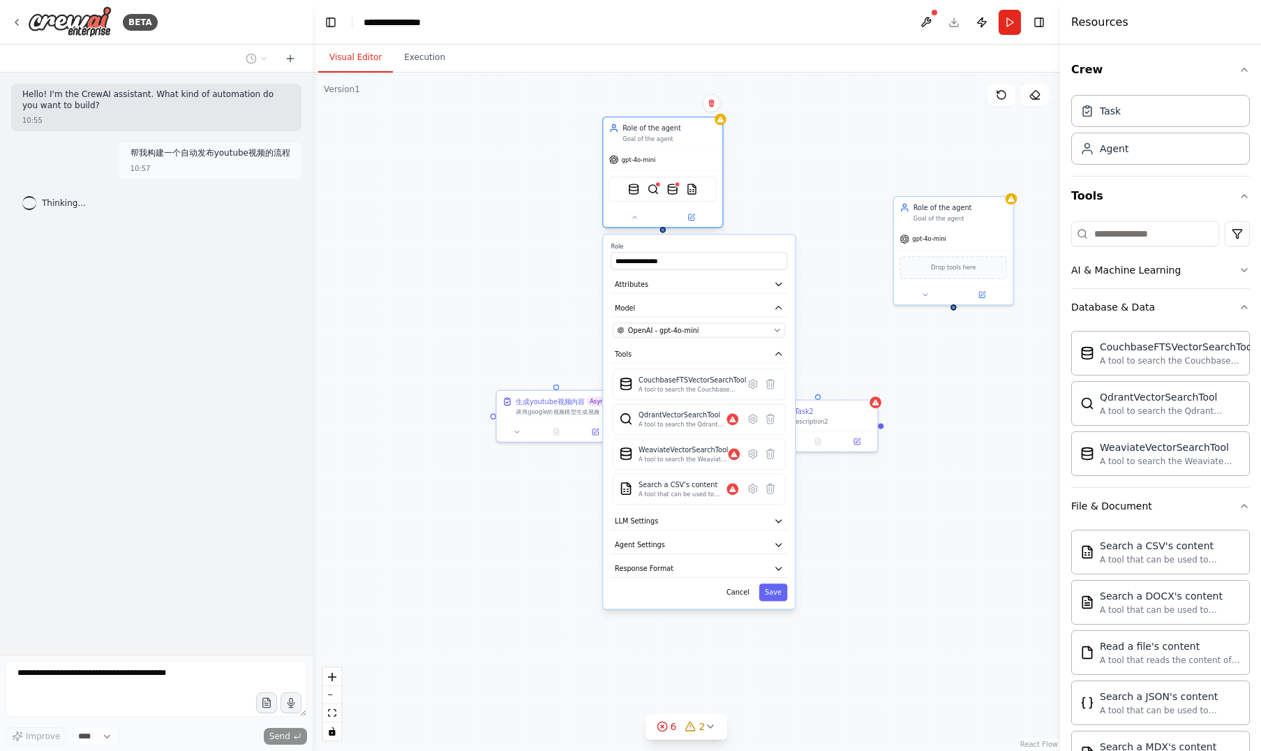
drag, startPoint x: 722, startPoint y: 268, endPoint x: 662, endPoint y: 125, distance: 155.1
click at [662, 125] on div "Role of the agent Goal of the agent" at bounding box center [669, 133] width 94 height 20
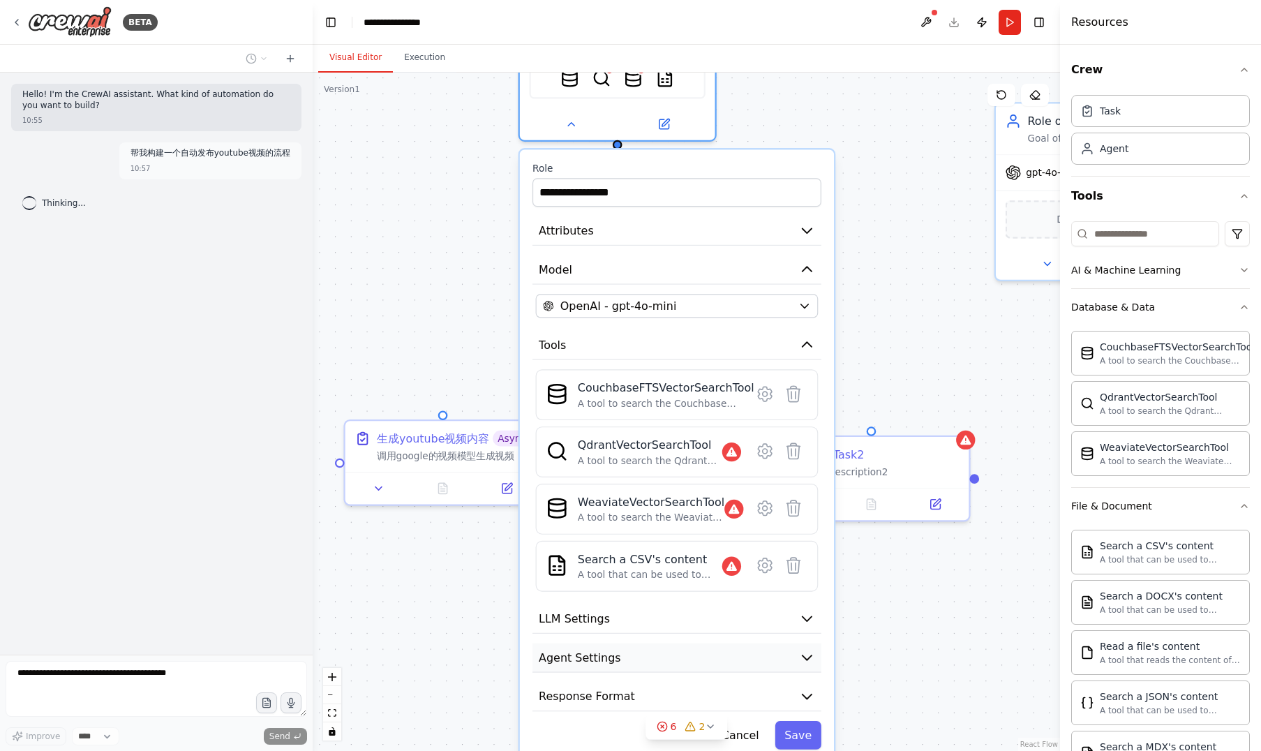
click at [802, 645] on button "Agent Settings" at bounding box center [676, 657] width 289 height 29
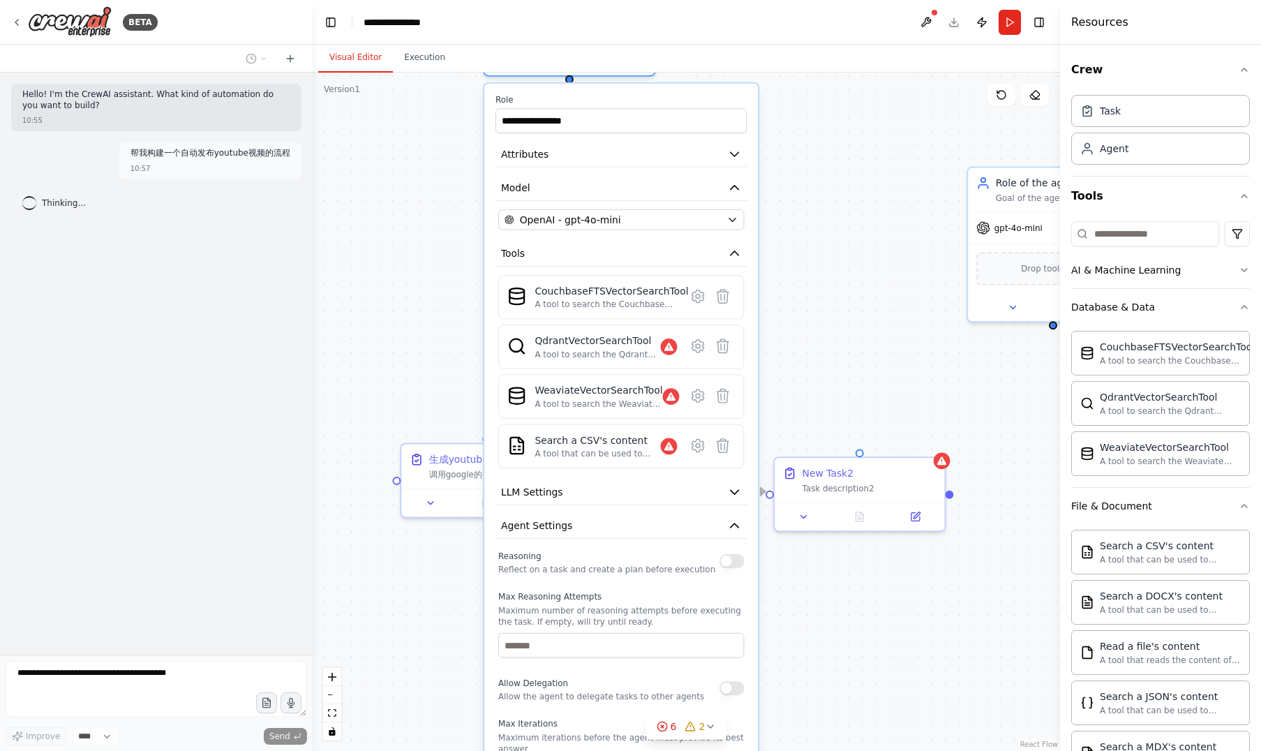
drag, startPoint x: 697, startPoint y: 217, endPoint x: 629, endPoint y: 88, distance: 145.7
click at [629, 95] on label "Role" at bounding box center [620, 100] width 251 height 11
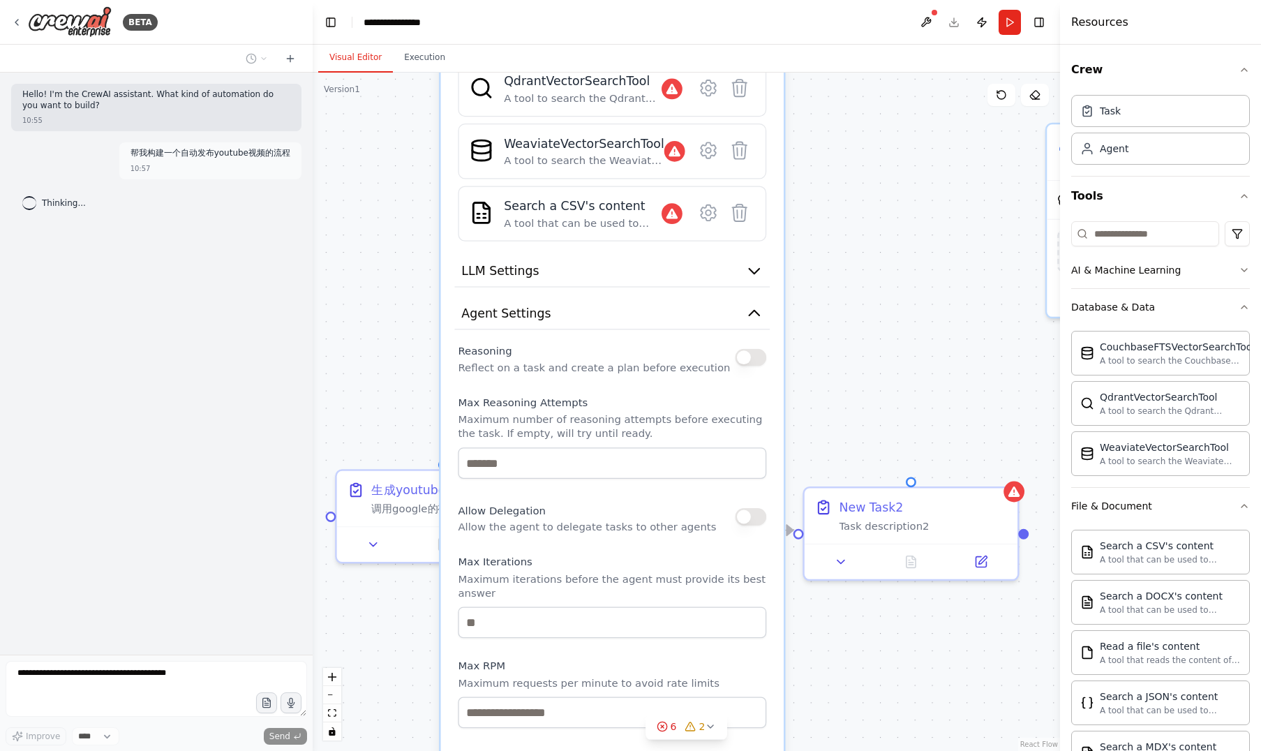
drag, startPoint x: 445, startPoint y: 297, endPoint x: 450, endPoint y: 122, distance: 175.2
click at [450, 122] on div "**********" at bounding box center [612, 337] width 343 height 1157
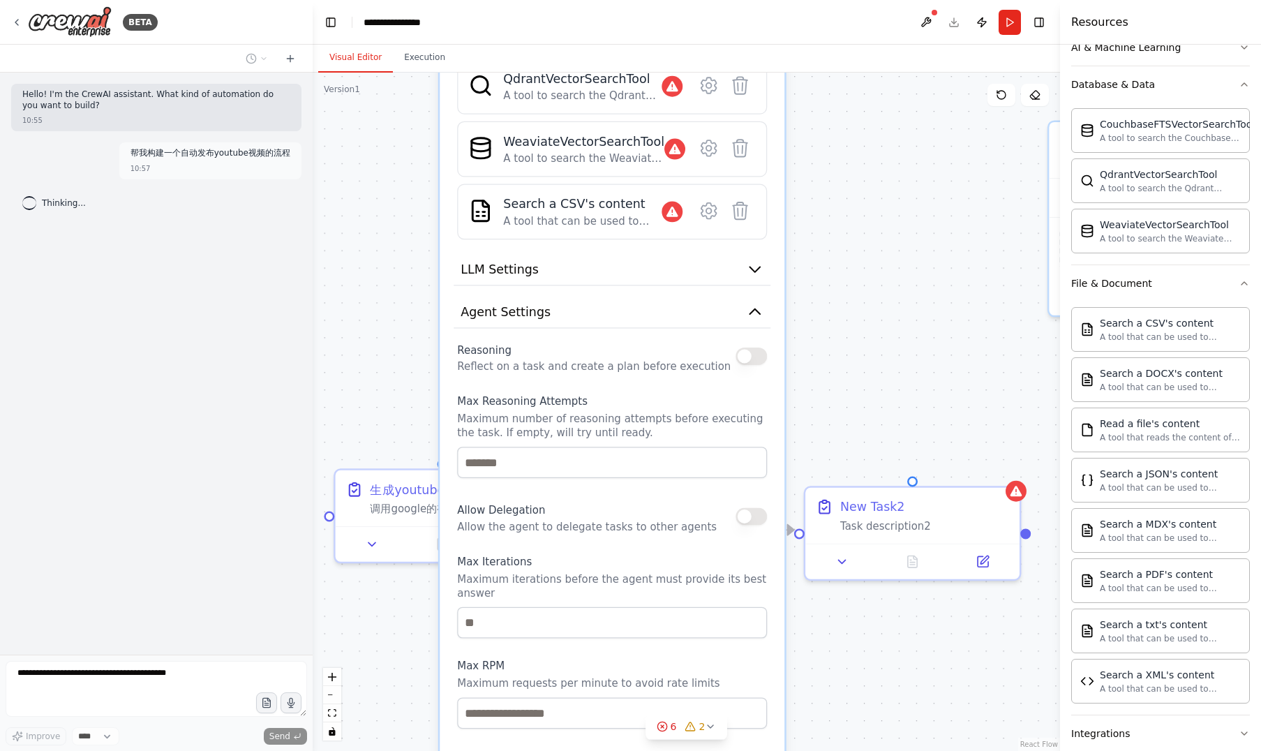
scroll to position [228, 0]
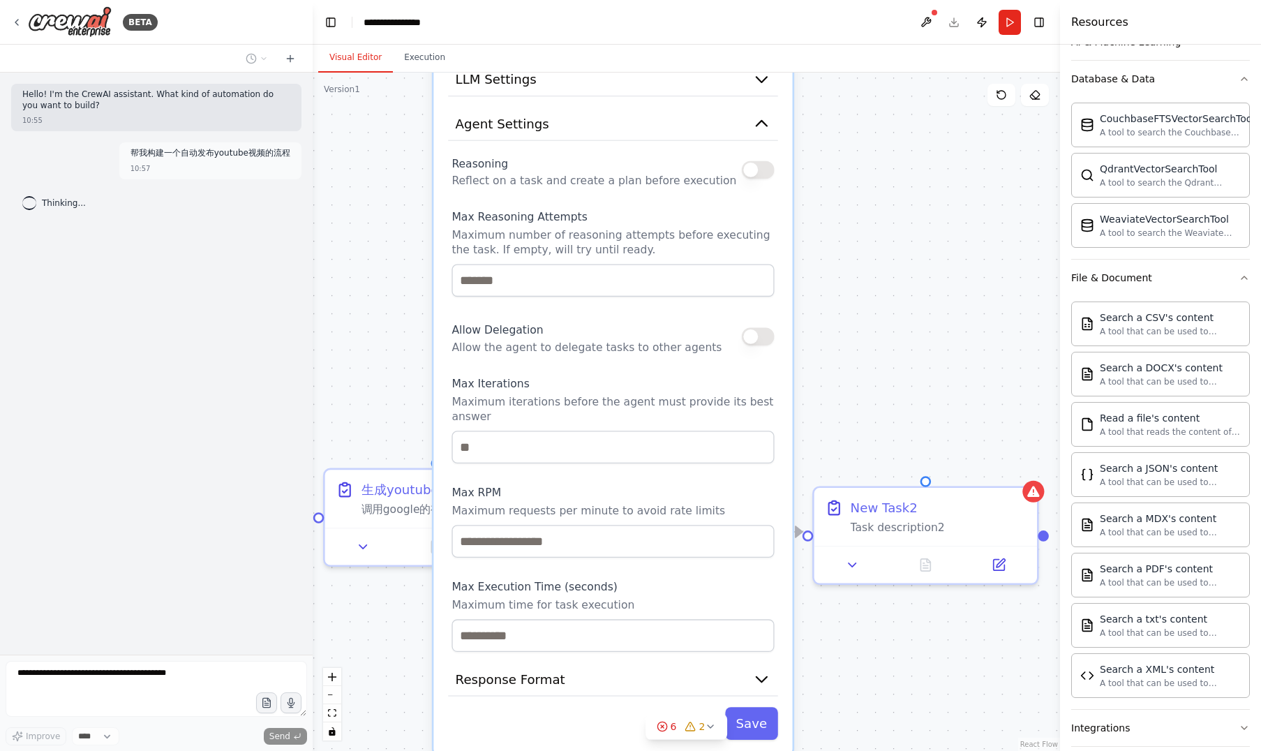
drag, startPoint x: 676, startPoint y: 400, endPoint x: 682, endPoint y: 217, distance: 183.6
click at [682, 217] on label "Max Reasoning Attempts" at bounding box center [612, 217] width 322 height 15
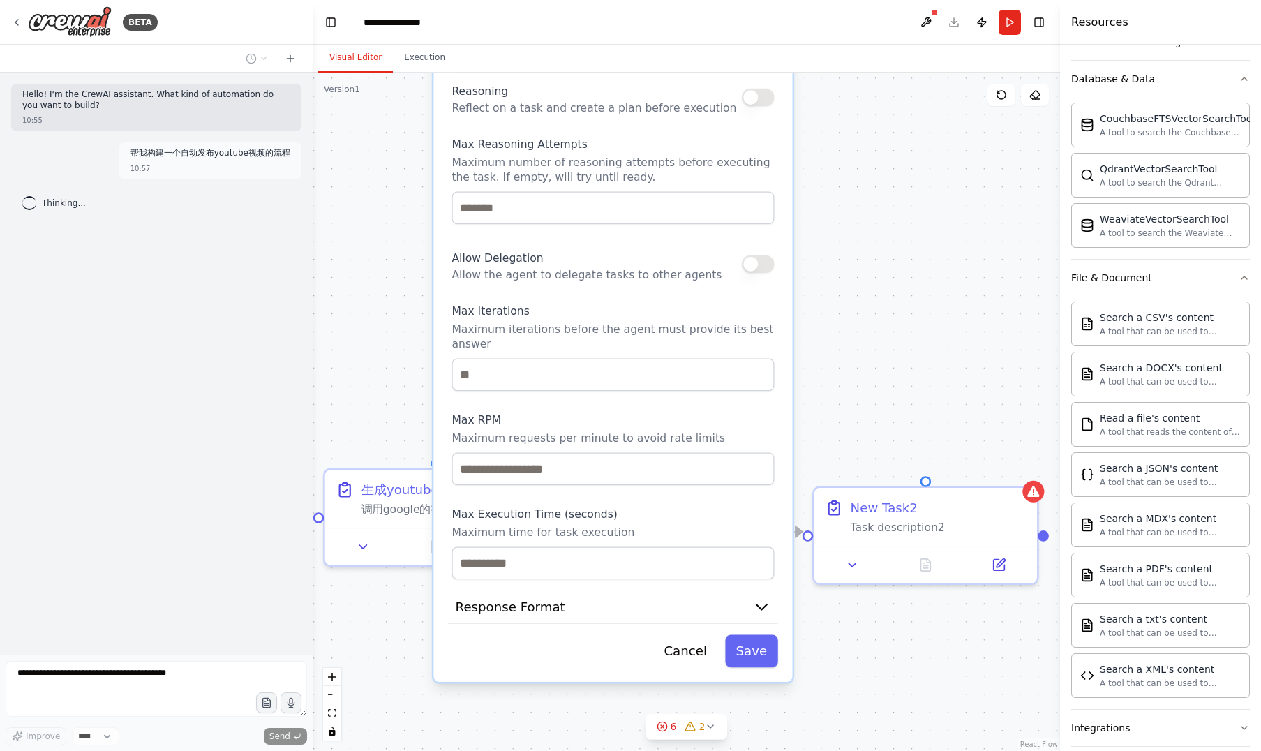
drag, startPoint x: 629, startPoint y: 373, endPoint x: 633, endPoint y: 297, distance: 76.1
click at [633, 297] on div "Reasoning Reflect on a task and create a plan before execution Max Reasoning At…" at bounding box center [612, 330] width 322 height 500
click at [760, 604] on icon "button" at bounding box center [761, 607] width 10 height 6
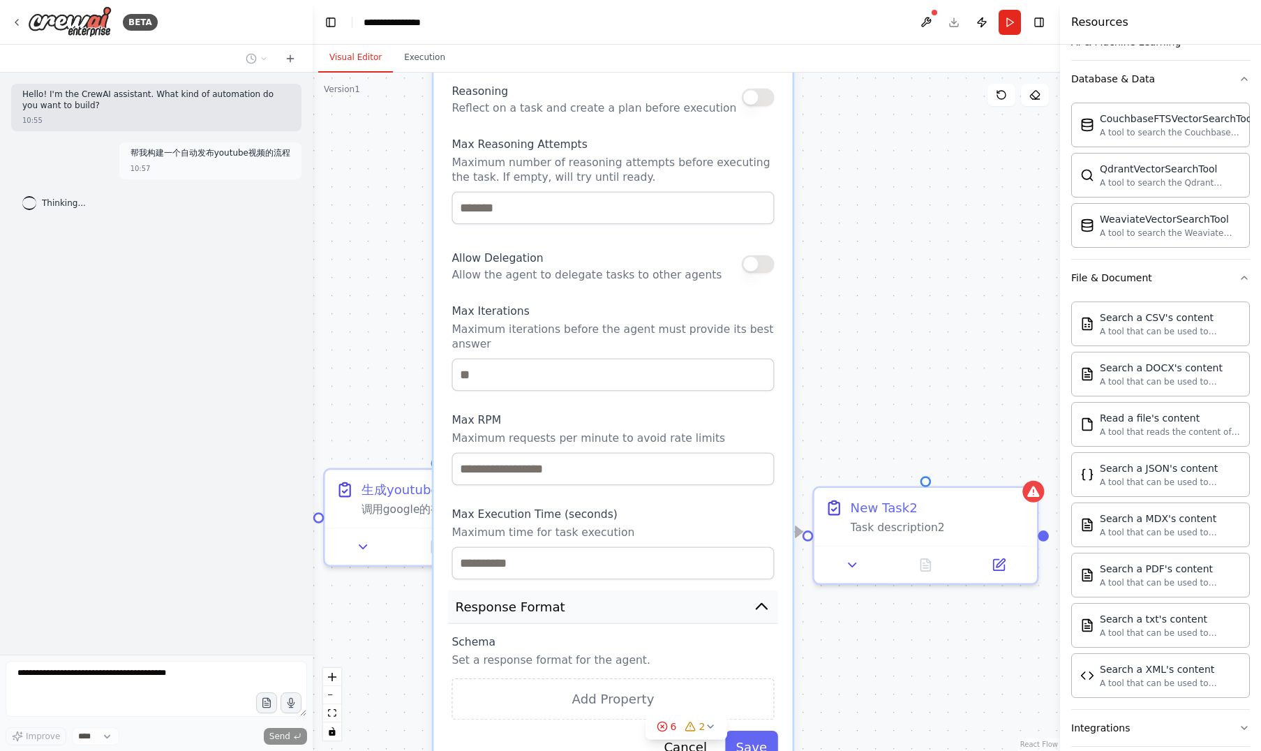
click at [760, 604] on icon "button" at bounding box center [761, 606] width 10 height 6
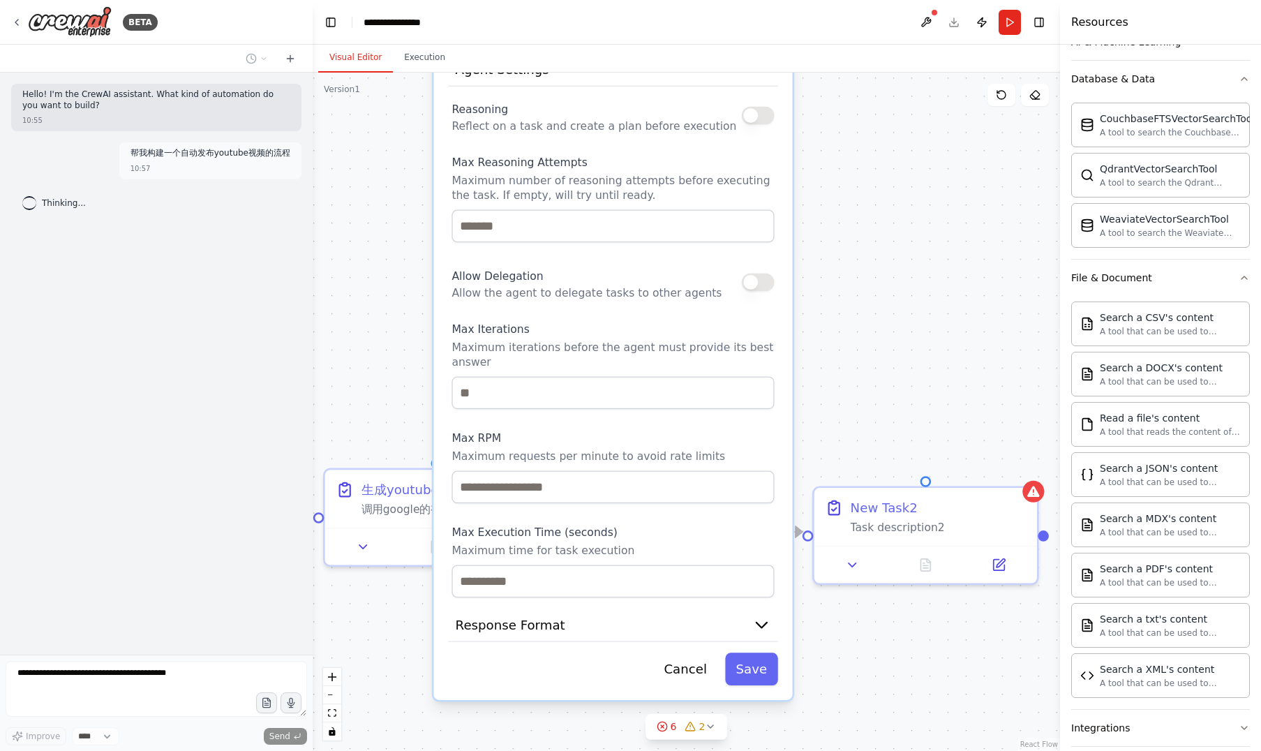
drag, startPoint x: 631, startPoint y: 419, endPoint x: 600, endPoint y: 572, distance: 156.5
click at [600, 572] on div "Reasoning Reflect on a task and create a plan before execution Max Reasoning At…" at bounding box center [612, 348] width 322 height 500
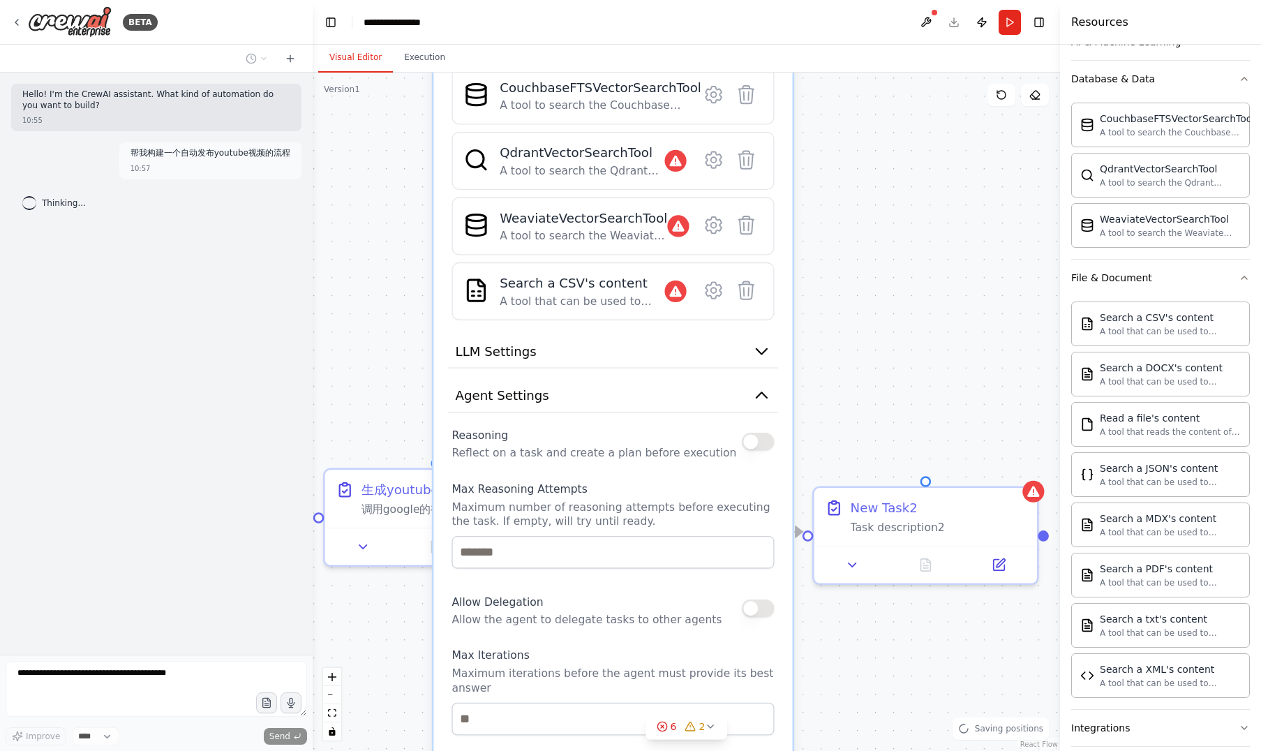
drag, startPoint x: 593, startPoint y: 301, endPoint x: 625, endPoint y: 492, distance: 193.1
click at [625, 492] on label "Max Reasoning Attempts" at bounding box center [612, 488] width 322 height 15
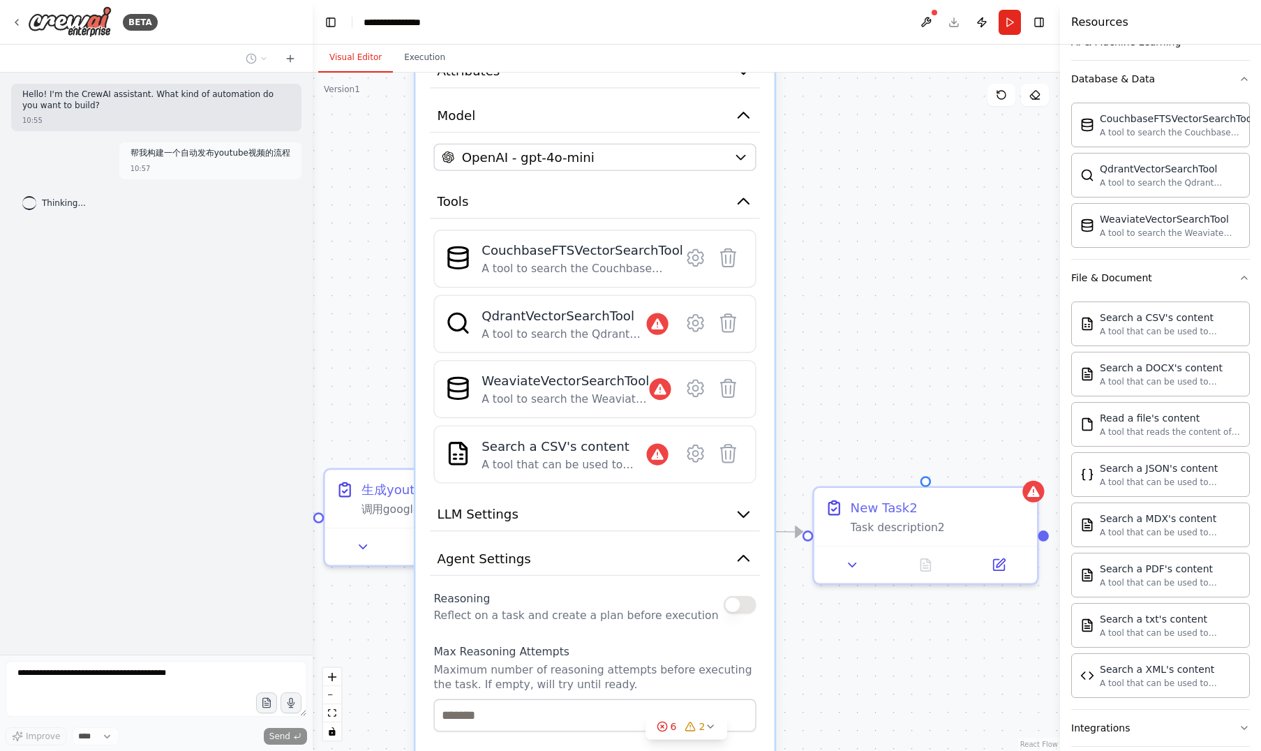
drag, startPoint x: 576, startPoint y: 466, endPoint x: 550, endPoint y: 642, distance: 177.6
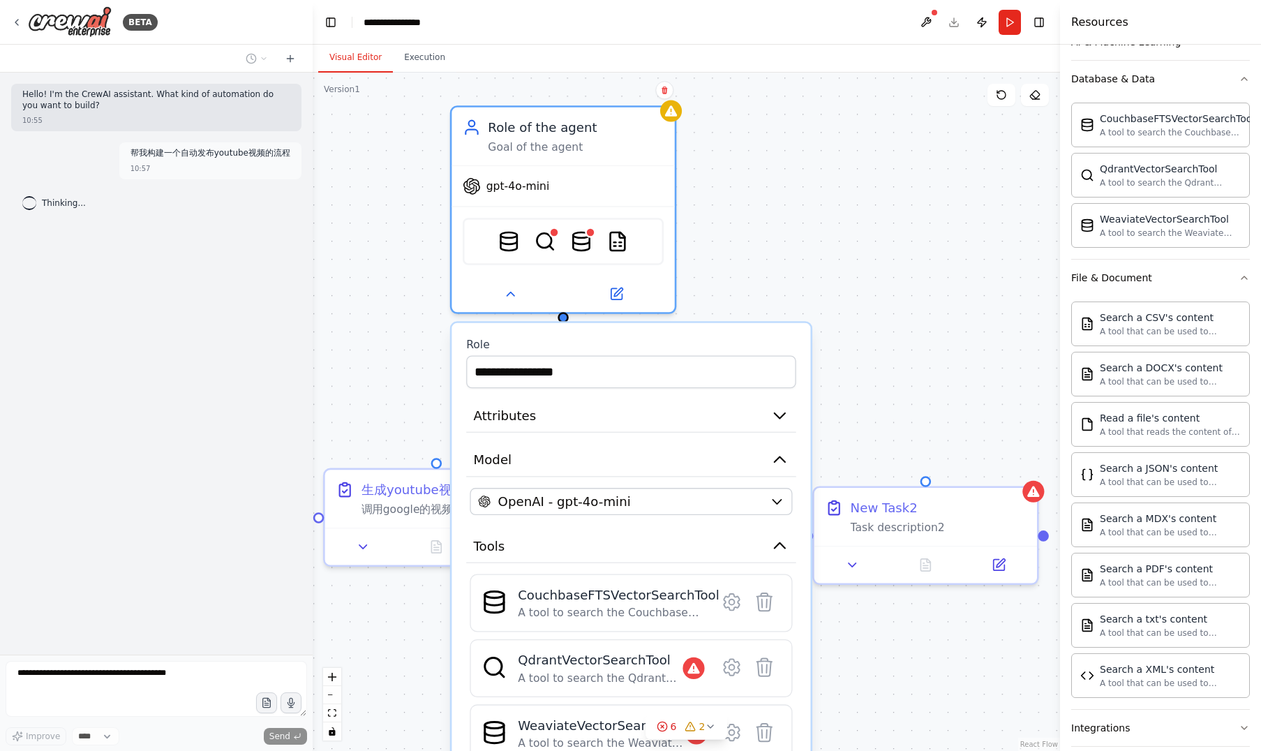
drag, startPoint x: 575, startPoint y: 178, endPoint x: 608, endPoint y: 522, distance: 345.5
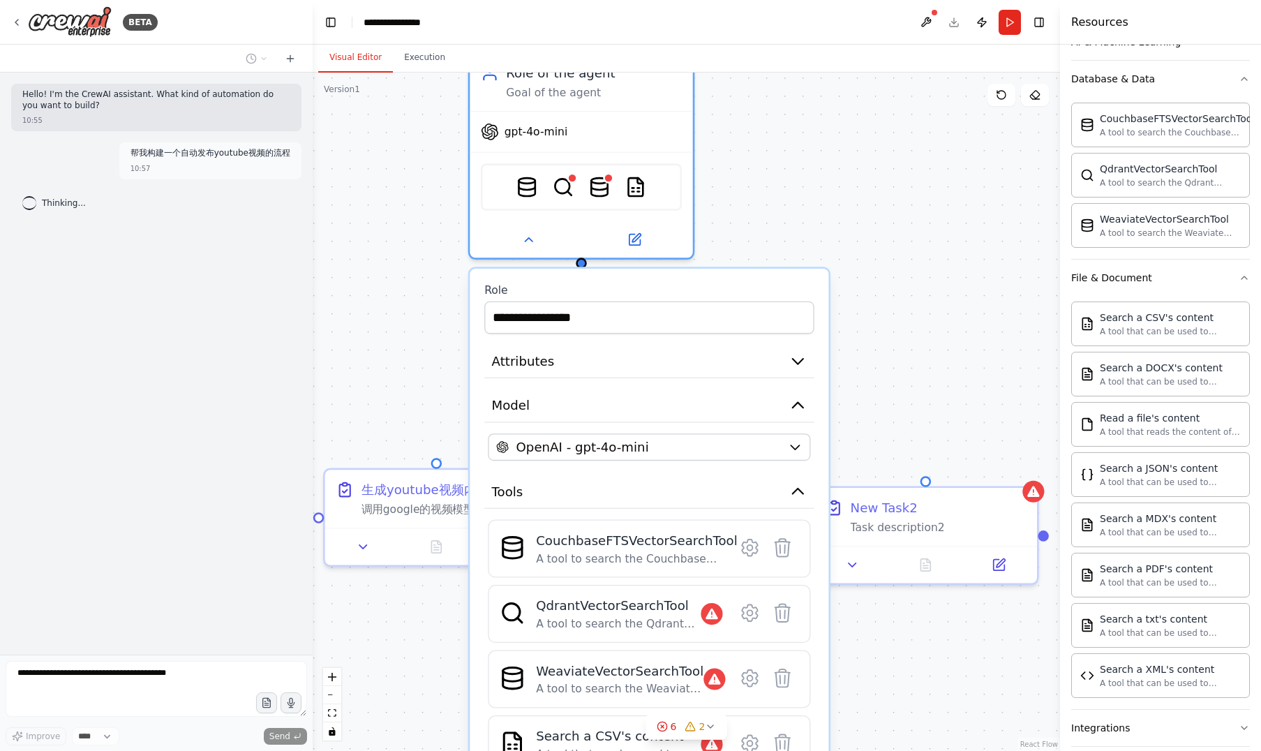
drag, startPoint x: 739, startPoint y: 333, endPoint x: 760, endPoint y: 276, distance: 60.9
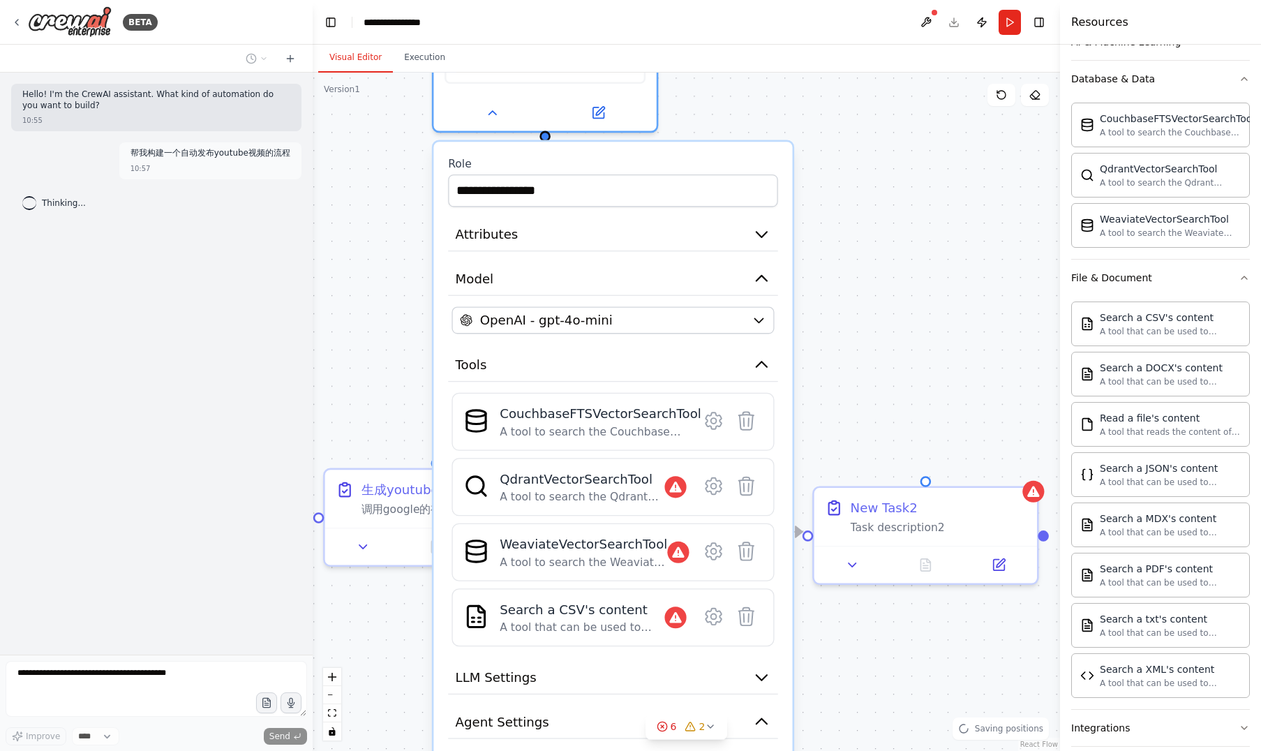
drag, startPoint x: 758, startPoint y: 281, endPoint x: 719, endPoint y: 151, distance: 135.7
click at [719, 151] on div "**********" at bounding box center [612, 747] width 359 height 1210
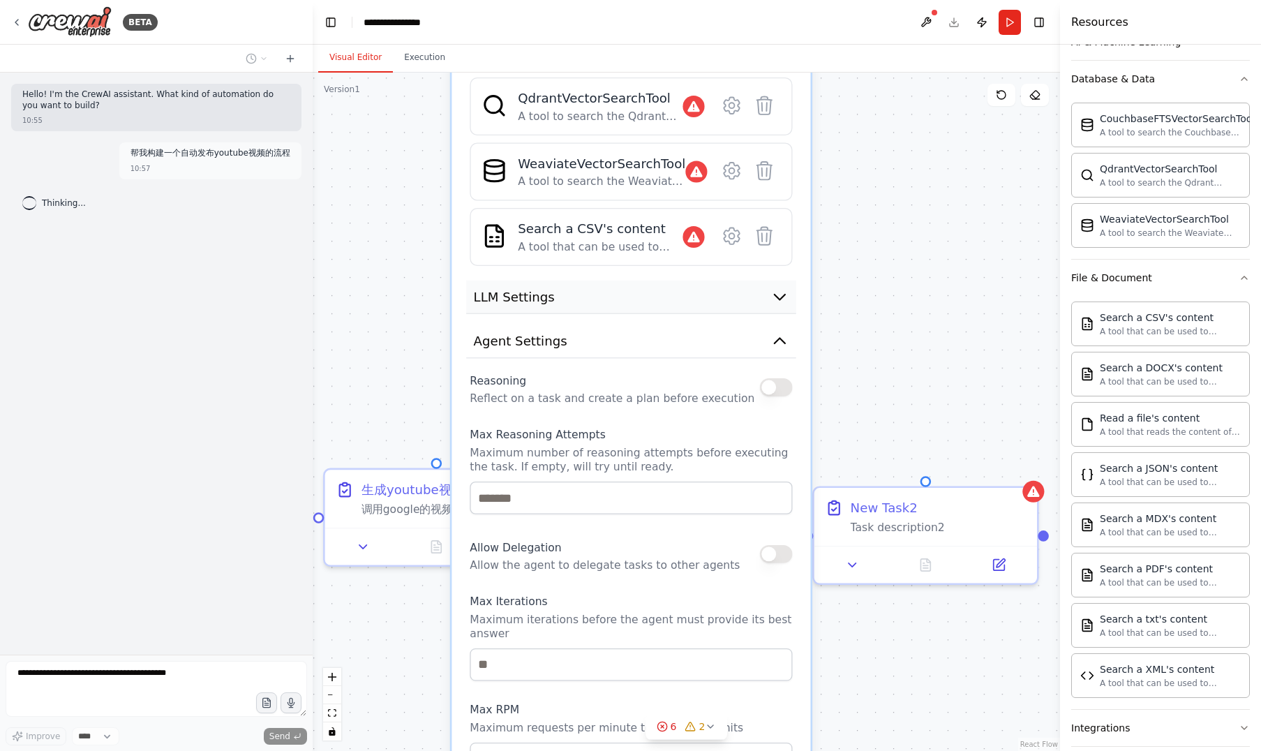
drag, startPoint x: 554, startPoint y: 659, endPoint x: 578, endPoint y: 242, distance: 417.8
click at [573, 225] on div "**********" at bounding box center [630, 366] width 359 height 1210
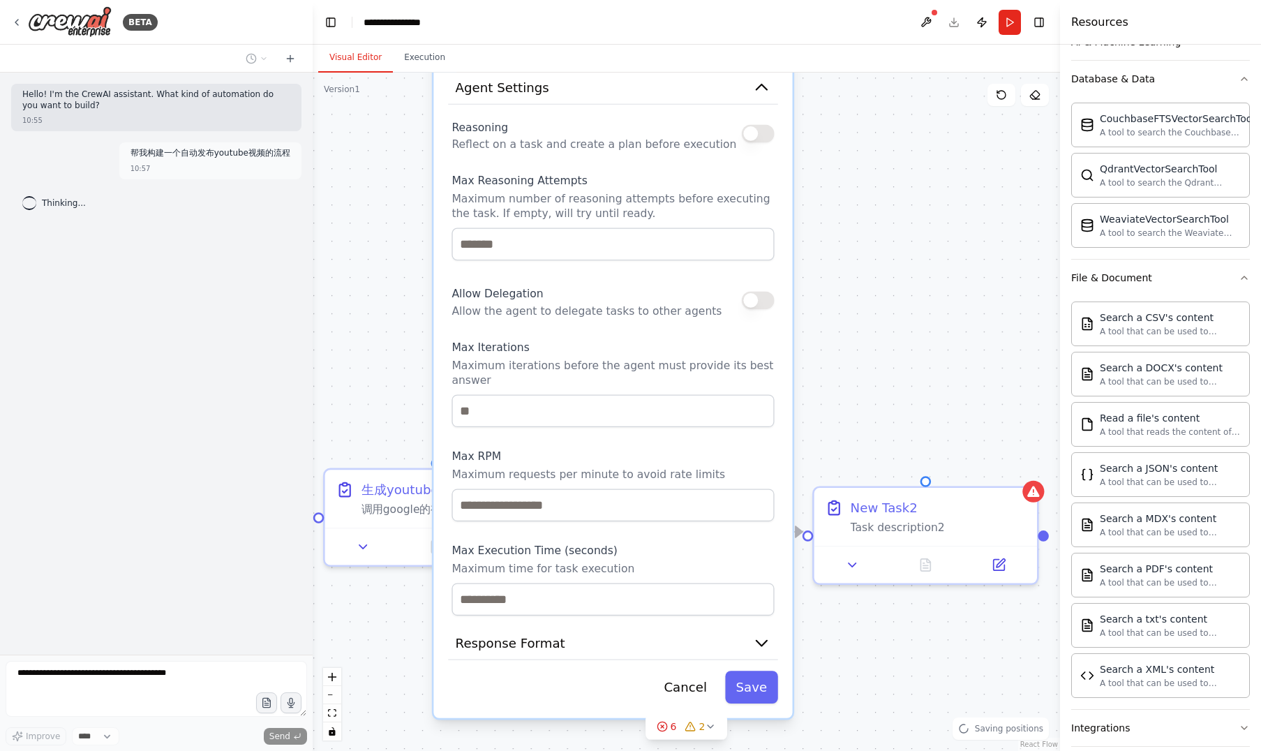
drag, startPoint x: 589, startPoint y: 514, endPoint x: 571, endPoint y: 317, distance: 198.3
click at [571, 317] on p "Allow the agent to delegate tasks to other agents" at bounding box center [586, 311] width 270 height 15
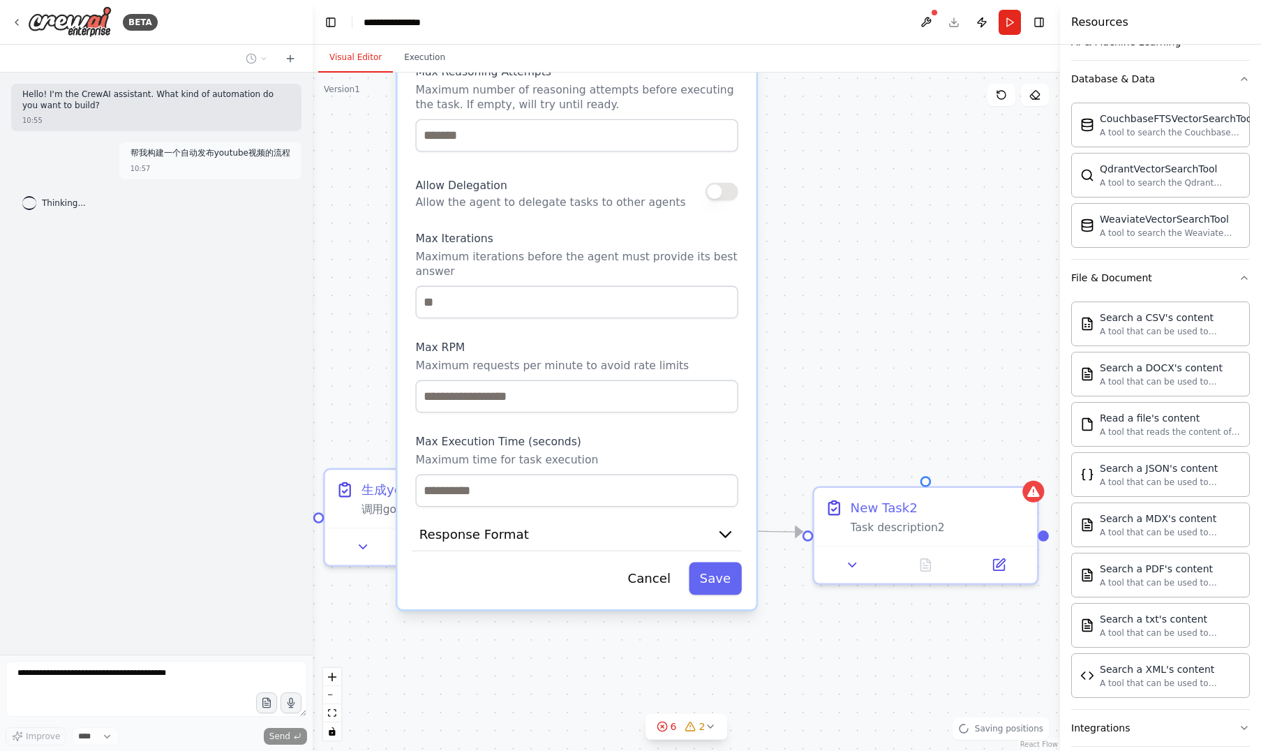
drag, startPoint x: 599, startPoint y: 462, endPoint x: 564, endPoint y: 357, distance: 110.1
click at [564, 357] on div "Max RPM Maximum requests per minute to avoid rate limits" at bounding box center [576, 376] width 322 height 73
click at [713, 536] on button "Response Format" at bounding box center [577, 534] width 330 height 33
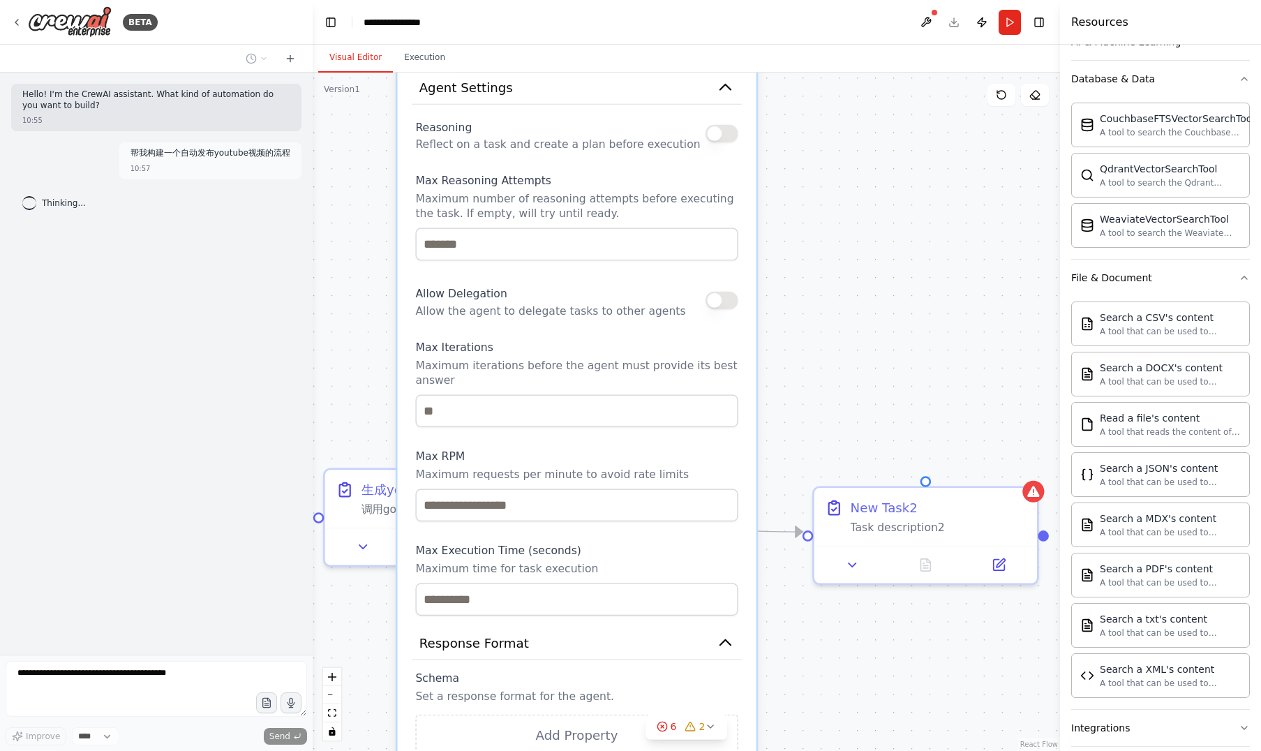
drag, startPoint x: 612, startPoint y: 435, endPoint x: 614, endPoint y: 580, distance: 145.1
click at [614, 557] on label "Max Execution Time (seconds)" at bounding box center [576, 550] width 322 height 15
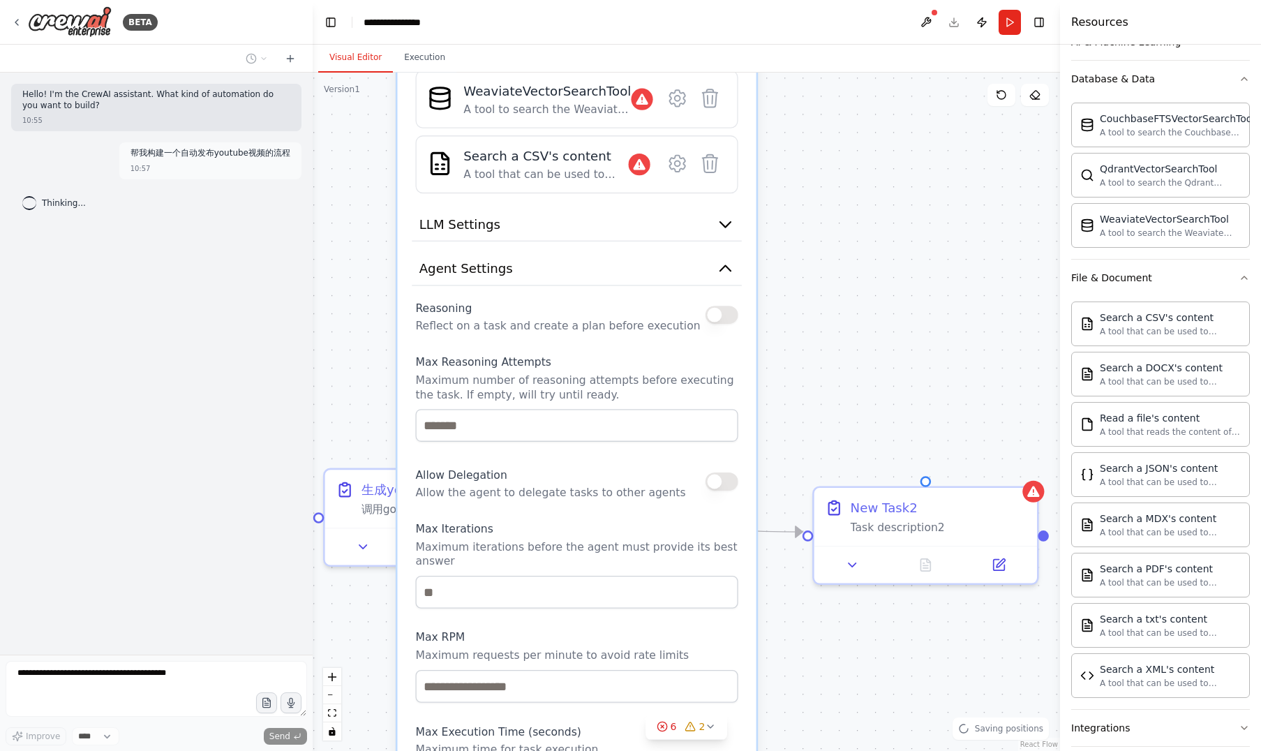
drag, startPoint x: 658, startPoint y: 487, endPoint x: 663, endPoint y: 627, distance: 140.3
click at [663, 627] on div "Reasoning Reflect on a task and create a plan before execution Max Reasoning At…" at bounding box center [576, 546] width 322 height 500
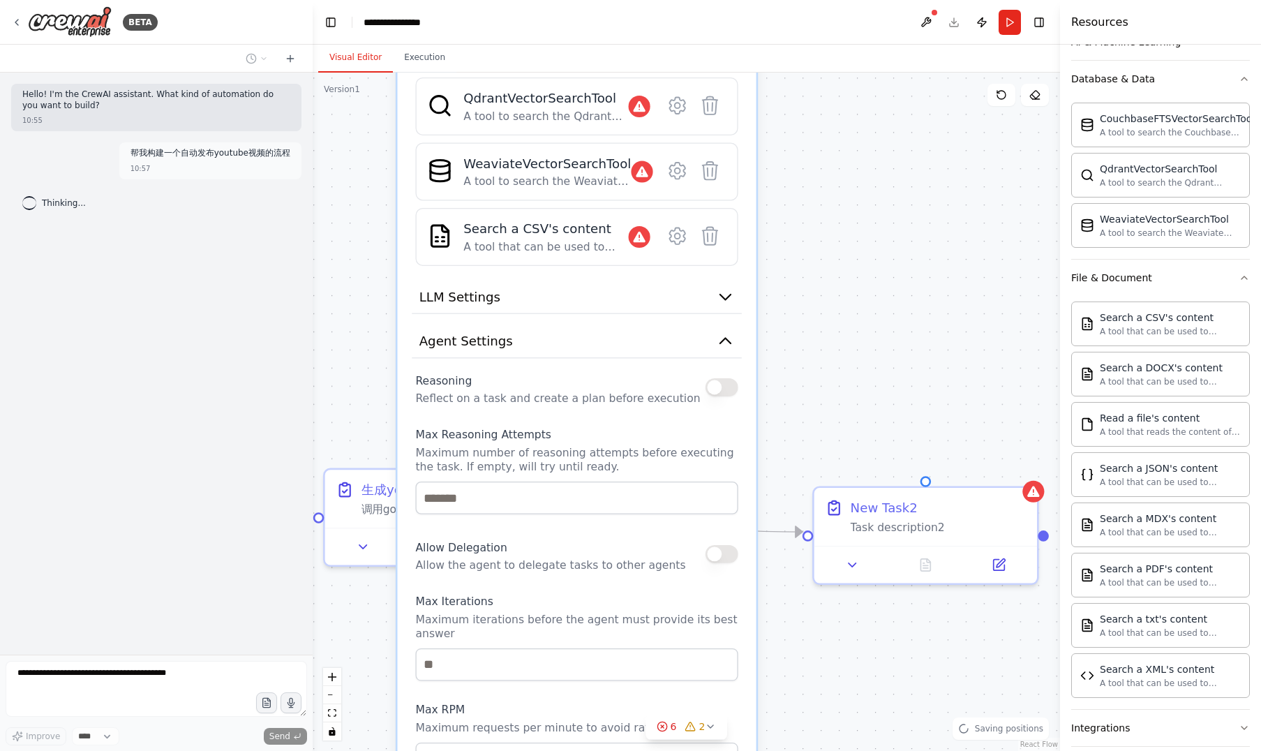
drag, startPoint x: 629, startPoint y: 465, endPoint x: 633, endPoint y: 611, distance: 145.9
click at [633, 572] on div "Allow Delegation Allow the agent to delegate tasks to other agents" at bounding box center [550, 554] width 270 height 36
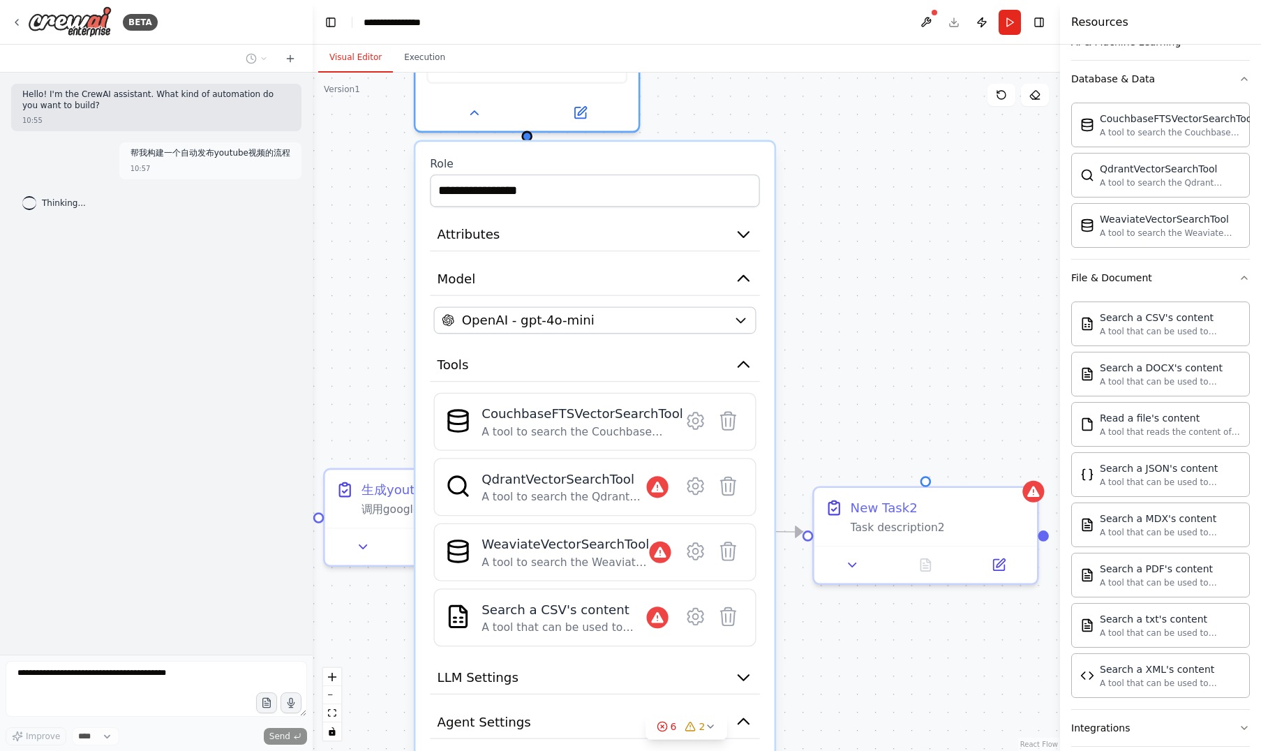
drag, startPoint x: 412, startPoint y: 257, endPoint x: 430, endPoint y: 566, distance: 309.6
click at [430, 566] on div "CouchbaseFTSVectorSearchTool A tool to search the Couchbase database for releva…" at bounding box center [595, 520] width 330 height 254
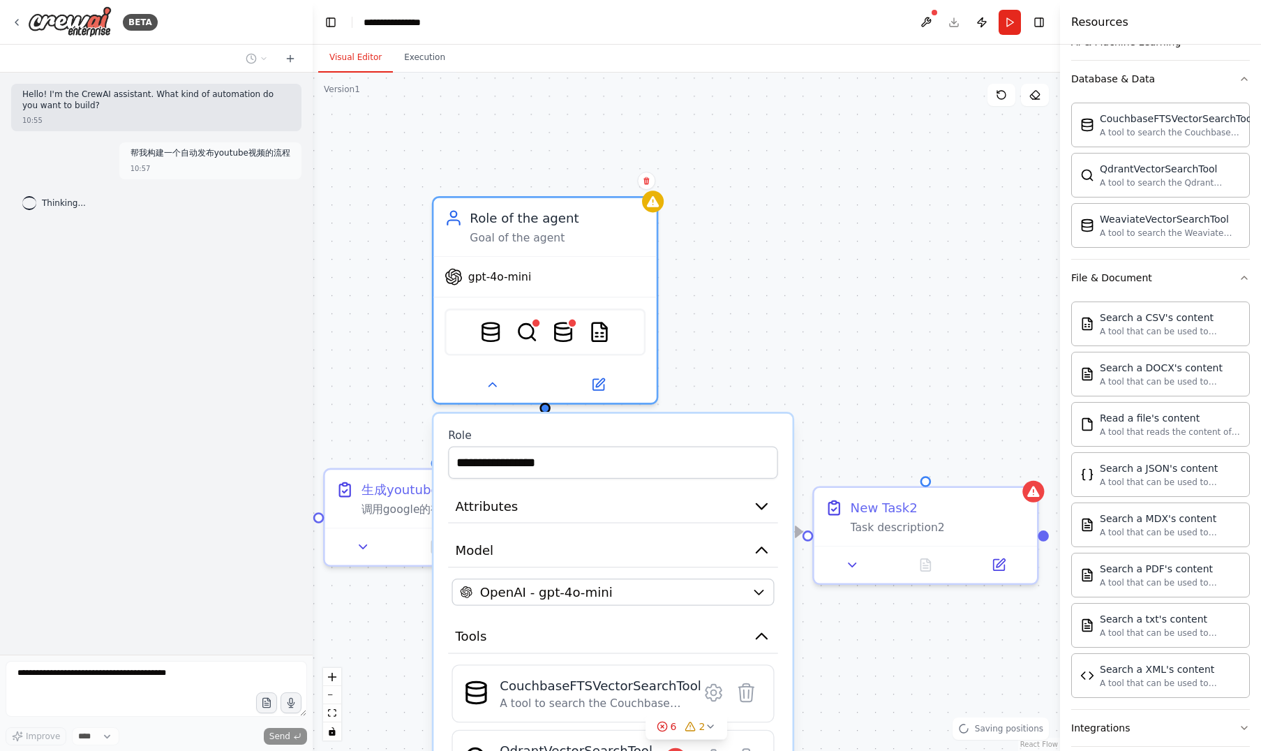
drag, startPoint x: 696, startPoint y: 154, endPoint x: 711, endPoint y: 457, distance: 303.1
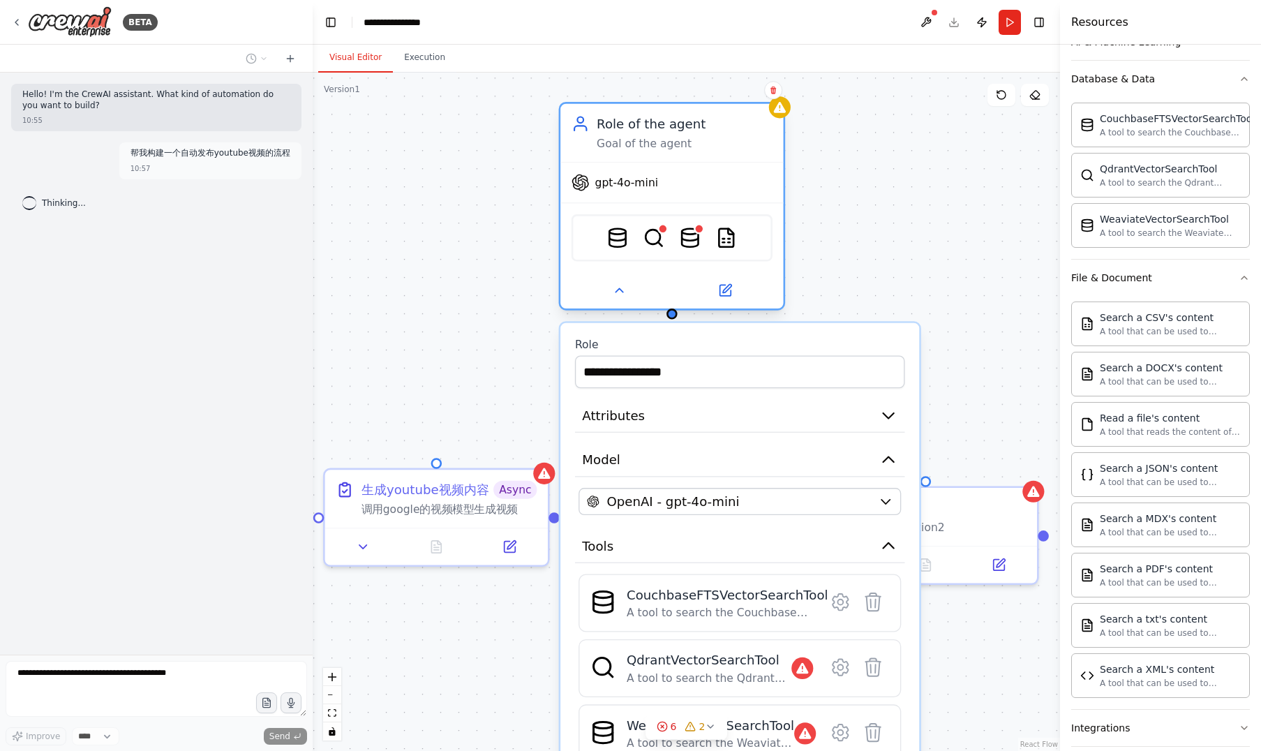
drag, startPoint x: 604, startPoint y: 208, endPoint x: 738, endPoint y: 116, distance: 162.5
click at [738, 116] on div "Role of the agent" at bounding box center [684, 123] width 176 height 18
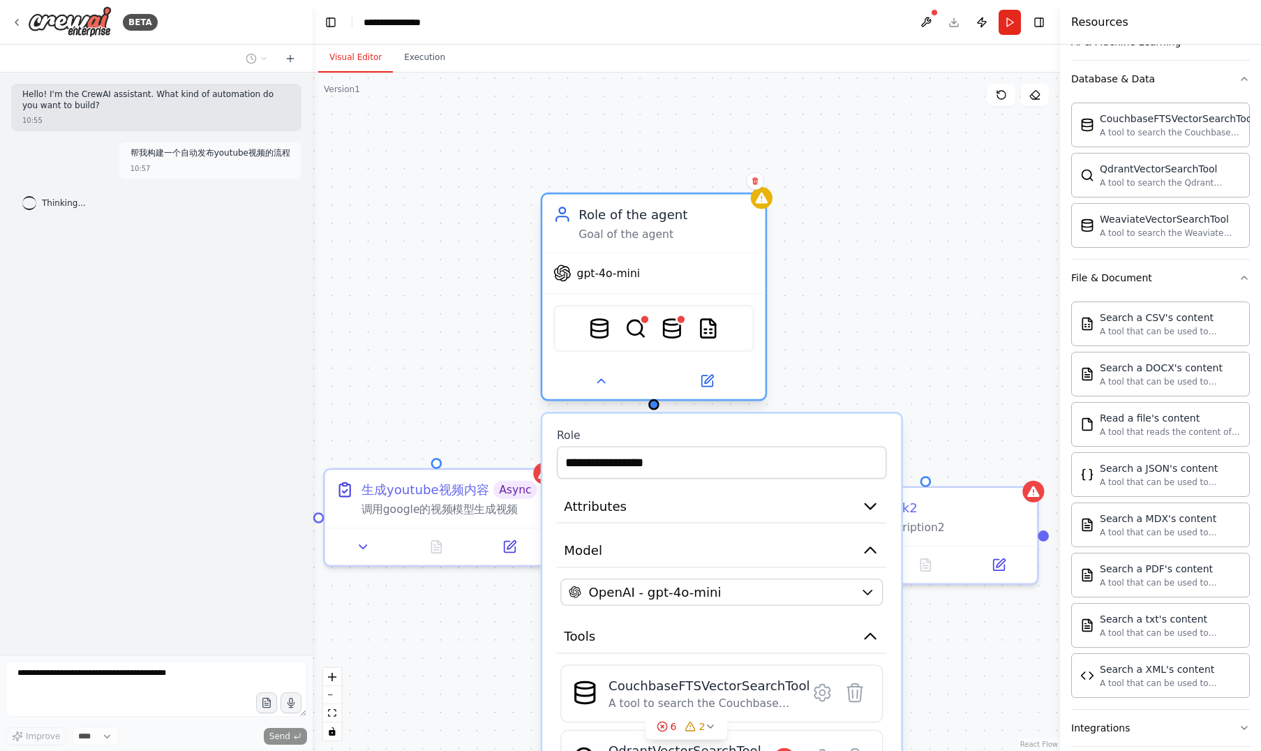
drag, startPoint x: 728, startPoint y: 121, endPoint x: 702, endPoint y: 213, distance: 95.4
click at [702, 213] on div "Role of the agent" at bounding box center [666, 214] width 176 height 18
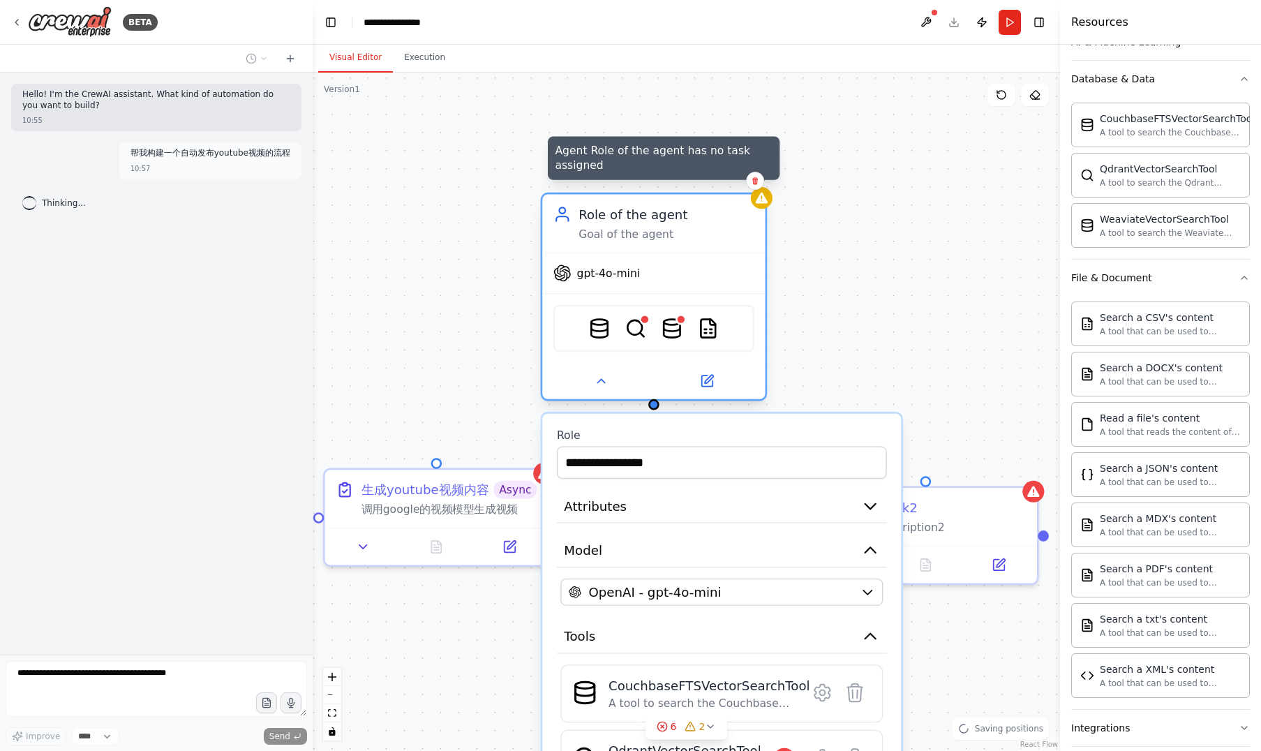
click at [758, 197] on icon at bounding box center [761, 198] width 12 height 11
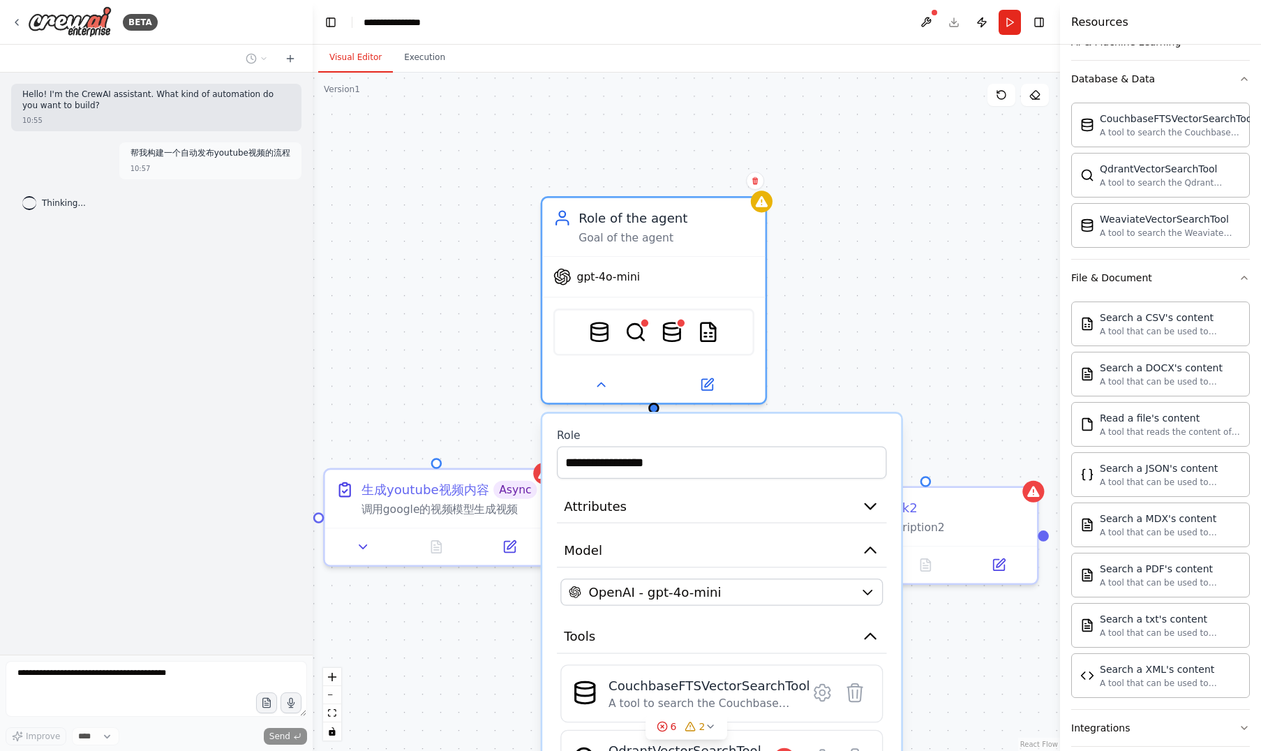
click at [59, 197] on span "Thinking..." at bounding box center [64, 202] width 44 height 11
click at [15, 22] on icon at bounding box center [16, 23] width 3 height 6
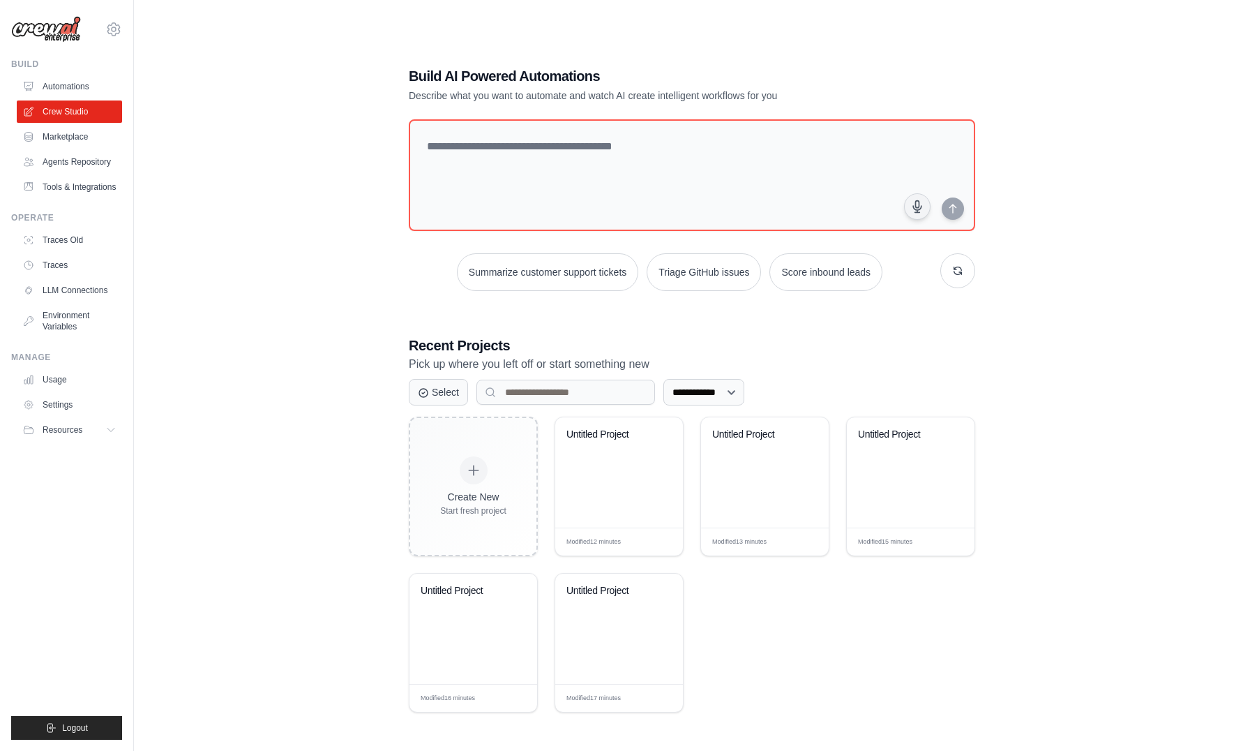
click at [293, 244] on div "**********" at bounding box center [692, 389] width 1072 height 751
click at [283, 290] on div "**********" at bounding box center [692, 389] width 1072 height 751
click at [304, 287] on div "**********" at bounding box center [692, 389] width 1072 height 751
click at [89, 159] on link "Agents Repository" at bounding box center [70, 162] width 105 height 22
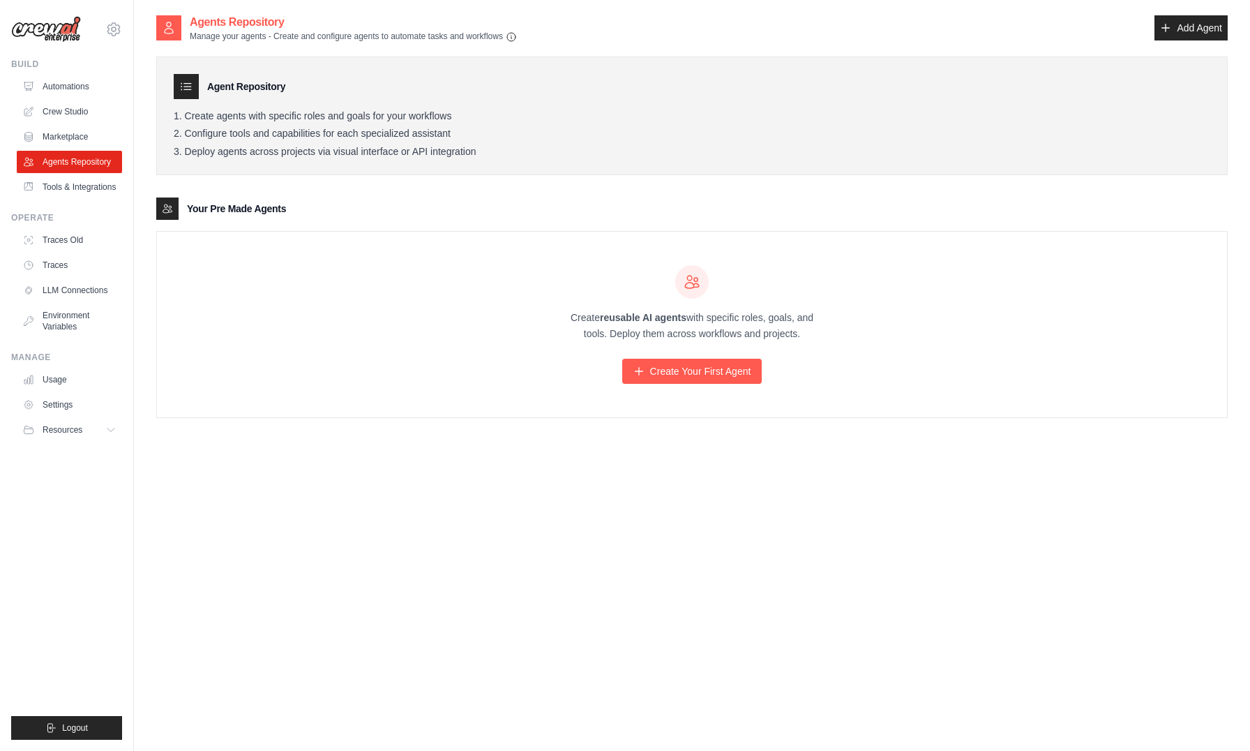
click at [373, 206] on div "Your Pre Made Agents" at bounding box center [692, 208] width 1072 height 22
drag, startPoint x: 202, startPoint y: 135, endPoint x: 458, endPoint y: 137, distance: 255.3
click at [458, 137] on li "Configure tools and capabilities for each specialized assistant" at bounding box center [692, 134] width 1037 height 13
drag, startPoint x: 197, startPoint y: 152, endPoint x: 458, endPoint y: 149, distance: 260.9
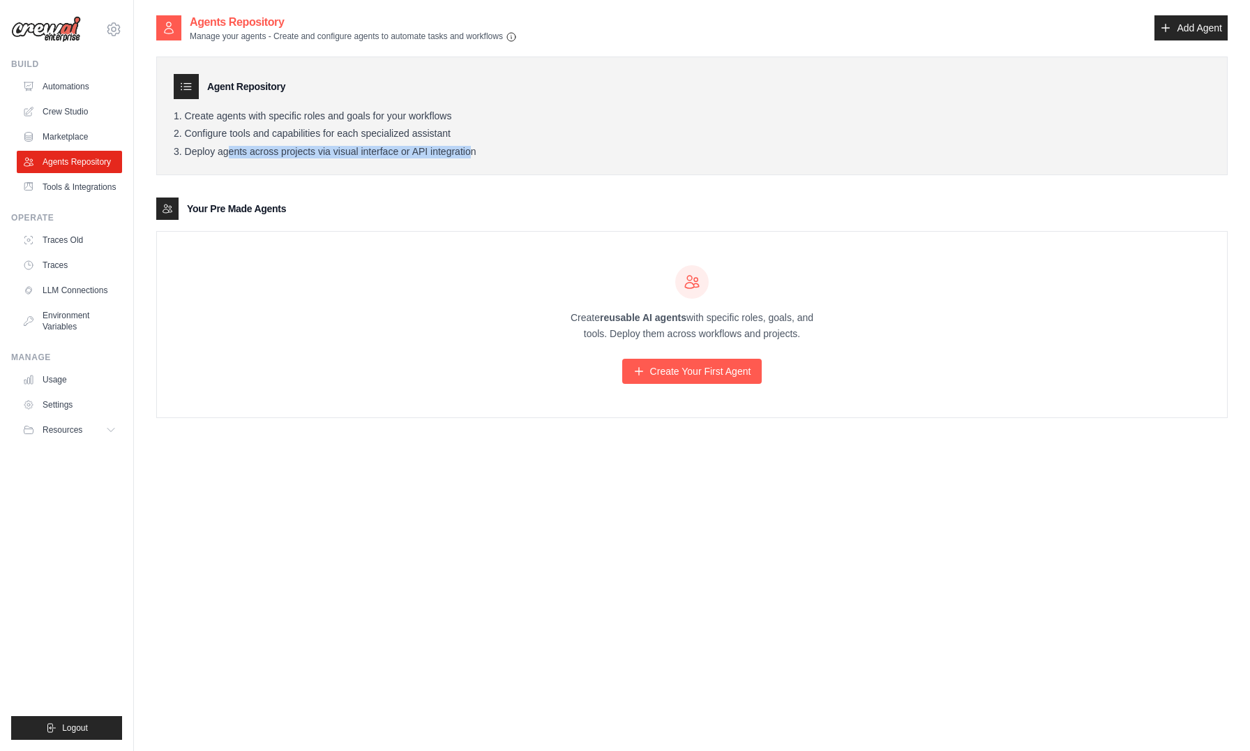
click at [458, 149] on li "Deploy agents across projects via visual interface or API integration" at bounding box center [692, 152] width 1037 height 13
click at [484, 152] on li "Deploy agents across projects via visual interface or API integration" at bounding box center [692, 152] width 1037 height 13
drag, startPoint x: 479, startPoint y: 152, endPoint x: 331, endPoint y: 151, distance: 147.9
click at [331, 151] on li "Deploy agents across projects via visual interface or API integration" at bounding box center [692, 152] width 1037 height 13
click at [391, 184] on div "Agent Repository Create agents with specific roles and goals for your workflows…" at bounding box center [692, 230] width 1072 height 375
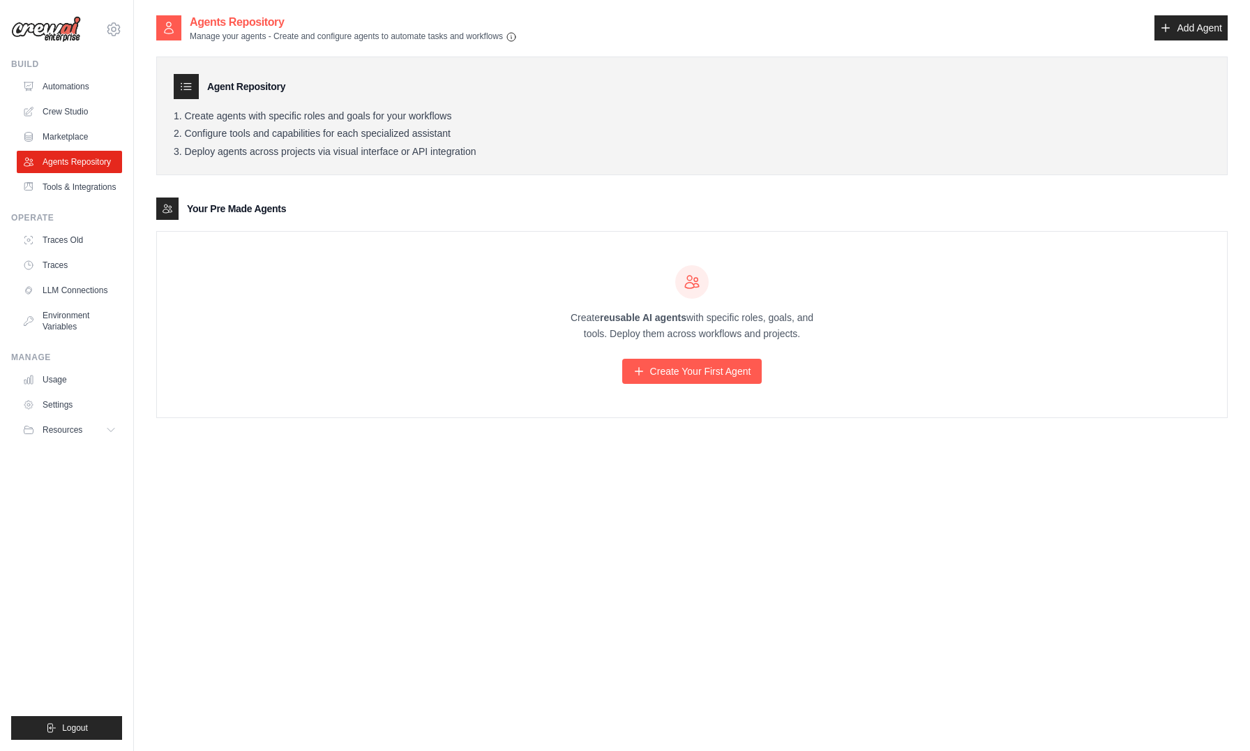
click at [718, 463] on div "Agents Repository Manage your agents - Create and configure agents to automate …" at bounding box center [692, 389] width 1072 height 751
click at [716, 373] on link "Create Your First Agent" at bounding box center [692, 371] width 140 height 25
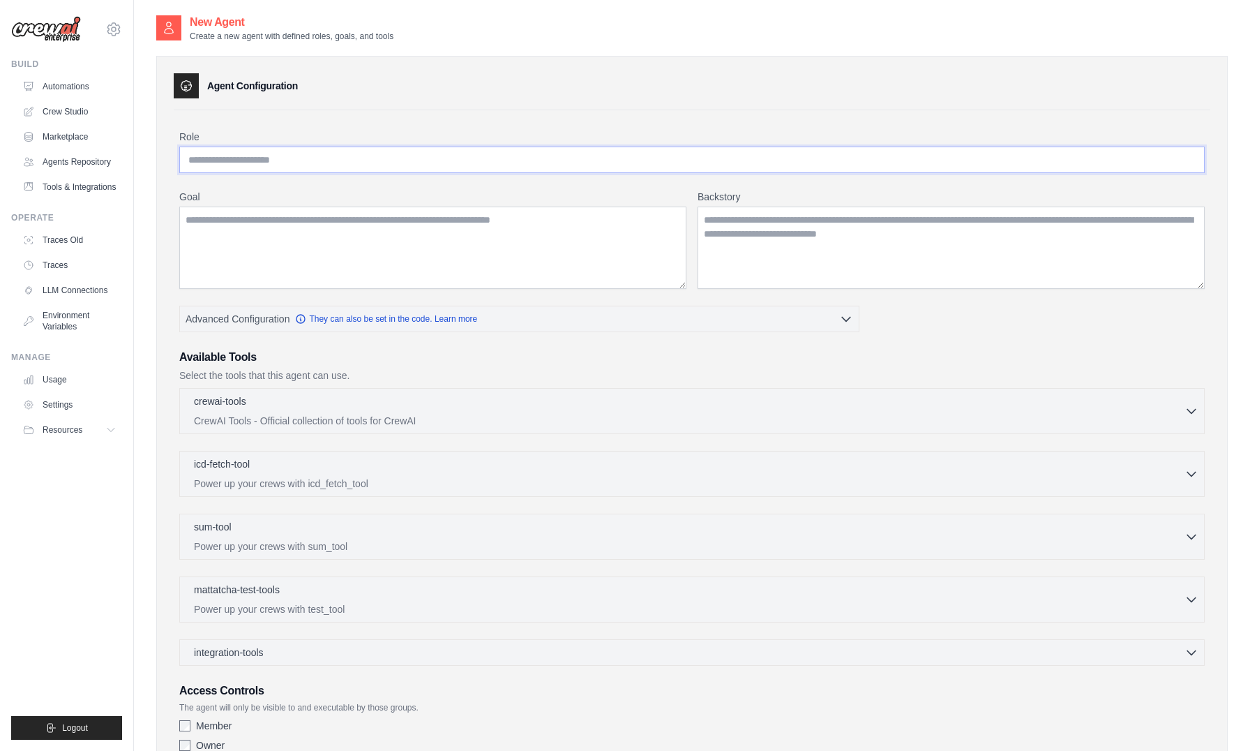
click at [324, 162] on input "Role" at bounding box center [691, 159] width 1025 height 27
click at [336, 161] on input "Role" at bounding box center [691, 159] width 1025 height 27
type input "*"
type input "*****"
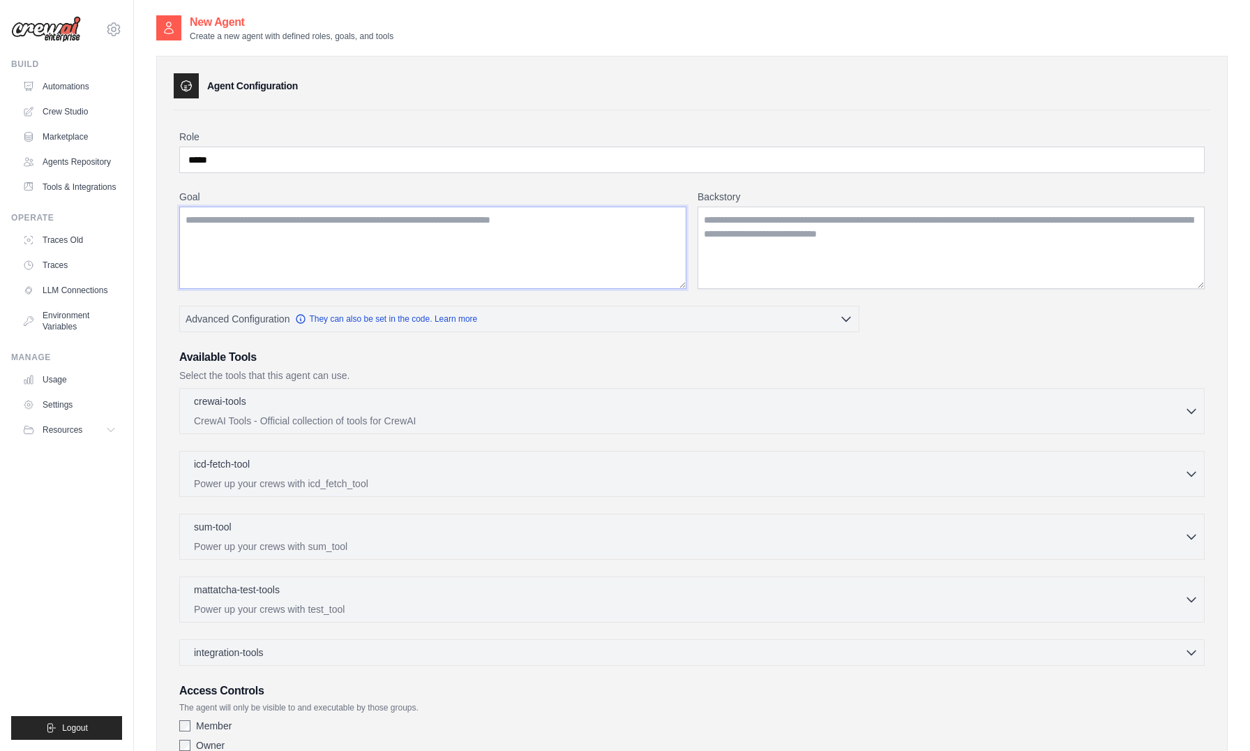
click at [337, 251] on textarea "Goal" at bounding box center [432, 247] width 507 height 82
type textarea "*"
type textarea "**********"
click at [835, 265] on textarea "Backstory" at bounding box center [951, 247] width 507 height 82
click at [798, 235] on textarea "Backstory" at bounding box center [951, 247] width 507 height 82
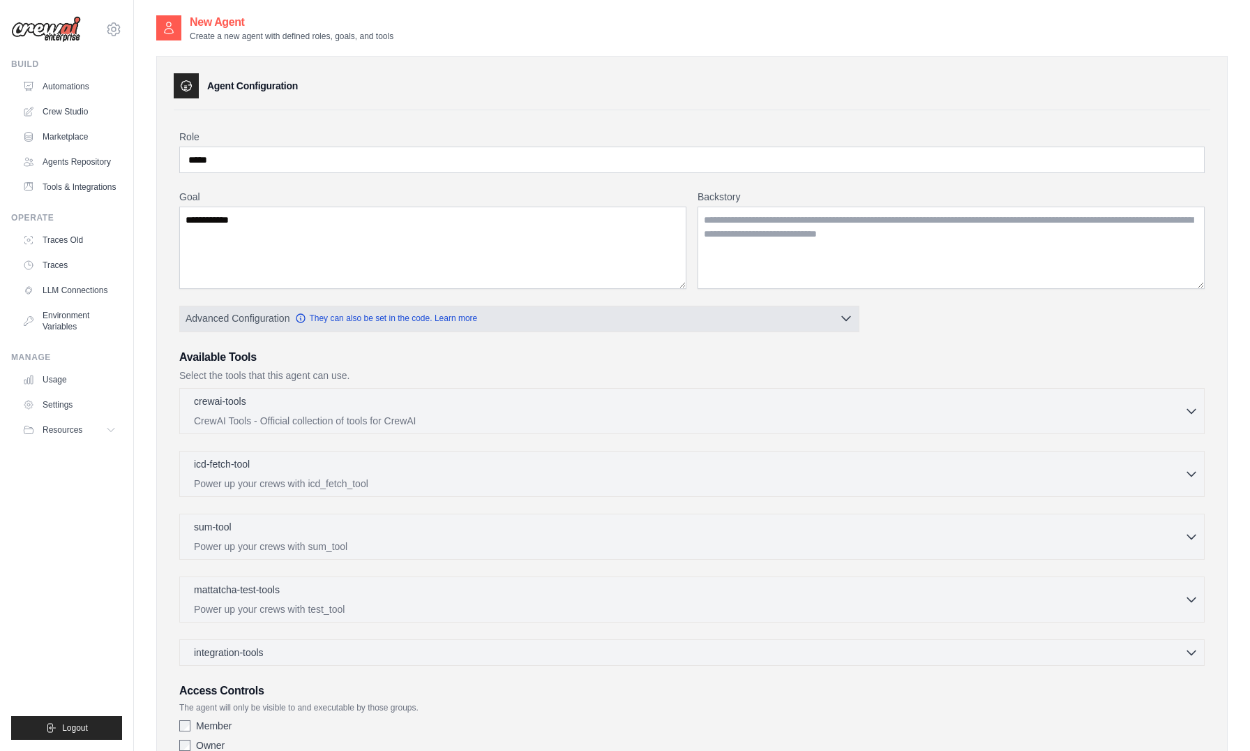
click at [849, 314] on icon "button" at bounding box center [846, 318] width 14 height 14
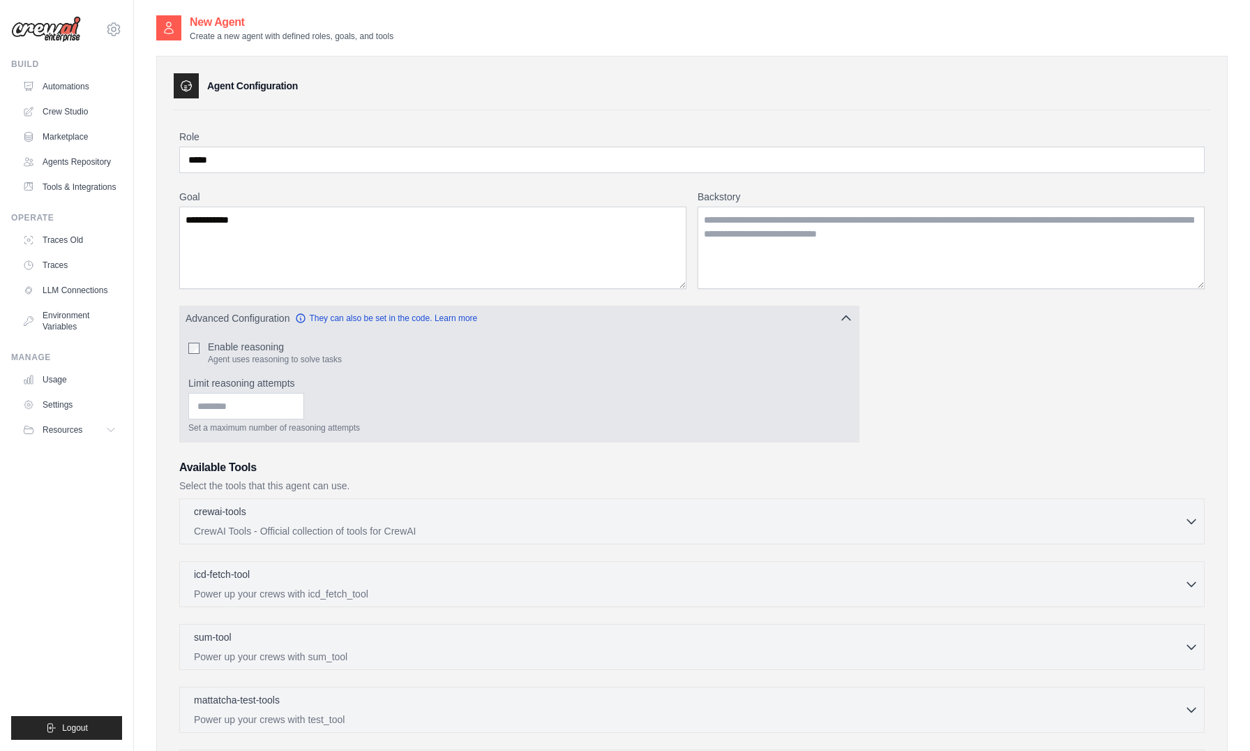
click at [849, 314] on icon "button" at bounding box center [846, 318] width 14 height 14
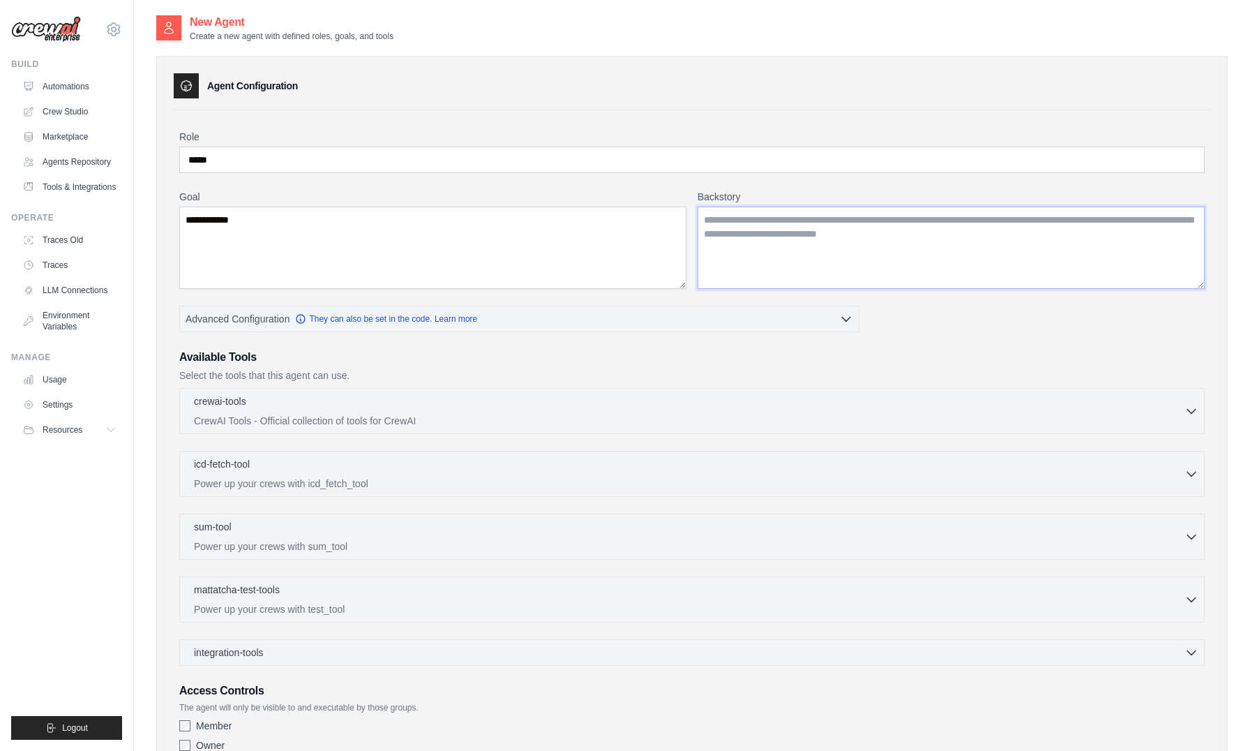
click at [786, 259] on textarea "Backstory" at bounding box center [951, 247] width 507 height 82
click at [802, 253] on textarea "Backstory" at bounding box center [951, 247] width 507 height 82
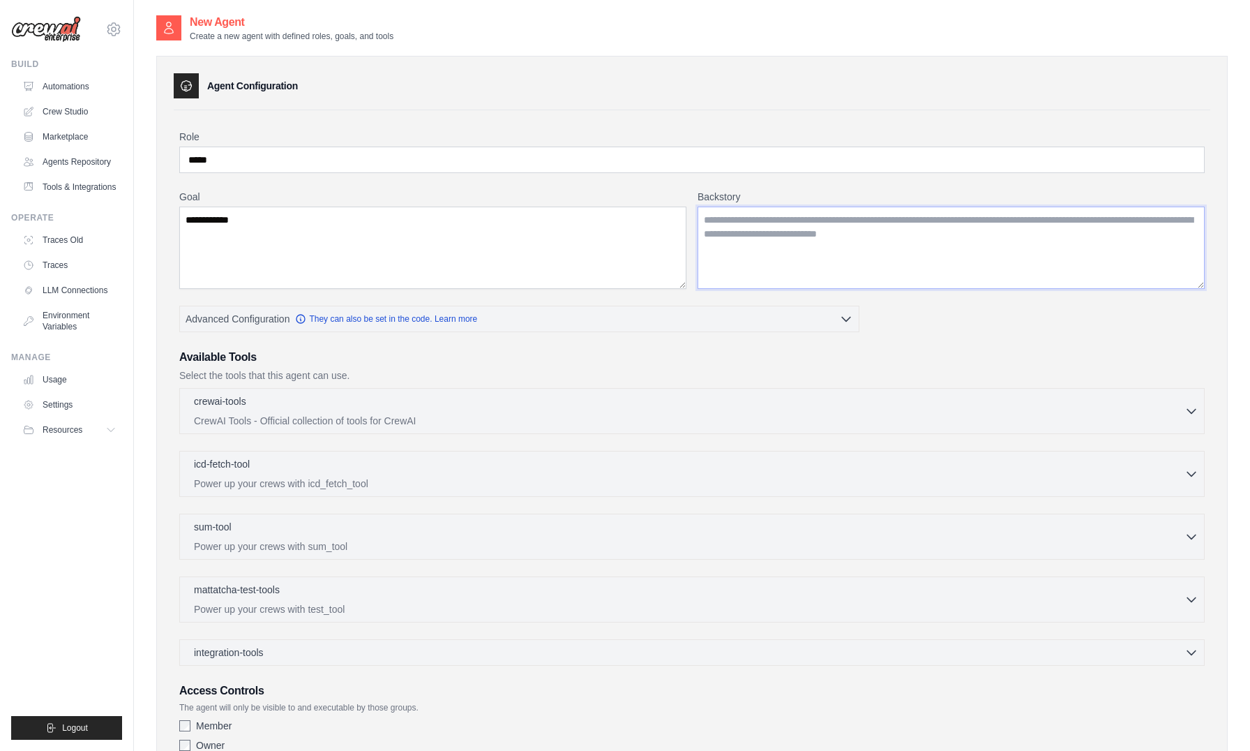
click at [748, 250] on textarea "Backstory" at bounding box center [951, 247] width 507 height 82
click at [874, 239] on textarea "Backstory" at bounding box center [951, 247] width 507 height 82
click at [957, 255] on textarea "Backstory" at bounding box center [951, 247] width 507 height 82
type textarea "*"
click at [790, 242] on textarea "Backstory" at bounding box center [951, 247] width 507 height 82
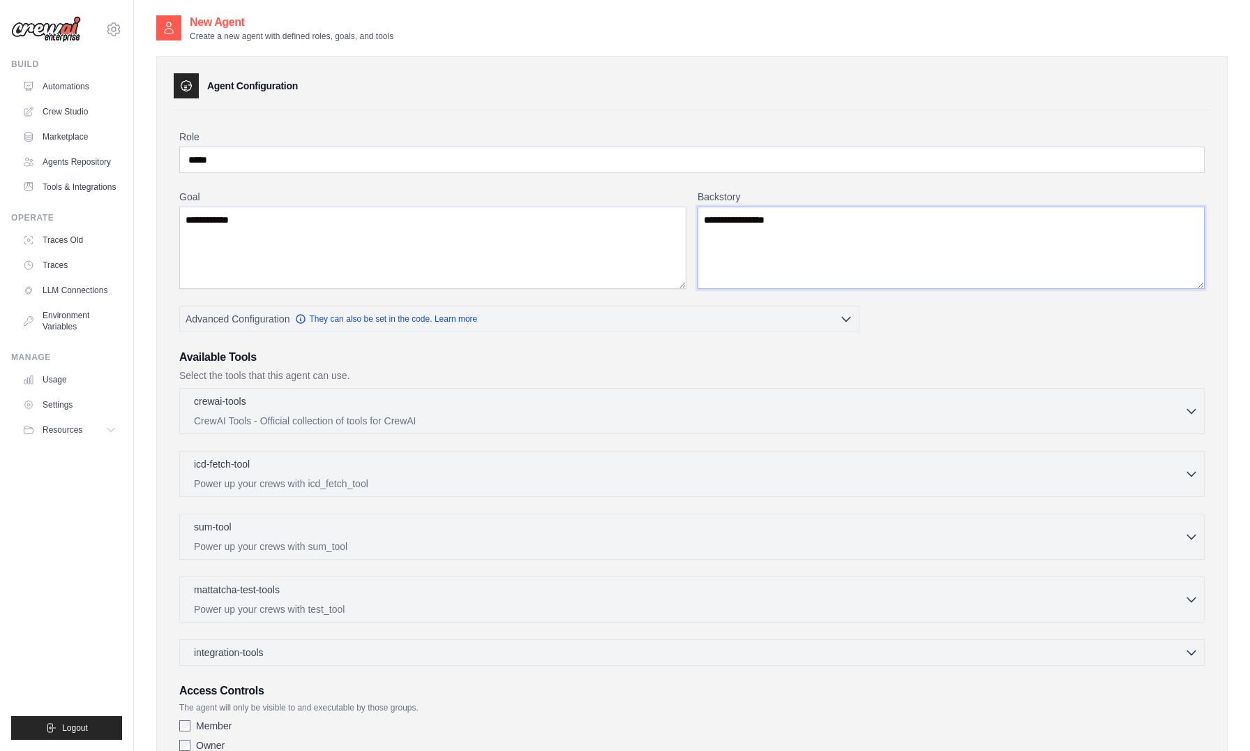
click at [887, 218] on textarea "**********" at bounding box center [951, 247] width 507 height 82
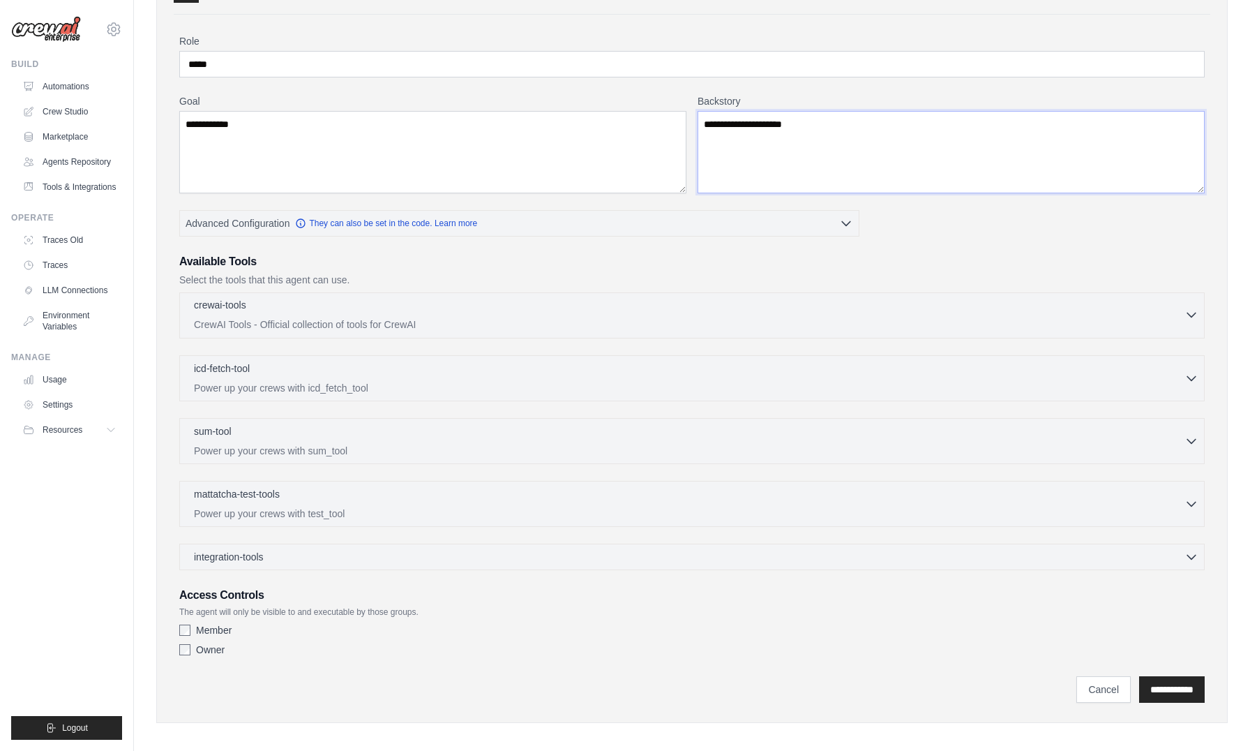
scroll to position [104, 0]
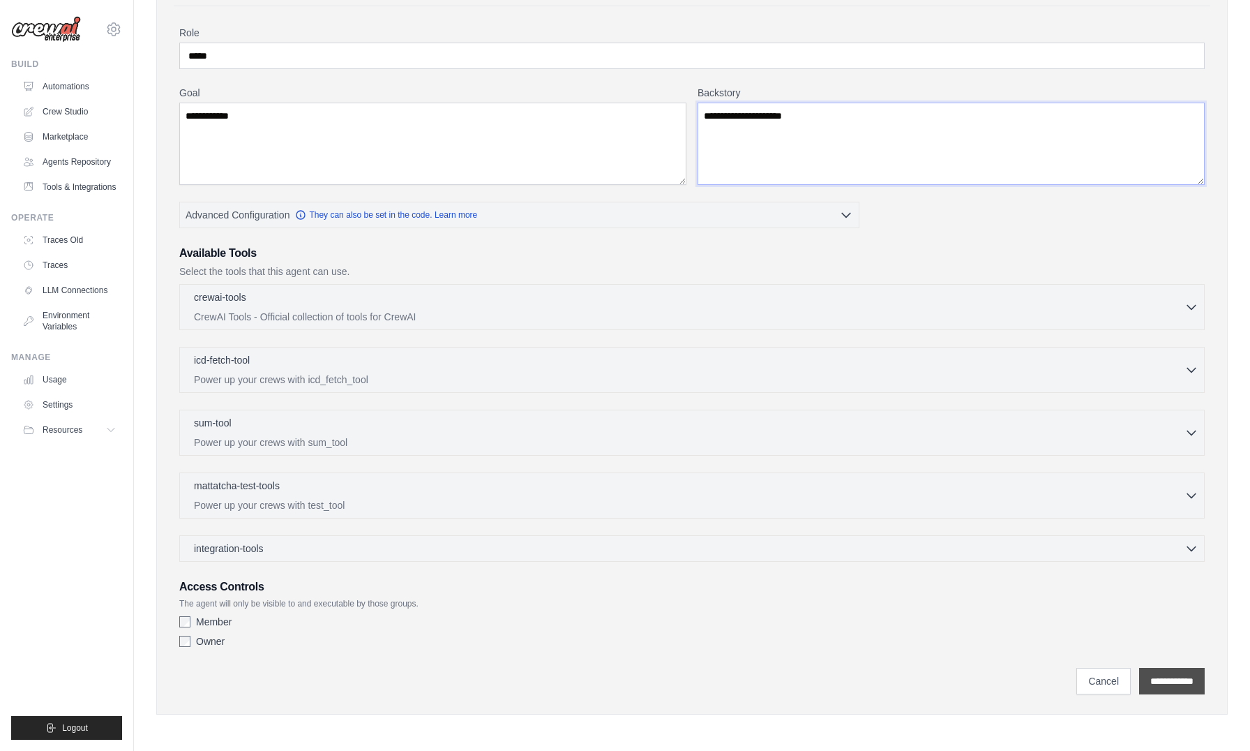
type textarea "**********"
click at [1173, 684] on input "**********" at bounding box center [1172, 681] width 66 height 27
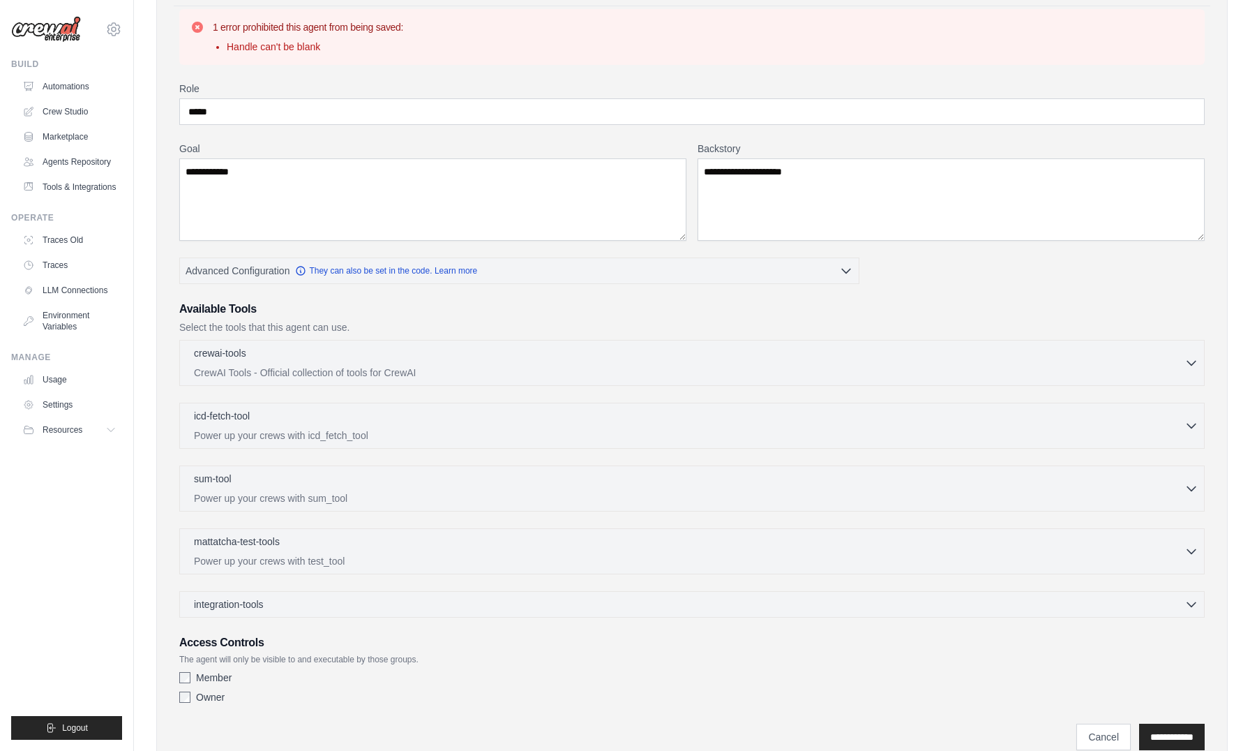
scroll to position [0, 0]
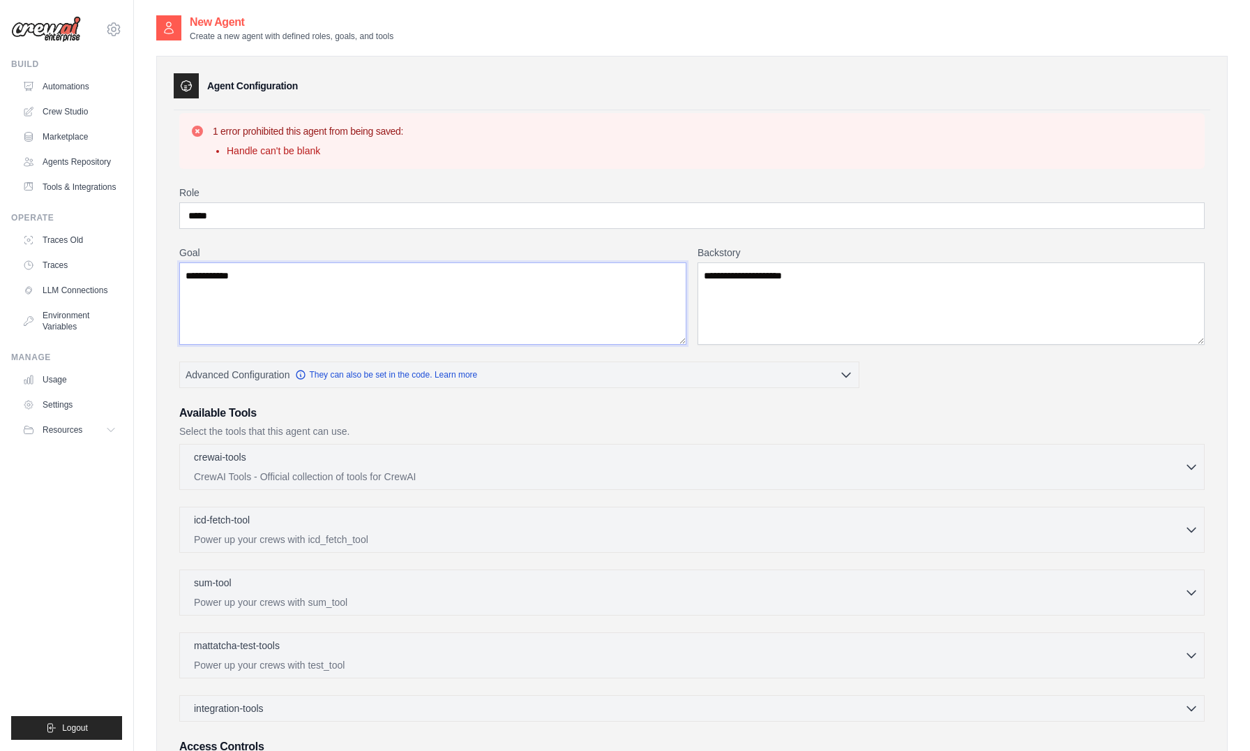
click at [382, 281] on textarea "**********" at bounding box center [432, 303] width 507 height 82
click at [1194, 463] on icon "button" at bounding box center [1192, 466] width 14 height 14
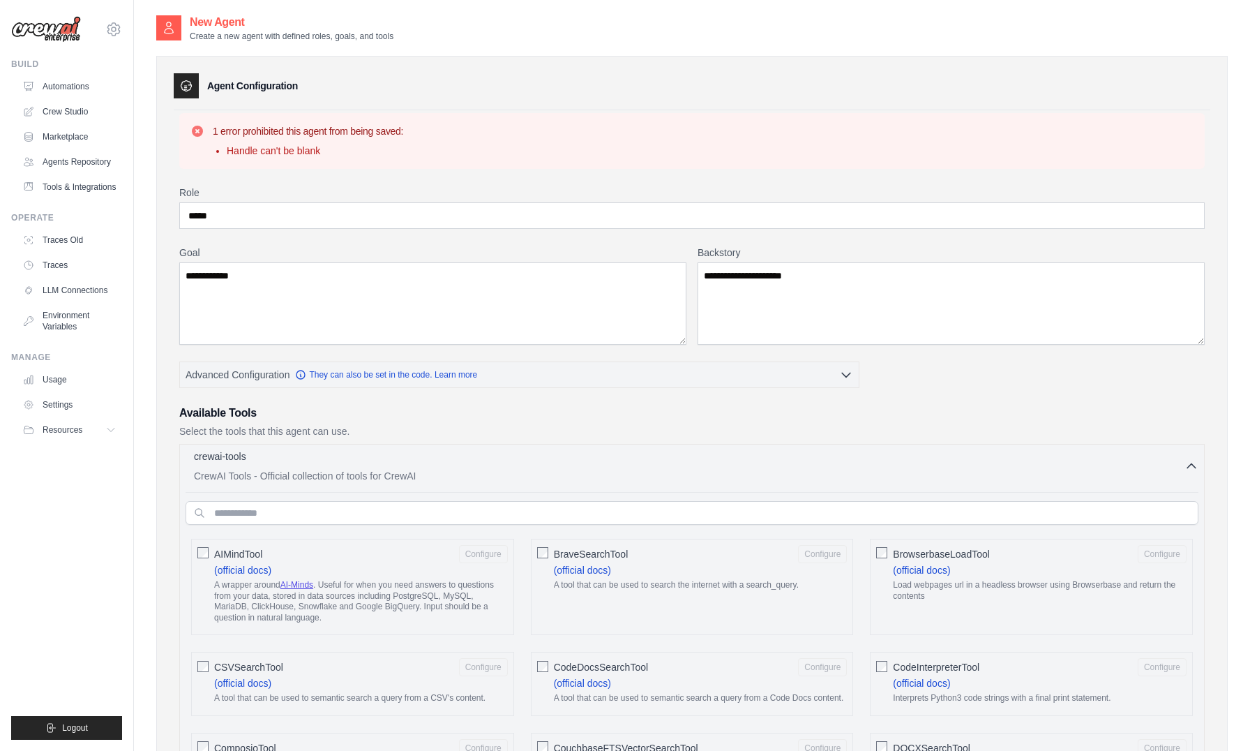
click at [1191, 463] on icon "button" at bounding box center [1192, 466] width 14 height 14
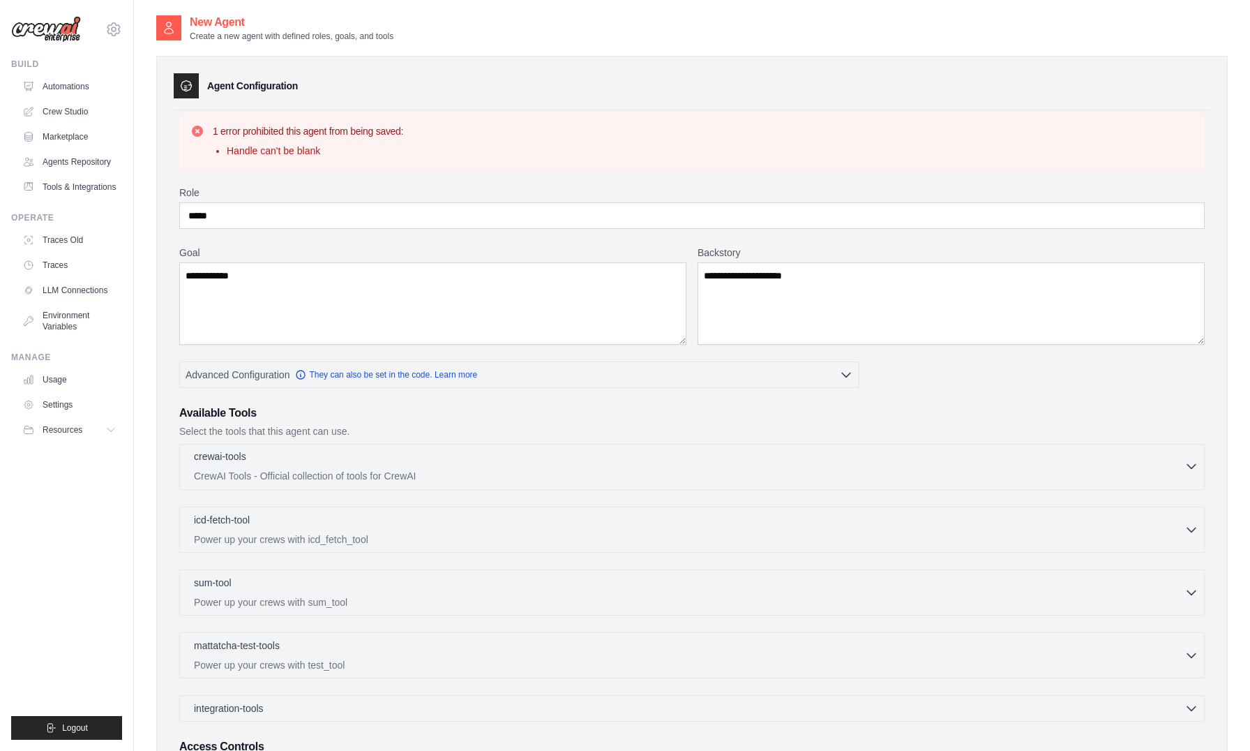
click at [1191, 463] on icon "button" at bounding box center [1192, 466] width 14 height 14
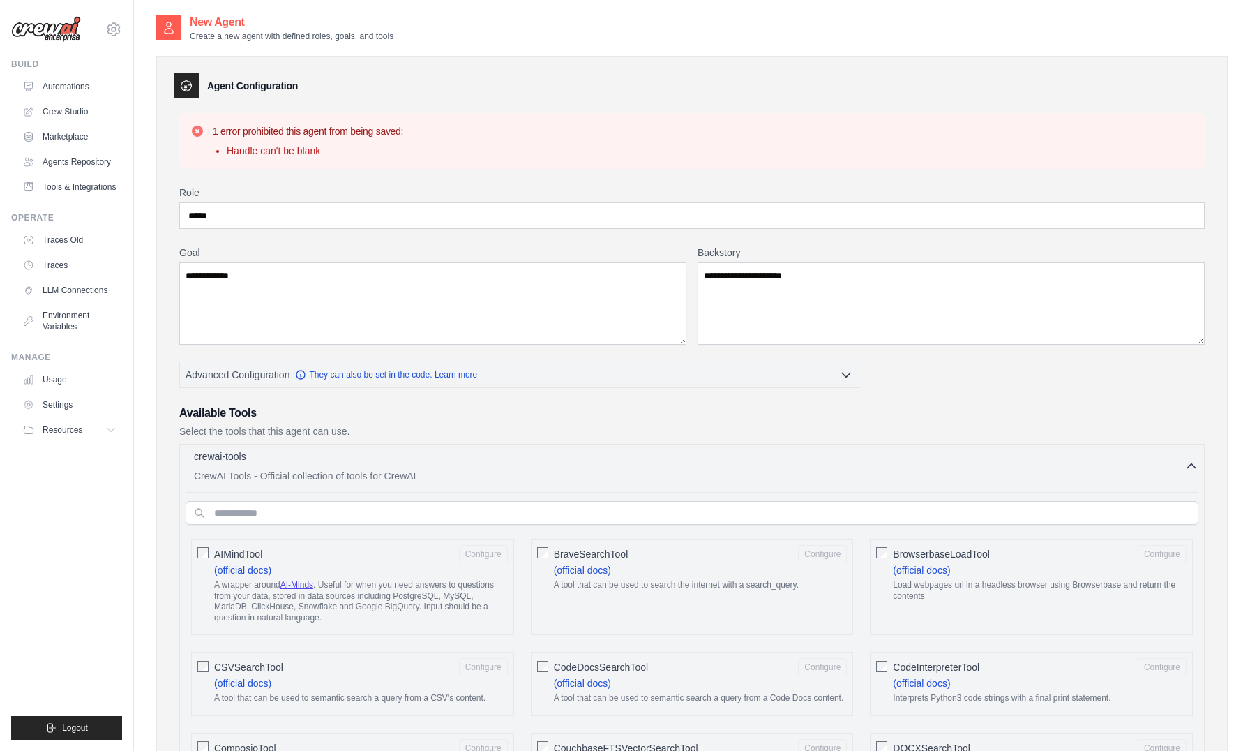
click at [1191, 463] on icon "button" at bounding box center [1192, 466] width 14 height 14
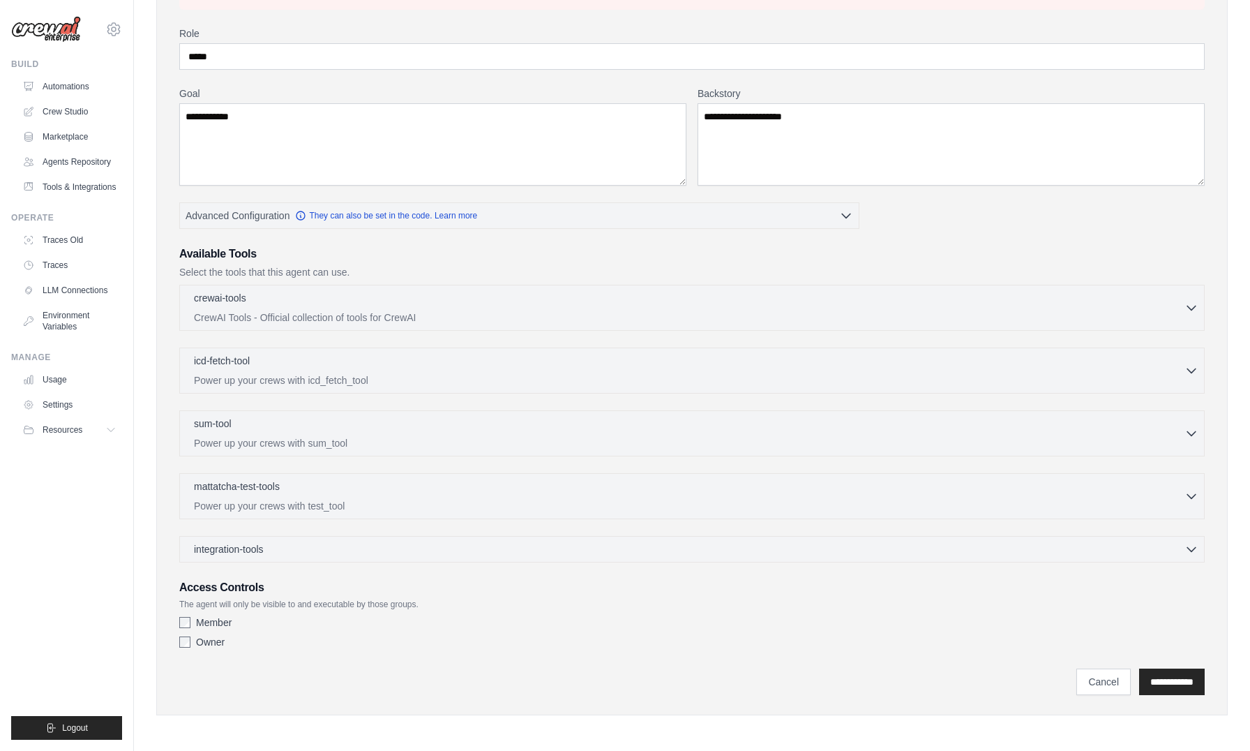
scroll to position [160, 0]
click at [1194, 303] on icon "button" at bounding box center [1192, 306] width 14 height 14
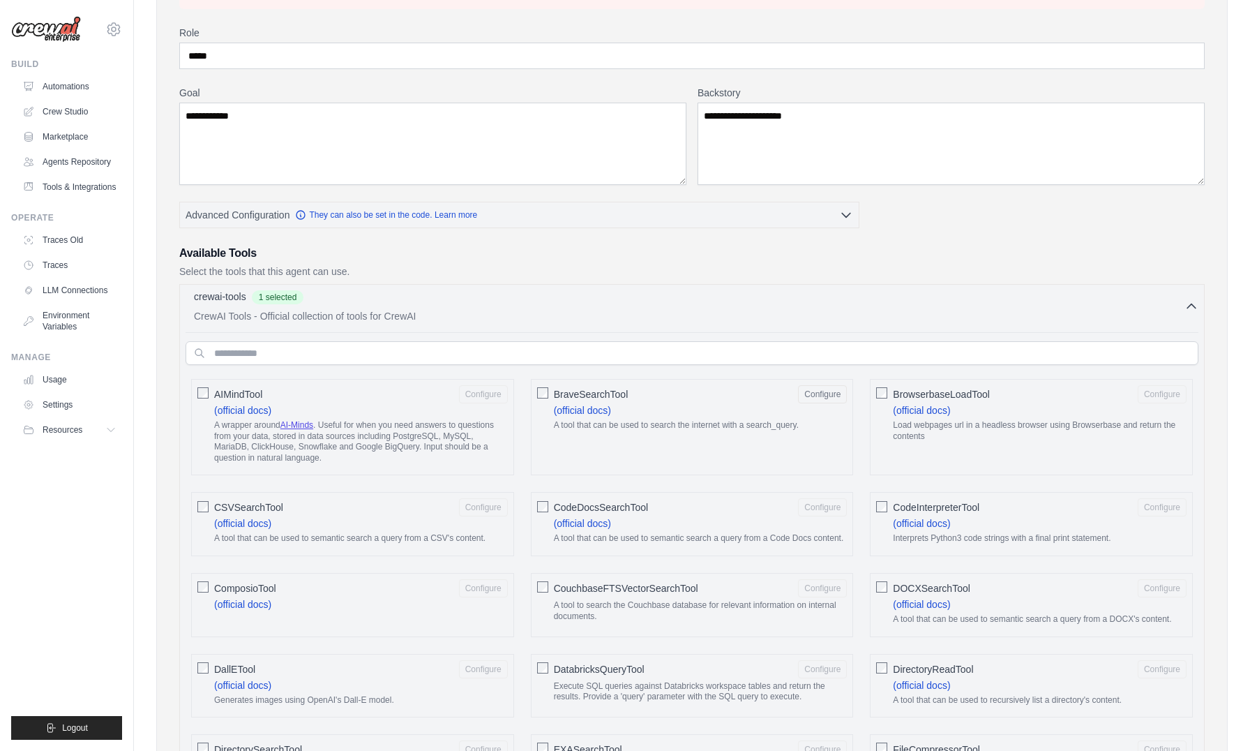
click at [1183, 310] on p "CrewAI Tools - Official collection of tools for CrewAI" at bounding box center [689, 316] width 991 height 14
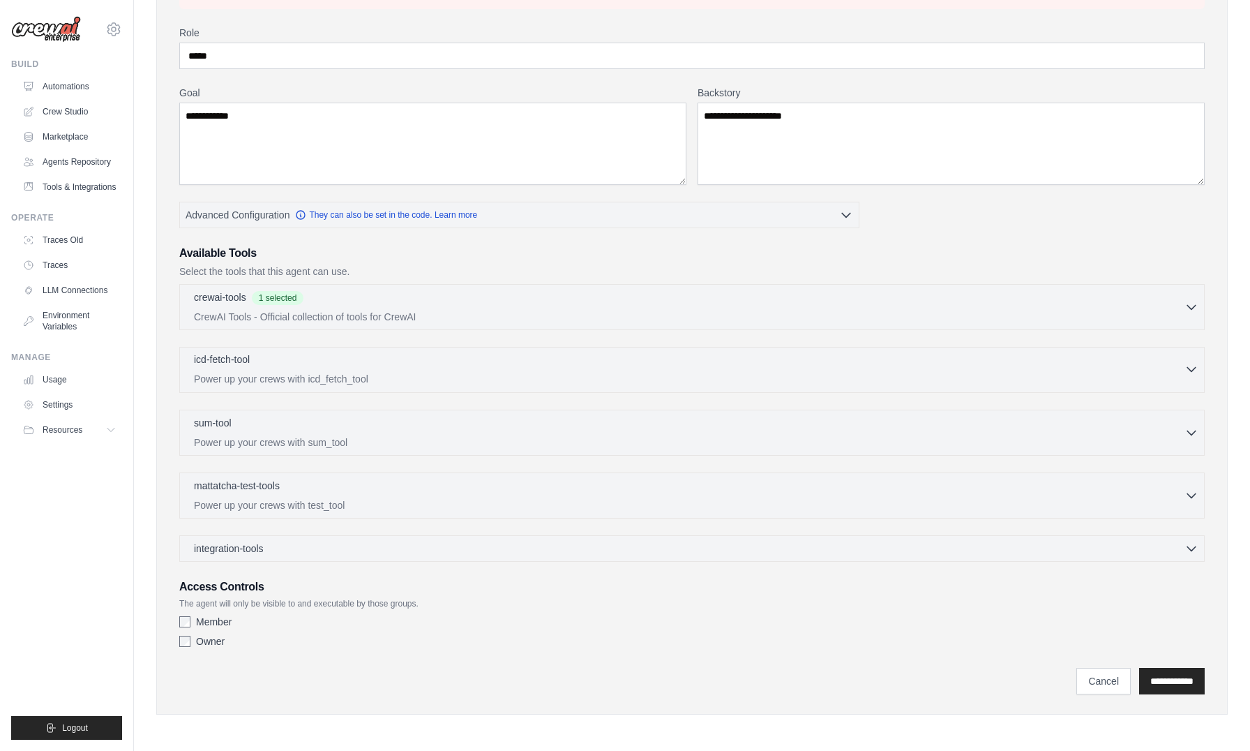
click at [1193, 373] on icon "button" at bounding box center [1192, 369] width 14 height 14
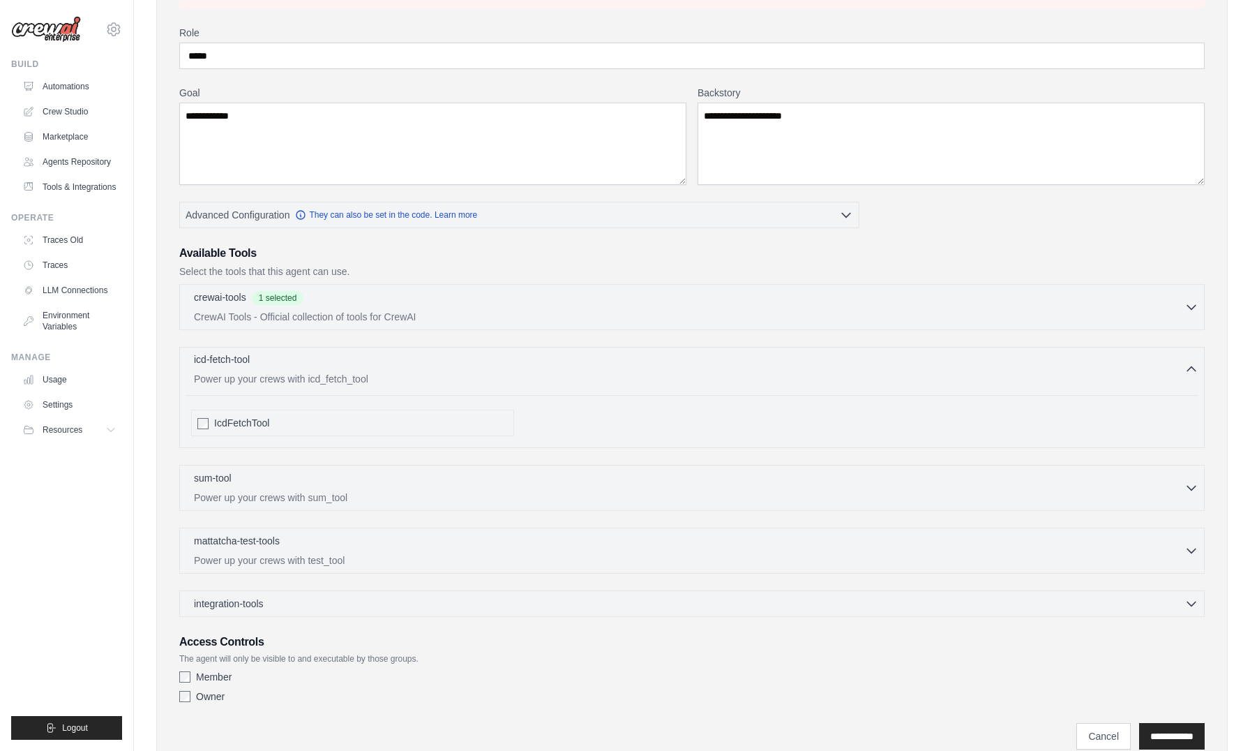
click at [1193, 373] on icon "button" at bounding box center [1192, 369] width 14 height 14
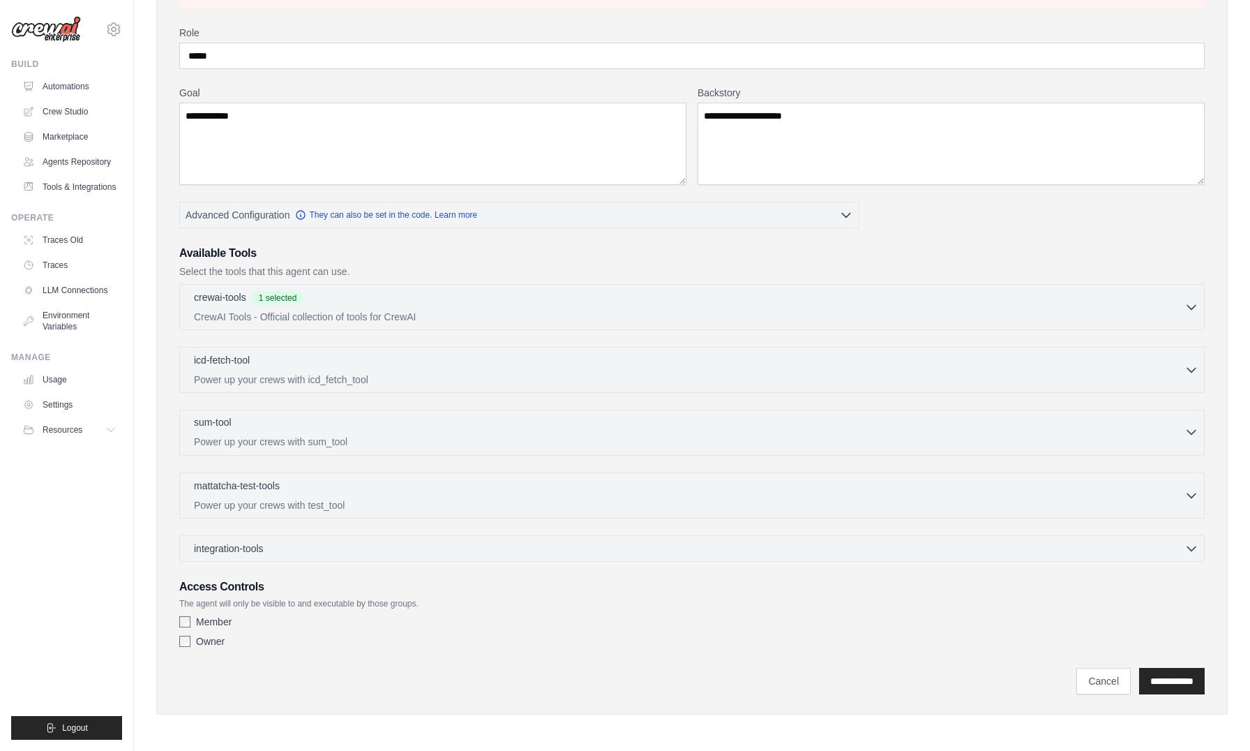
click at [1191, 431] on icon "button" at bounding box center [1192, 432] width 14 height 14
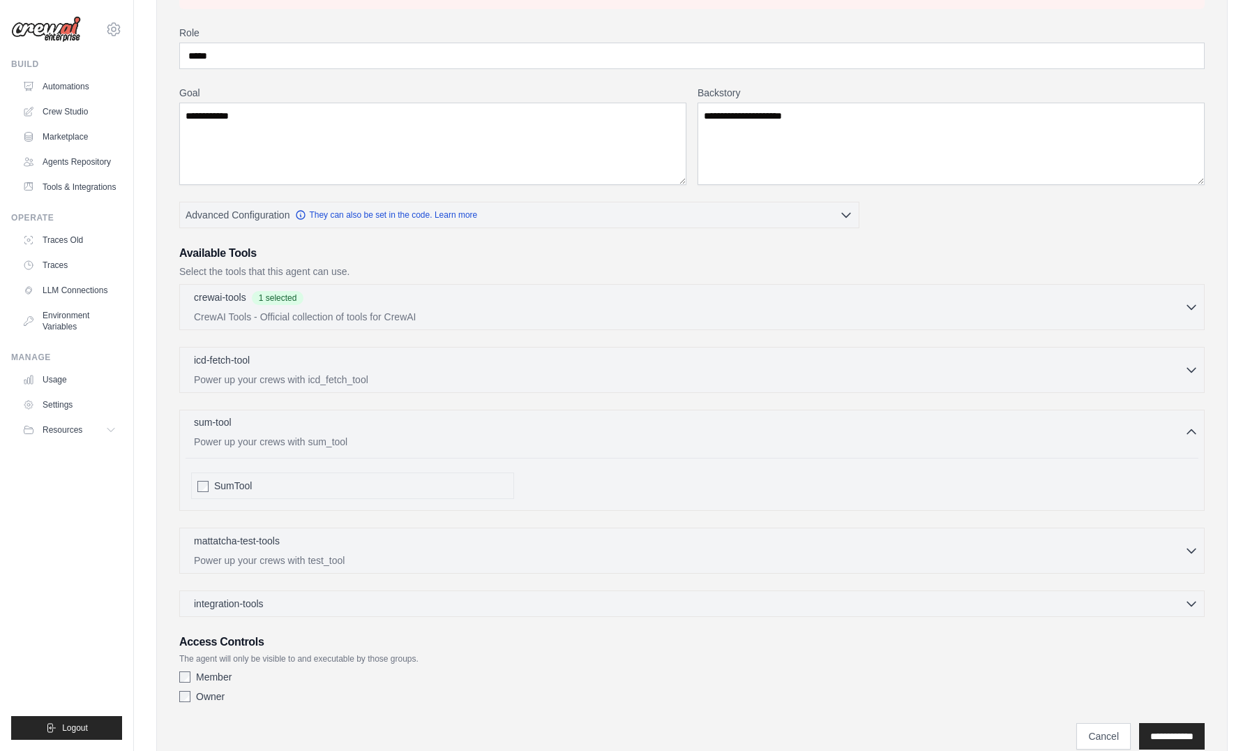
click at [1191, 431] on icon "button" at bounding box center [1192, 432] width 14 height 14
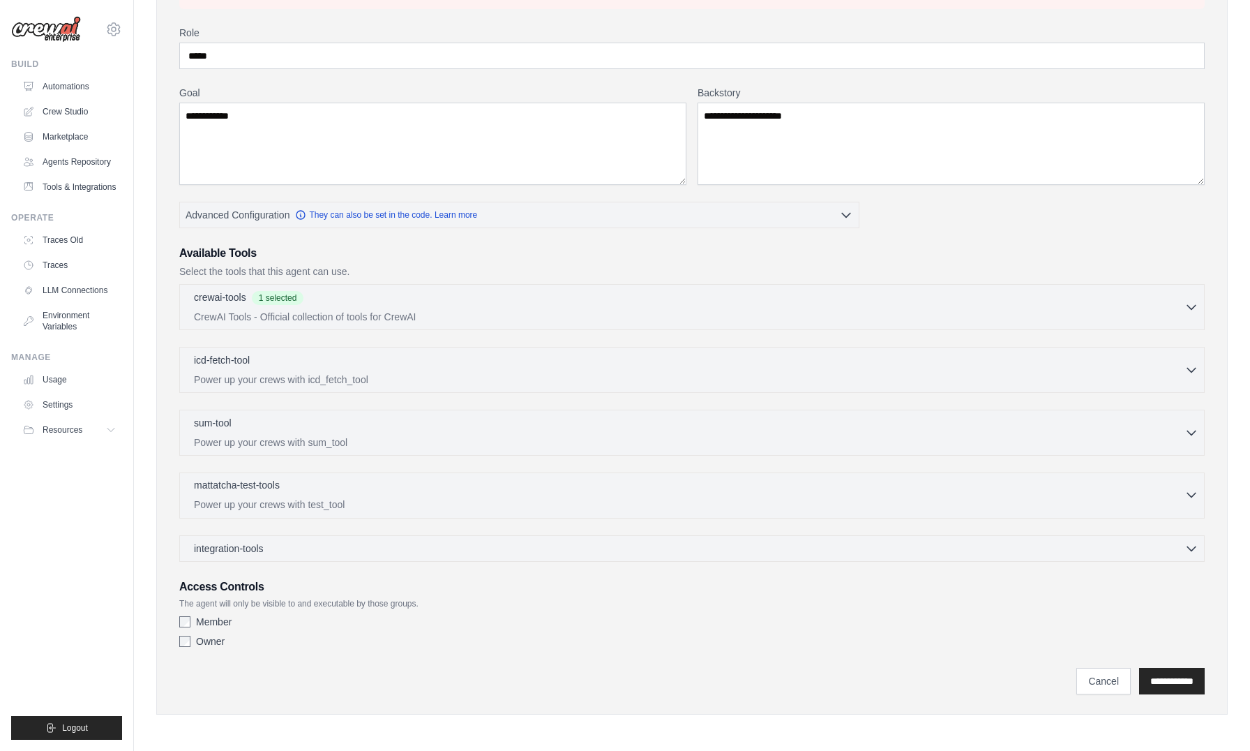
click at [1191, 490] on icon "button" at bounding box center [1192, 495] width 14 height 14
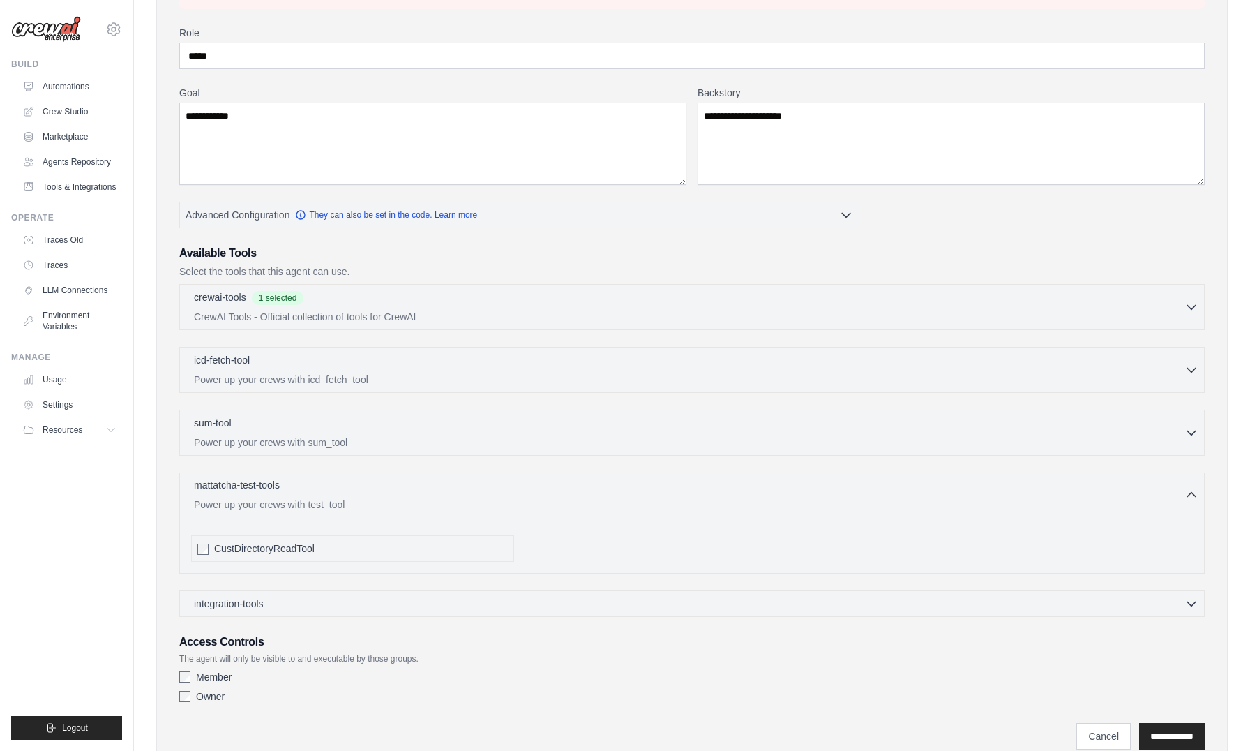
click at [1191, 490] on icon "button" at bounding box center [1192, 495] width 14 height 14
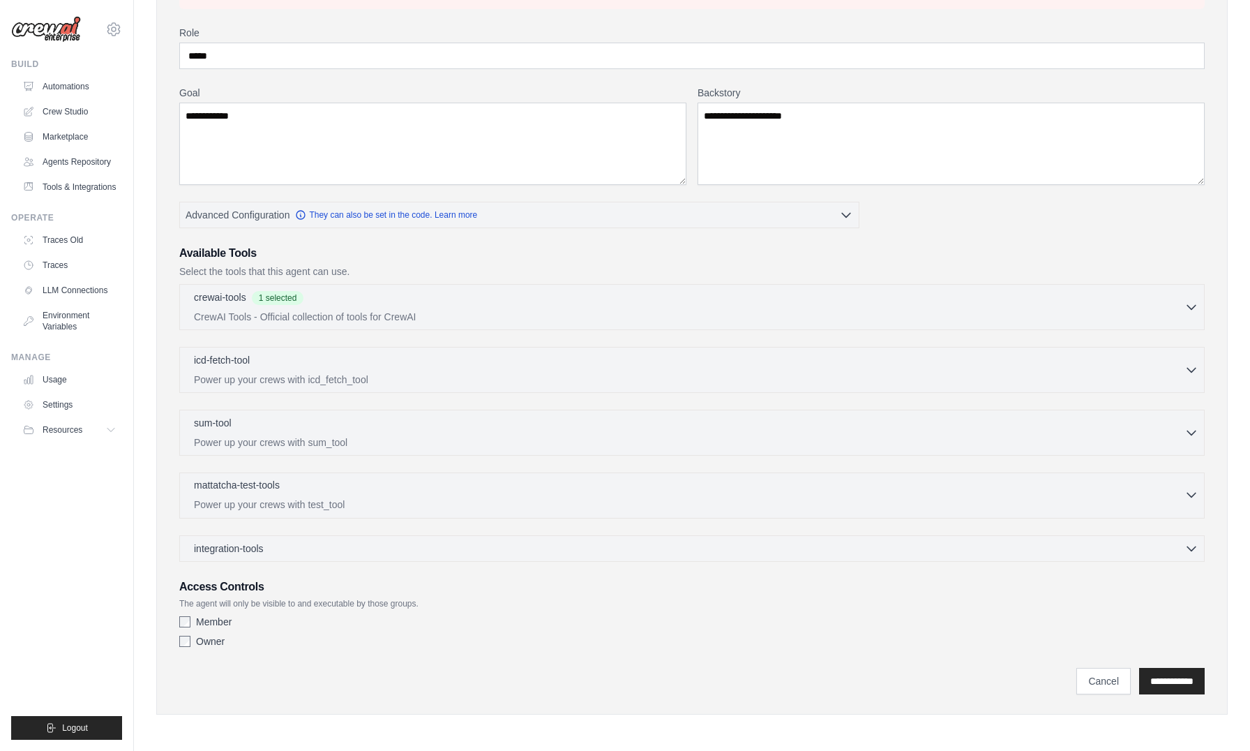
click at [1191, 490] on icon "button" at bounding box center [1192, 495] width 14 height 14
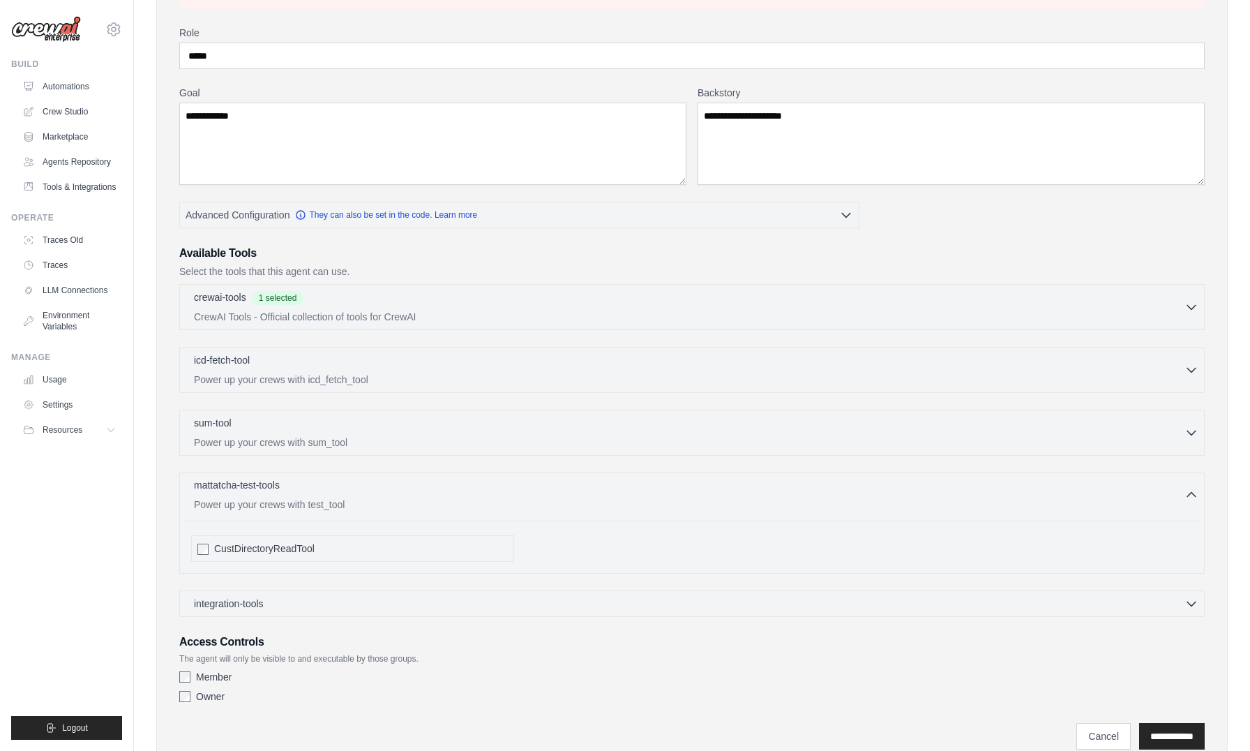
click at [1191, 490] on icon "button" at bounding box center [1192, 495] width 14 height 14
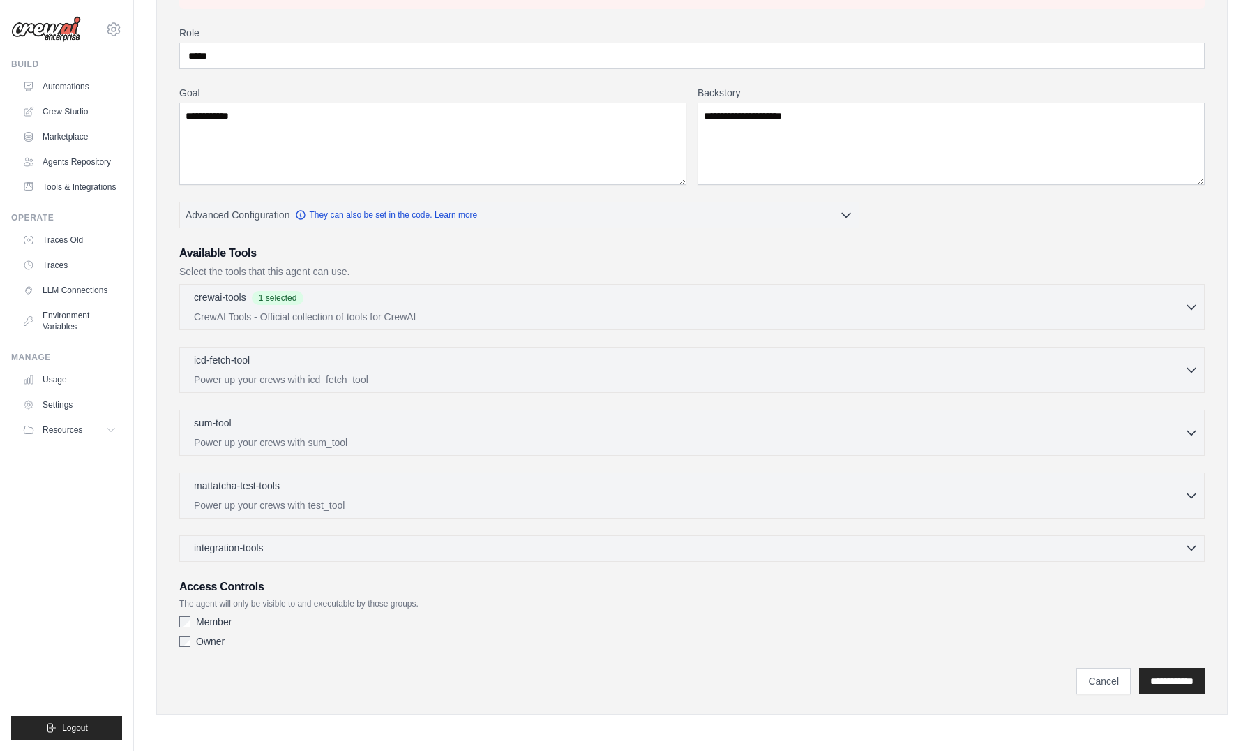
click at [1192, 551] on icon "button" at bounding box center [1192, 548] width 14 height 14
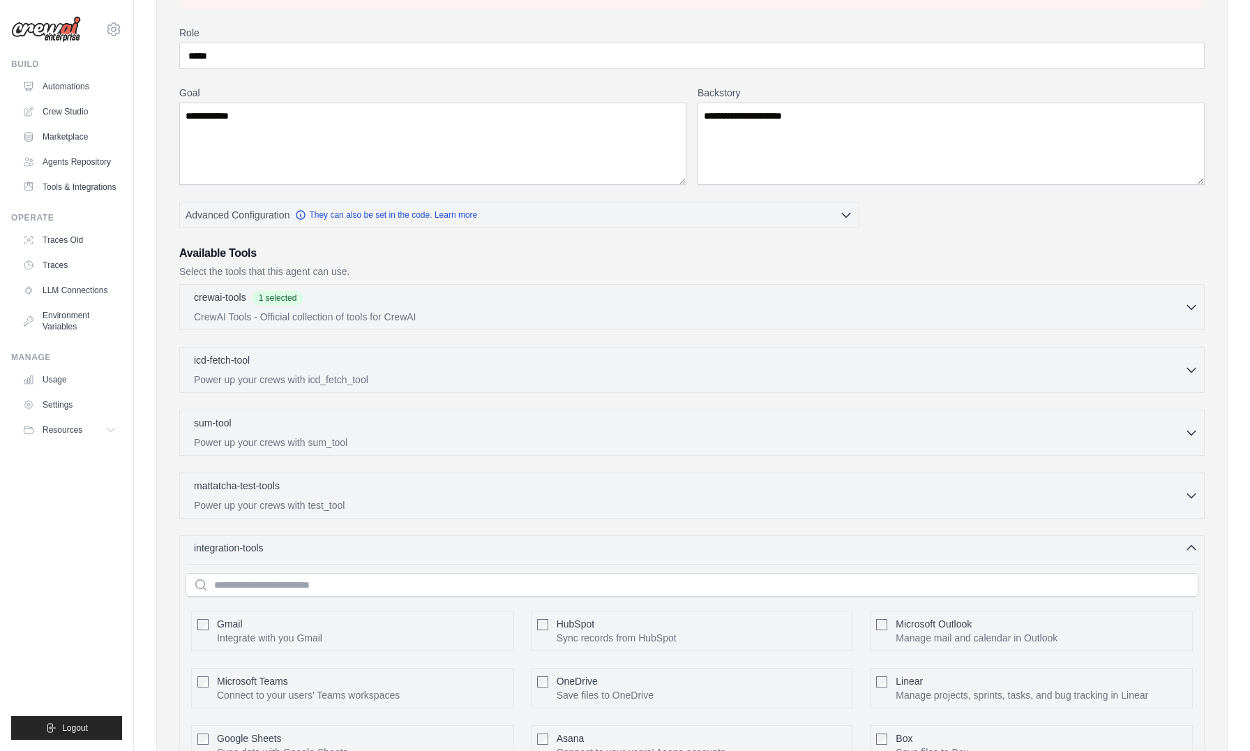
click at [1189, 547] on icon "button" at bounding box center [1191, 548] width 8 height 4
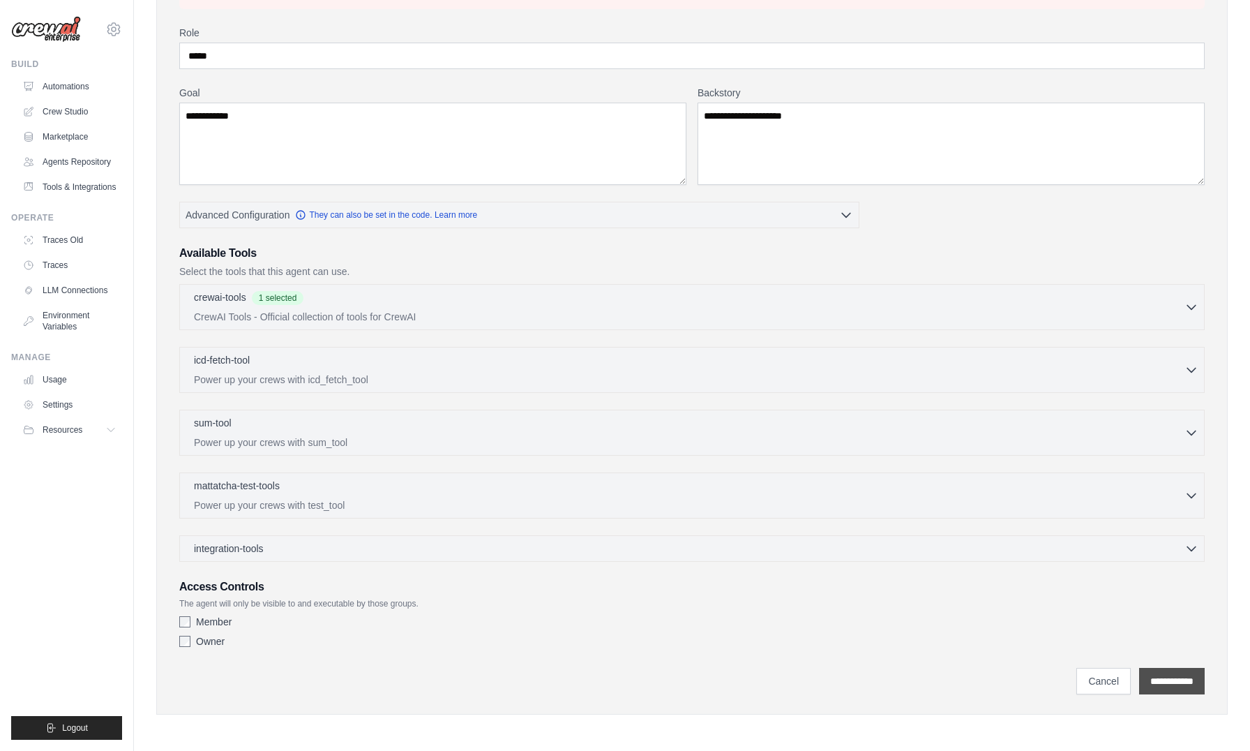
click at [1178, 687] on input "**********" at bounding box center [1172, 681] width 66 height 27
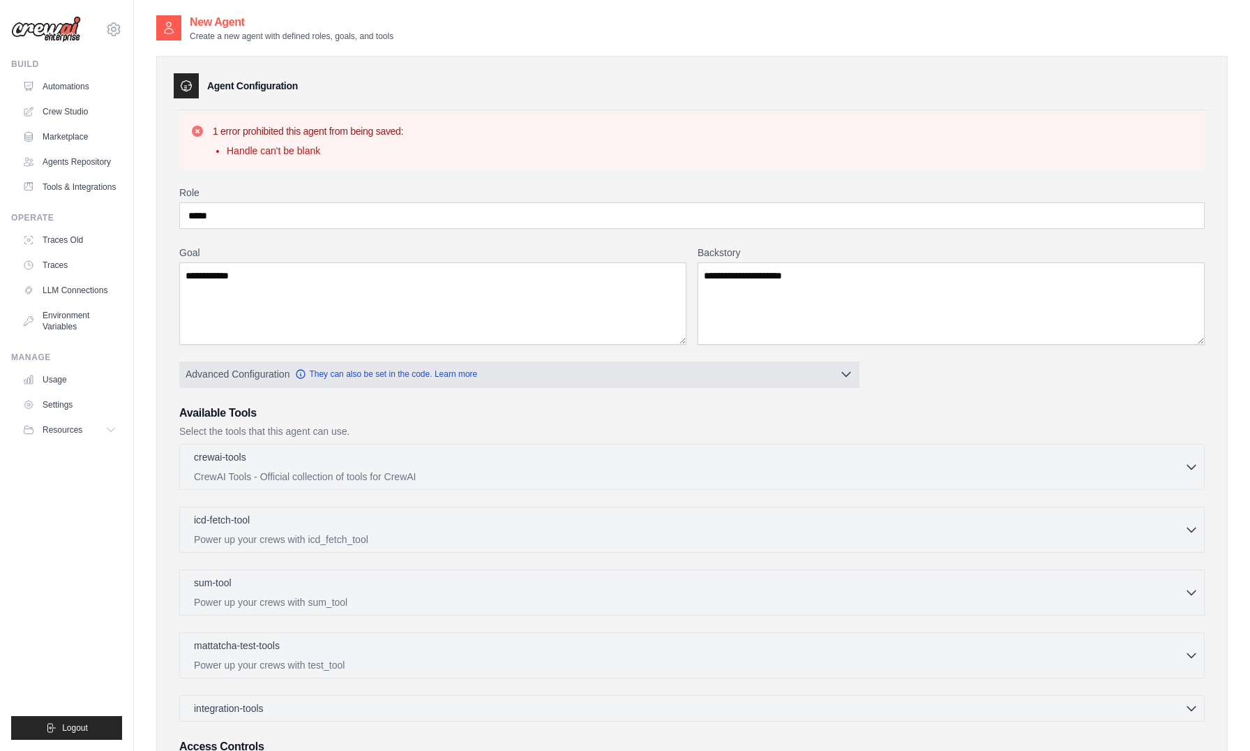
click at [845, 379] on icon "button" at bounding box center [846, 374] width 14 height 14
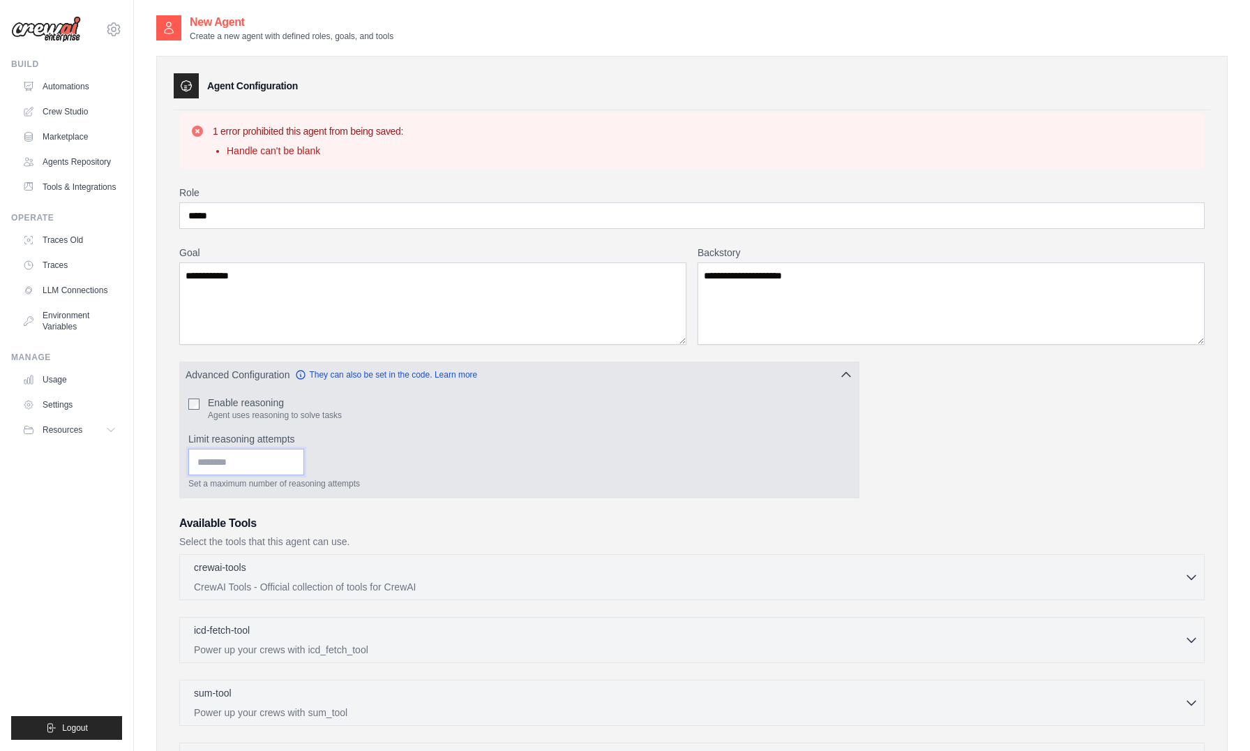
click at [248, 461] on input "Limit reasoning attempts" at bounding box center [246, 462] width 116 height 27
type input "**"
click at [848, 378] on icon "button" at bounding box center [846, 374] width 14 height 14
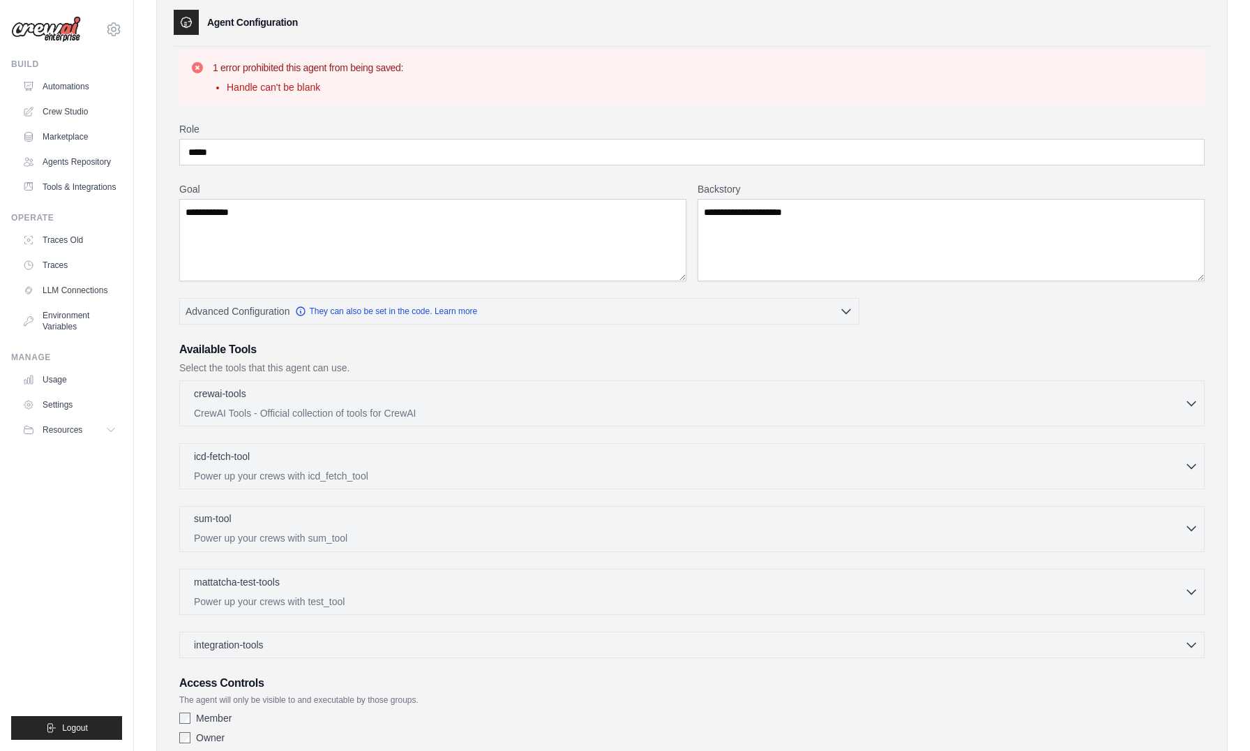
scroll to position [160, 0]
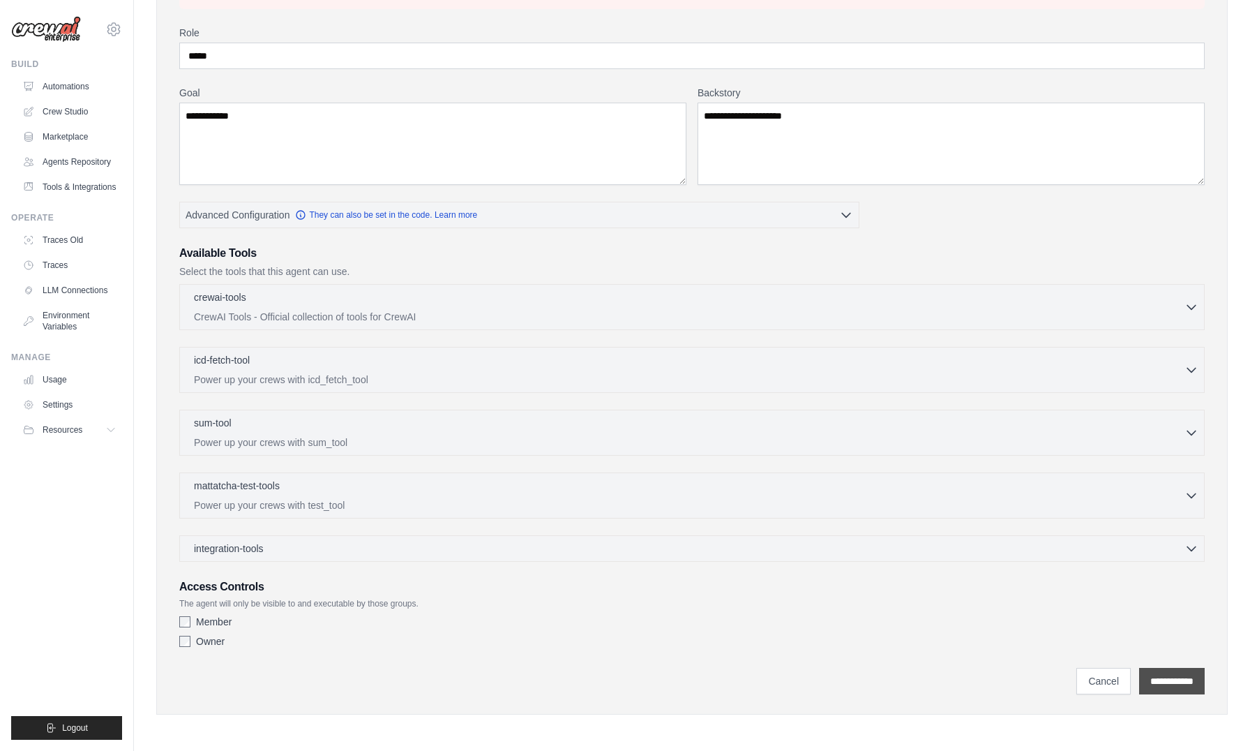
click at [1163, 672] on input "**********" at bounding box center [1172, 681] width 66 height 27
click at [1175, 682] on input "**********" at bounding box center [1172, 681] width 66 height 27
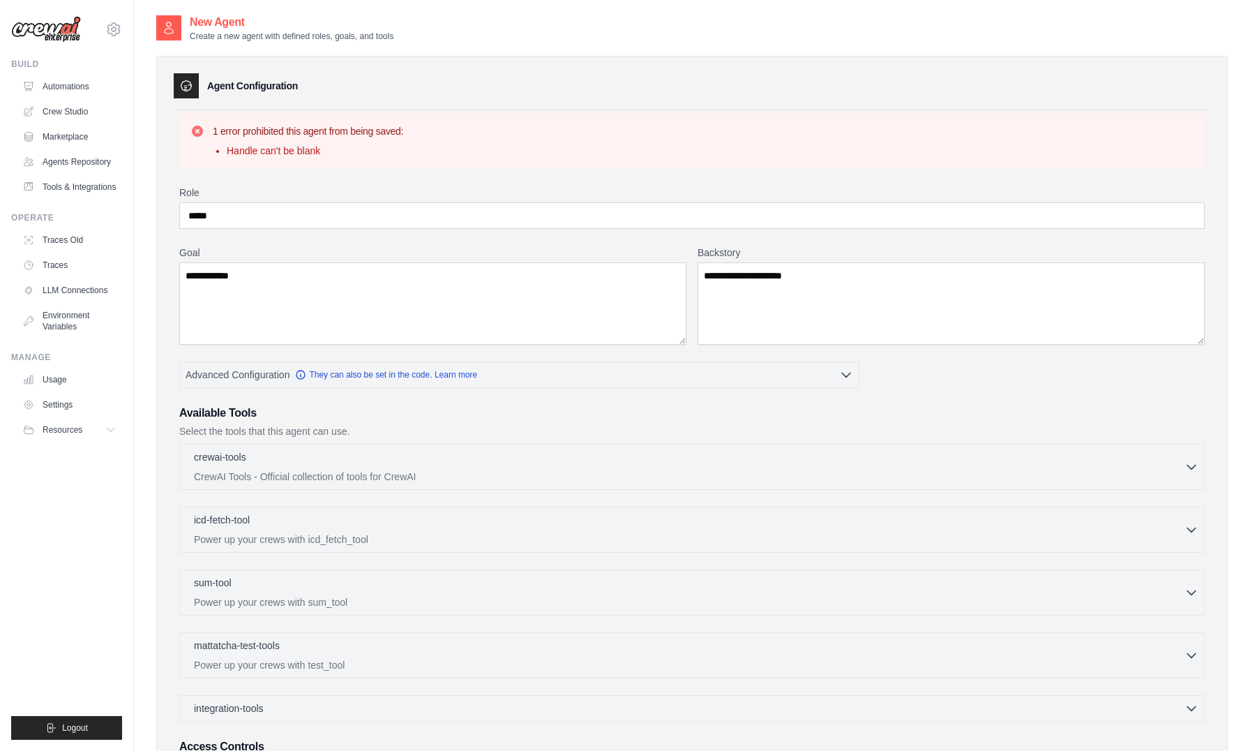
click at [373, 163] on div "1 error prohibited this agent from being saved: Handle can't be blank" at bounding box center [691, 141] width 1025 height 56
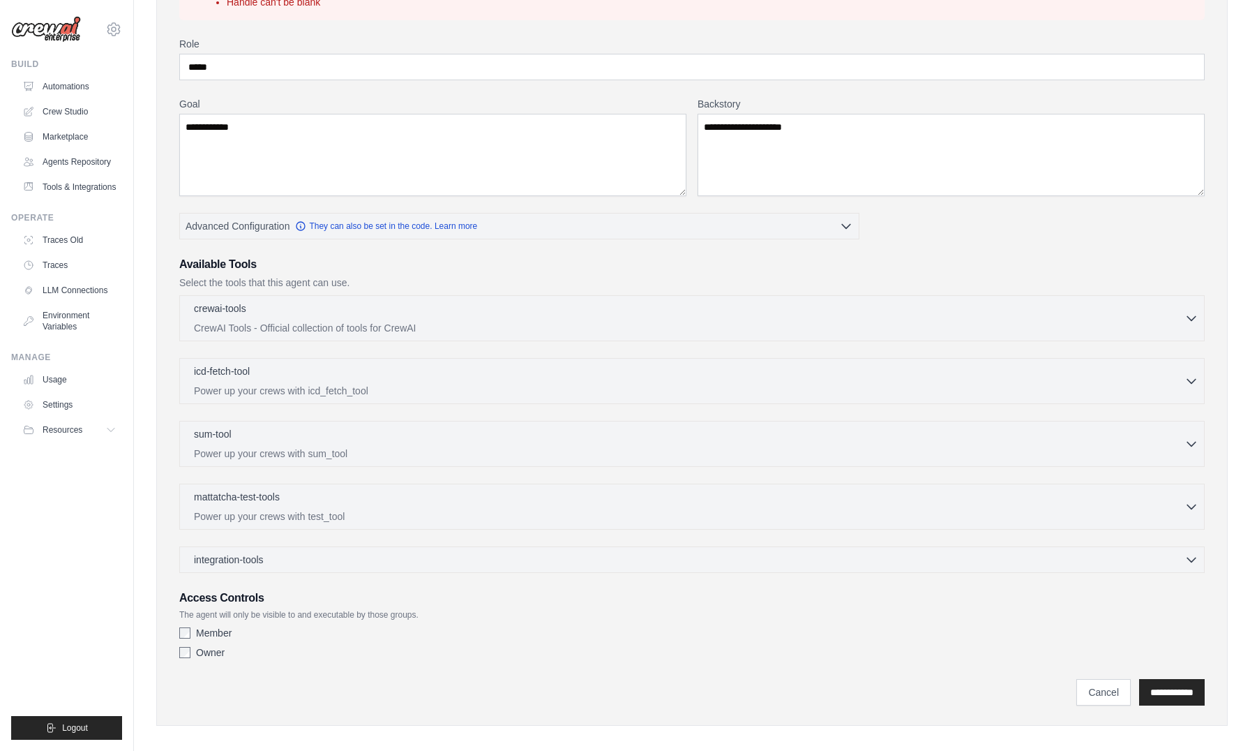
scroll to position [160, 0]
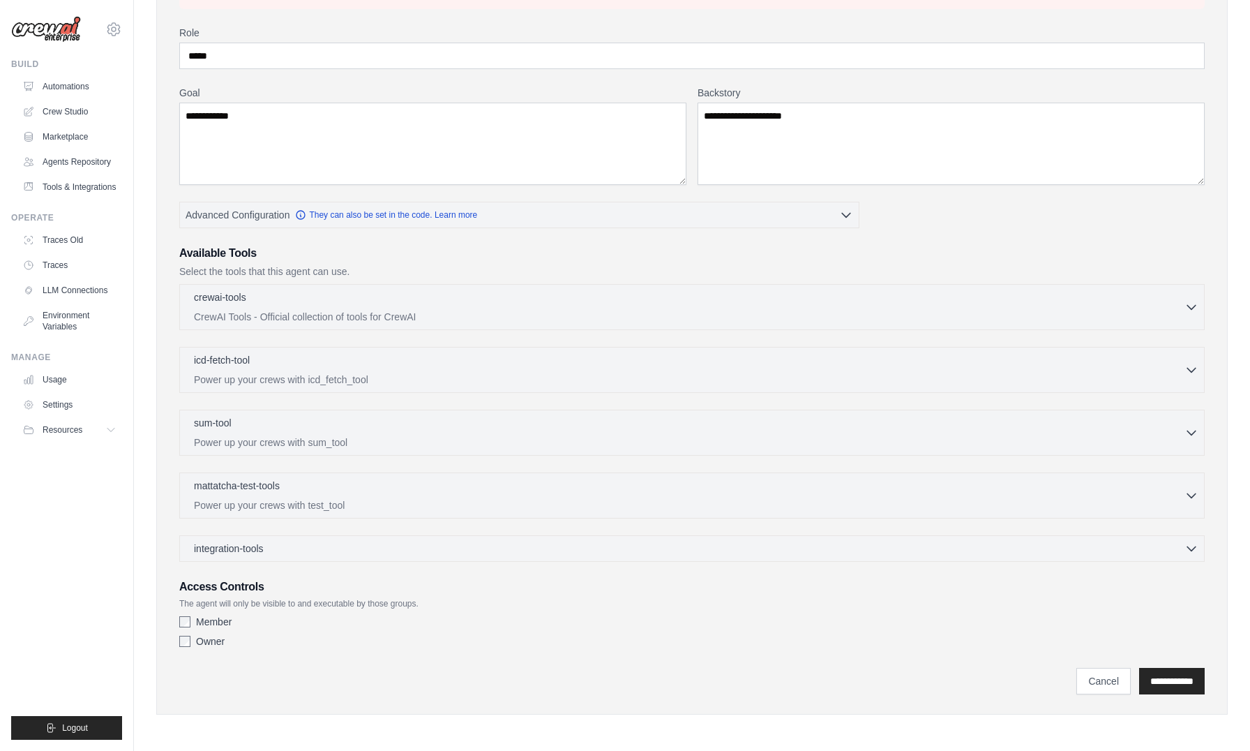
click at [191, 643] on div "Owner" at bounding box center [691, 641] width 1025 height 14
click at [1139, 674] on input "**********" at bounding box center [1172, 681] width 66 height 27
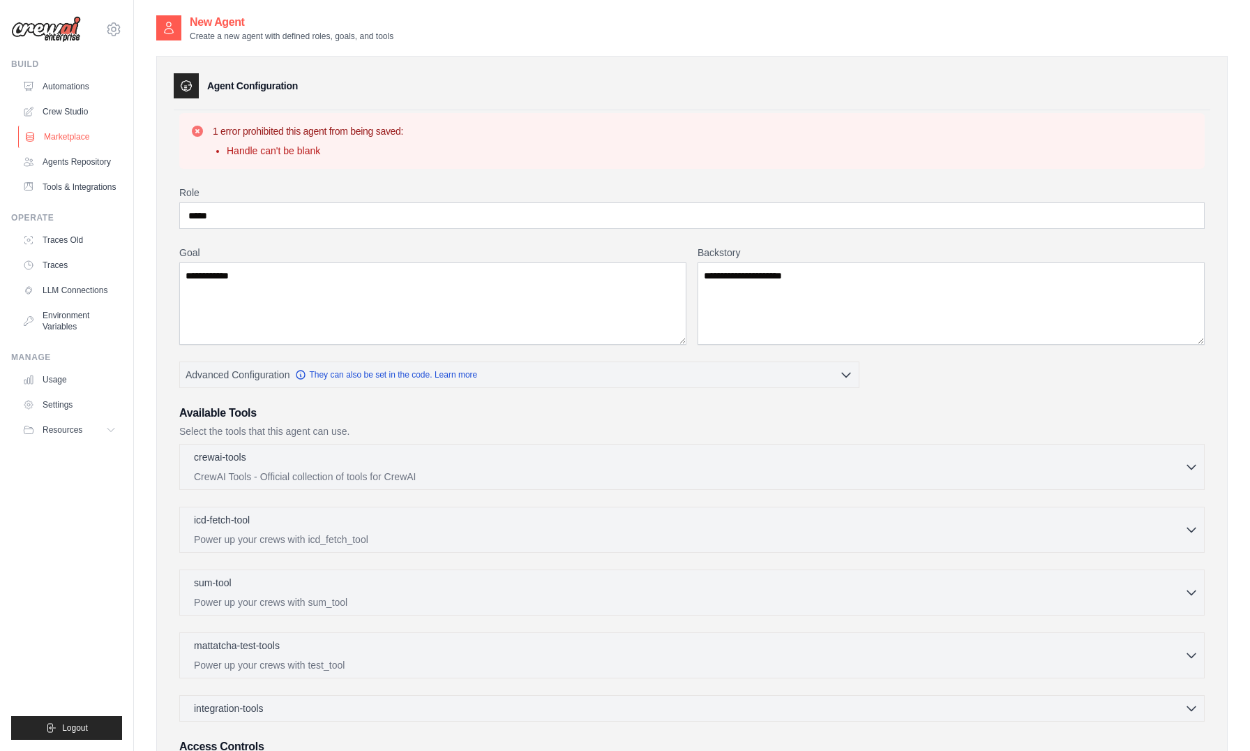
click at [84, 142] on link "Marketplace" at bounding box center [70, 137] width 105 height 22
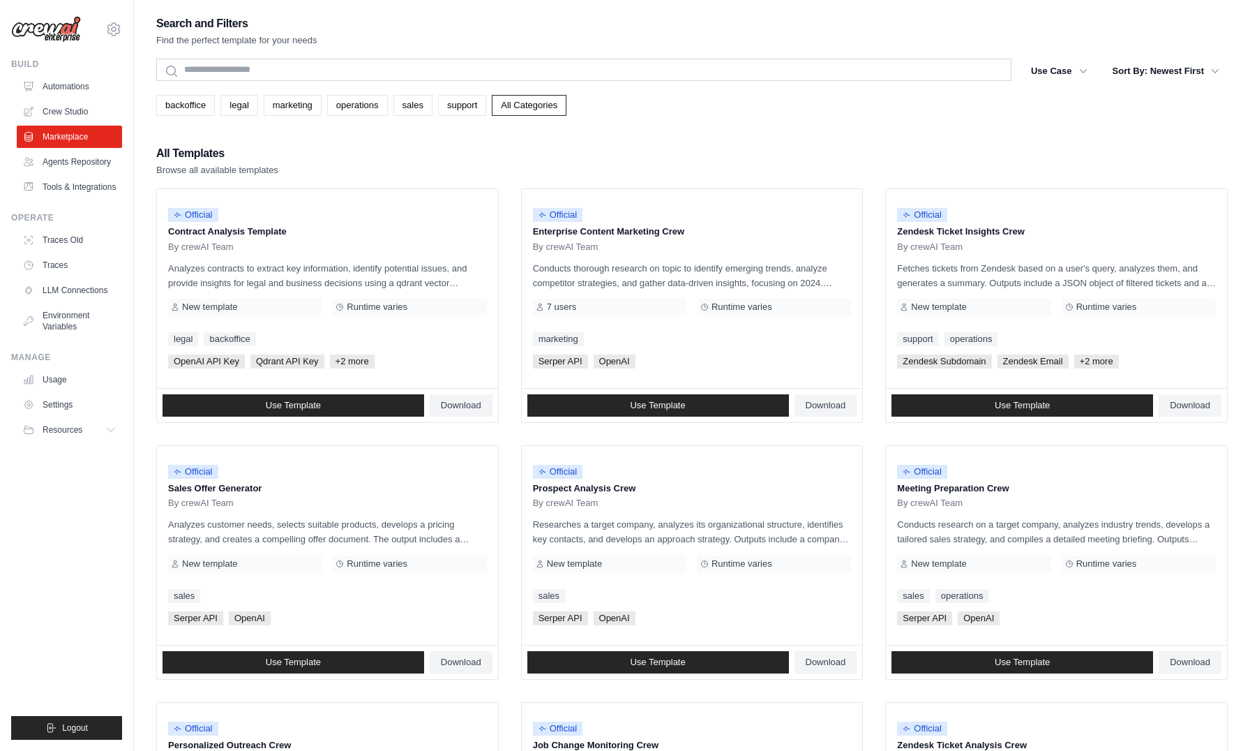
click at [504, 403] on ul "Official Contract Analysis Template By crewAI Team Analyzes contracts to extrac…" at bounding box center [692, 690] width 1072 height 1004
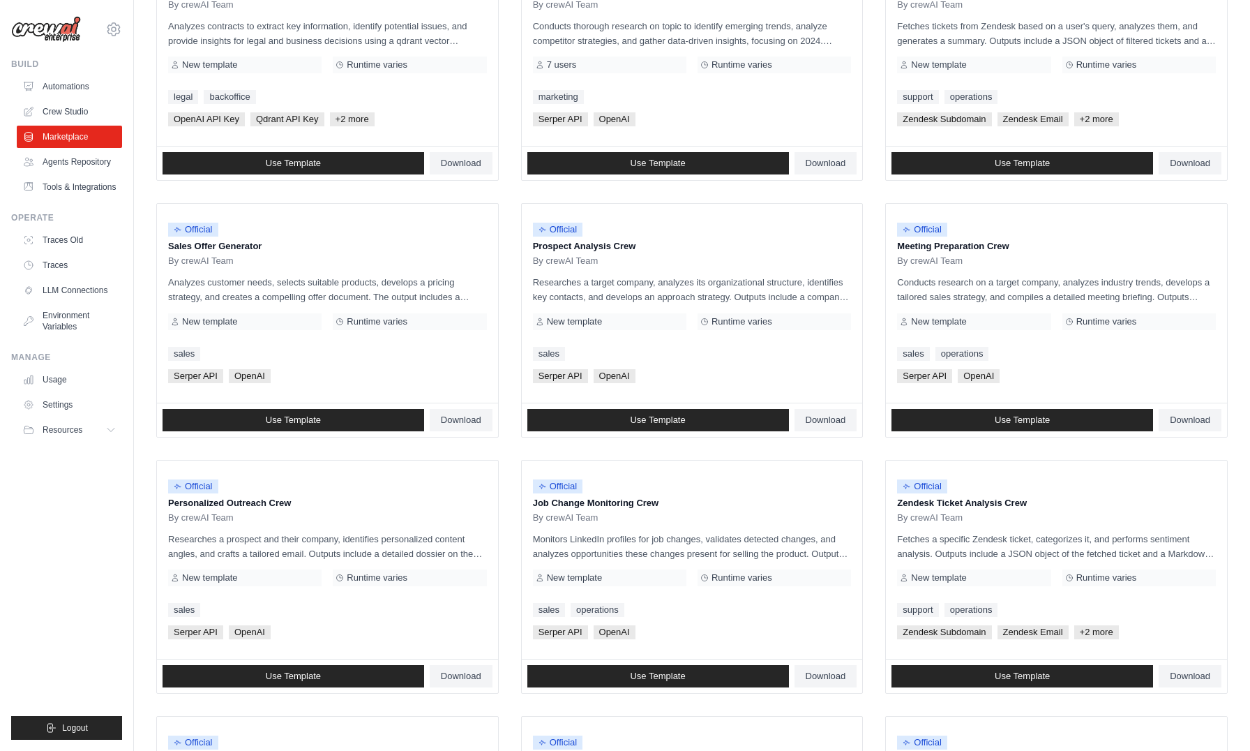
scroll to position [234, 0]
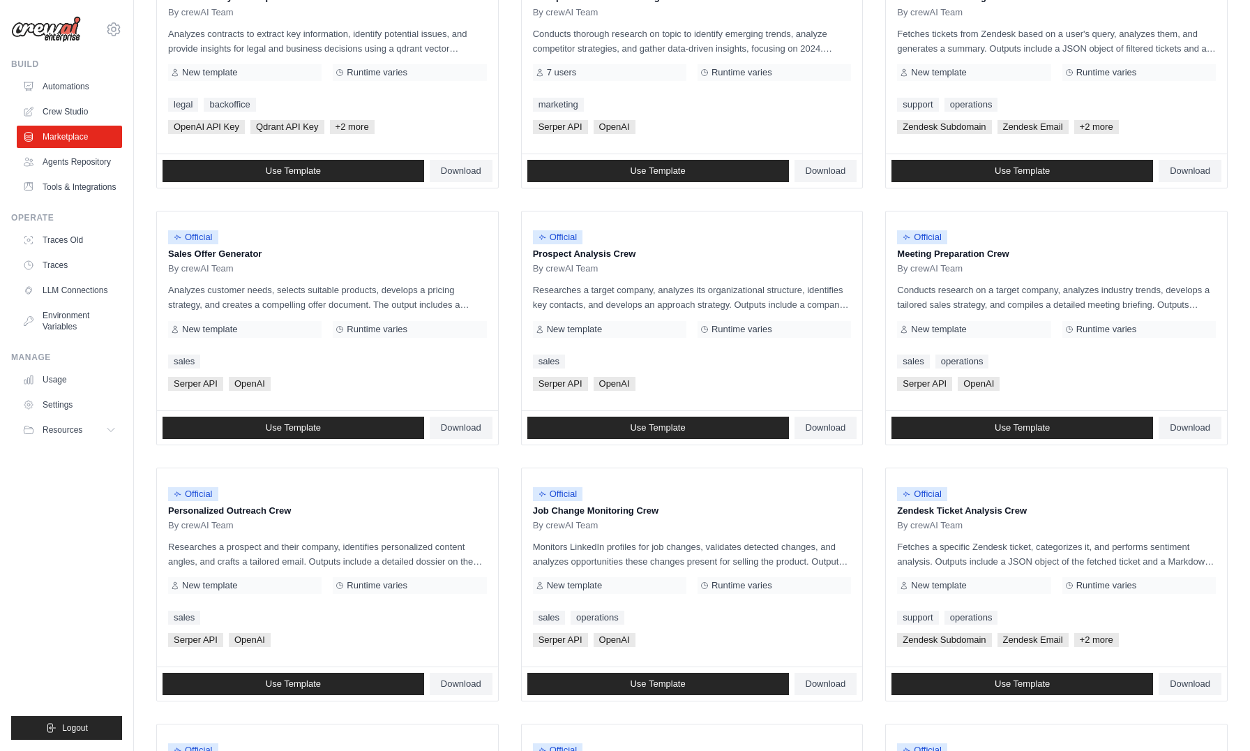
click at [511, 366] on ul "Official Contract Analysis Template By crewAI Team Analyzes contracts to extrac…" at bounding box center [692, 456] width 1072 height 1004
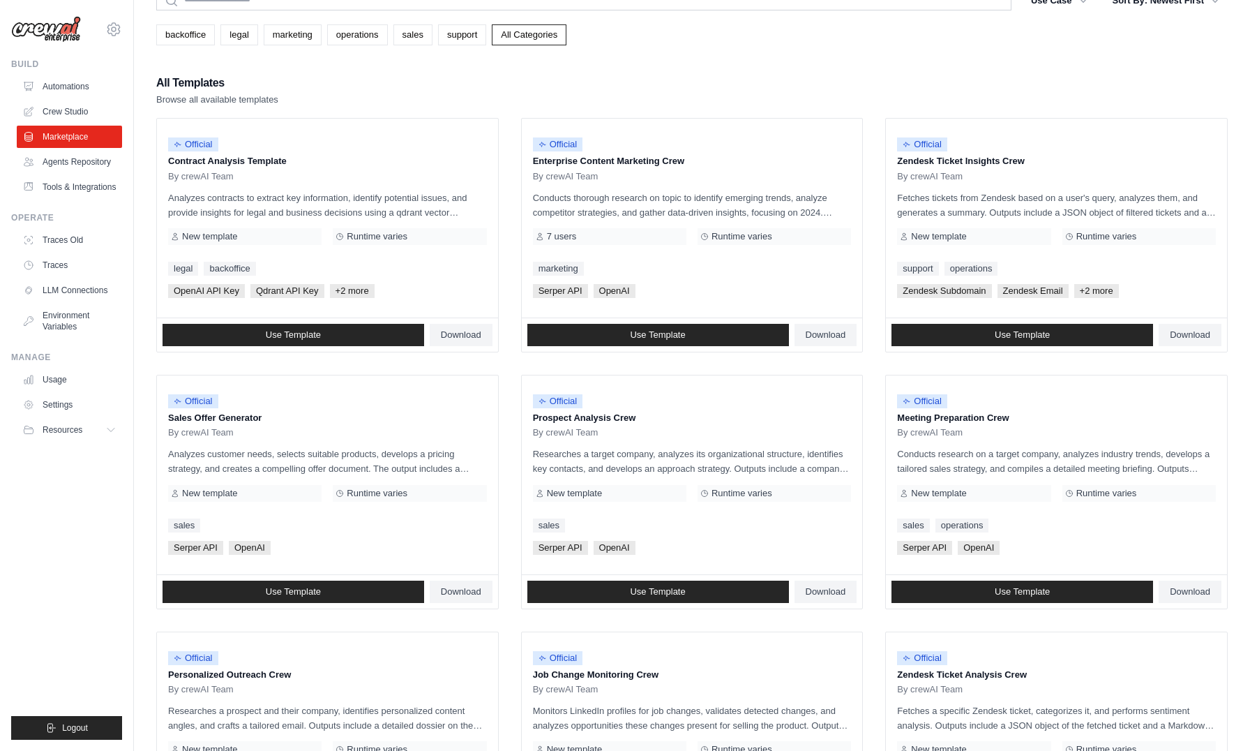
scroll to position [0, 0]
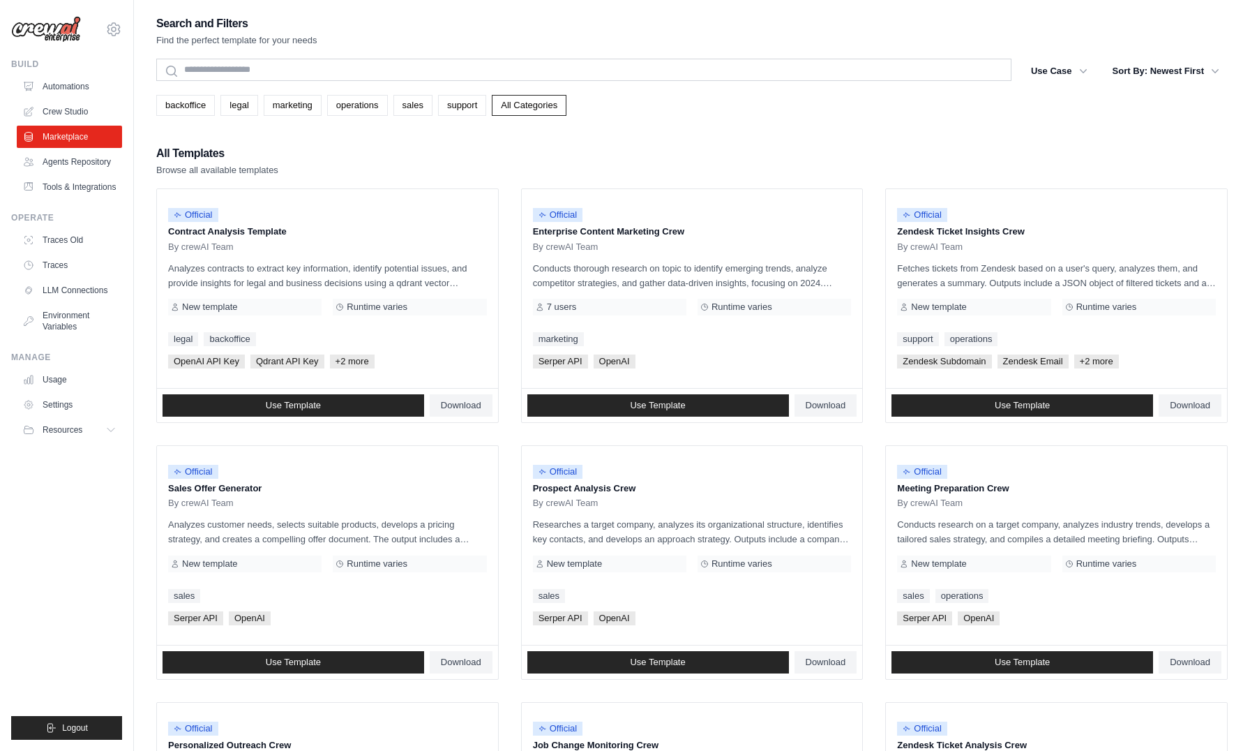
click at [506, 451] on ul "Official Contract Analysis Template By crewAI Team Analyzes contracts to extrac…" at bounding box center [692, 690] width 1072 height 1004
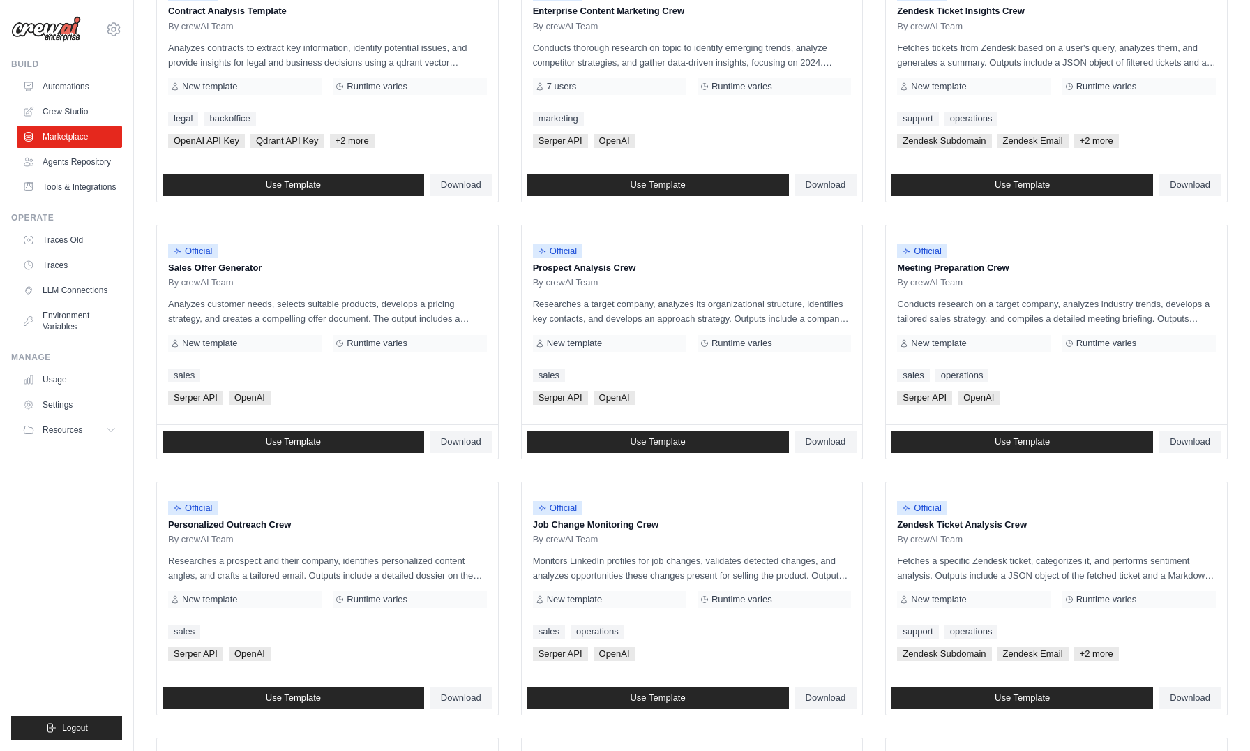
scroll to position [82, 0]
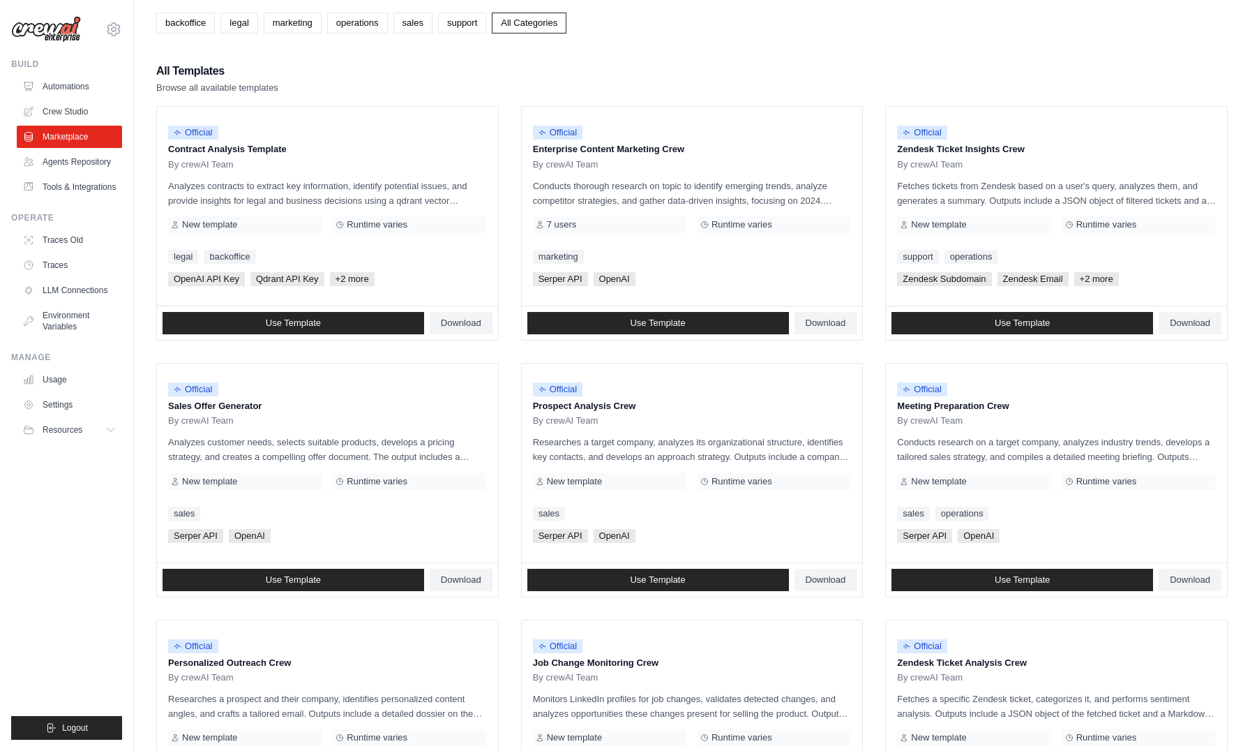
click at [506, 451] on ul "Official Contract Analysis Template By crewAI Team Analyzes contracts to extrac…" at bounding box center [692, 608] width 1072 height 1004
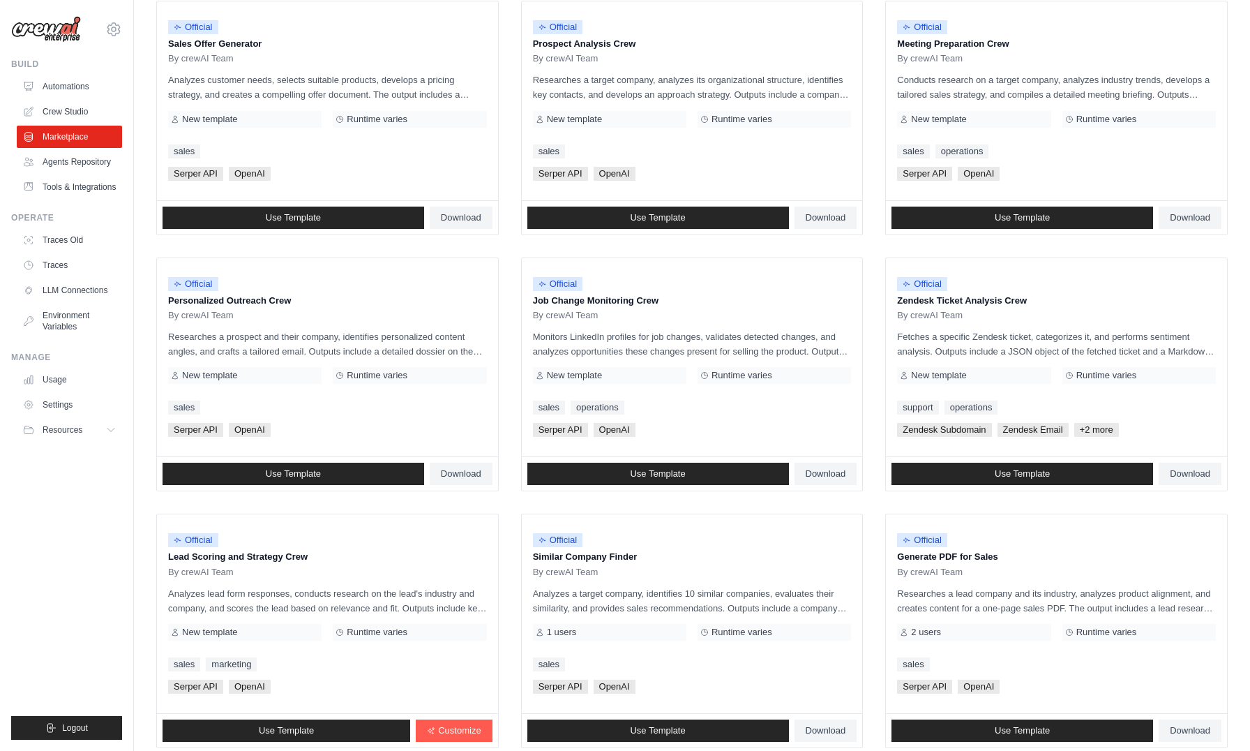
scroll to position [542, 0]
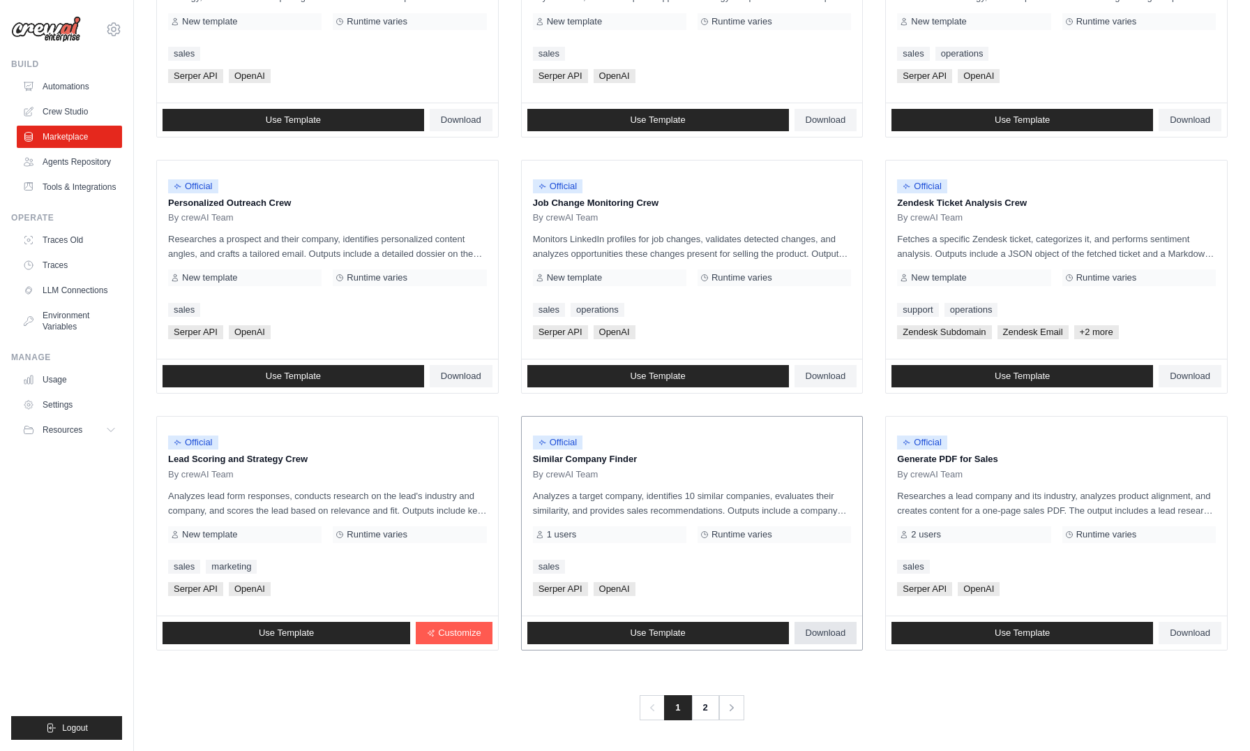
click at [839, 642] on link "Download" at bounding box center [826, 633] width 63 height 22
click at [692, 626] on link "Use Template" at bounding box center [658, 633] width 262 height 22
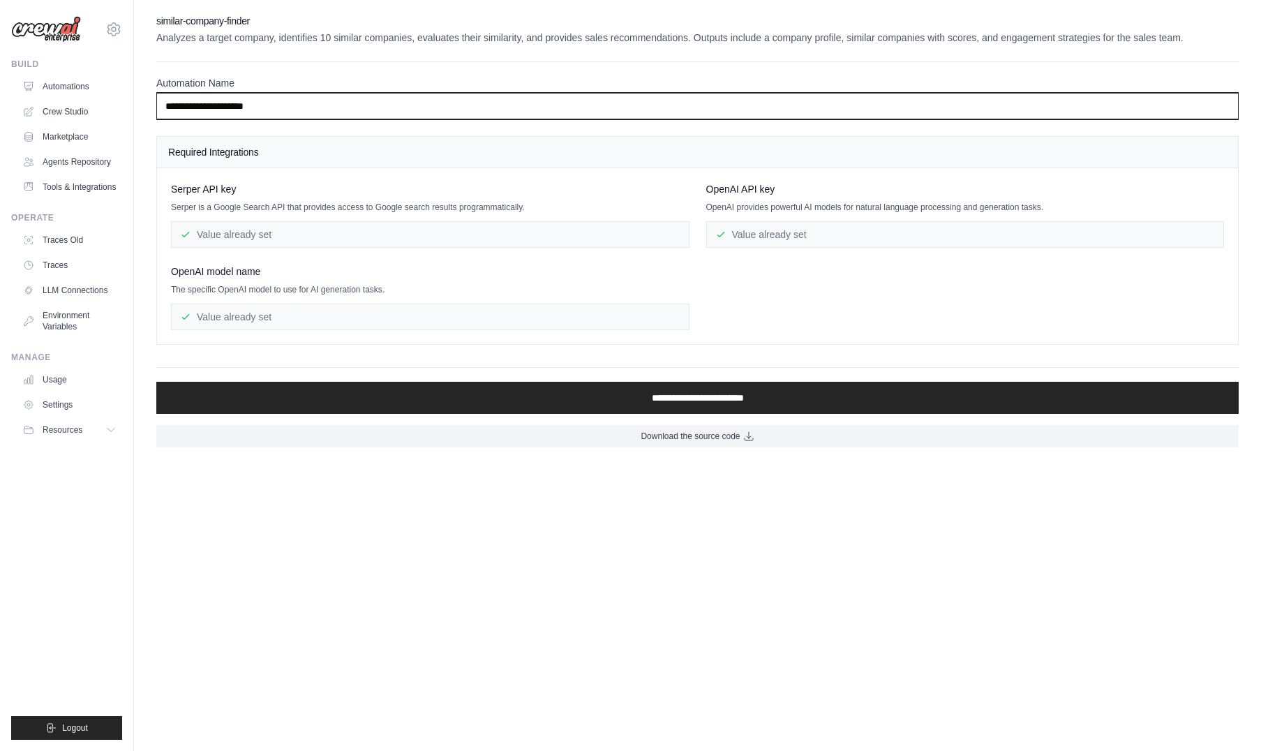
click at [278, 110] on input "**********" at bounding box center [697, 106] width 1082 height 27
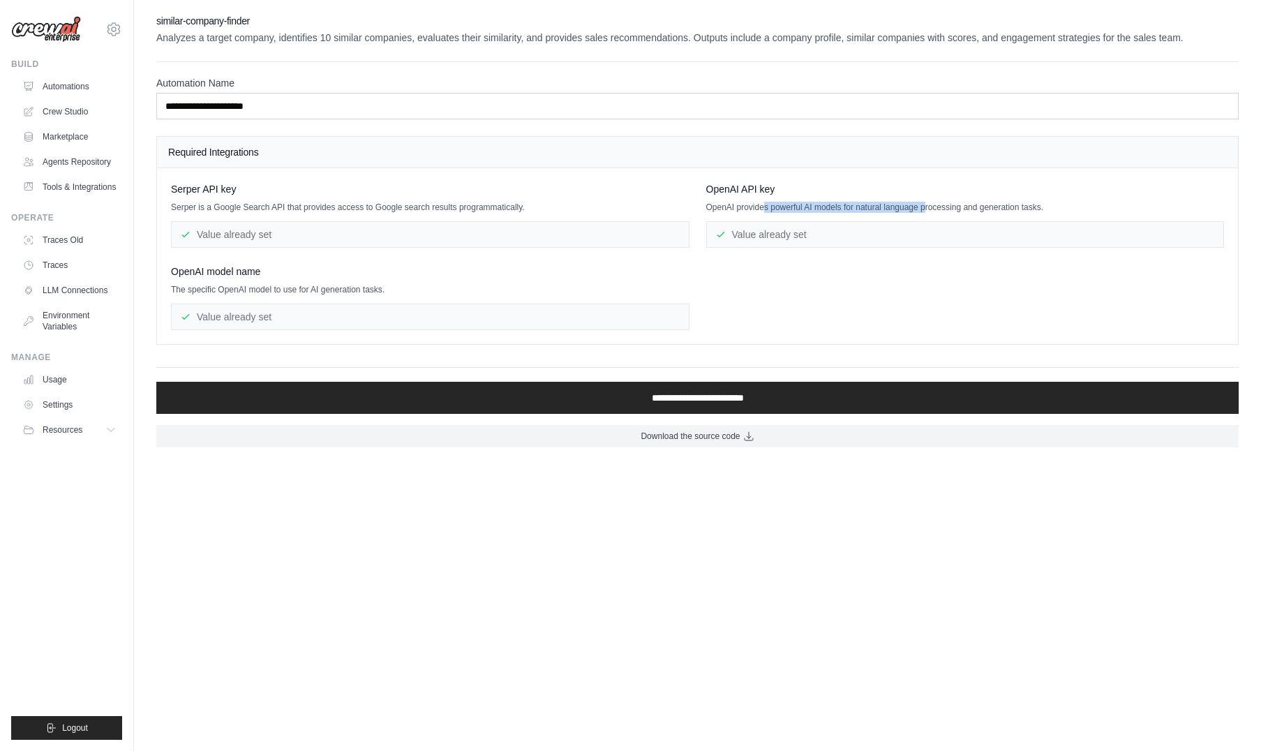
drag, startPoint x: 763, startPoint y: 210, endPoint x: 947, endPoint y: 207, distance: 184.2
click at [943, 207] on p "OpenAI provides powerful AI models for natural language processing and generati…" at bounding box center [965, 207] width 518 height 11
click at [1102, 230] on div "Value already set" at bounding box center [965, 234] width 518 height 27
drag, startPoint x: 180, startPoint y: 275, endPoint x: 430, endPoint y: 292, distance: 251.0
click at [407, 301] on div "OpenAI model name The specific OpenAI model to use for AI generation tasks. Val…" at bounding box center [430, 297] width 518 height 66
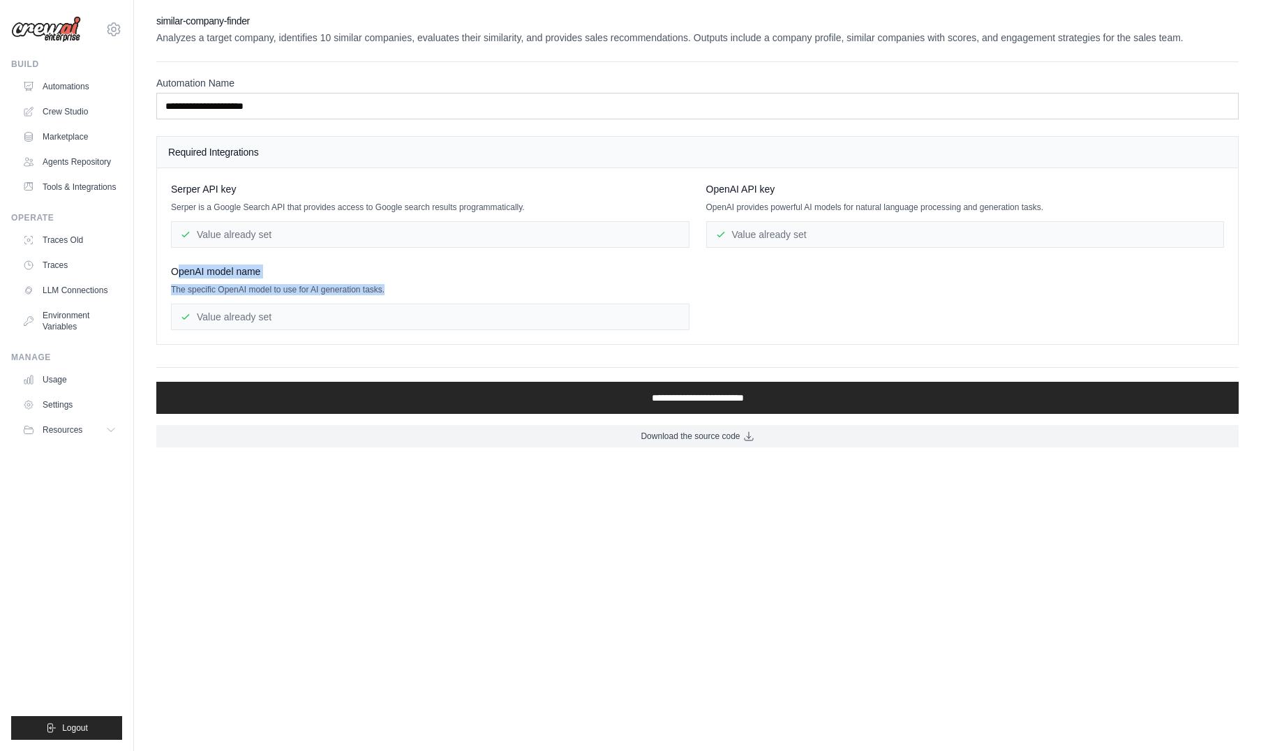
click at [477, 284] on p "The specific OpenAI model to use for AI generation tasks." at bounding box center [430, 289] width 518 height 11
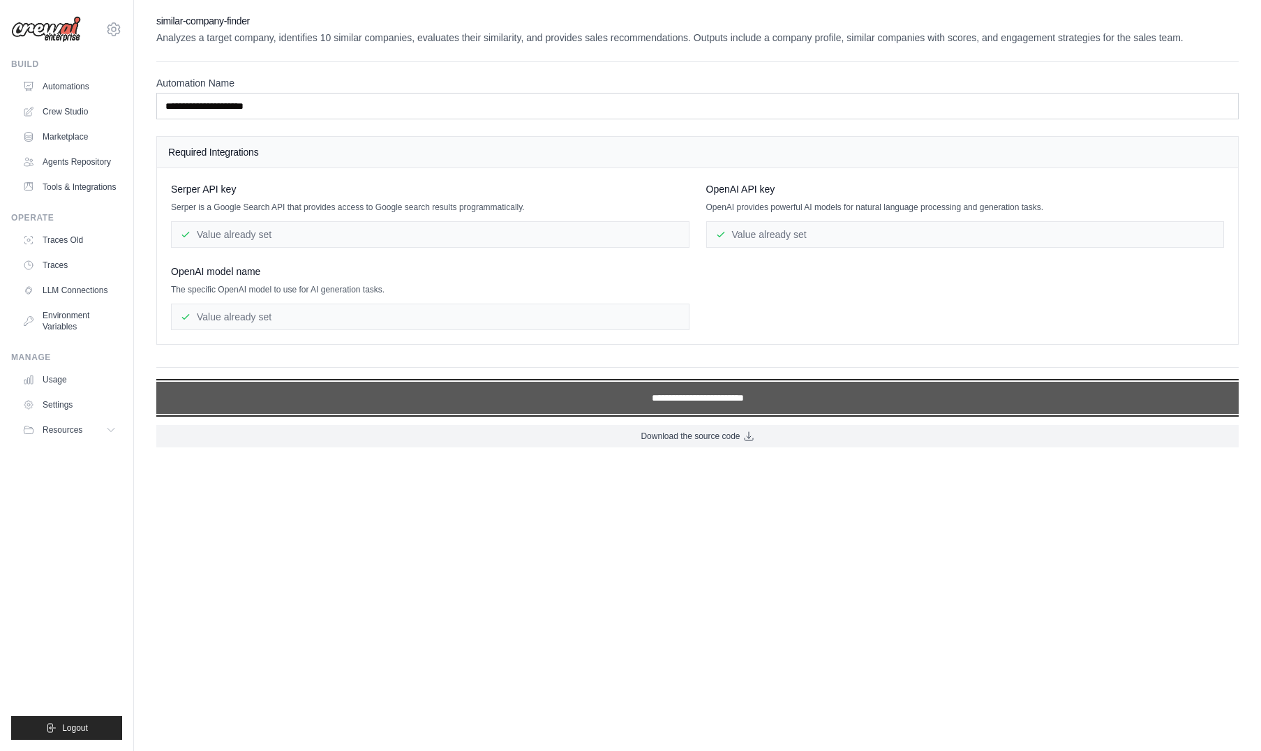
click at [682, 396] on input "**********" at bounding box center [697, 398] width 1082 height 32
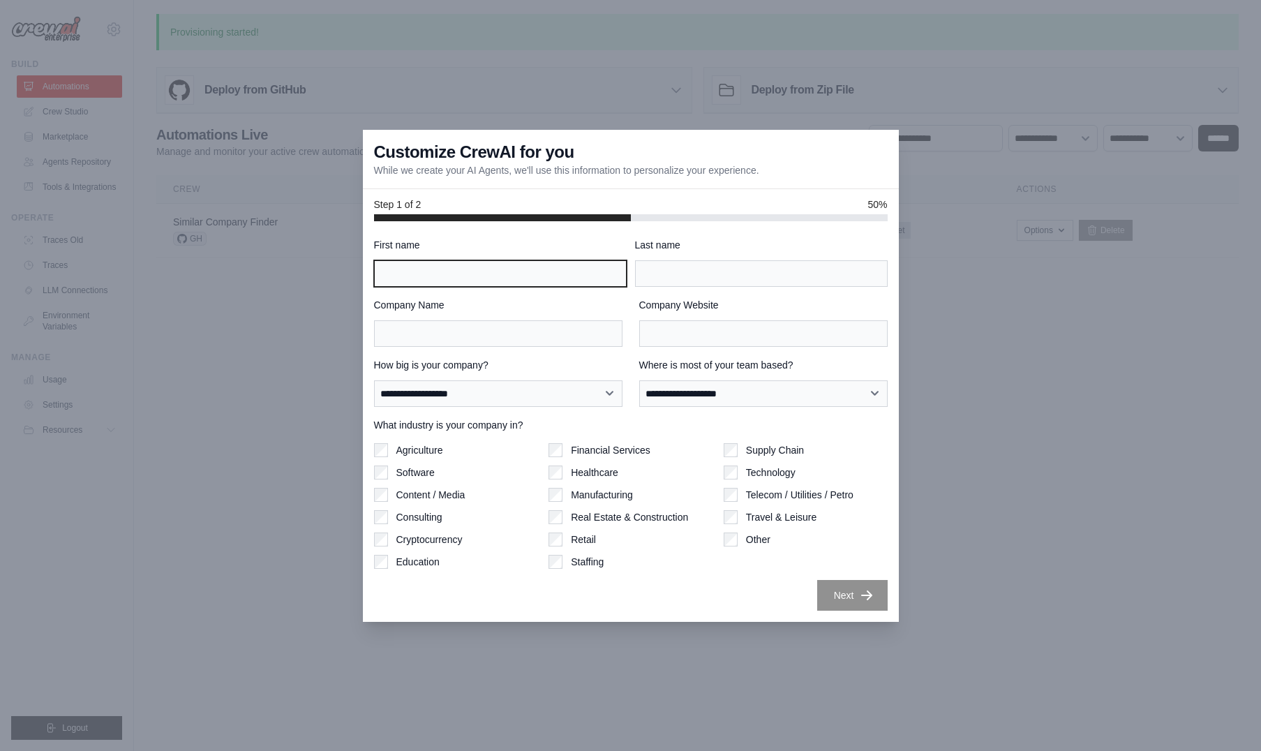
click at [488, 269] on input "First name" at bounding box center [500, 273] width 253 height 27
click at [630, 255] on div "First name Last name" at bounding box center [630, 262] width 513 height 49
click at [546, 269] on input "First name" at bounding box center [500, 273] width 253 height 27
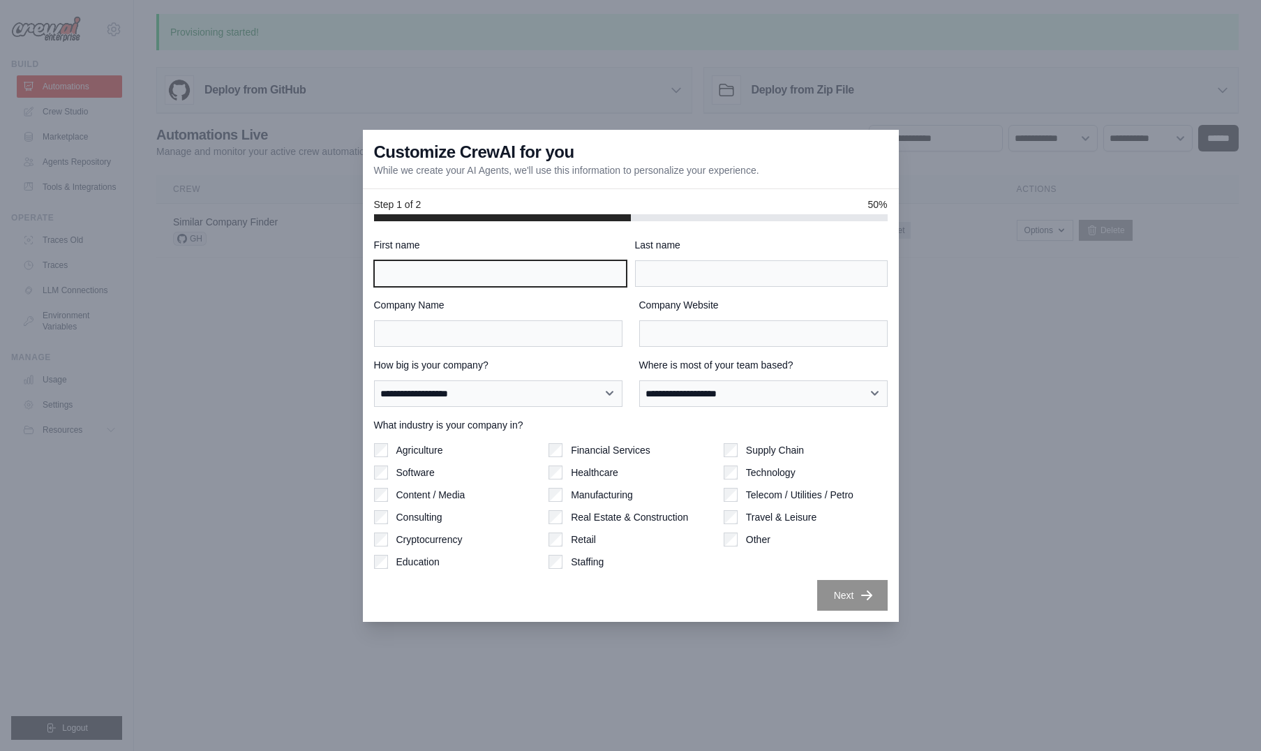
click at [550, 268] on input "First name" at bounding box center [500, 273] width 253 height 27
type input "*"
type input "*****"
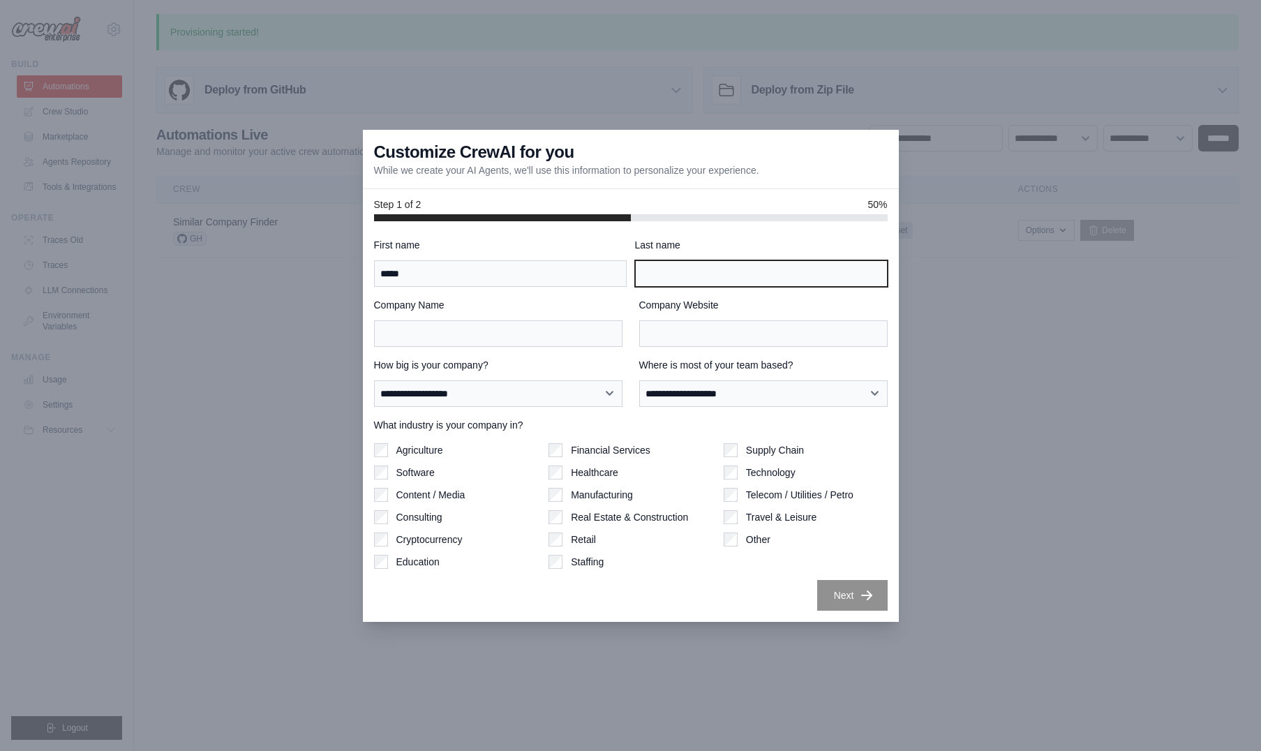
click at [783, 268] on input "Last name" at bounding box center [761, 273] width 253 height 27
type input "*******"
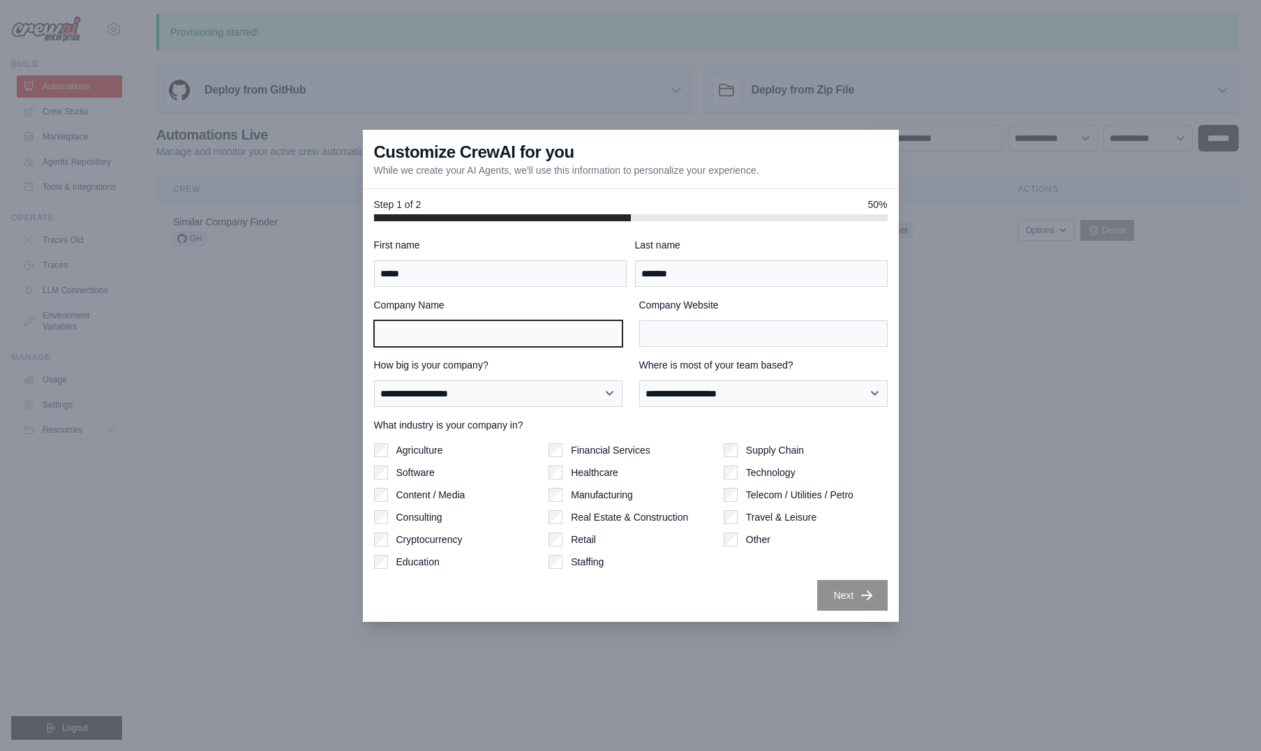
click at [545, 336] on input "Company Name" at bounding box center [498, 333] width 248 height 27
type input "****"
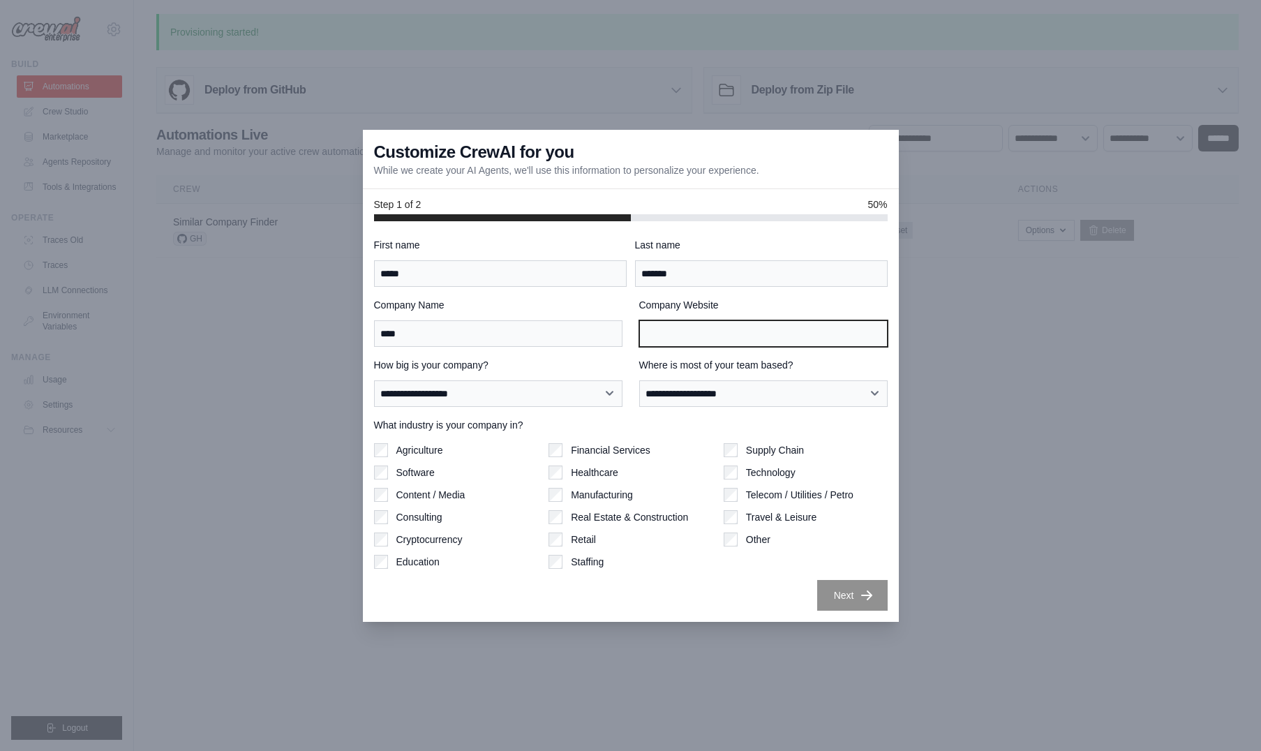
click at [744, 333] on input "Company Website" at bounding box center [763, 333] width 248 height 27
type input "****"
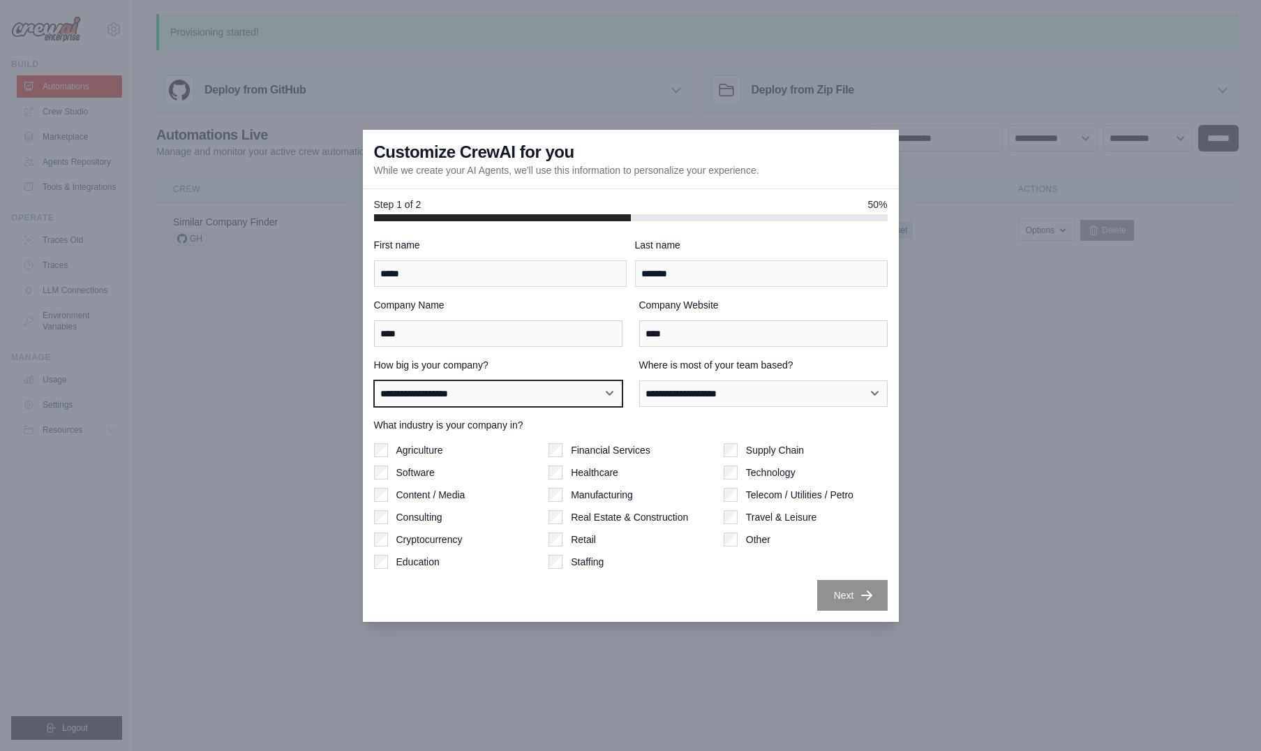
click at [604, 400] on select "**********" at bounding box center [498, 393] width 248 height 27
select select "**********"
click at [374, 380] on select "**********" at bounding box center [498, 393] width 248 height 27
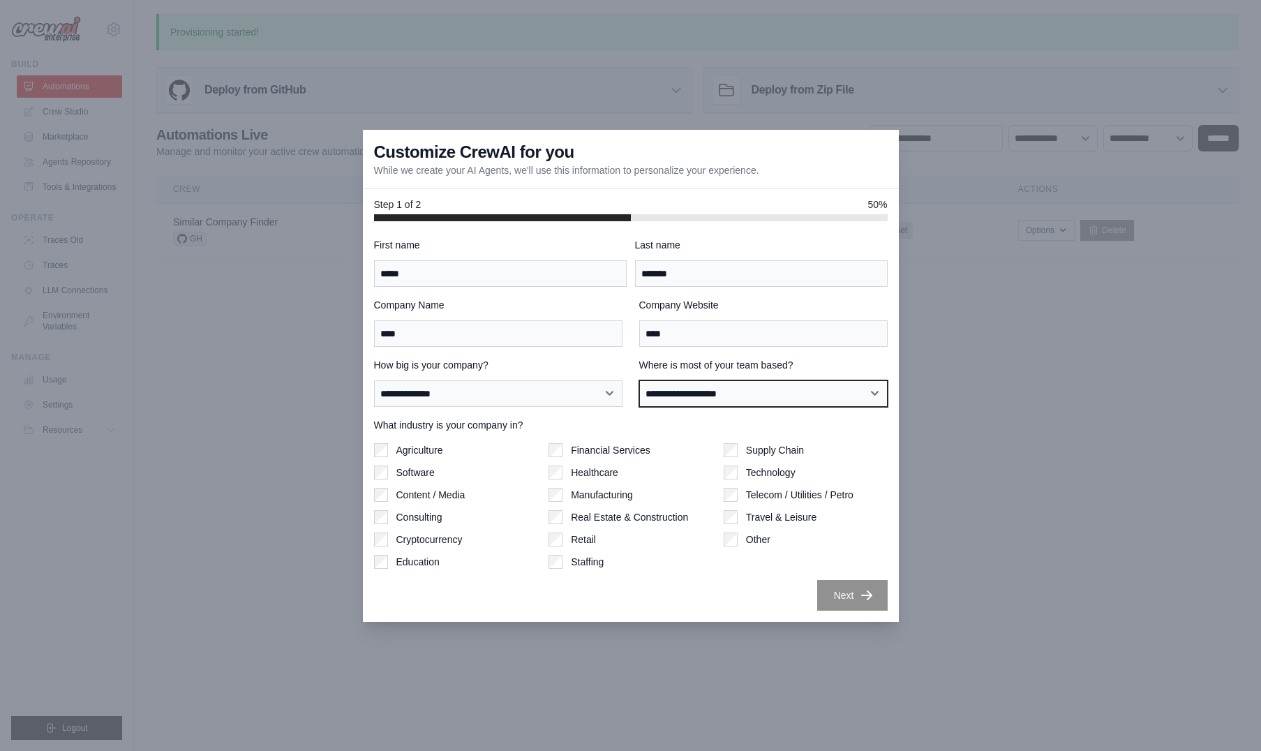
click at [726, 401] on select "**********" at bounding box center [763, 393] width 248 height 27
select select "**********"
click at [639, 380] on select "**********" at bounding box center [763, 393] width 248 height 27
click at [633, 404] on div "**********" at bounding box center [630, 382] width 513 height 49
click at [865, 601] on button "Next" at bounding box center [852, 594] width 70 height 31
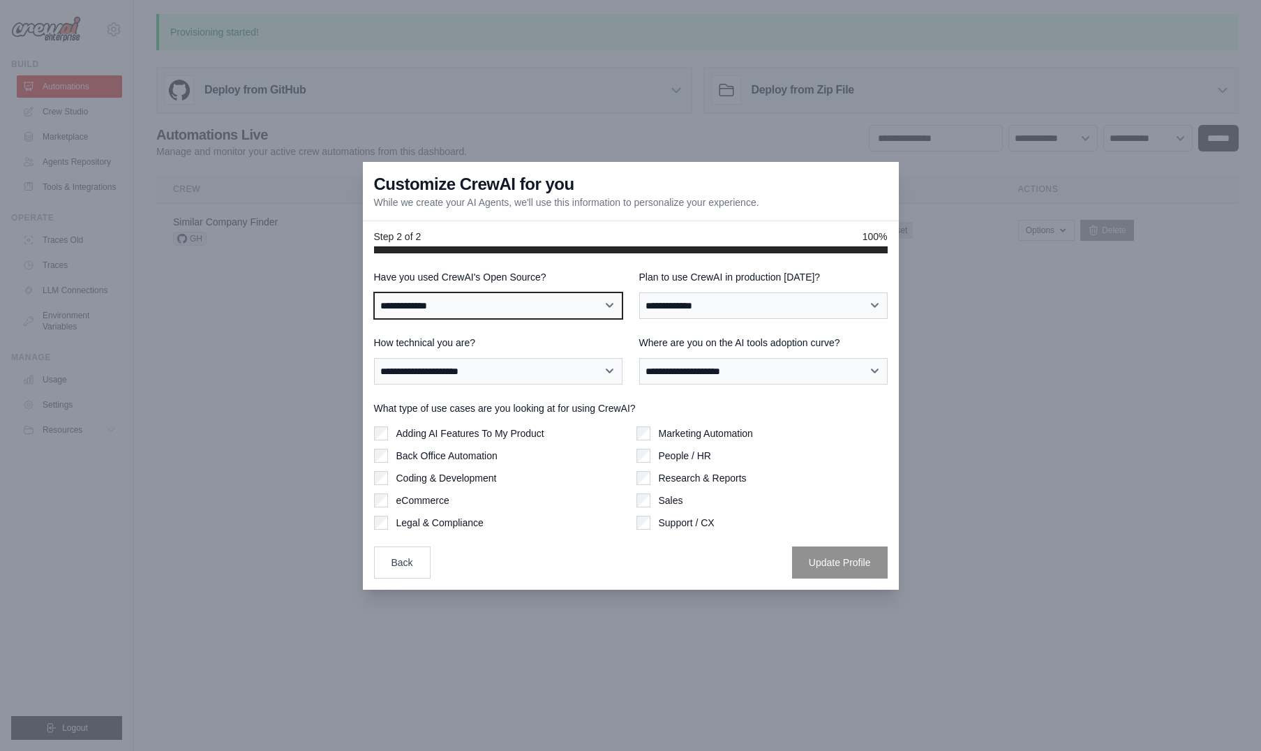
click at [615, 308] on select "**********" at bounding box center [498, 305] width 248 height 27
select select "**********"
click at [374, 292] on select "**********" at bounding box center [498, 305] width 248 height 27
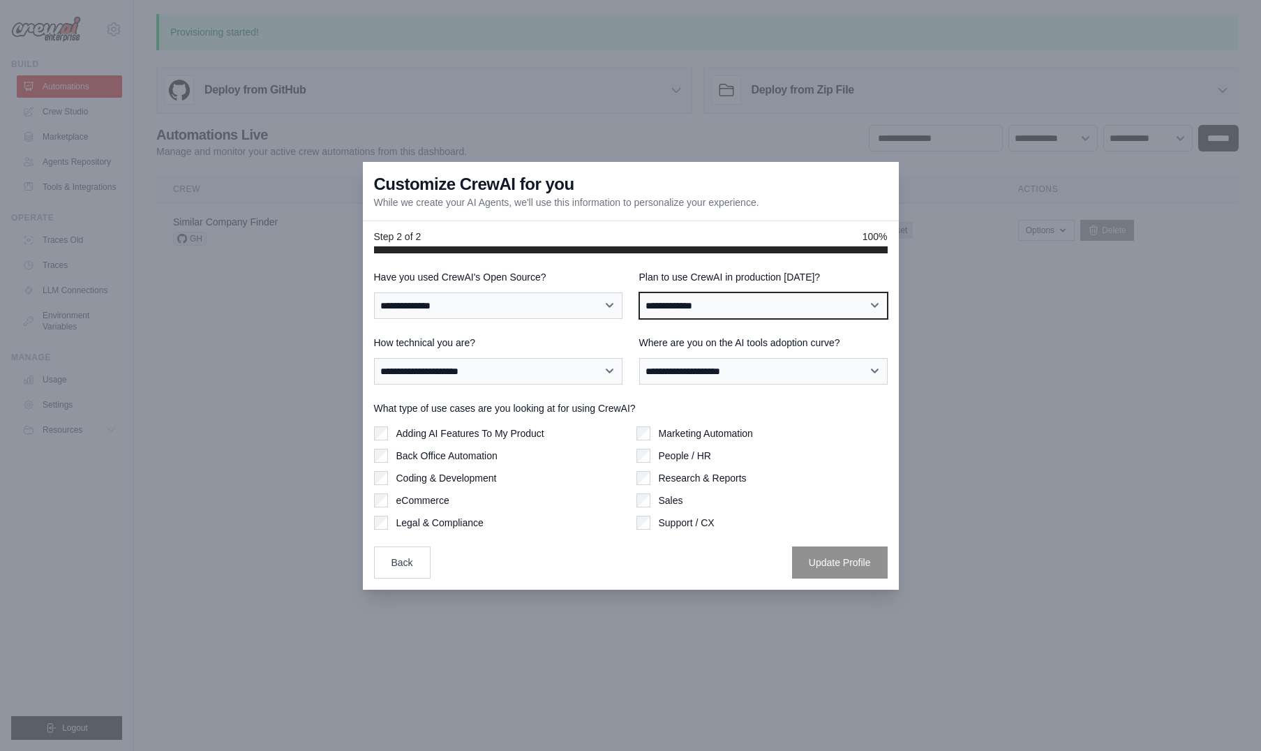
click at [792, 312] on select "**********" at bounding box center [763, 305] width 248 height 27
select select "****"
click at [639, 292] on select "**********" at bounding box center [763, 305] width 248 height 27
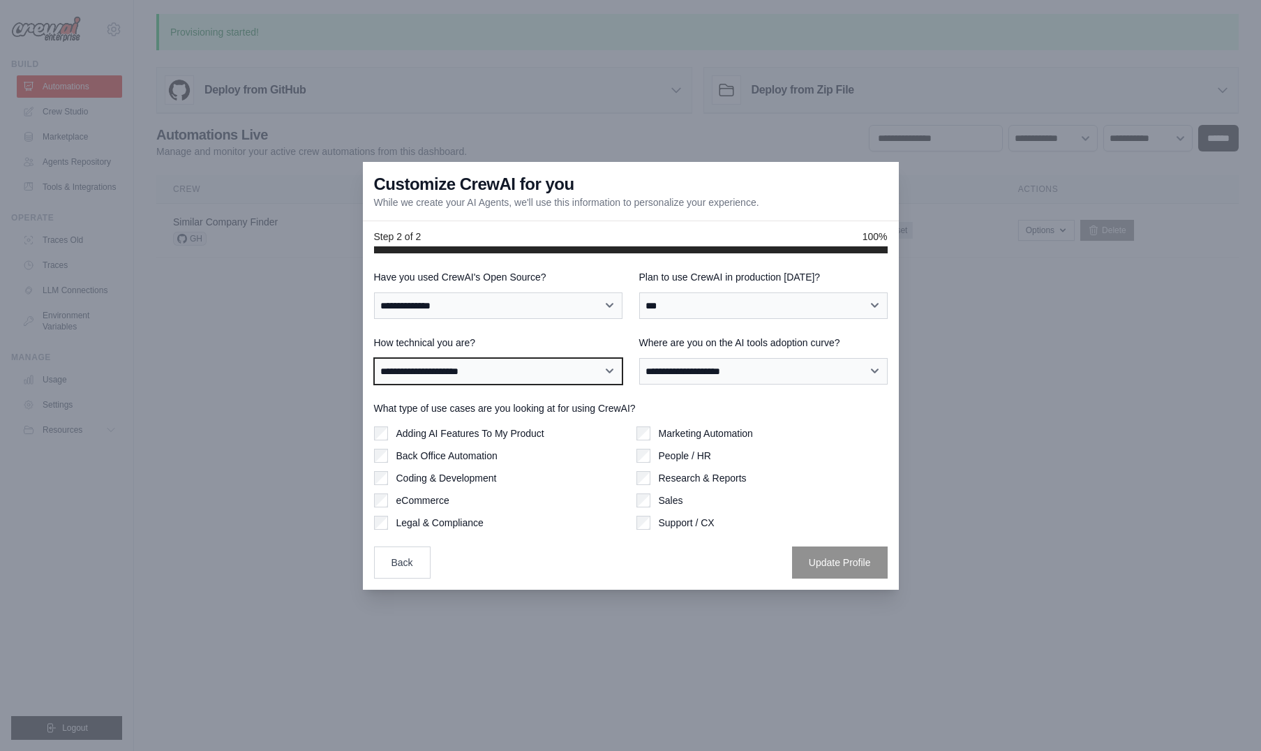
click at [612, 368] on select "**********" at bounding box center [498, 371] width 248 height 27
select select "**********"
click at [374, 358] on select "**********" at bounding box center [498, 371] width 248 height 27
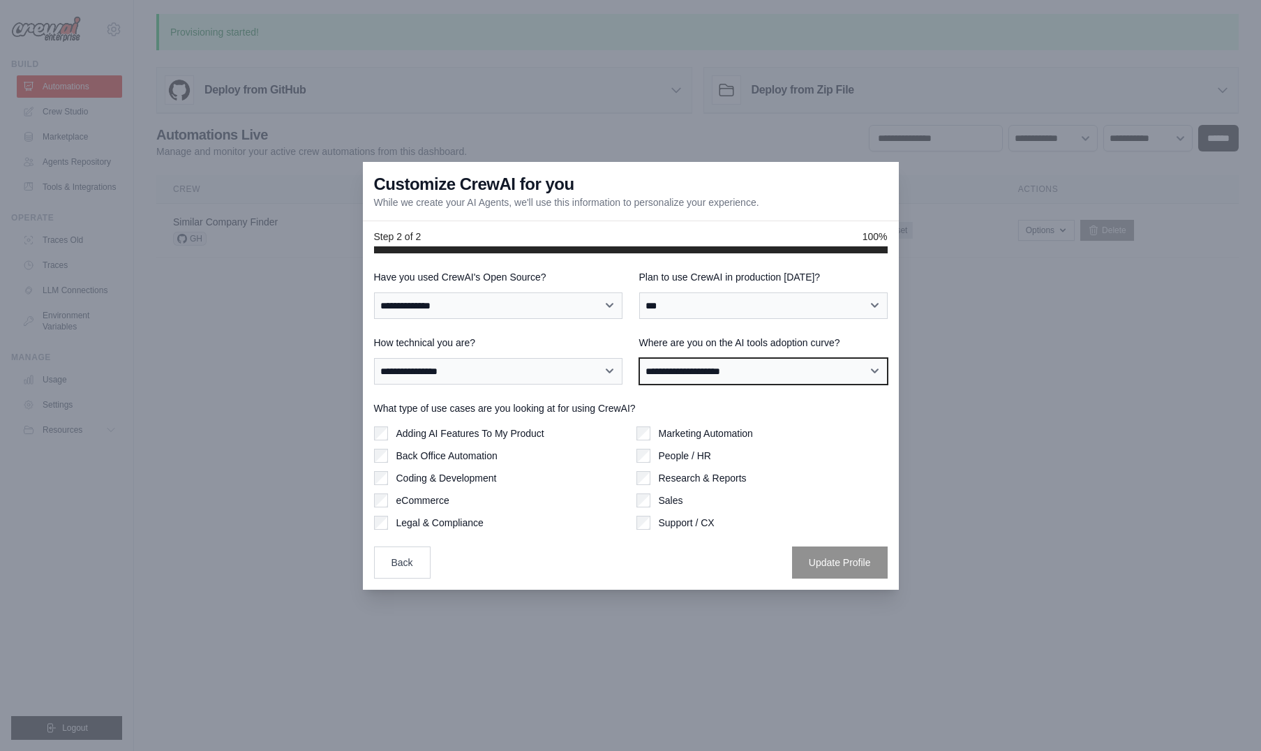
click at [756, 371] on select "**********" at bounding box center [763, 371] width 248 height 27
select select "**********"
click at [639, 358] on select "**********" at bounding box center [763, 371] width 248 height 27
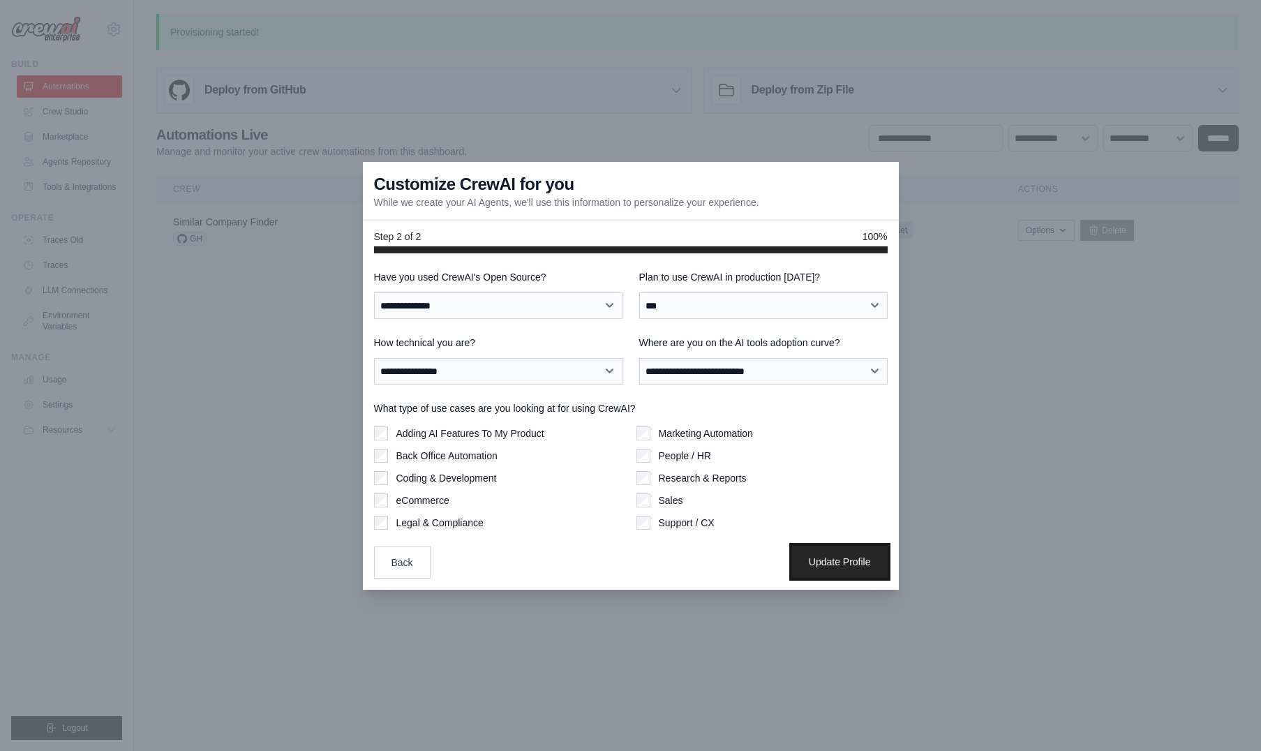
click at [839, 560] on button "Update Profile" at bounding box center [840, 562] width 96 height 32
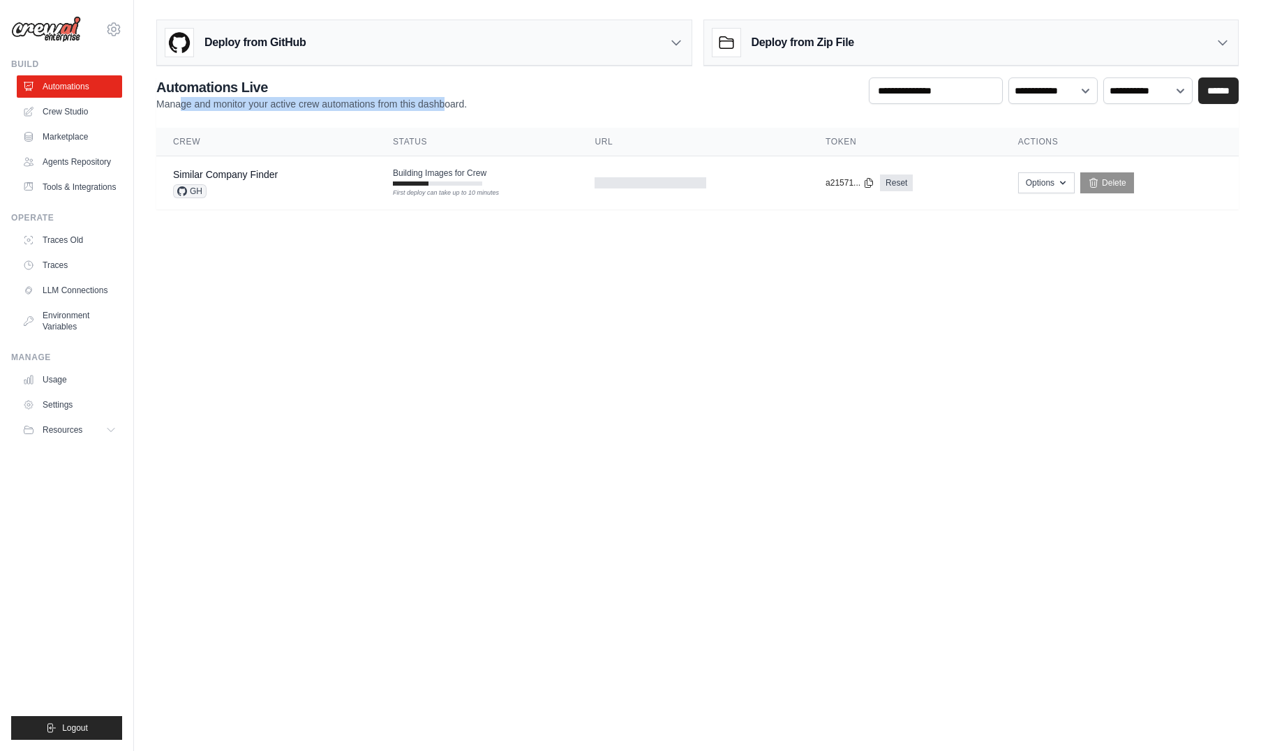
drag, startPoint x: 179, startPoint y: 103, endPoint x: 464, endPoint y: 105, distance: 285.3
click at [464, 105] on p "Manage and monitor your active crew automations from this dashboard." at bounding box center [311, 104] width 310 height 14
drag, startPoint x: 466, startPoint y: 105, endPoint x: 209, endPoint y: 117, distance: 257.0
click at [176, 100] on p "Manage and monitor your active crew automations from this dashboard." at bounding box center [311, 104] width 310 height 14
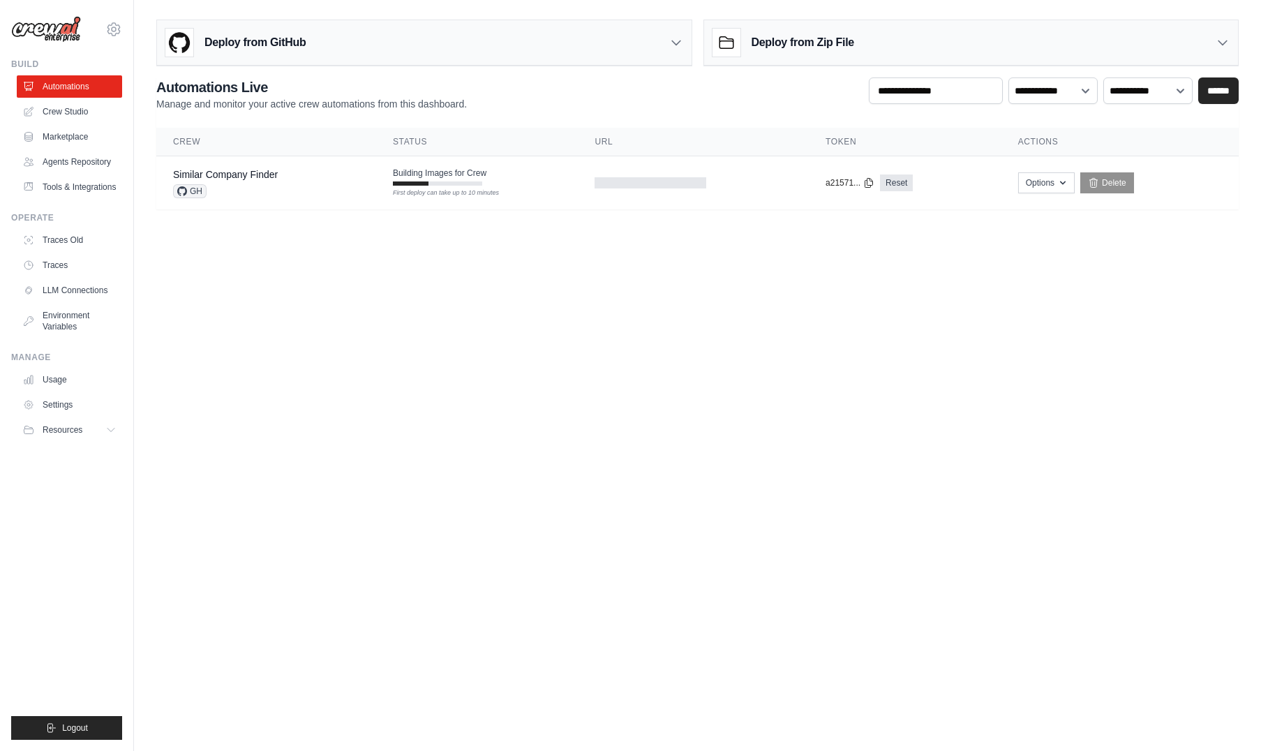
click at [475, 287] on body "[EMAIL_ADDRESS][DOMAIN_NAME] Settings Build Automations Resources Blog" at bounding box center [630, 375] width 1261 height 751
click at [781, 333] on body "[EMAIL_ADDRESS][DOMAIN_NAME] Settings Build Automations Resources Blog" at bounding box center [630, 375] width 1261 height 751
click at [1051, 185] on button "Options" at bounding box center [1046, 182] width 57 height 21
click at [590, 405] on body "[EMAIL_ADDRESS][DOMAIN_NAME] Settings Build Automations Resources Blog" at bounding box center [630, 375] width 1261 height 751
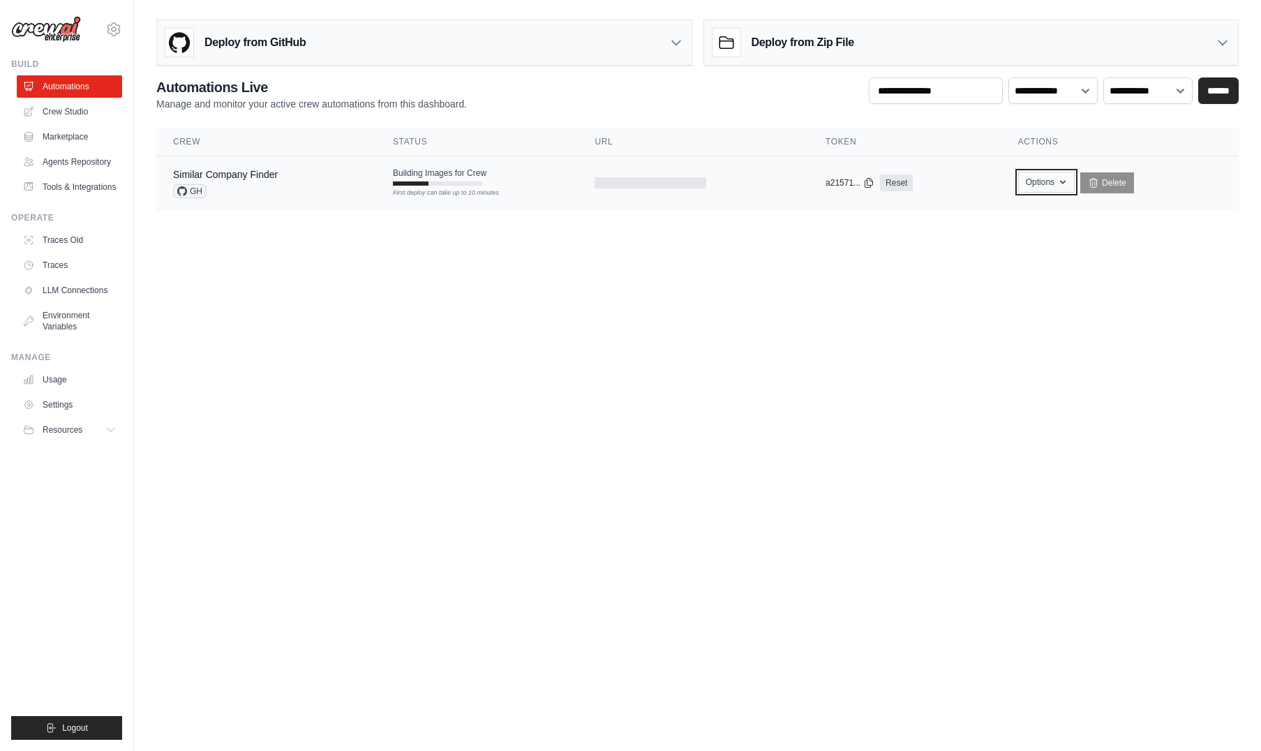
click at [1046, 179] on button "Options" at bounding box center [1046, 182] width 57 height 21
click at [721, 310] on body "[EMAIL_ADDRESS][DOMAIN_NAME] Settings Build Automations Resources Blog" at bounding box center [630, 375] width 1261 height 751
click at [642, 91] on div "**********" at bounding box center [697, 93] width 1082 height 33
click at [553, 88] on div "**********" at bounding box center [697, 93] width 1082 height 33
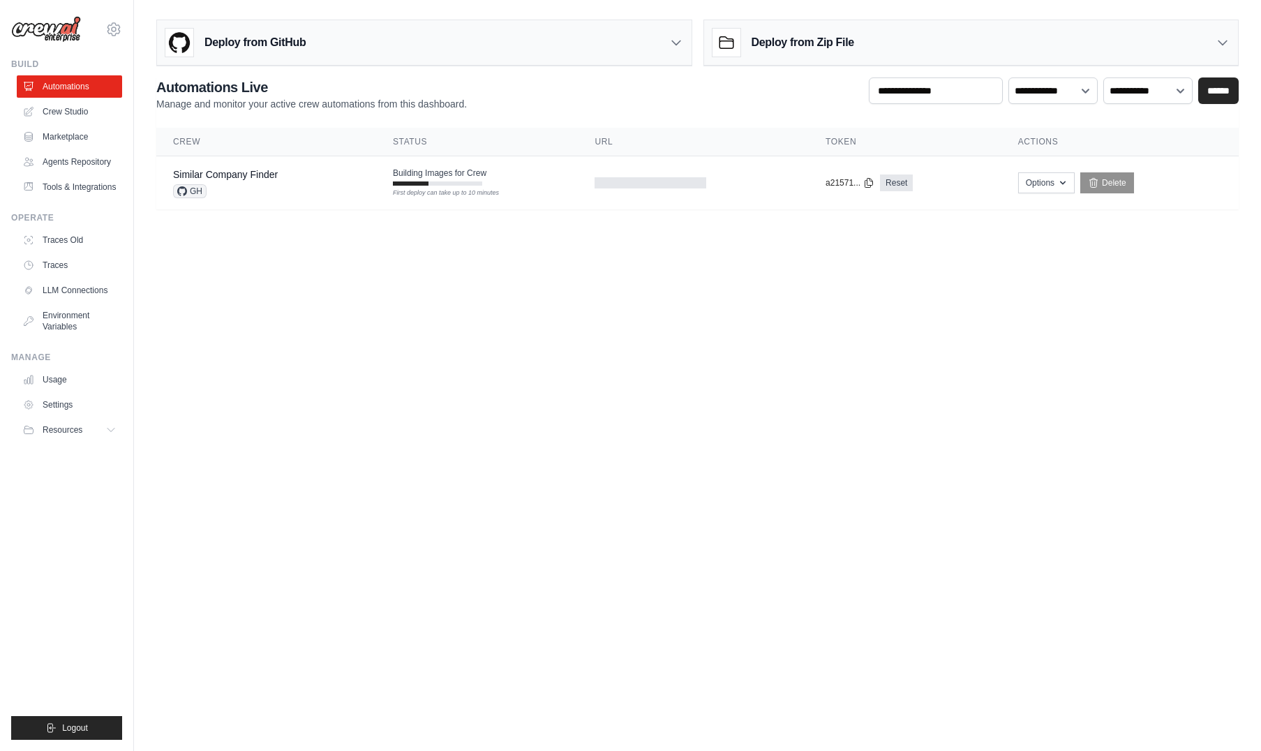
click at [616, 43] on div "Deploy from GitHub" at bounding box center [424, 42] width 534 height 45
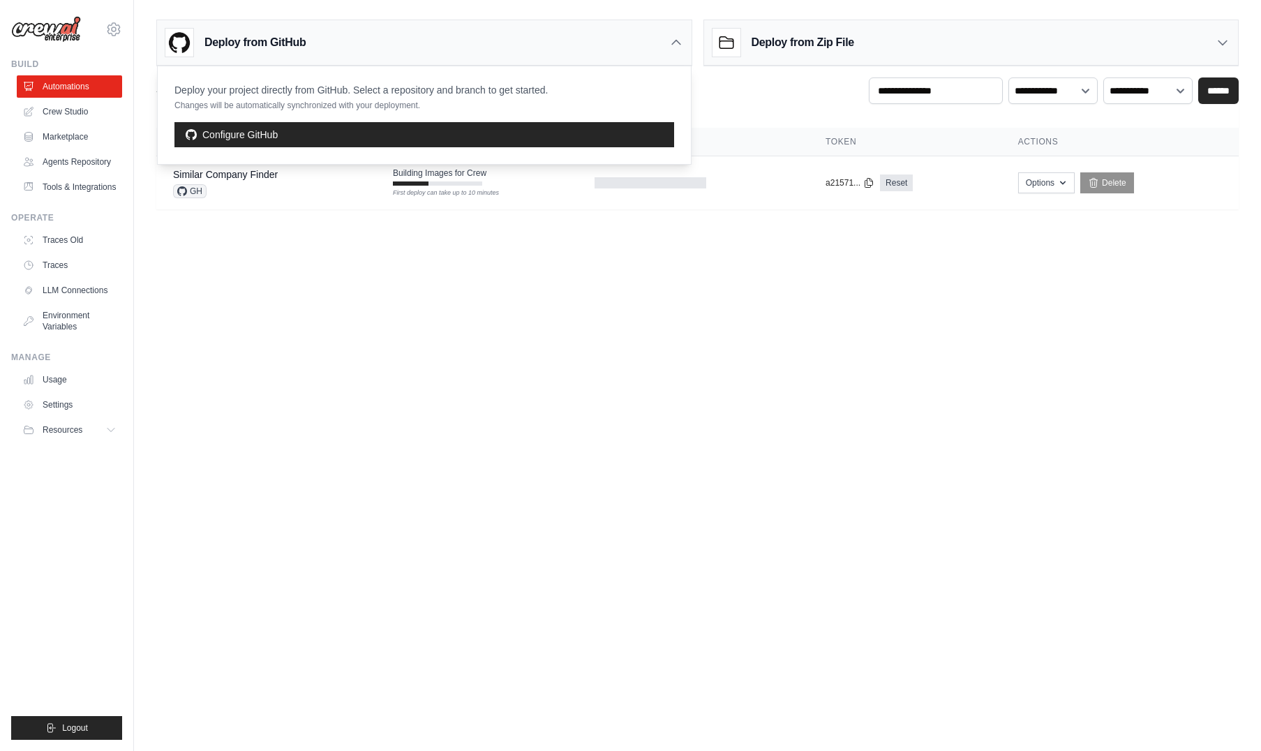
click at [759, 107] on div "**********" at bounding box center [697, 93] width 1082 height 33
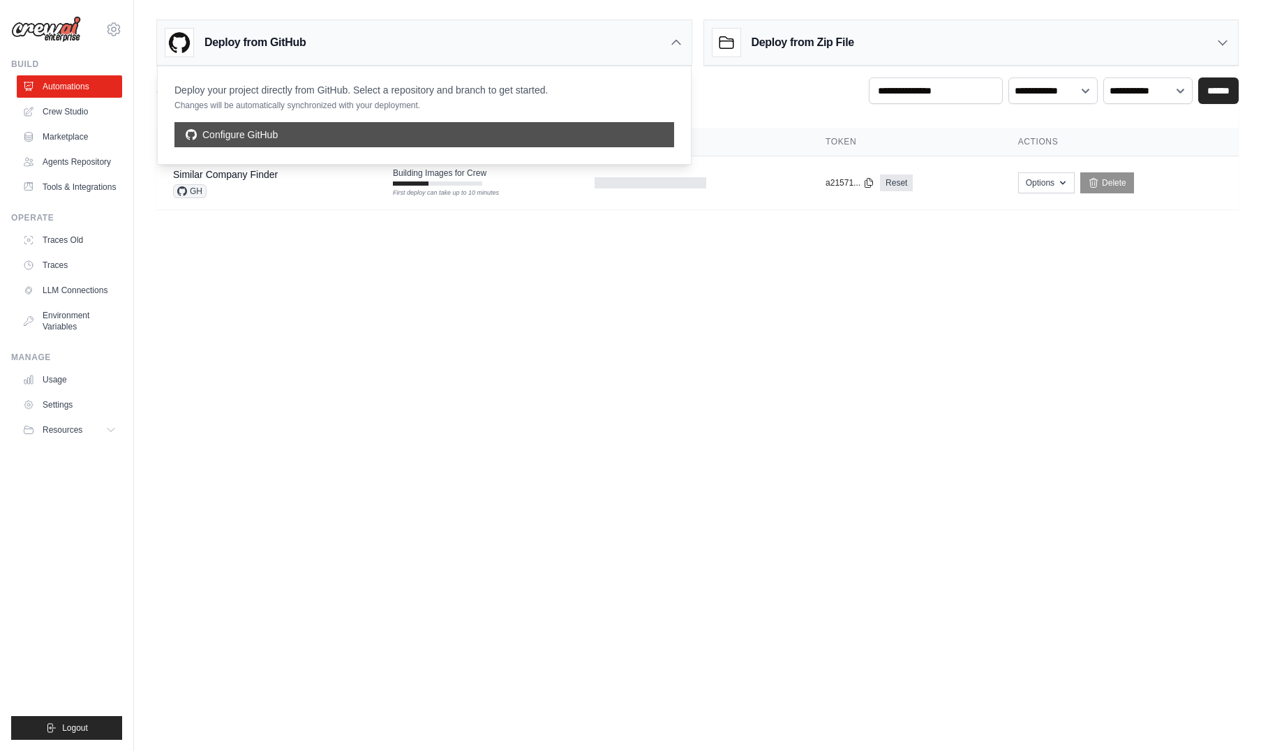
click at [596, 130] on link "Configure GitHub" at bounding box center [423, 134] width 499 height 25
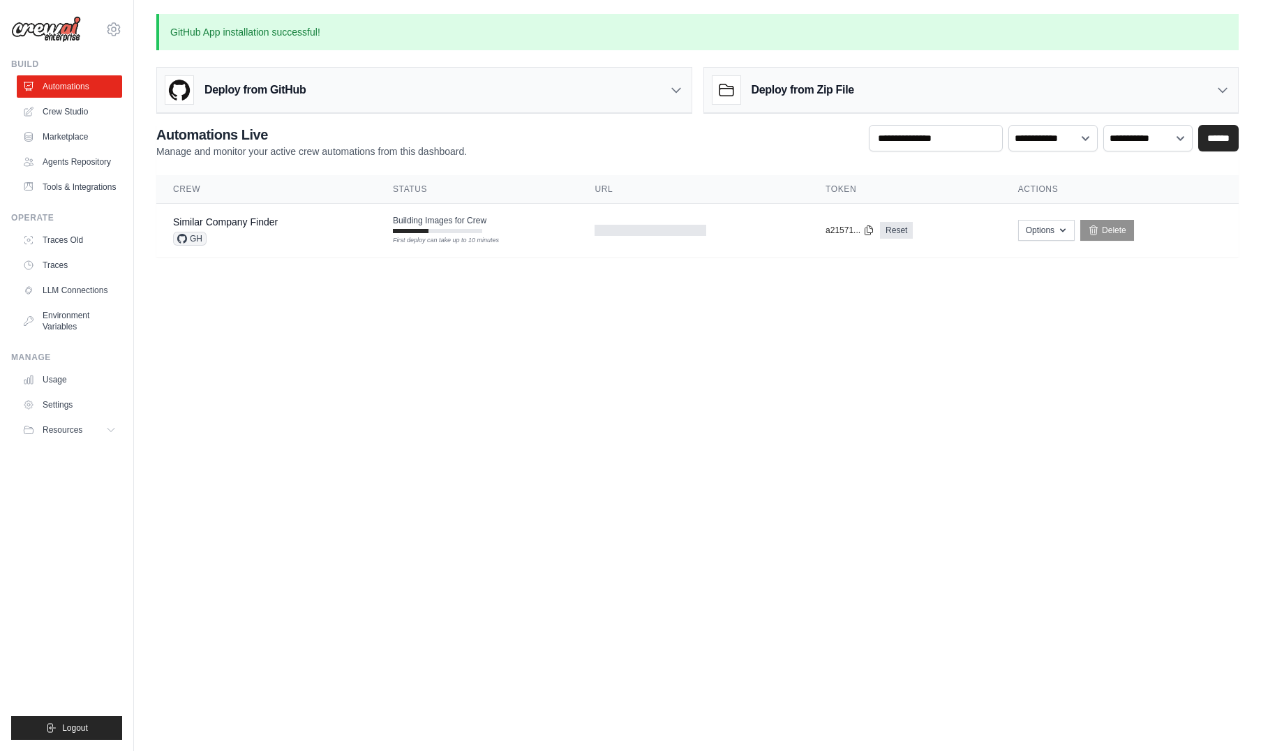
click at [516, 391] on body "[EMAIL_ADDRESS][DOMAIN_NAME] Settings Build Automations Resources Blog" at bounding box center [630, 375] width 1261 height 751
click at [677, 84] on icon at bounding box center [676, 90] width 14 height 14
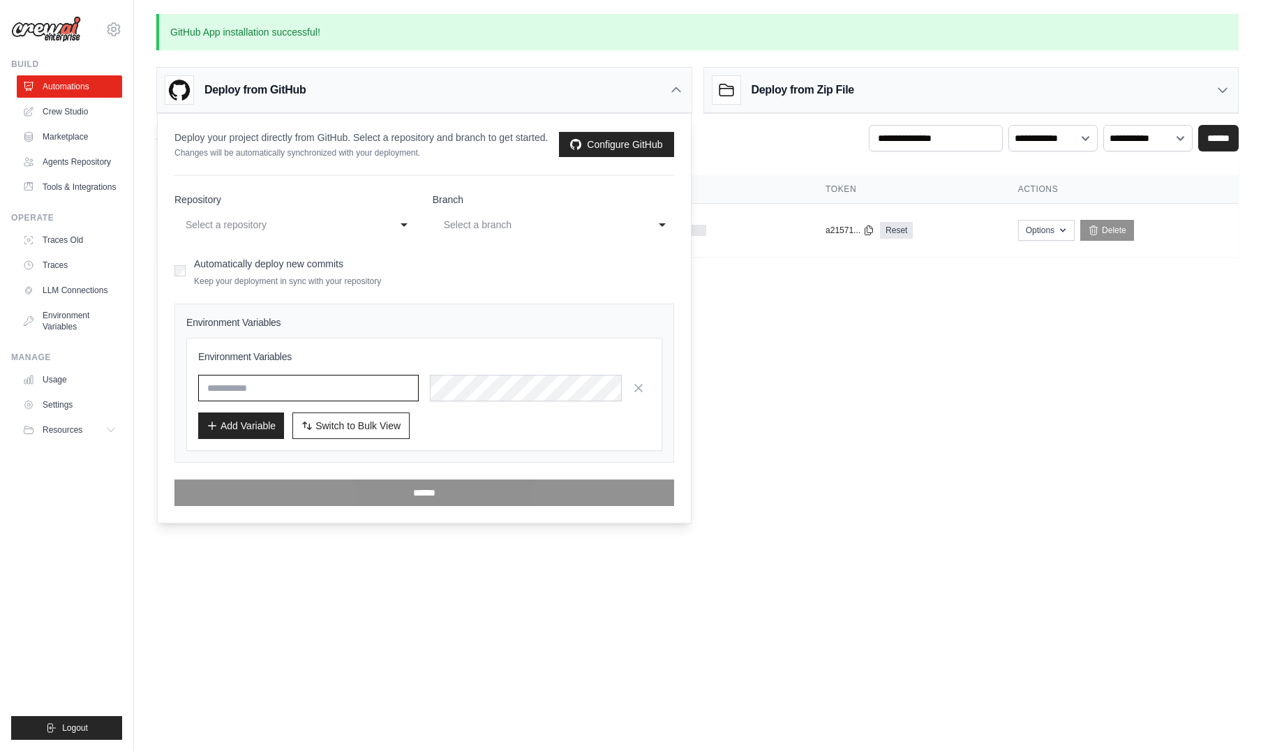
click at [287, 398] on input "text" at bounding box center [308, 388] width 220 height 27
drag, startPoint x: 209, startPoint y: 140, endPoint x: 412, endPoint y: 161, distance: 203.5
click at [412, 158] on div "Deploy your project directly from GitHub. Select a repository and branch to get…" at bounding box center [360, 144] width 373 height 28
click at [476, 158] on p "Changes will be automatically synchronized with your deployment." at bounding box center [360, 152] width 373 height 11
drag, startPoint x: 415, startPoint y: 163, endPoint x: 183, endPoint y: 138, distance: 232.9
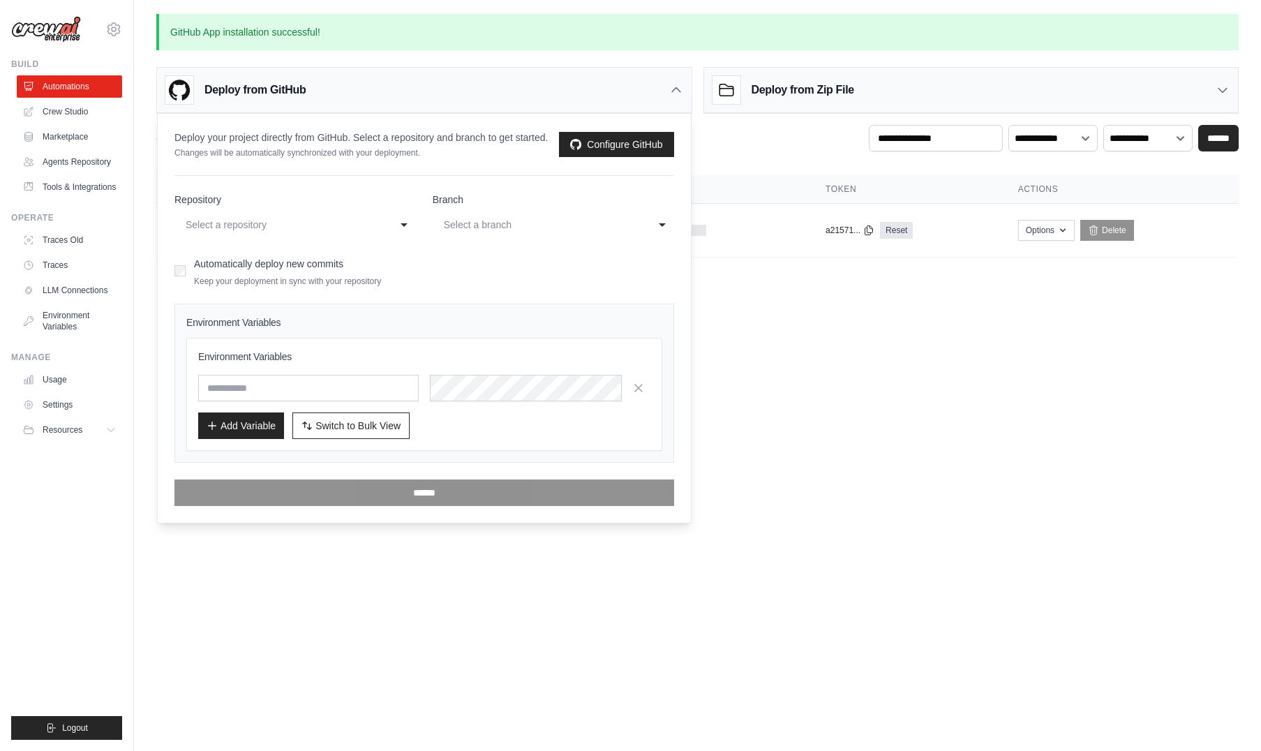
click at [183, 138] on div "Deploy your project directly from GitHub. Select a repository and branch to get…" at bounding box center [360, 144] width 373 height 28
click at [183, 138] on p "Deploy your project directly from GitHub. Select a repository and branch to get…" at bounding box center [360, 137] width 373 height 14
drag, startPoint x: 183, startPoint y: 138, endPoint x: 361, endPoint y: 170, distance: 179.9
click at [353, 172] on div "**********" at bounding box center [424, 318] width 533 height 409
drag, startPoint x: 414, startPoint y: 165, endPoint x: 270, endPoint y: 149, distance: 144.6
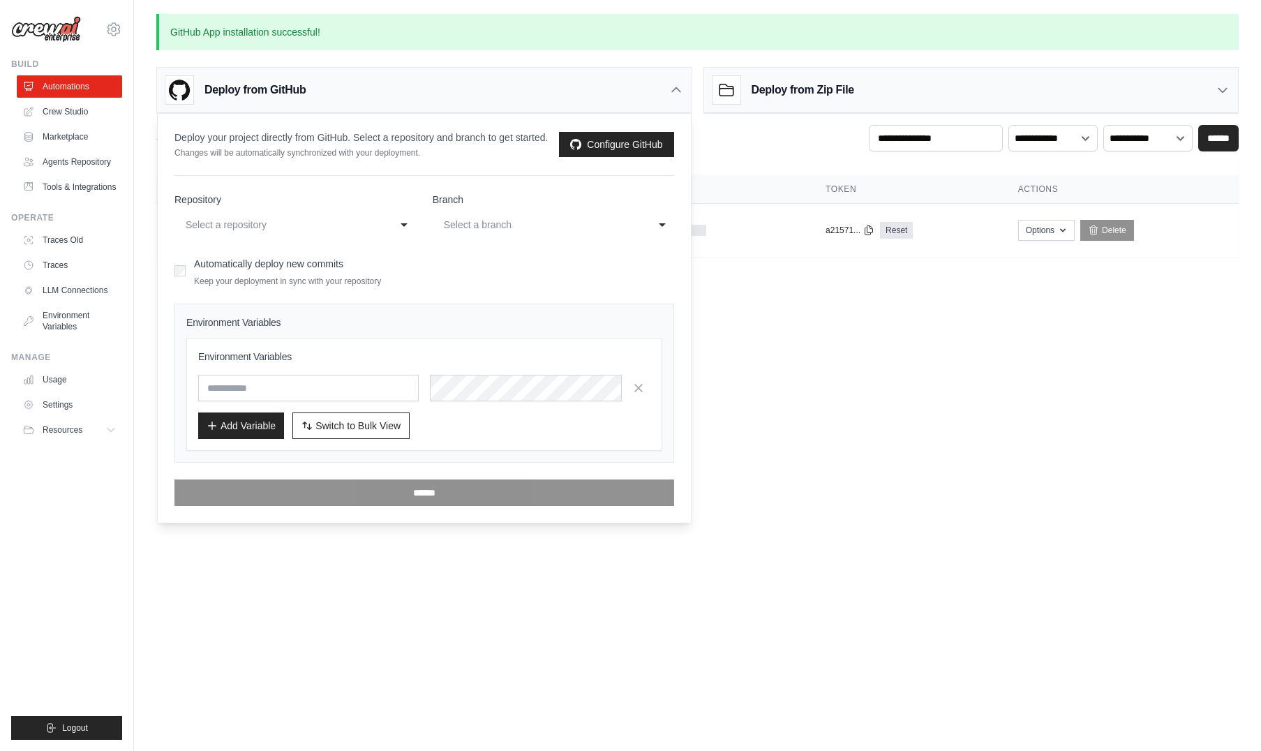
click at [270, 149] on div "Deploy your project directly from GitHub. Select a repository and branch to get…" at bounding box center [360, 144] width 373 height 28
click at [444, 158] on p "Changes will be automatically synchronized with your deployment." at bounding box center [360, 152] width 373 height 11
click at [398, 236] on div "**********" at bounding box center [294, 224] width 241 height 25
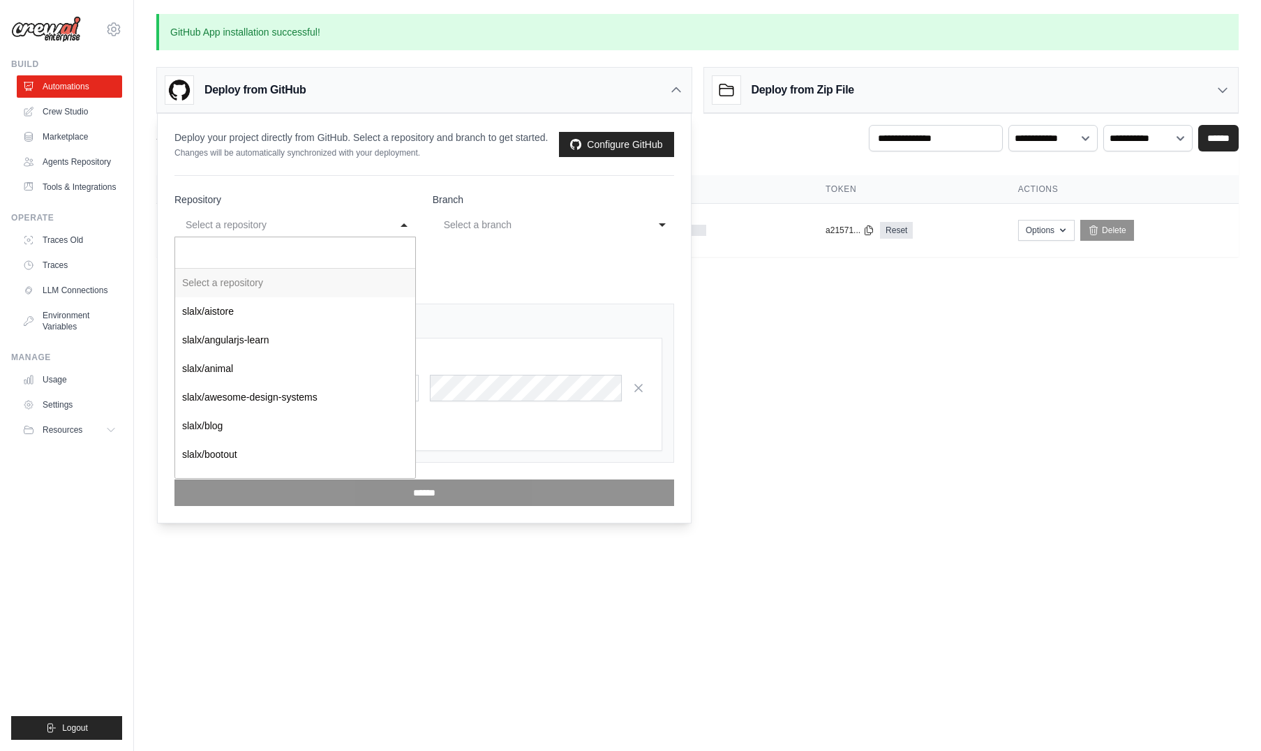
click at [398, 236] on div "**********" at bounding box center [294, 224] width 241 height 25
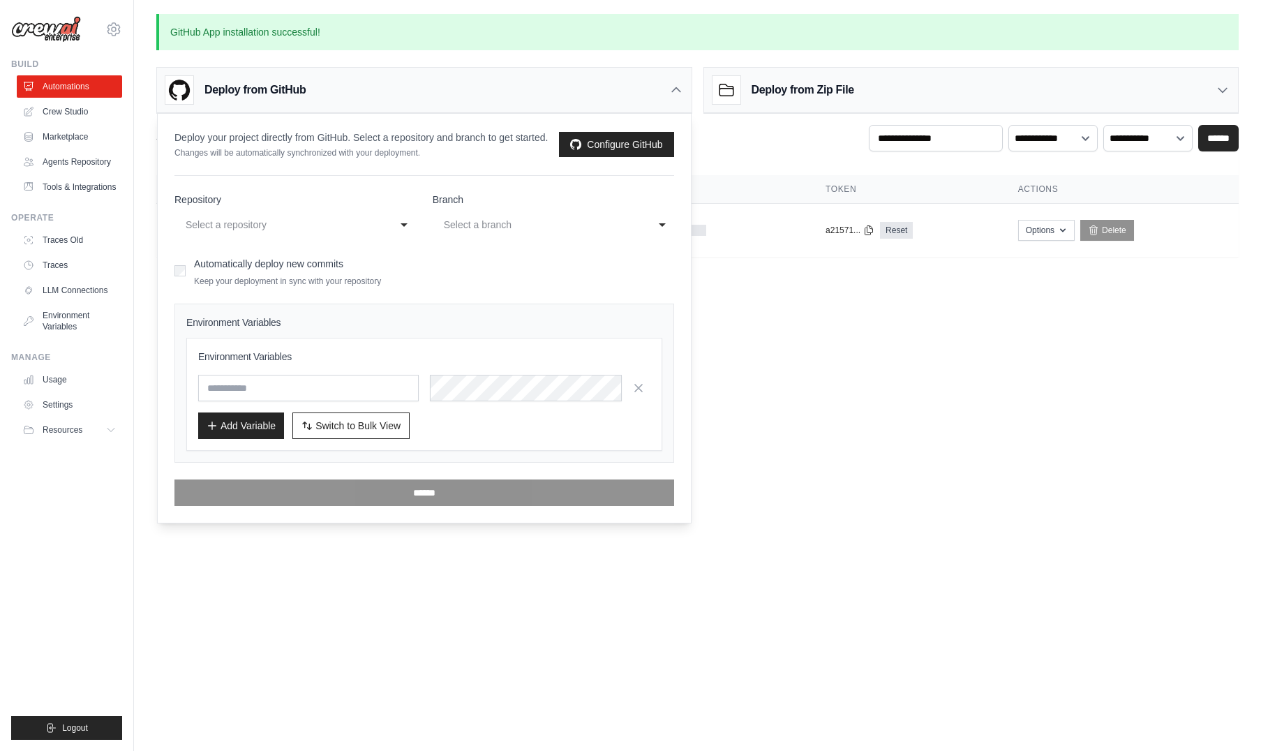
click at [640, 236] on div "Select a branch" at bounding box center [543, 224] width 205 height 22
click at [388, 237] on div "**********" at bounding box center [294, 224] width 241 height 25
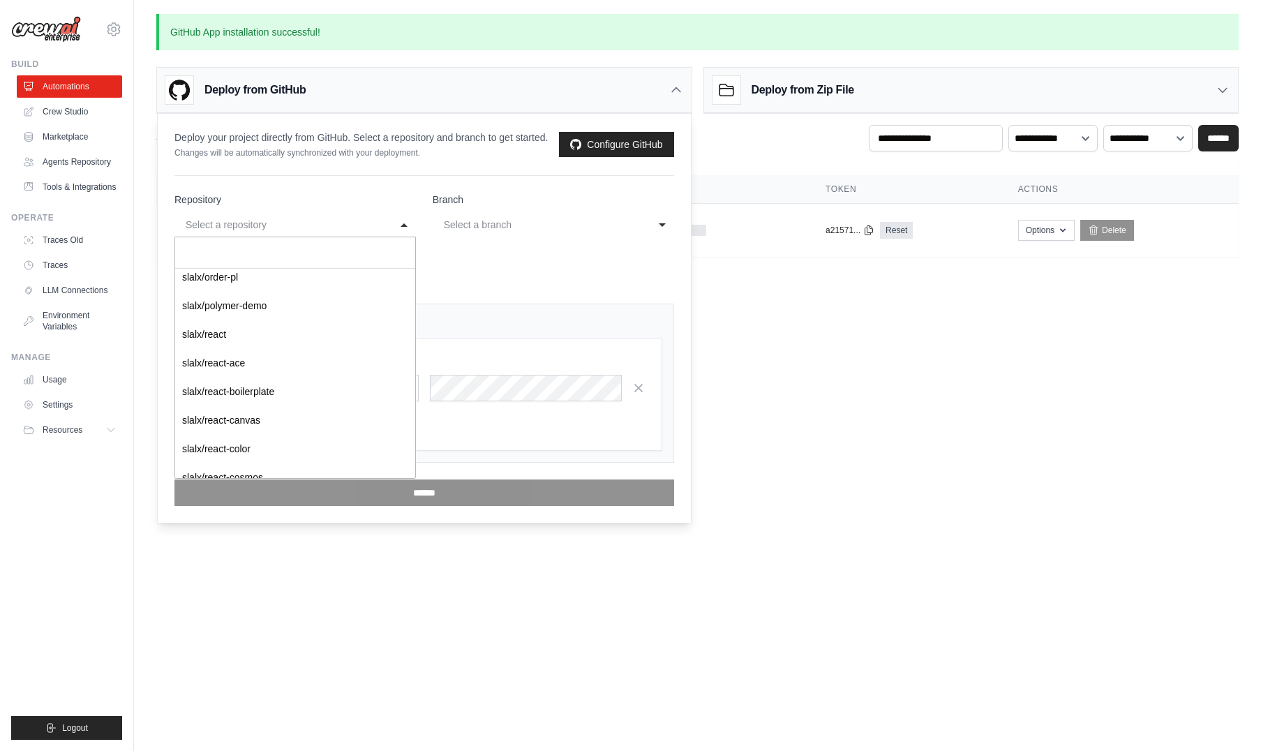
scroll to position [1187, 0]
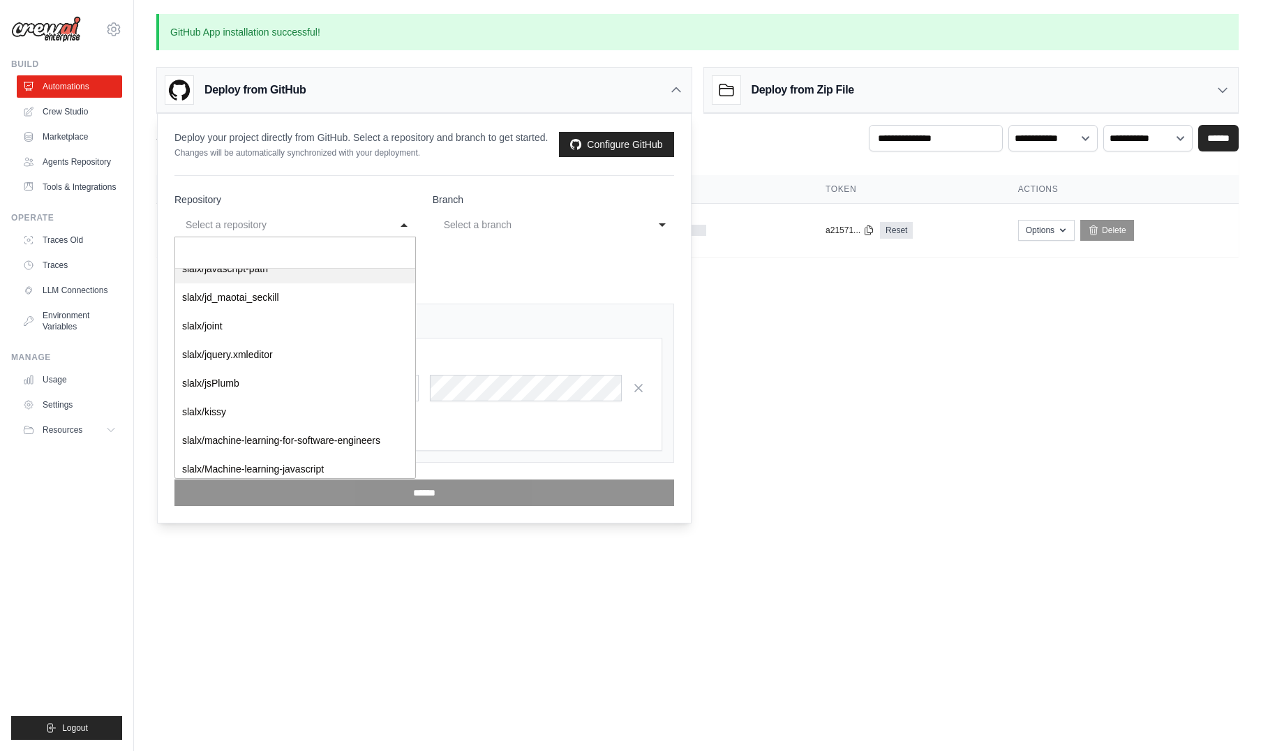
click at [243, 266] on input "Select a repository" at bounding box center [295, 252] width 240 height 31
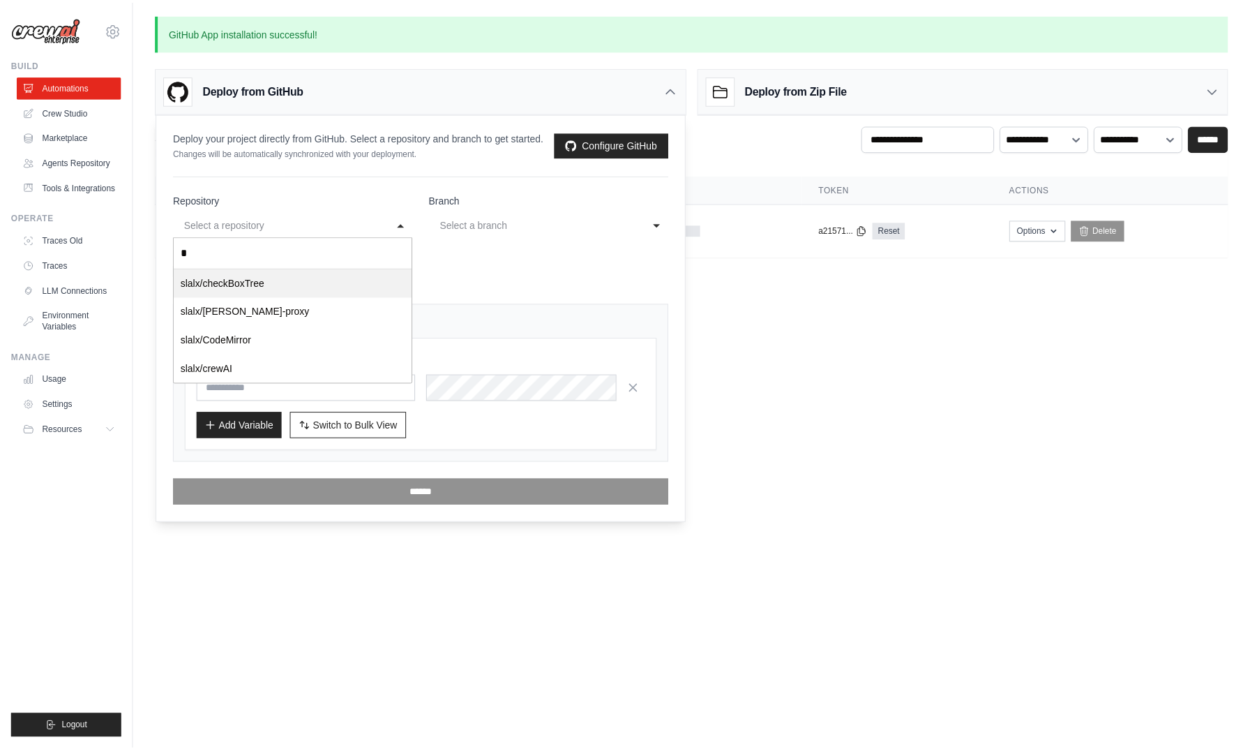
scroll to position [0, 0]
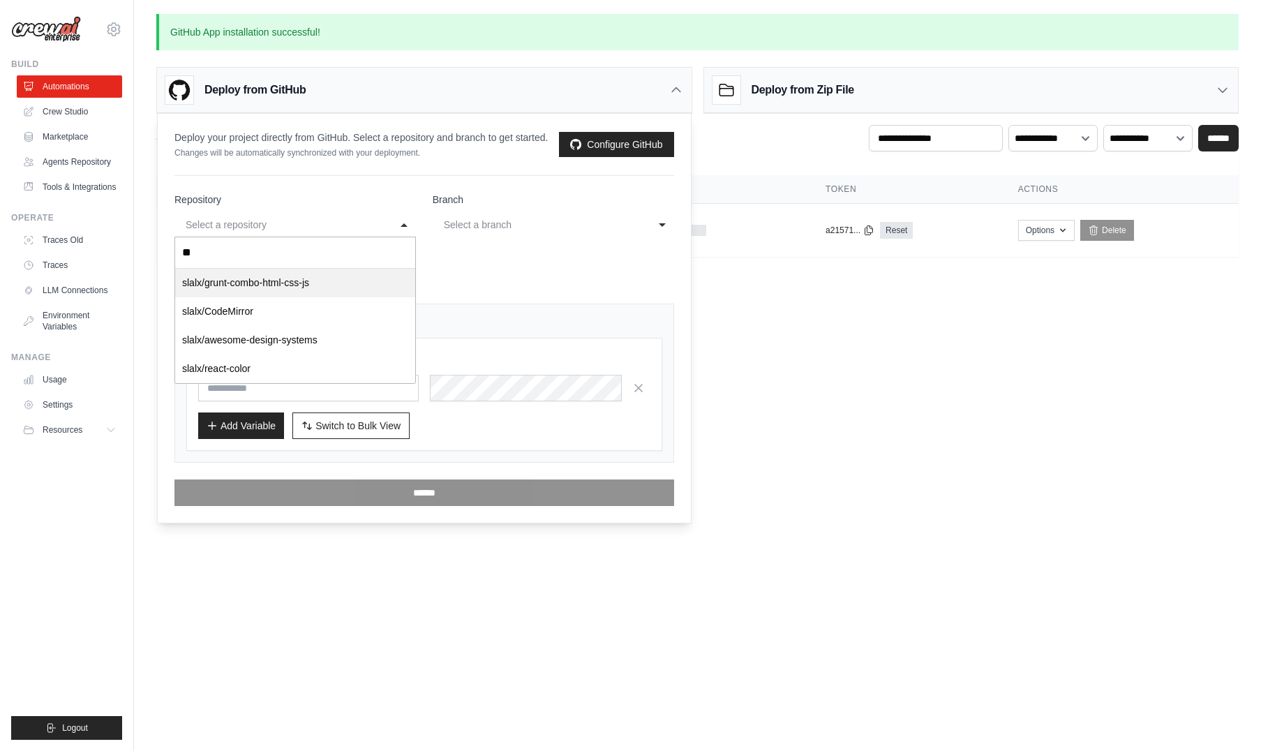
type input "*"
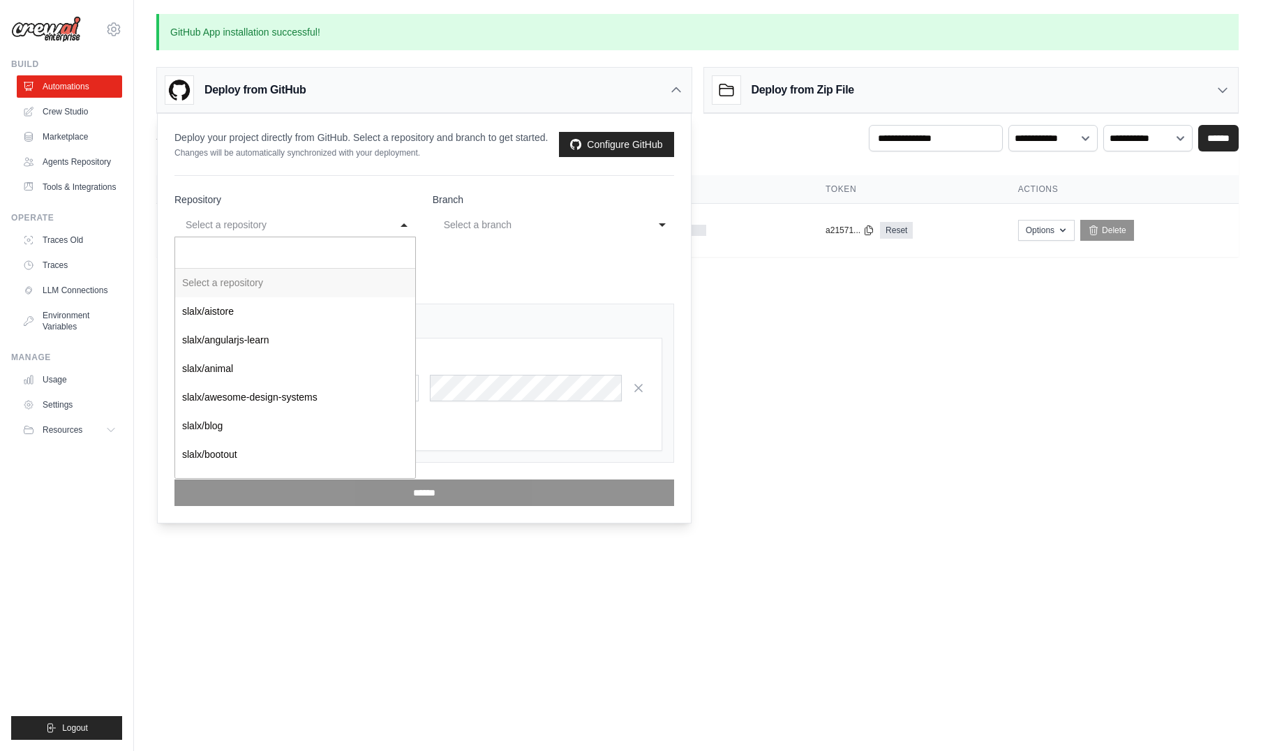
click at [809, 433] on body "[EMAIL_ADDRESS][DOMAIN_NAME] Settings Build Automations Resources Blog" at bounding box center [630, 375] width 1261 height 751
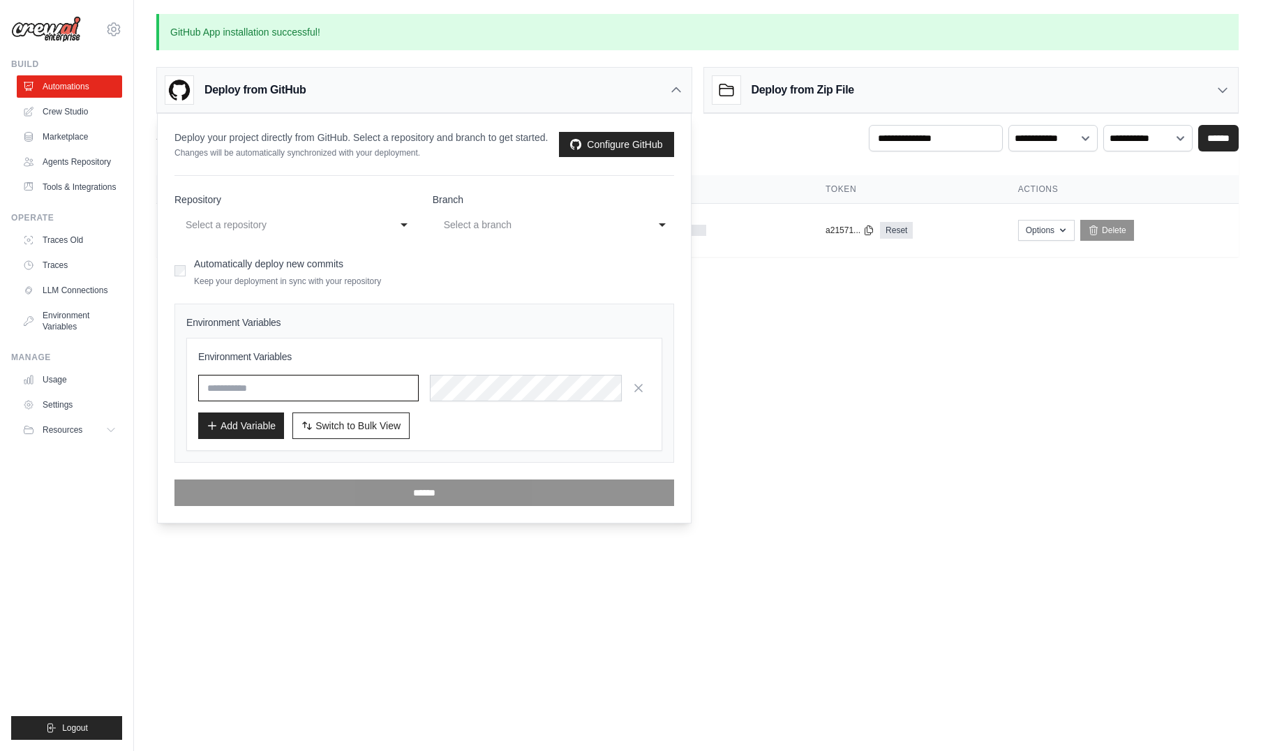
click at [294, 396] on input "text" at bounding box center [308, 388] width 220 height 27
click at [670, 90] on icon at bounding box center [676, 90] width 14 height 14
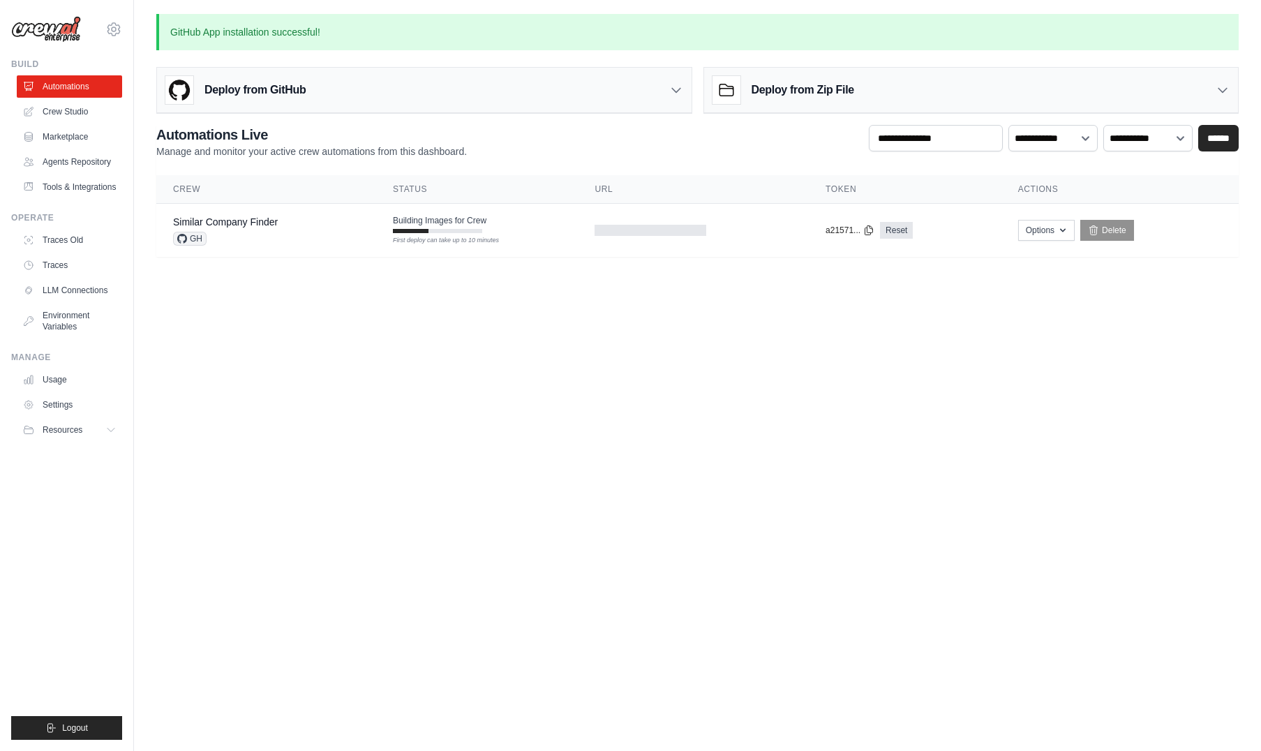
click at [528, 329] on body "[EMAIL_ADDRESS][DOMAIN_NAME] Settings Build Automations Resources Blog" at bounding box center [630, 375] width 1261 height 751
click at [88, 165] on link "Agents Repository" at bounding box center [70, 162] width 105 height 22
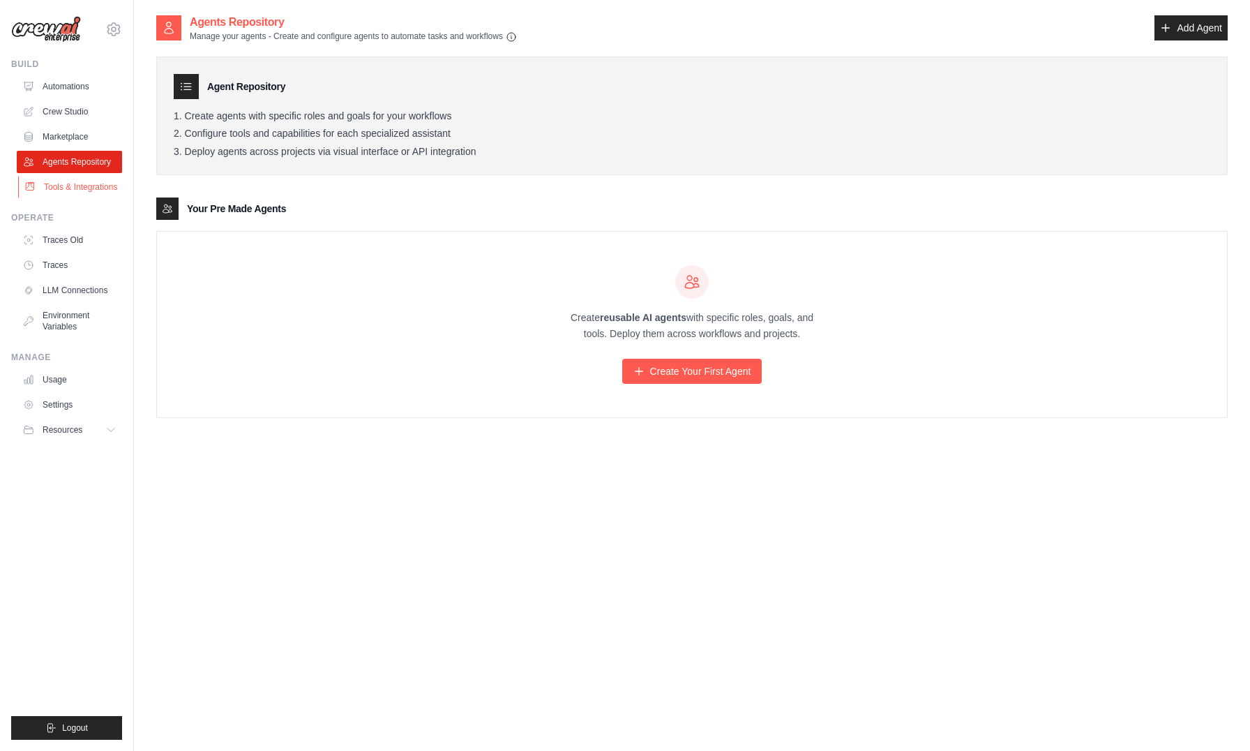
click at [93, 198] on link "Tools & Integrations" at bounding box center [70, 187] width 105 height 22
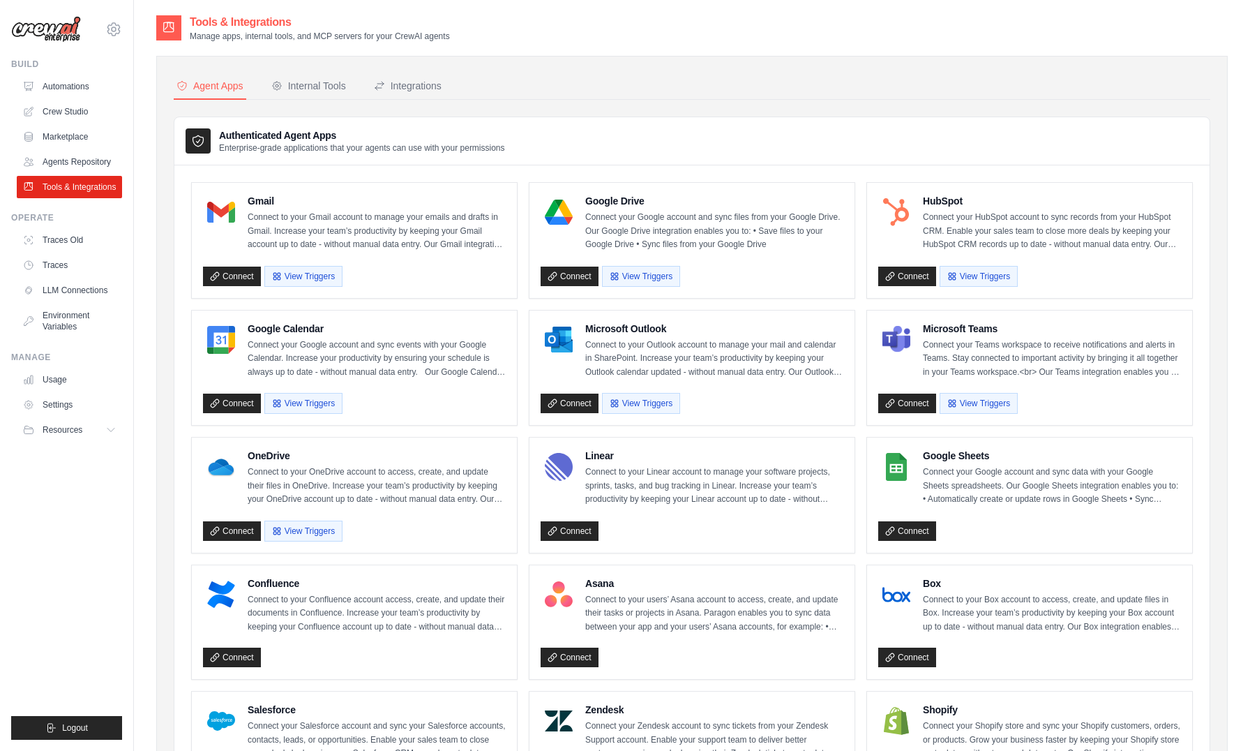
click at [513, 310] on li "Google Calendar Connect your Google account and sync events with your Google Ca…" at bounding box center [354, 368] width 326 height 116
click at [328, 87] on div "Internal Tools" at bounding box center [308, 86] width 75 height 14
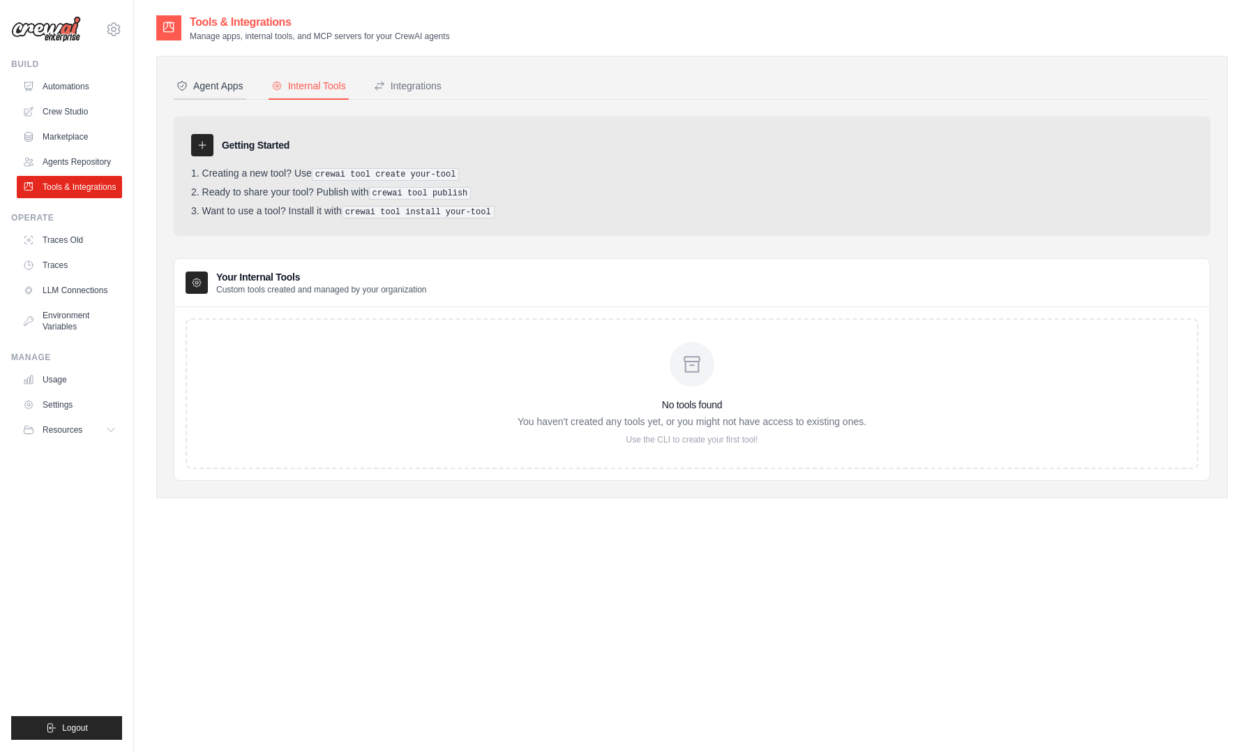
click at [222, 90] on div "Agent Apps" at bounding box center [209, 86] width 67 height 14
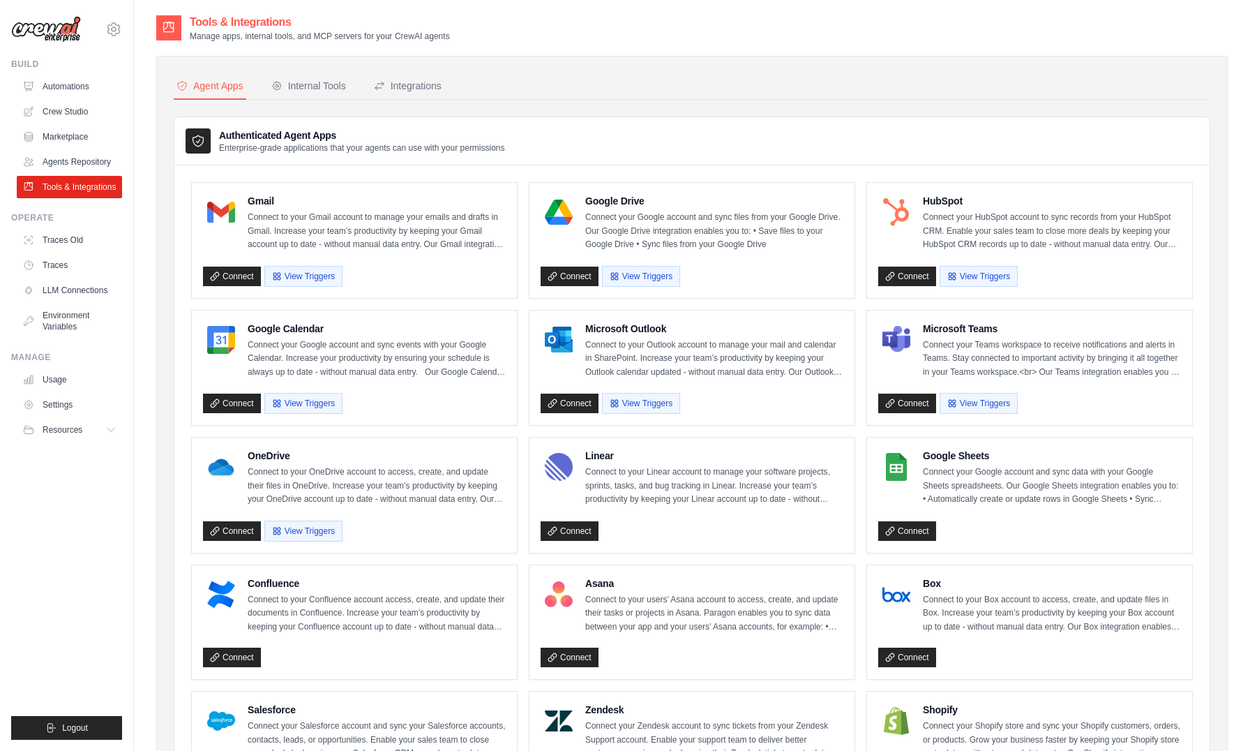
click at [529, 310] on div "Microsoft Outlook Connect to your Outlook account to manage your mail and calen…" at bounding box center [691, 367] width 325 height 115
click at [426, 96] on button "Integrations" at bounding box center [407, 86] width 73 height 27
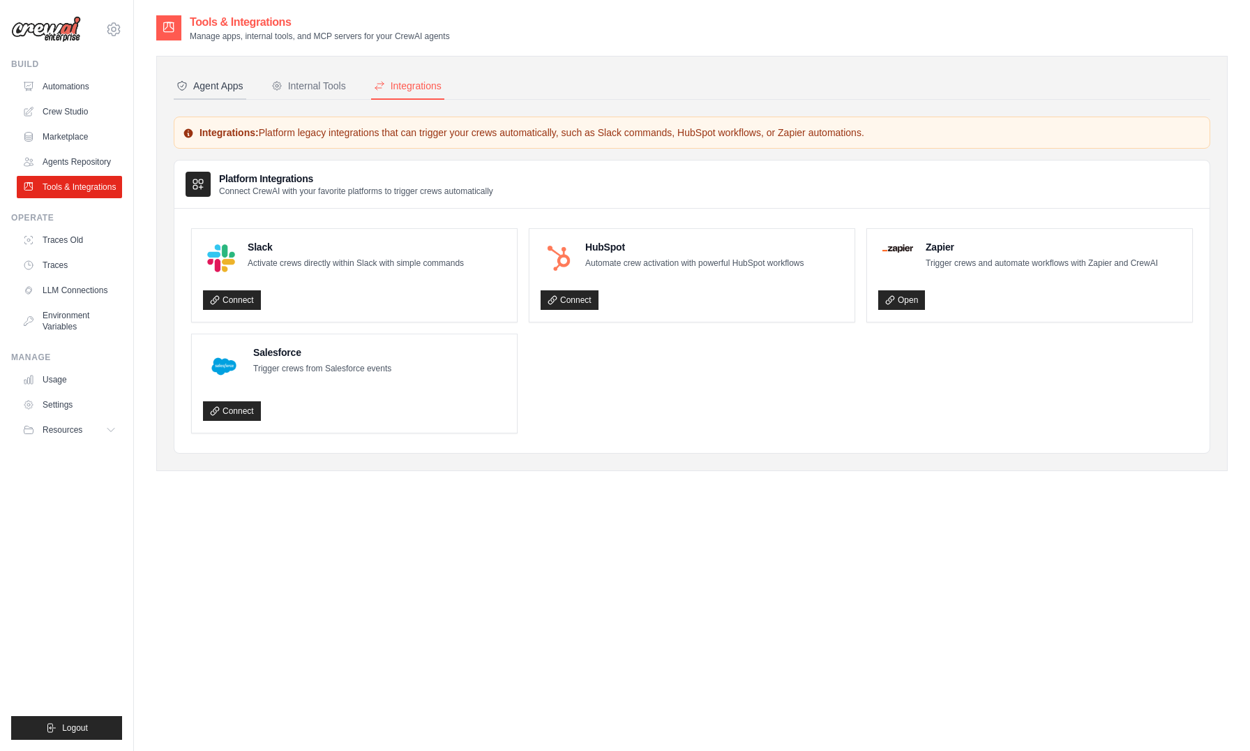
click at [227, 93] on button "Agent Apps" at bounding box center [210, 86] width 73 height 27
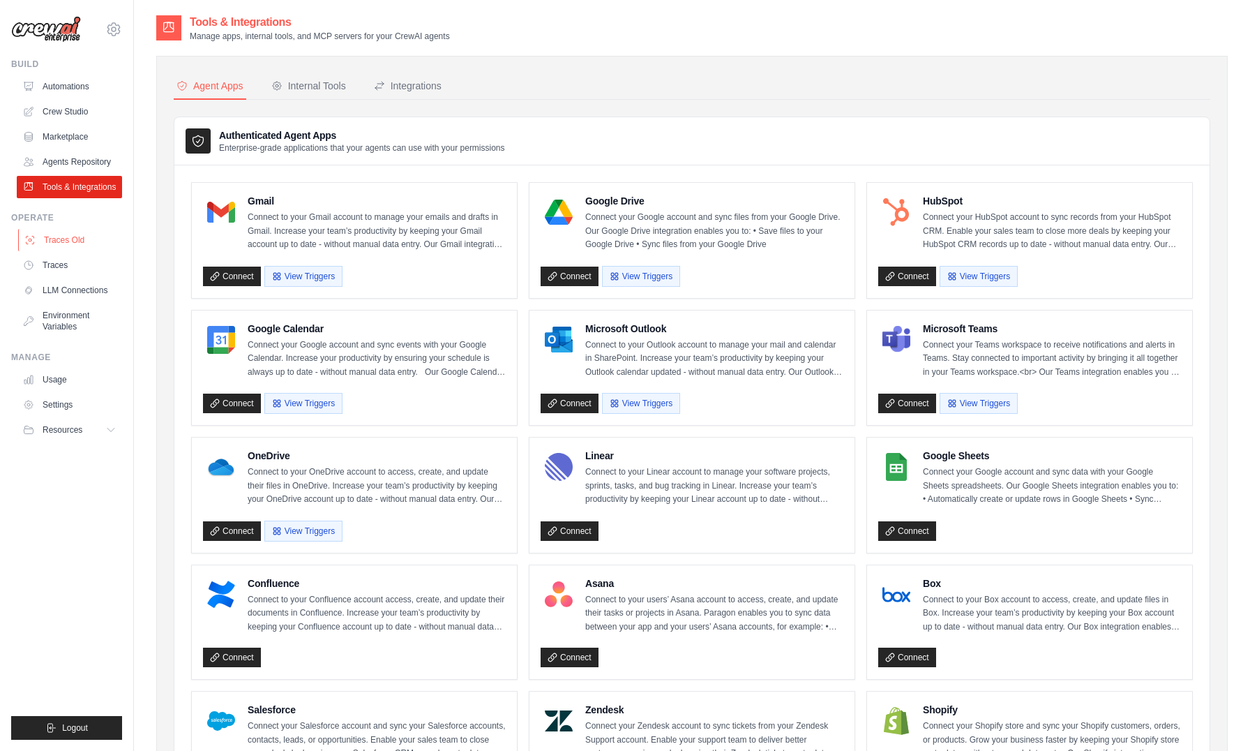
click at [65, 250] on link "Traces Old" at bounding box center [70, 240] width 105 height 22
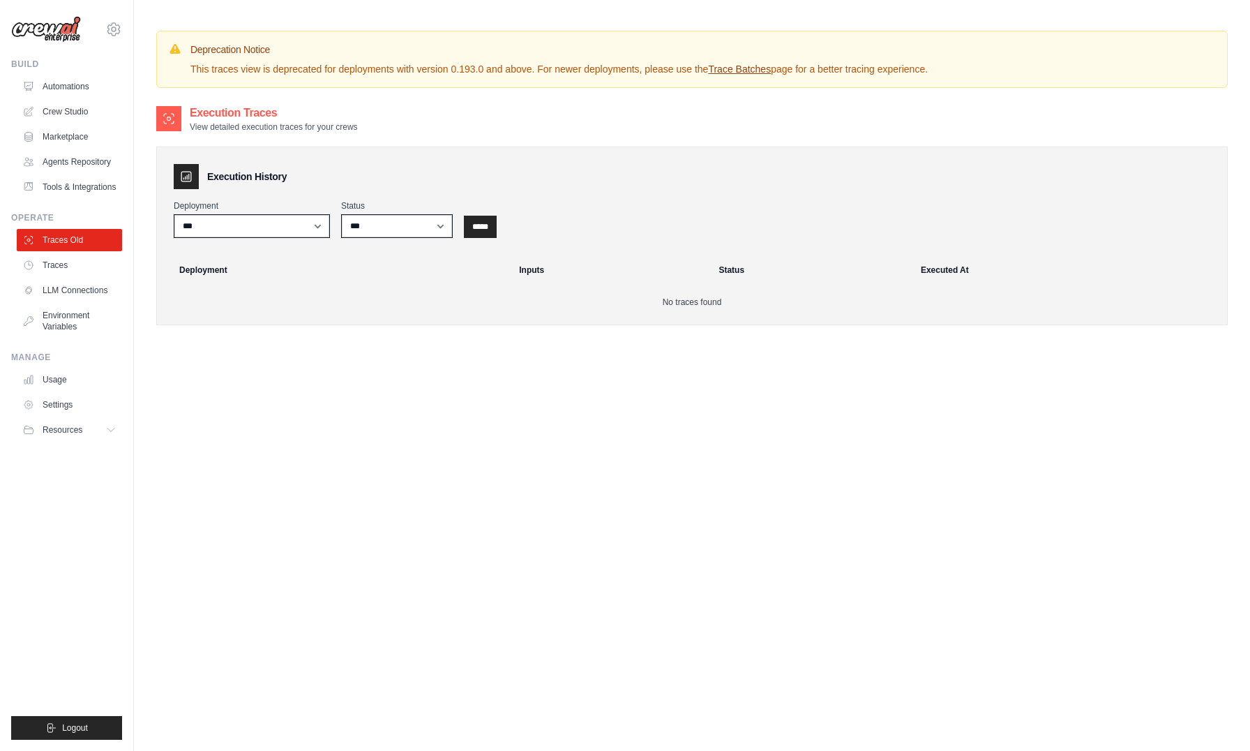
click at [501, 156] on div "**********" at bounding box center [692, 235] width 1072 height 179
click at [69, 276] on link "Traces" at bounding box center [70, 265] width 105 height 22
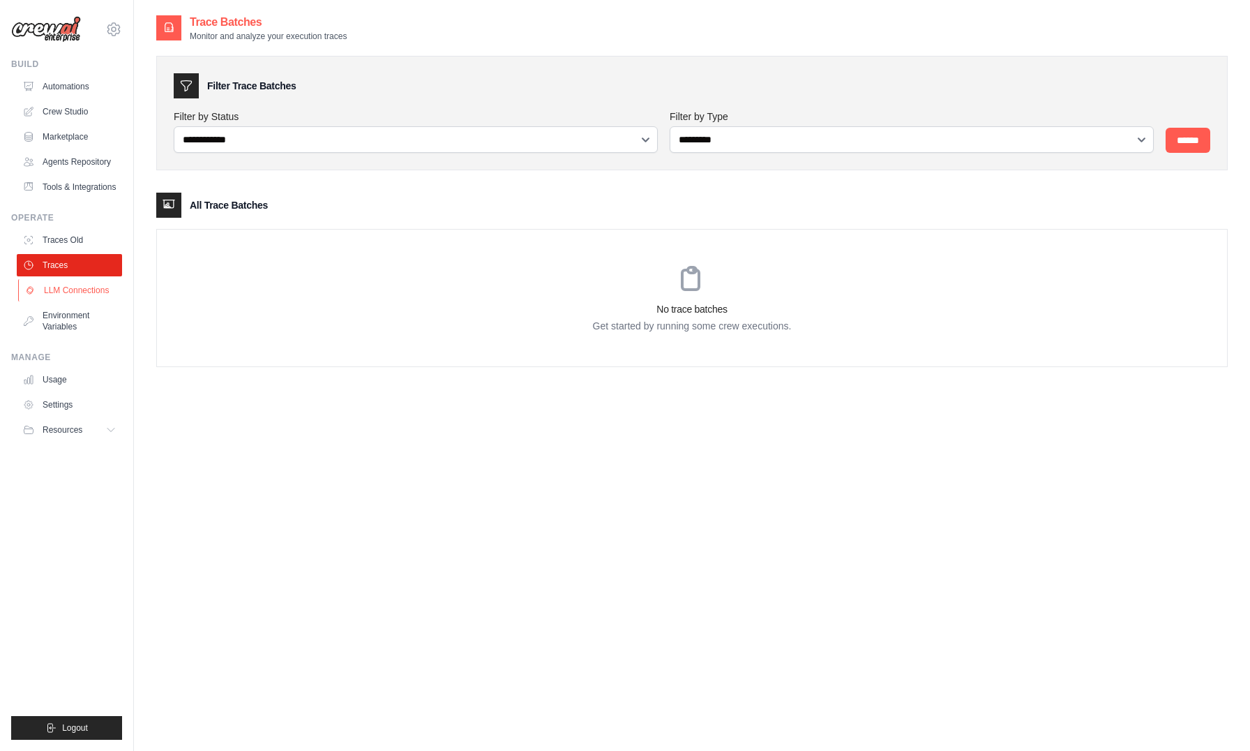
click at [69, 301] on link "LLM Connections" at bounding box center [70, 290] width 105 height 22
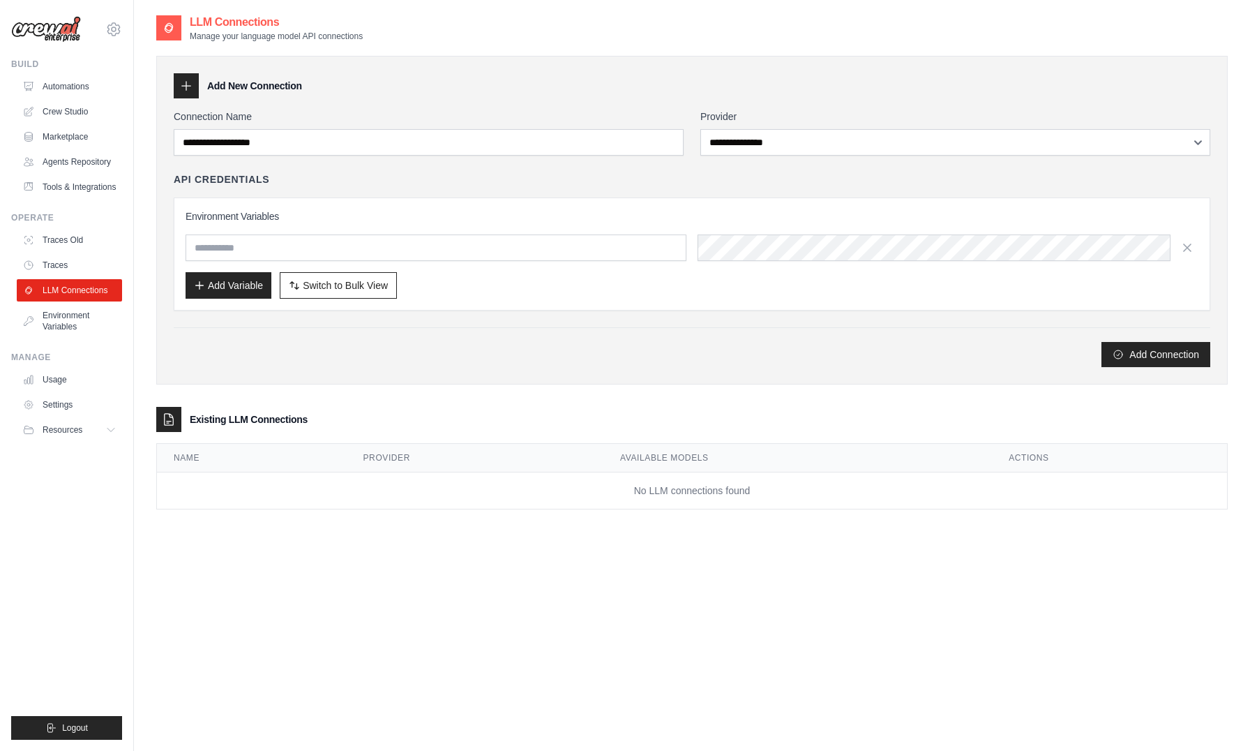
click at [143, 278] on div "**********" at bounding box center [692, 389] width 1116 height 751
click at [142, 243] on div "**********" at bounding box center [692, 389] width 1116 height 751
click at [147, 287] on div "**********" at bounding box center [692, 389] width 1116 height 751
click at [145, 242] on div "**********" at bounding box center [692, 389] width 1116 height 751
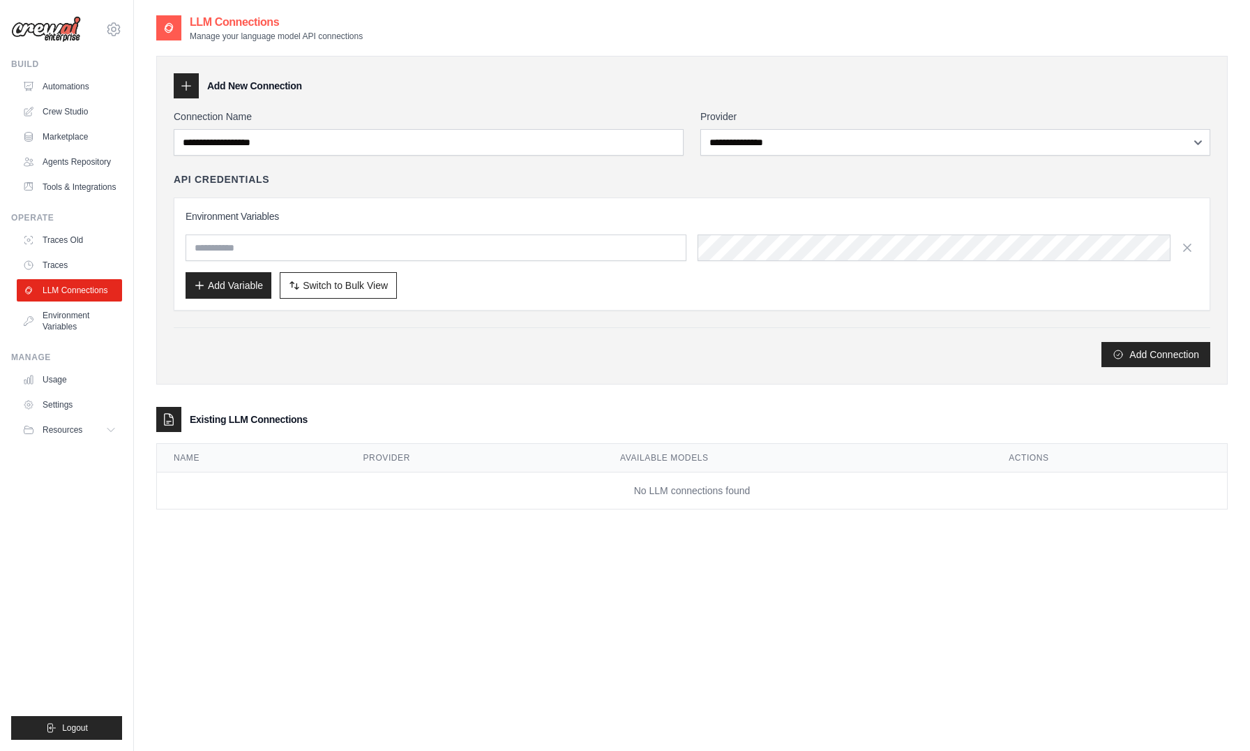
click at [145, 242] on div "**********" at bounding box center [692, 389] width 1116 height 751
click at [144, 213] on div "**********" at bounding box center [692, 389] width 1116 height 751
drag, startPoint x: 255, startPoint y: 179, endPoint x: 205, endPoint y: 179, distance: 49.5
click at [205, 179] on h4 "API Credentials" at bounding box center [222, 179] width 96 height 14
click at [164, 234] on div "**********" at bounding box center [692, 220] width 1072 height 329
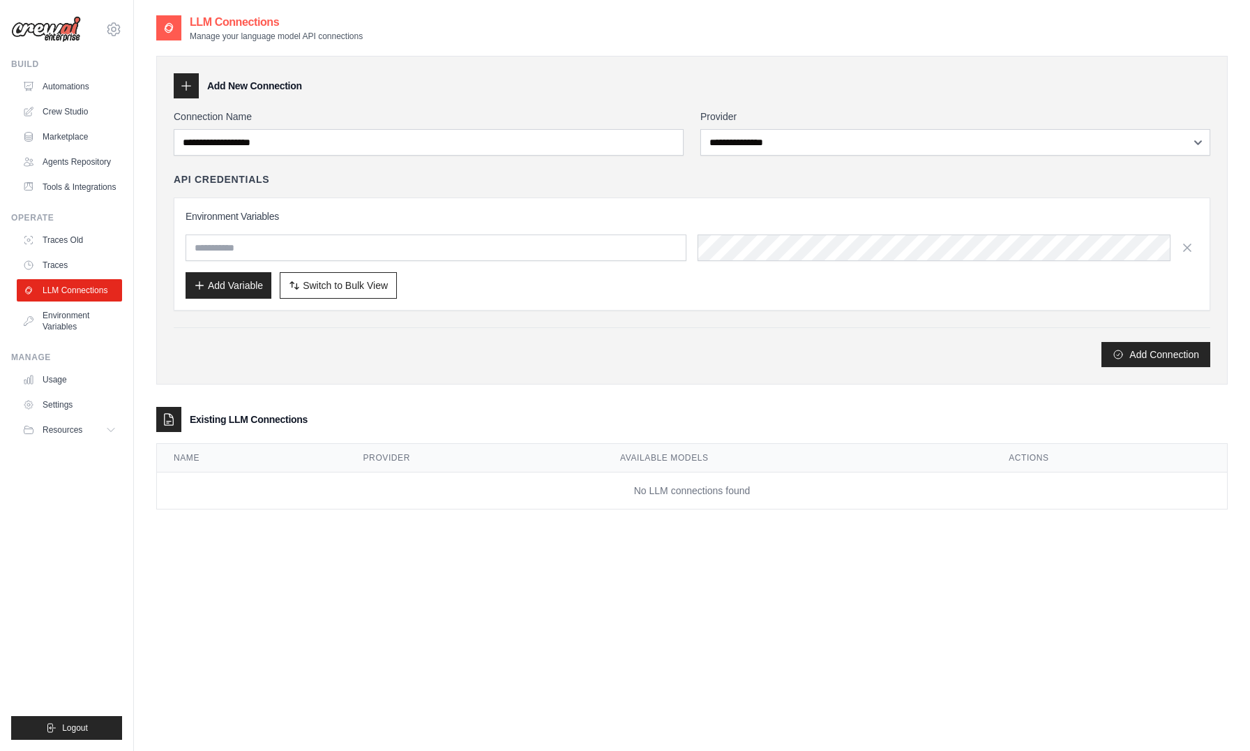
click at [150, 276] on div "**********" at bounding box center [692, 389] width 1116 height 751
click at [72, 274] on link "Traces" at bounding box center [70, 265] width 105 height 22
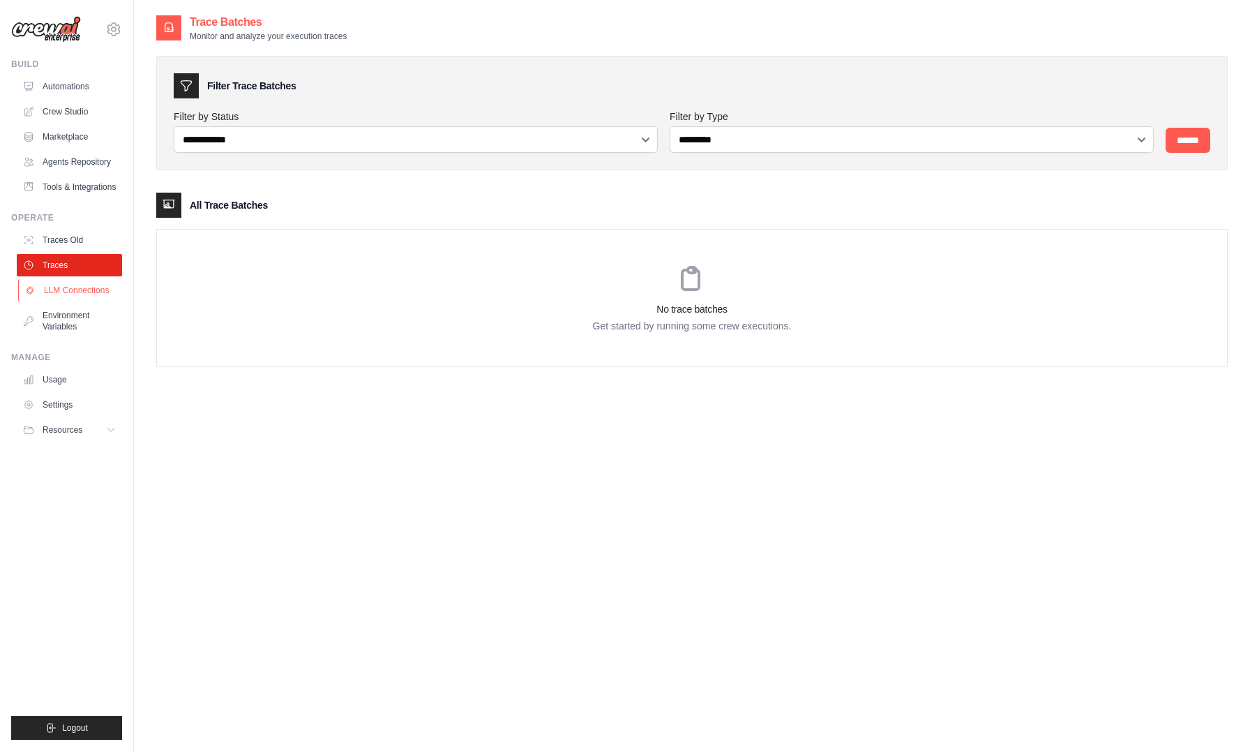
click at [89, 299] on link "LLM Connections" at bounding box center [70, 290] width 105 height 22
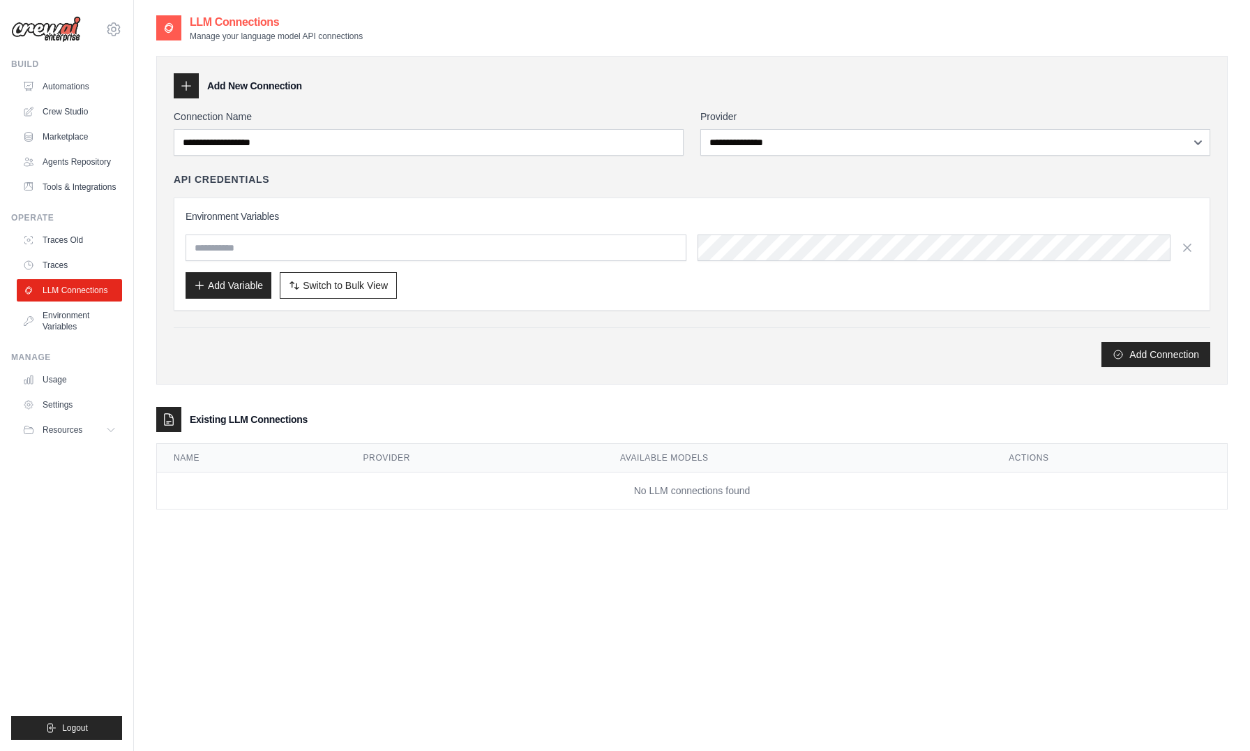
click at [146, 239] on div "**********" at bounding box center [692, 389] width 1116 height 751
click at [92, 386] on link "Usage" at bounding box center [70, 379] width 105 height 22
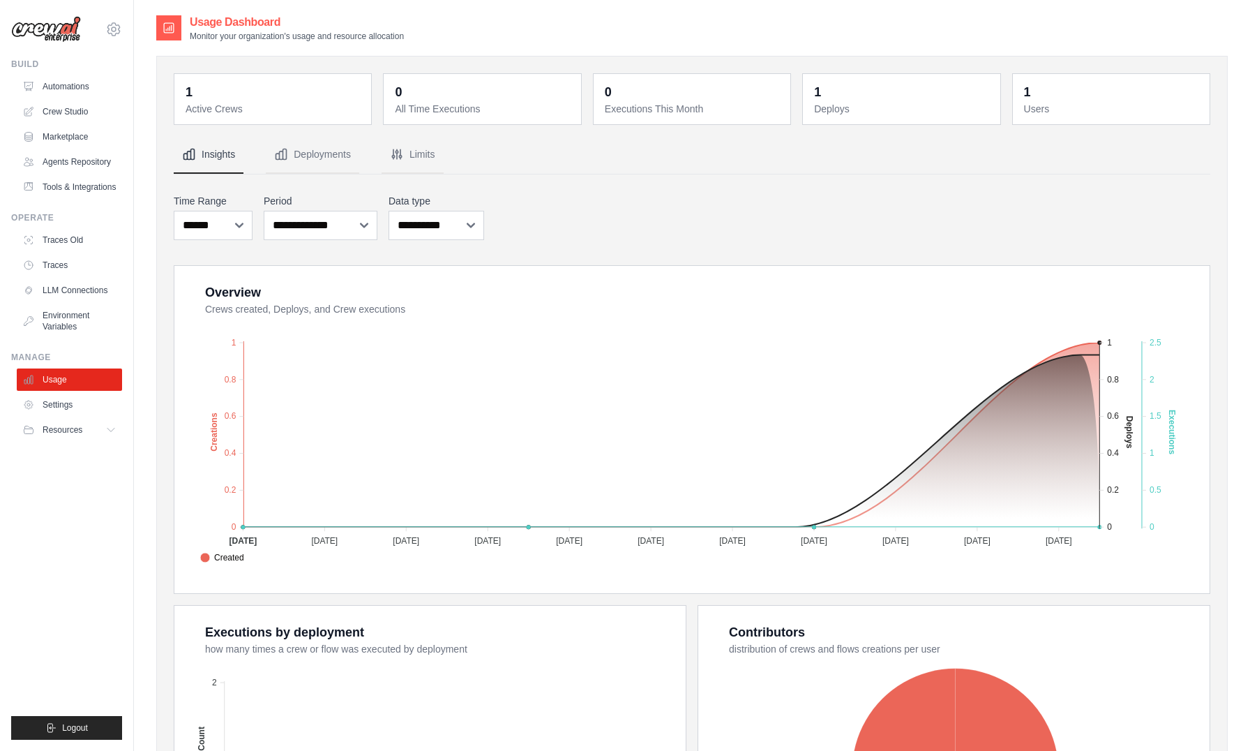
click at [146, 296] on div "Usage Dashboard Monitor your organization's usage and resource allocation 1 Act…" at bounding box center [692, 506] width 1116 height 984
click at [86, 413] on link "Settings" at bounding box center [70, 404] width 105 height 22
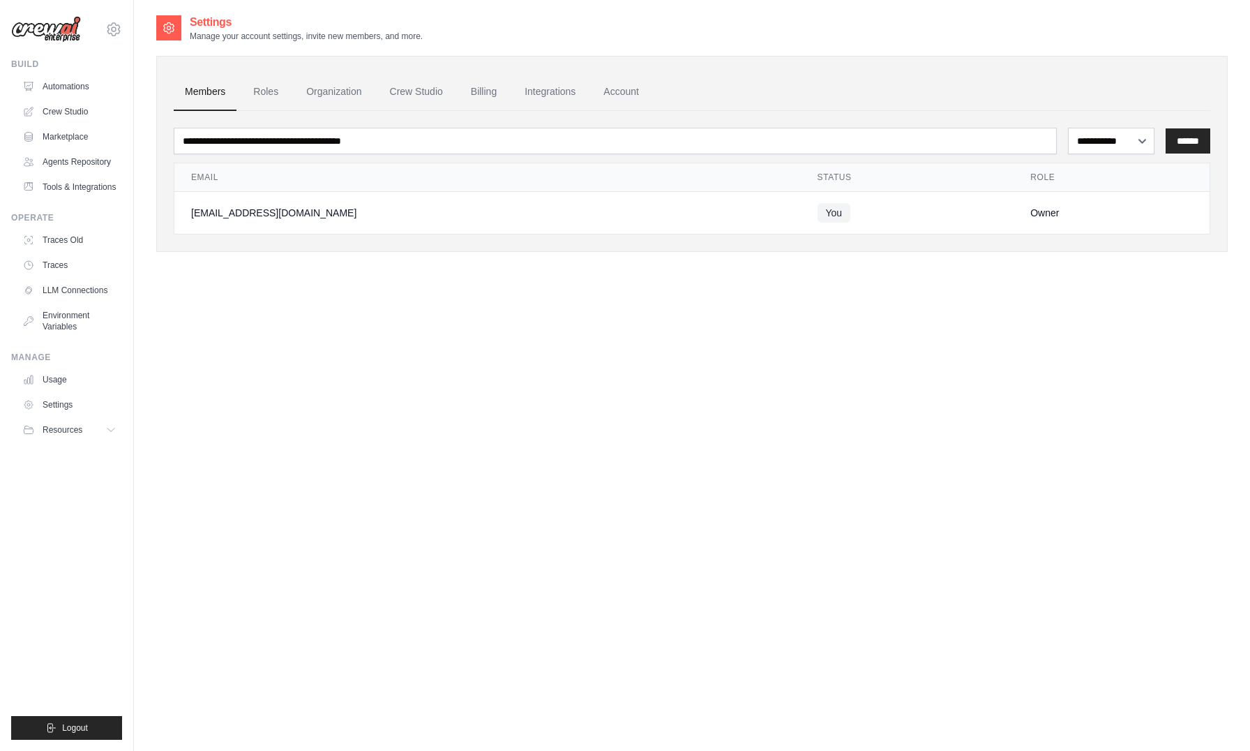
click at [149, 211] on div "**********" at bounding box center [692, 389] width 1116 height 751
click at [269, 91] on link "Roles" at bounding box center [265, 92] width 47 height 38
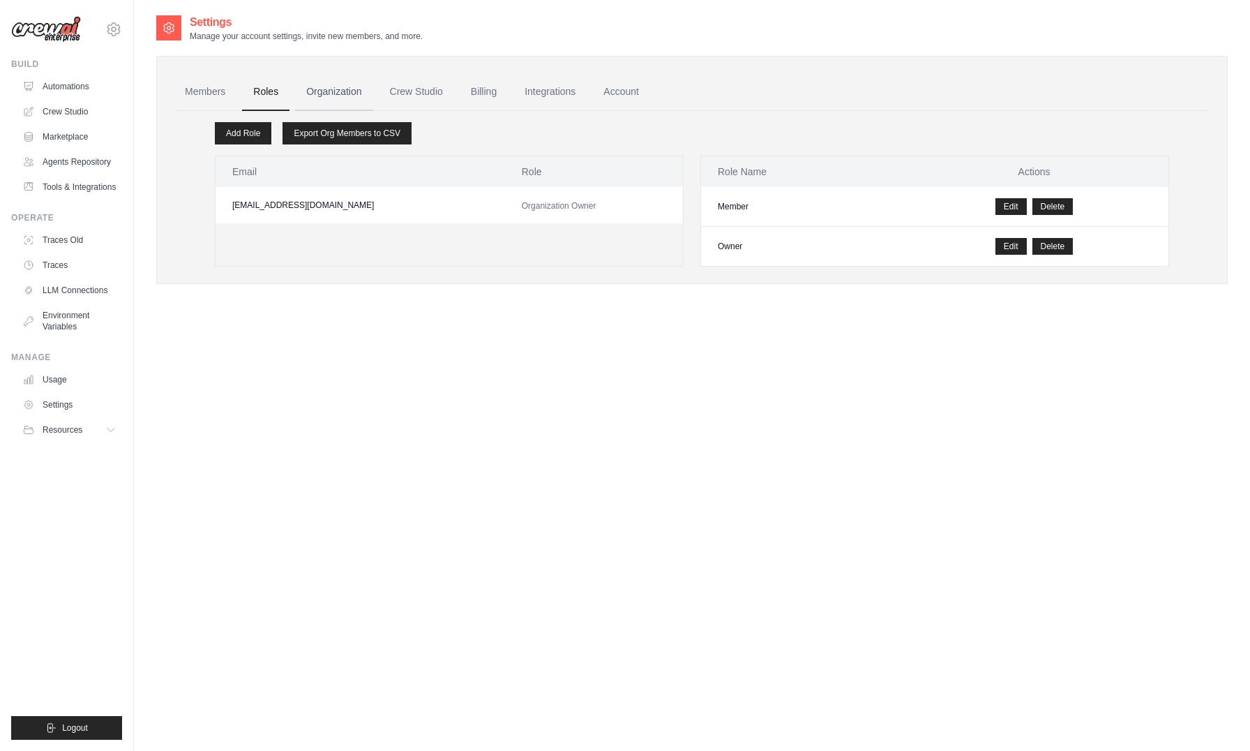
click at [368, 96] on link "Organization" at bounding box center [333, 92] width 77 height 38
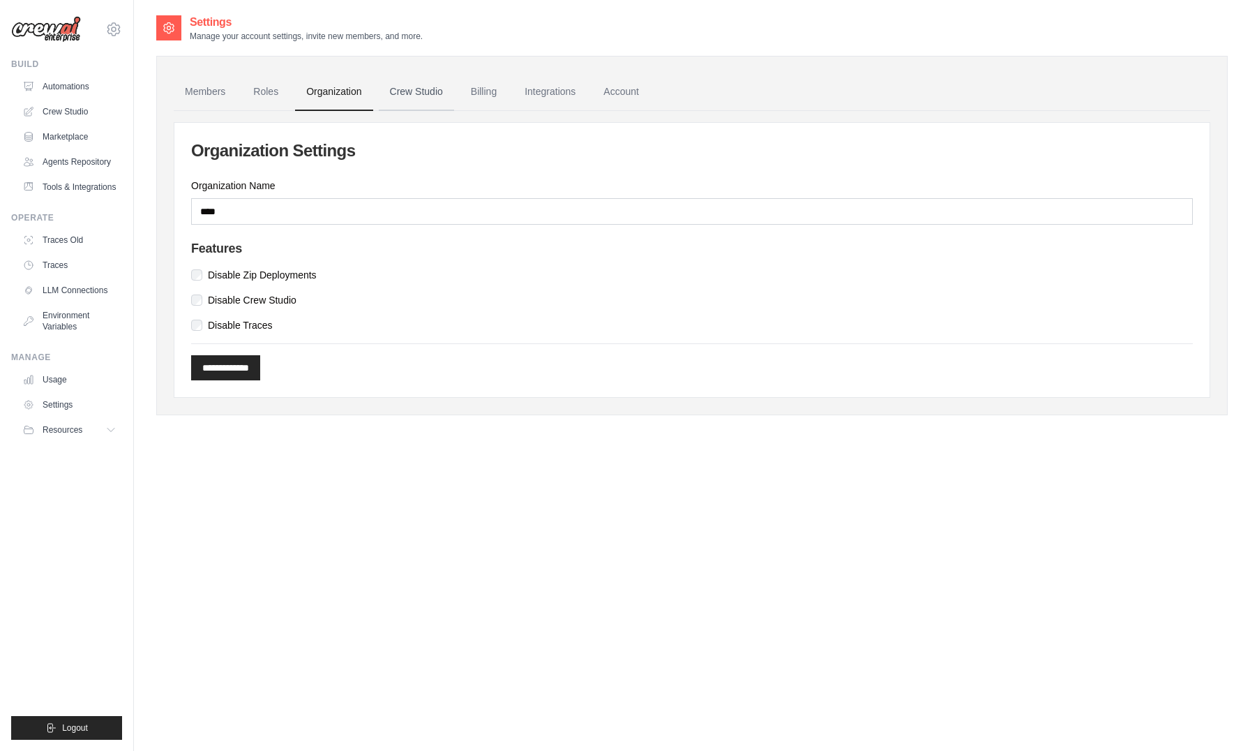
click at [423, 96] on link "Crew Studio" at bounding box center [416, 92] width 75 height 38
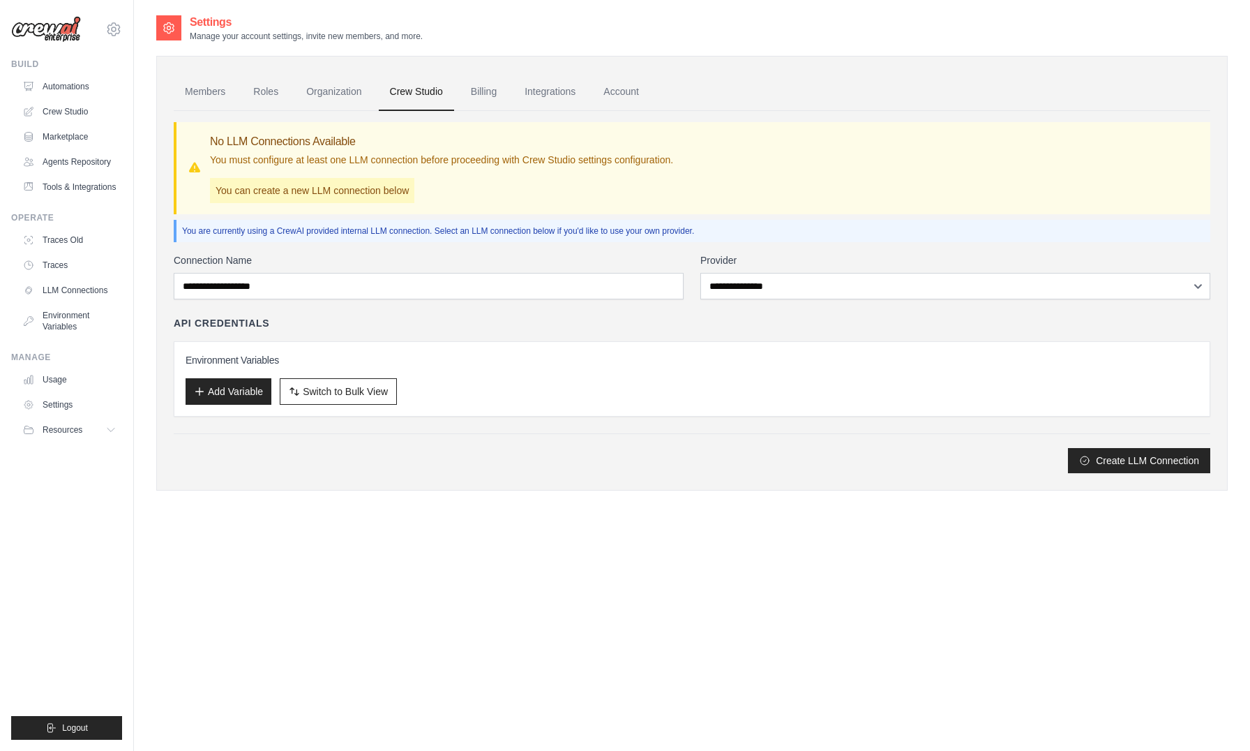
click at [494, 95] on link "Billing" at bounding box center [484, 92] width 48 height 38
click at [208, 85] on link "Members" at bounding box center [205, 92] width 63 height 38
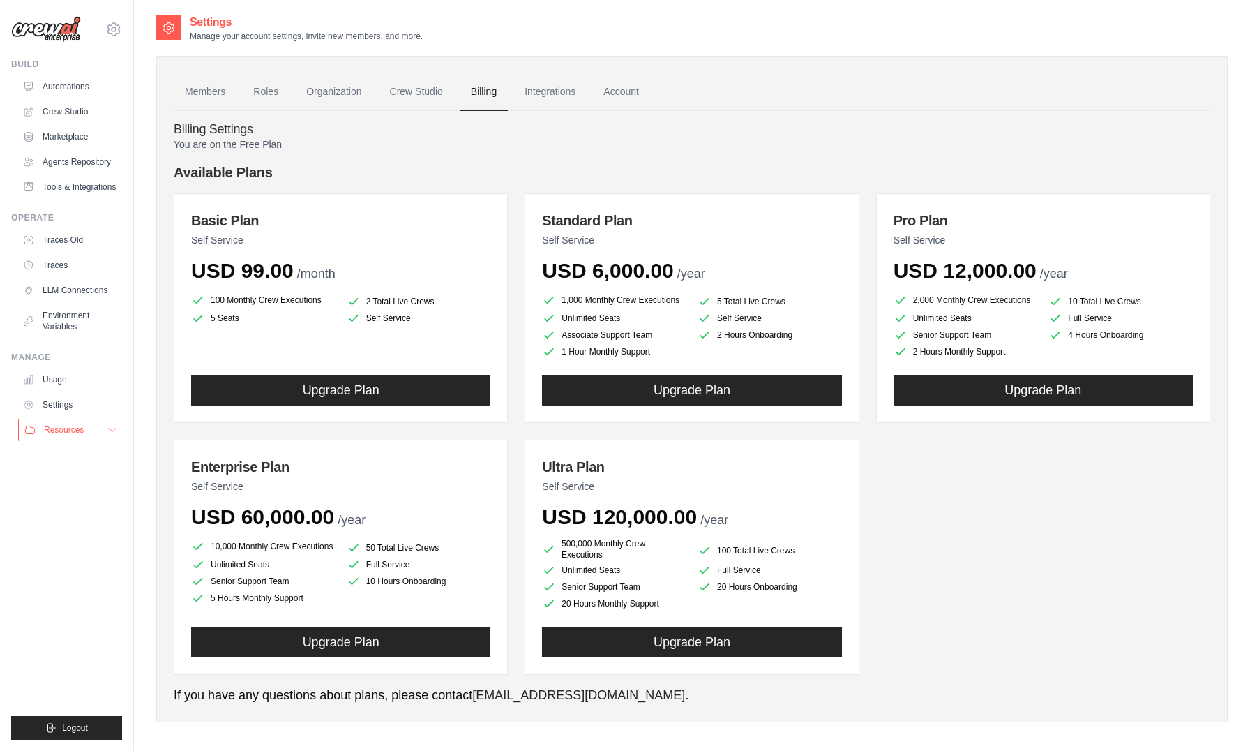
click at [116, 435] on icon at bounding box center [112, 429] width 11 height 11
click at [102, 92] on link "Automations" at bounding box center [70, 86] width 105 height 22
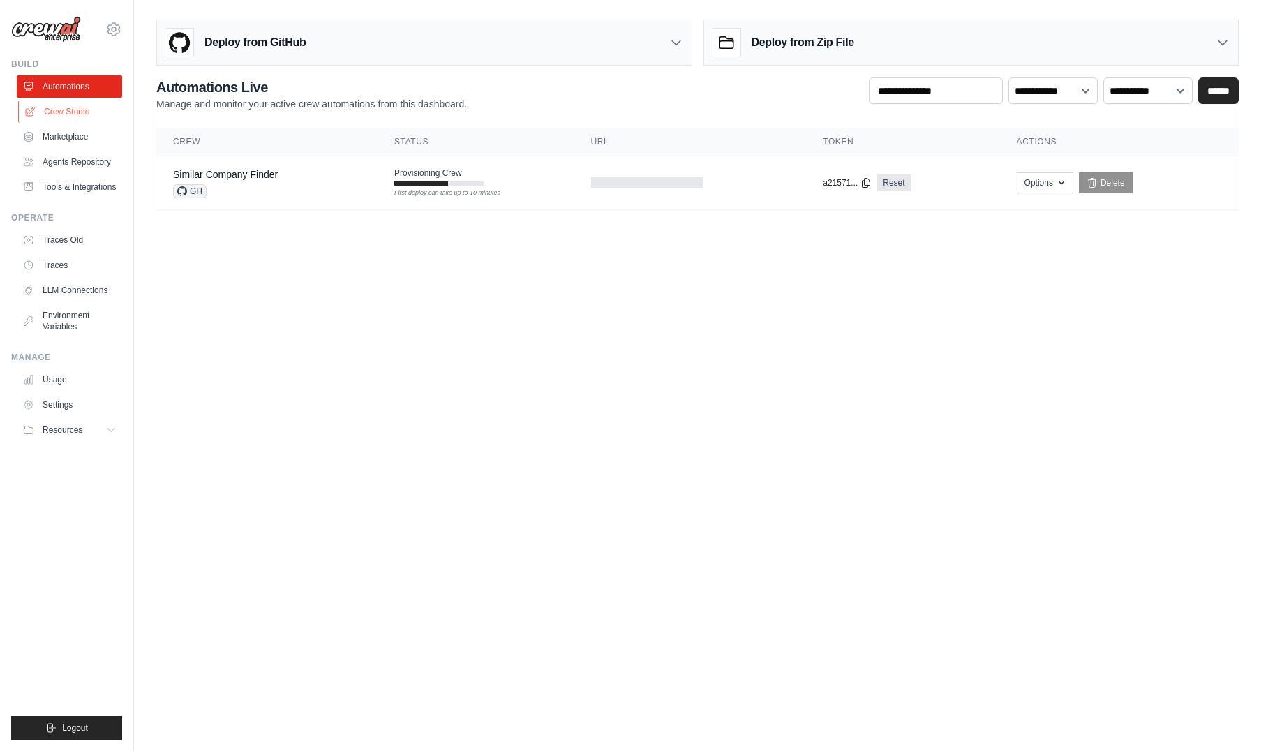
click at [82, 112] on link "Crew Studio" at bounding box center [70, 111] width 105 height 22
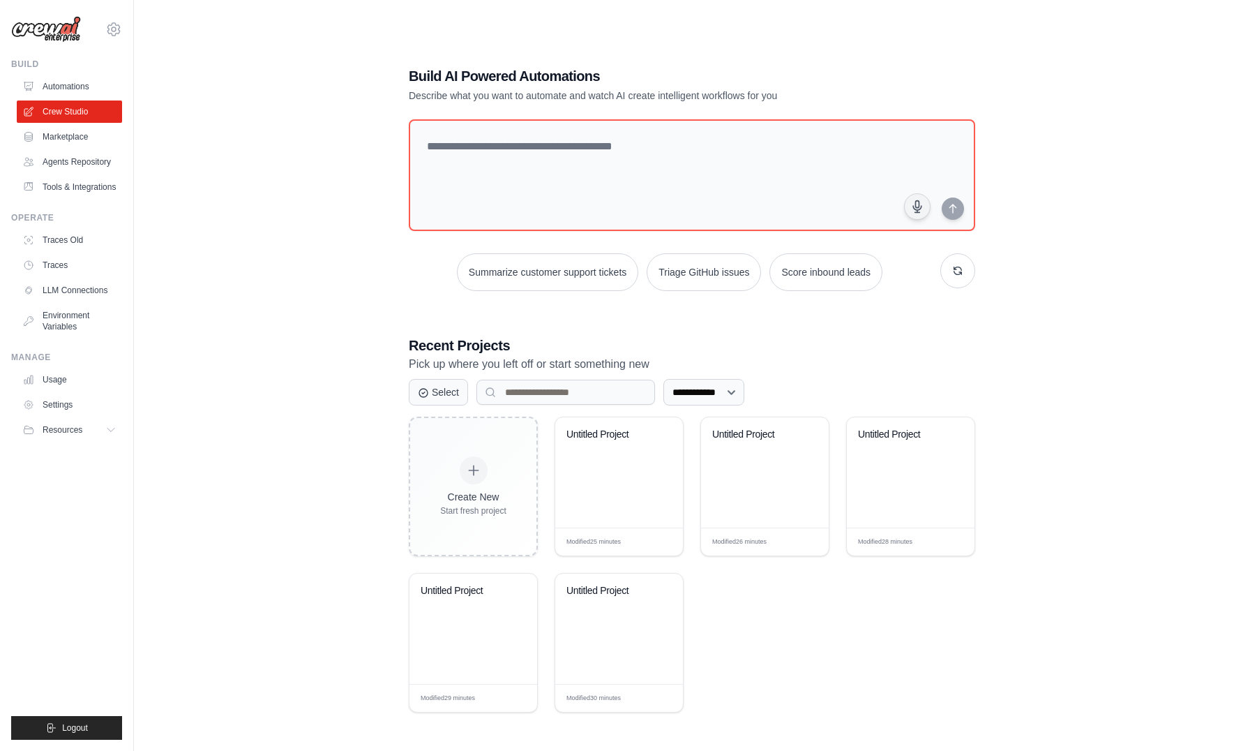
click at [87, 137] on link "Marketplace" at bounding box center [69, 137] width 105 height 22
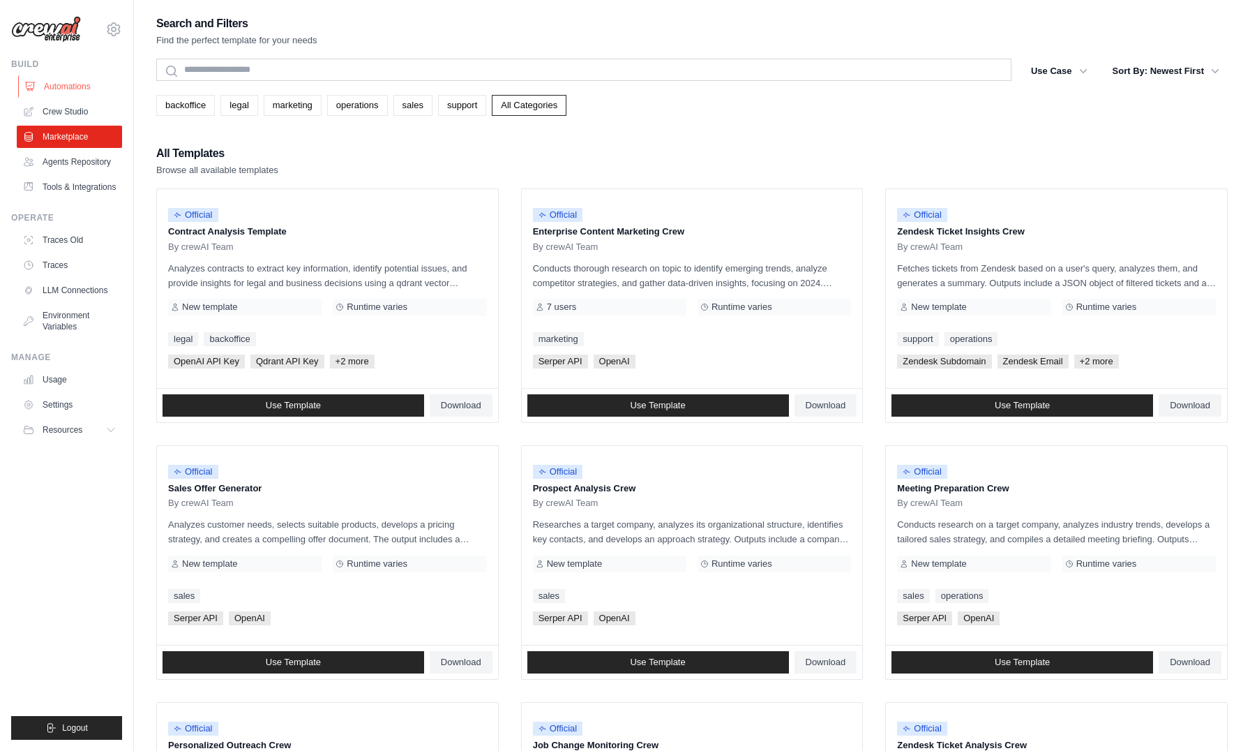
click at [68, 89] on link "Automations" at bounding box center [70, 86] width 105 height 22
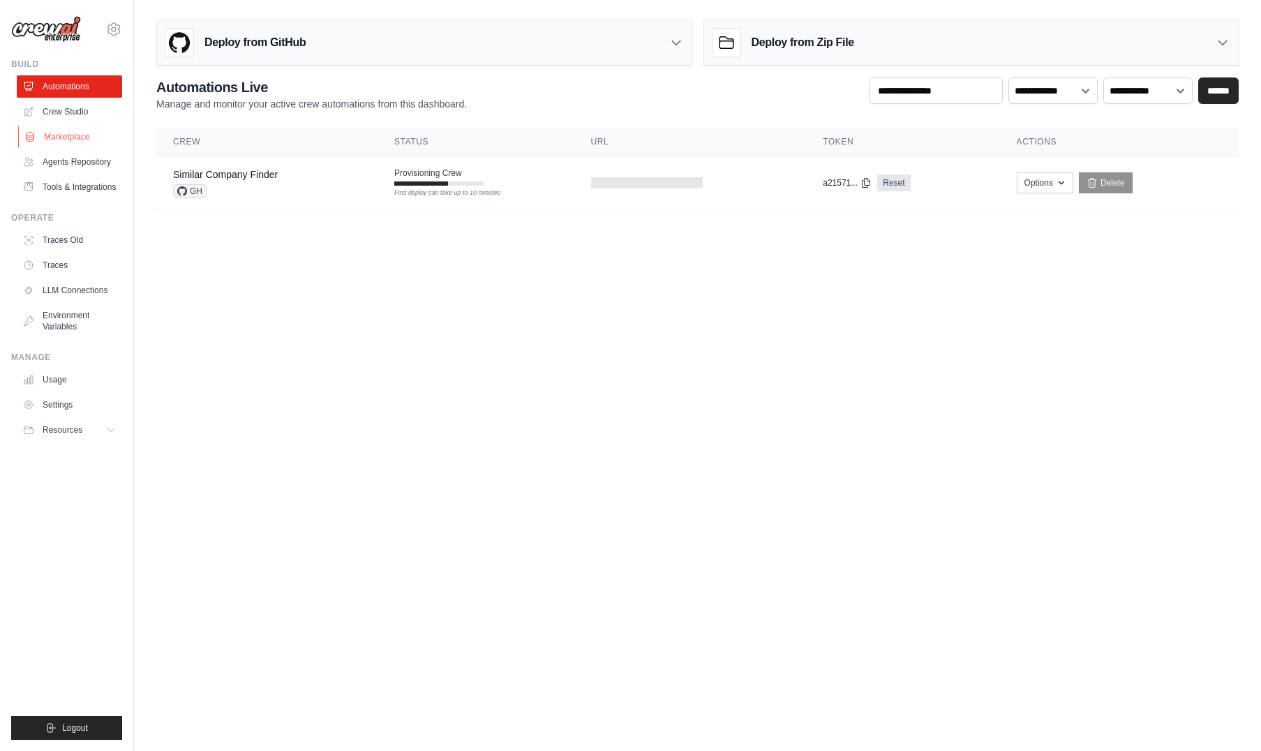
click at [90, 140] on link "Marketplace" at bounding box center [70, 137] width 105 height 22
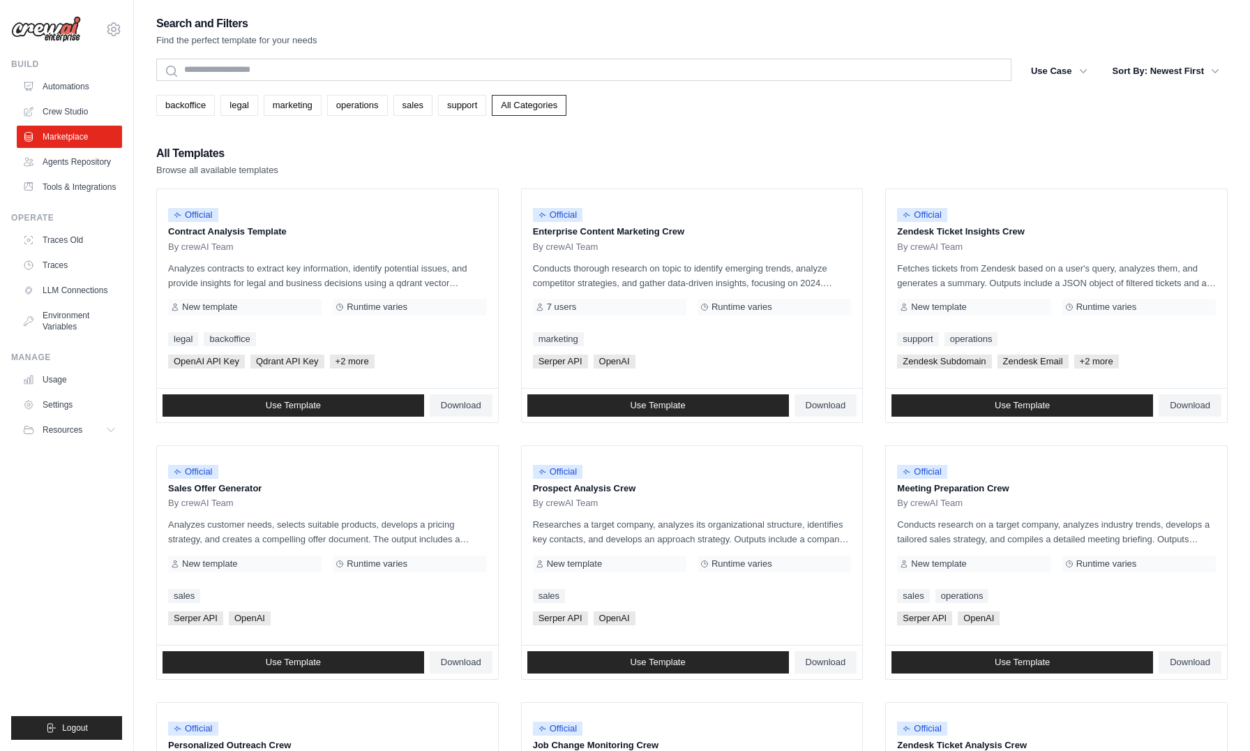
click at [722, 426] on ul "Official Contract Analysis Template By crewAI Team Analyzes contracts to extrac…" at bounding box center [692, 690] width 1072 height 1004
click at [234, 235] on p "Contract Analysis Template" at bounding box center [327, 232] width 319 height 14
click at [288, 231] on p "Contract Analysis Template" at bounding box center [327, 232] width 319 height 14
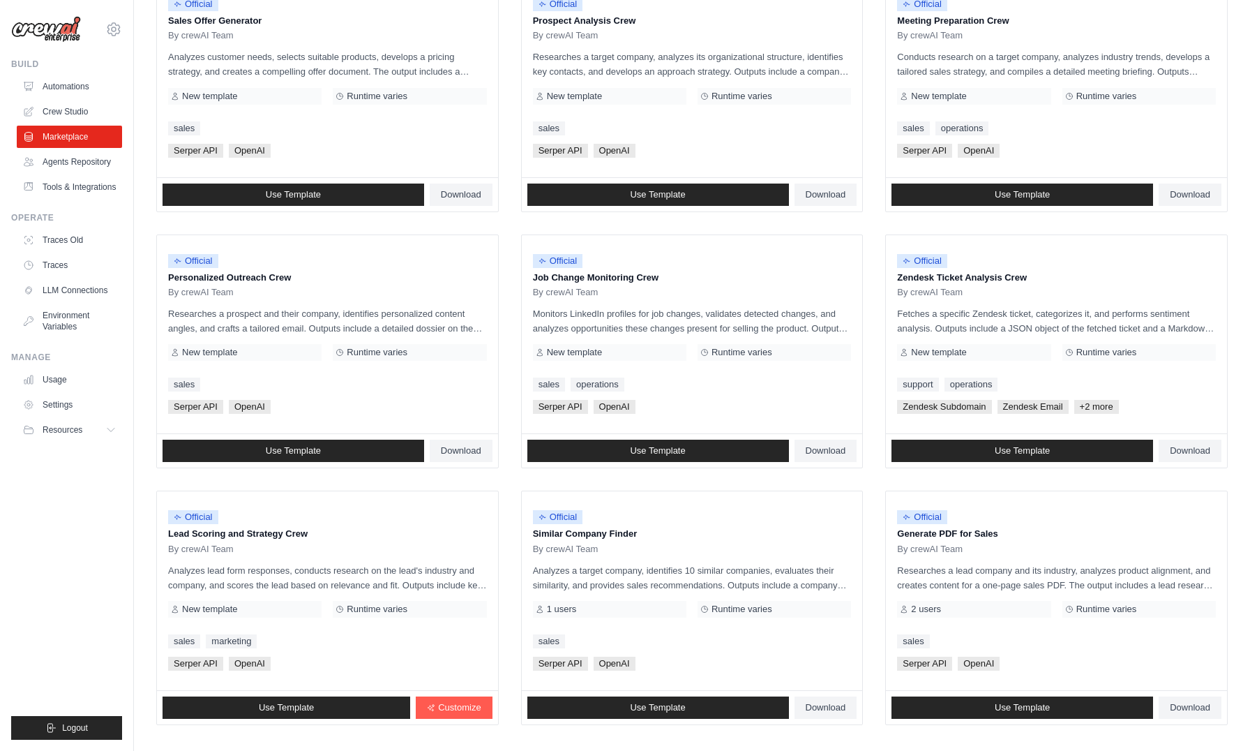
scroll to position [542, 0]
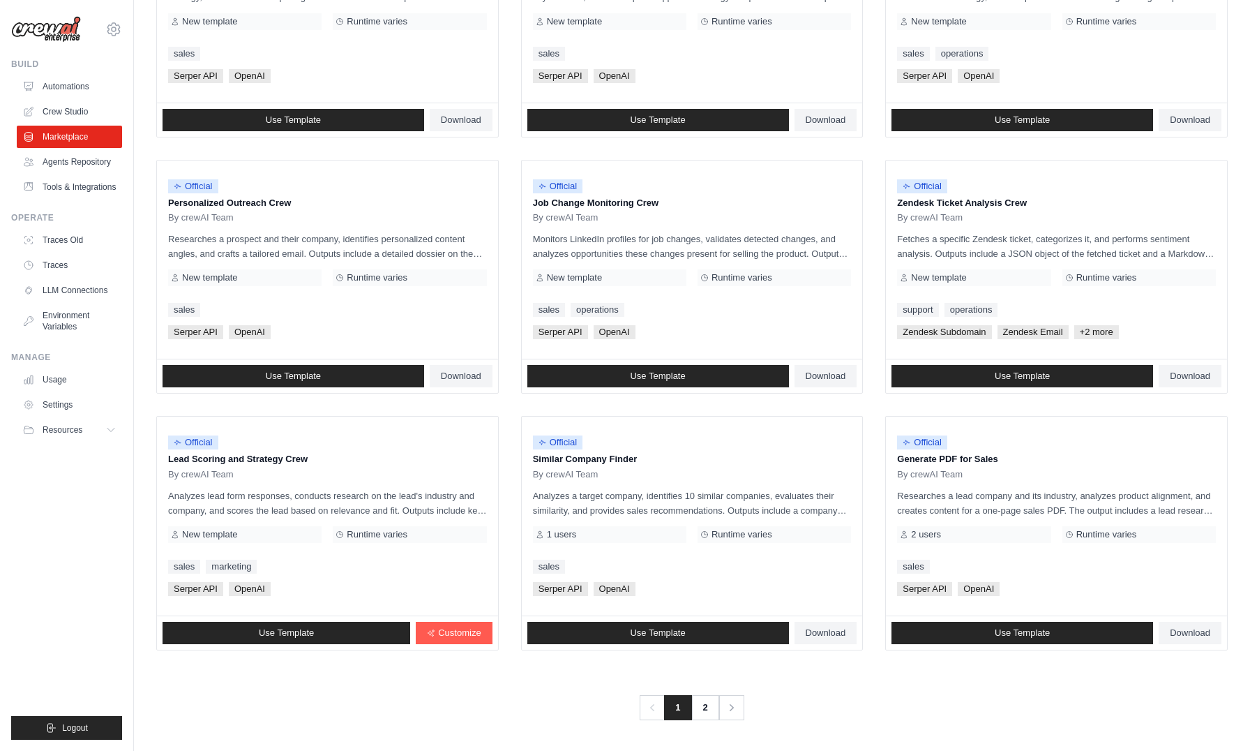
click at [502, 465] on ul "Official Contract Analysis Template By crewAI Team Analyzes contracts to extrac…" at bounding box center [692, 148] width 1072 height 1004
drag, startPoint x: 176, startPoint y: 460, endPoint x: 282, endPoint y: 459, distance: 106.0
click at [282, 459] on p "Lead Scoring and Strategy Crew" at bounding box center [327, 459] width 319 height 14
click at [285, 459] on p "Lead Scoring and Strategy Crew" at bounding box center [327, 459] width 319 height 14
click at [339, 506] on p "Analyzes lead form responses, conducts research on the lead's industry and comp…" at bounding box center [327, 502] width 319 height 29
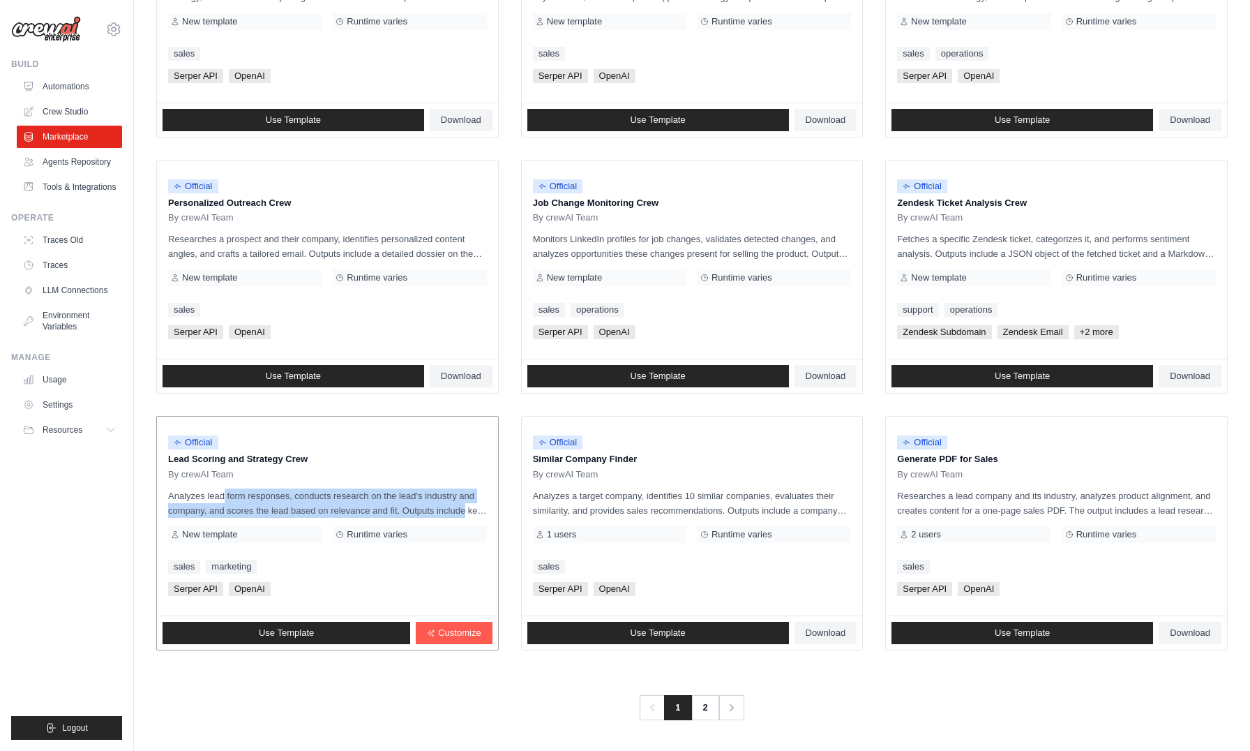
drag, startPoint x: 186, startPoint y: 495, endPoint x: 466, endPoint y: 516, distance: 281.2
click at [466, 516] on p "Analyzes lead form responses, conducts research on the lead's industry and comp…" at bounding box center [327, 502] width 319 height 29
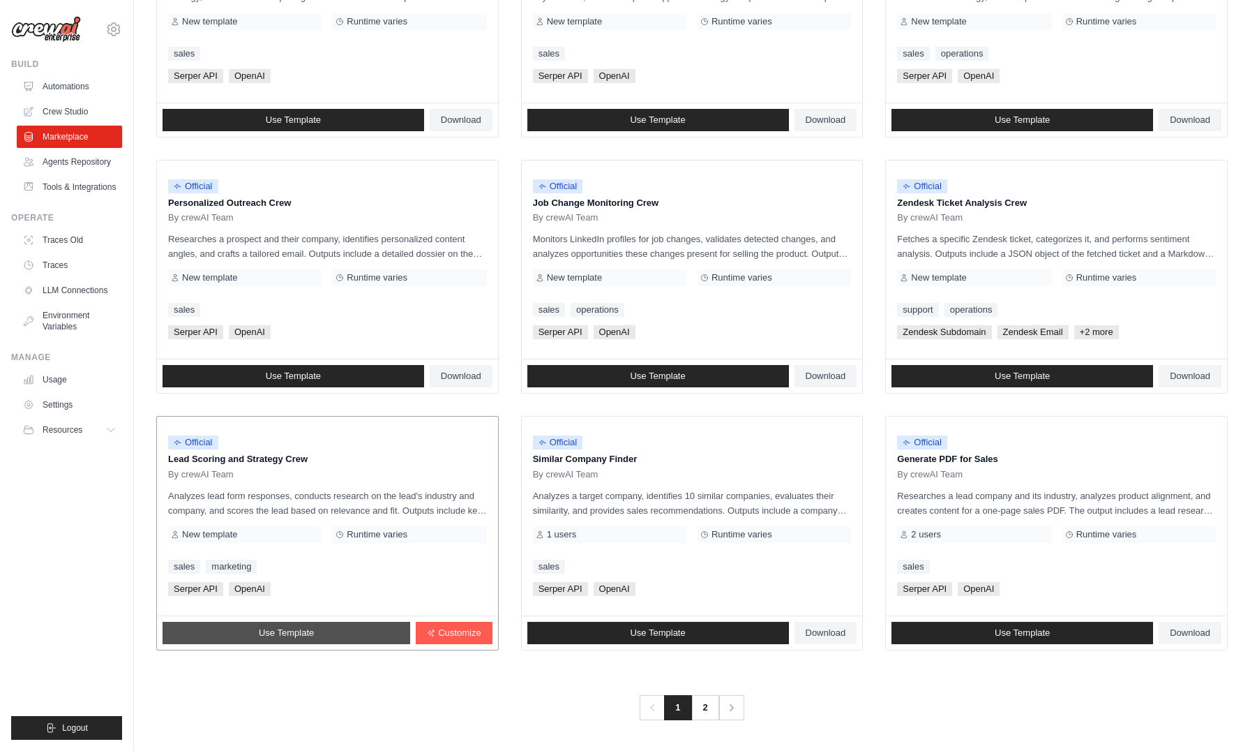
click at [324, 635] on link "Use Template" at bounding box center [287, 633] width 248 height 22
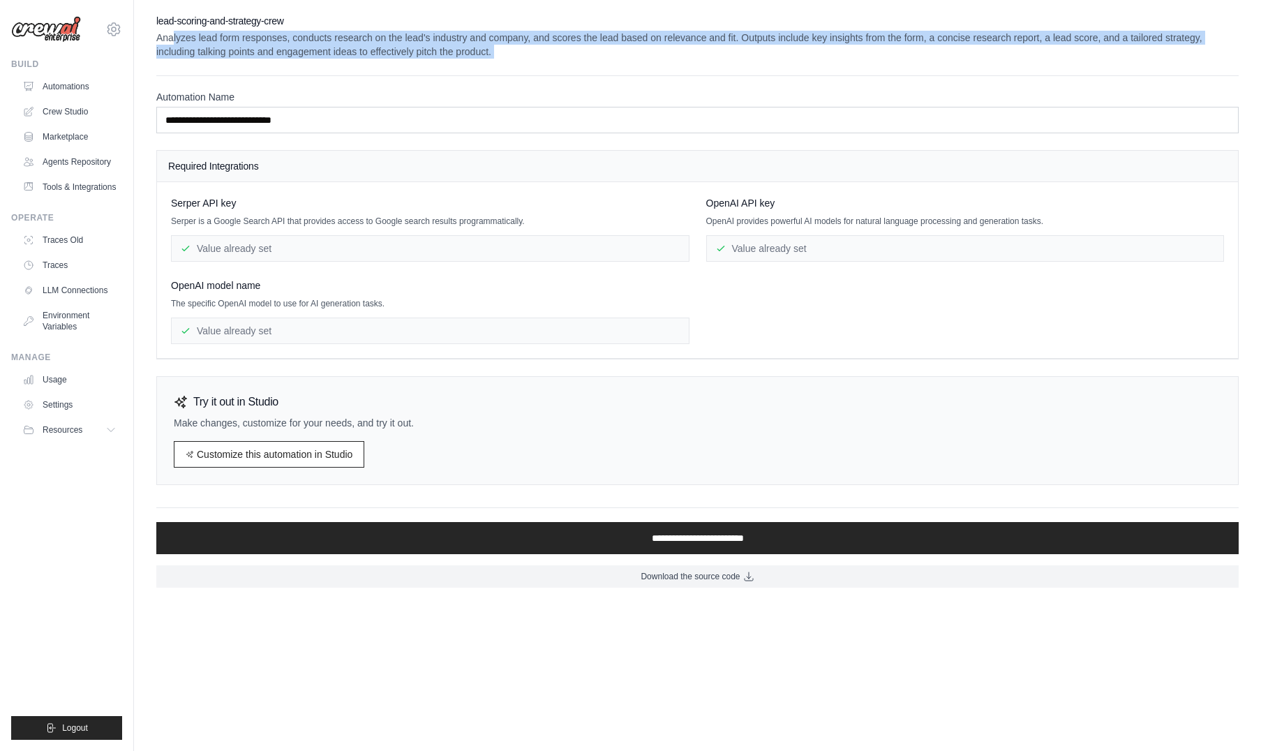
drag, startPoint x: 171, startPoint y: 32, endPoint x: 566, endPoint y: 61, distance: 395.9
click at [566, 61] on div "**********" at bounding box center [697, 300] width 1082 height 573
click at [576, 55] on p "Analyzes lead form responses, conducts research on the lead's industry and comp…" at bounding box center [697, 45] width 1082 height 28
drag, startPoint x: 576, startPoint y: 55, endPoint x: 167, endPoint y: 36, distance: 408.5
click at [167, 36] on p "Analyzes lead form responses, conducts research on the lead's industry and comp…" at bounding box center [697, 45] width 1082 height 28
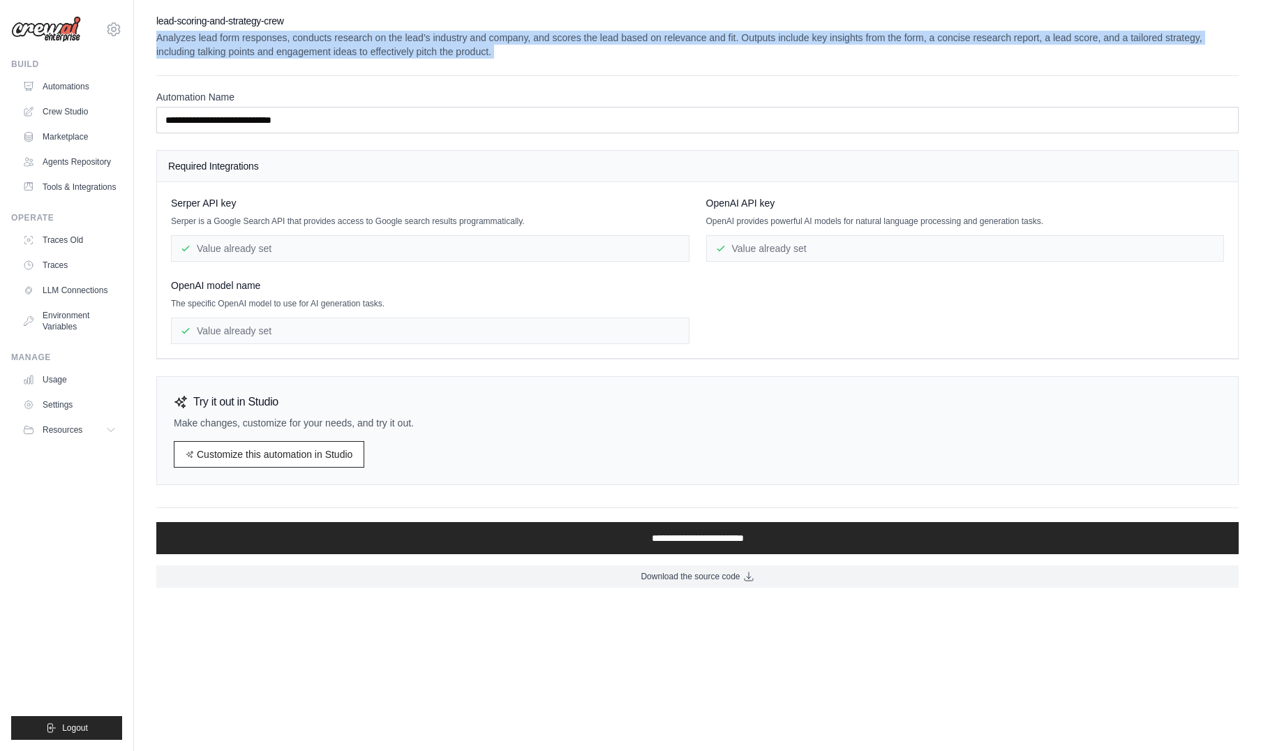
click at [192, 41] on p "Analyzes lead form responses, conducts research on the lead's industry and comp…" at bounding box center [697, 45] width 1082 height 28
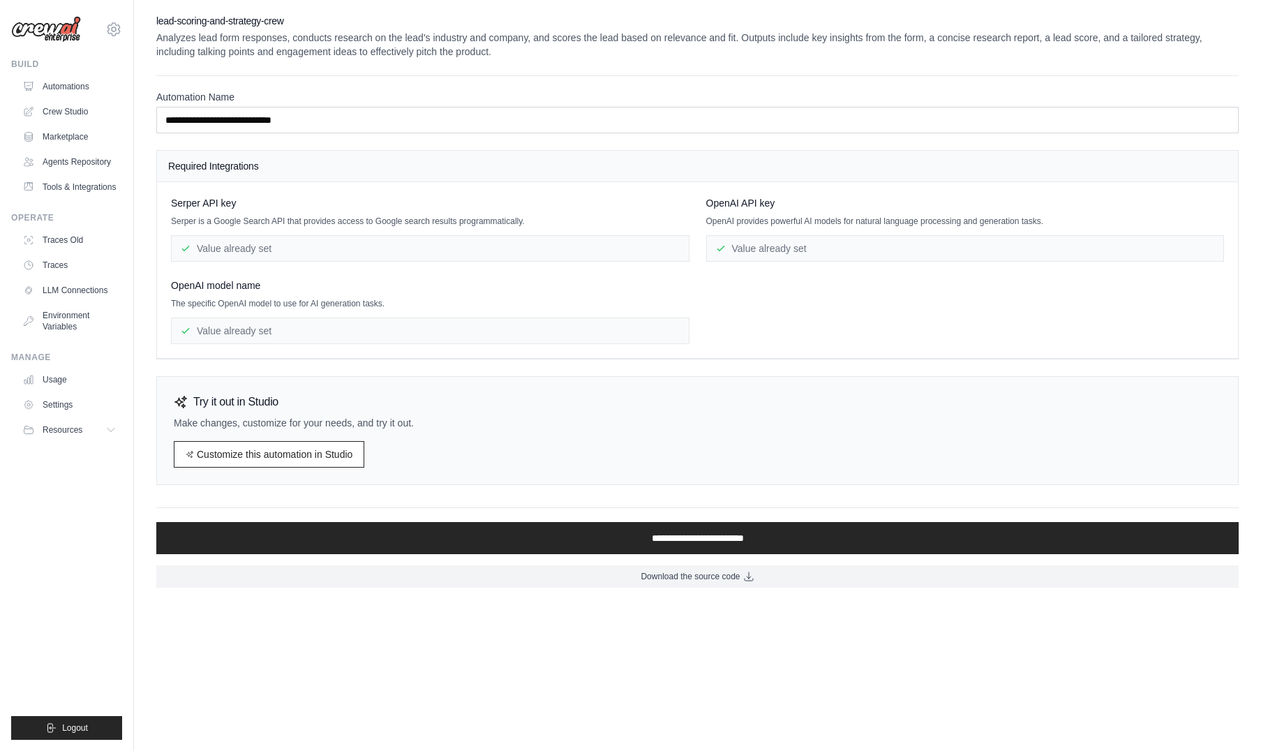
click at [283, 63] on div "**********" at bounding box center [697, 300] width 1082 height 573
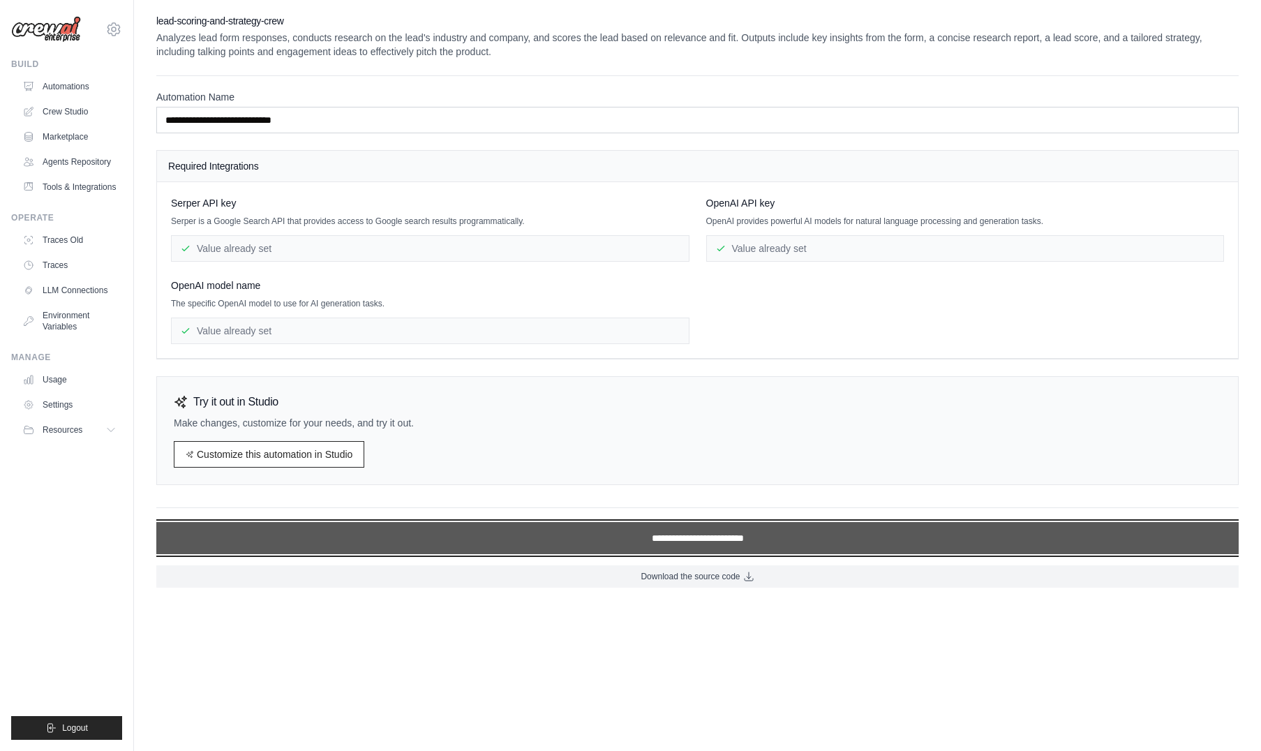
click at [681, 540] on input "**********" at bounding box center [697, 538] width 1082 height 32
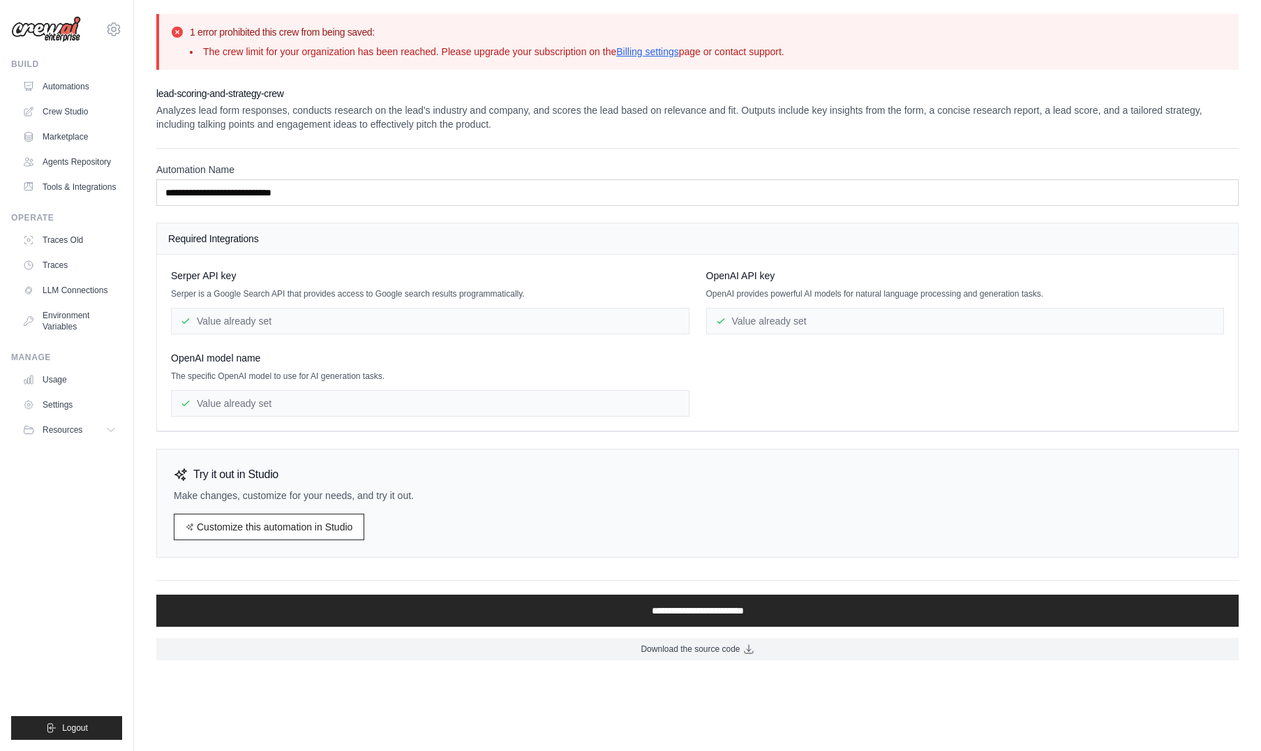
click at [174, 35] on icon at bounding box center [177, 32] width 11 height 11
click at [656, 49] on link "Billing settings" at bounding box center [647, 51] width 63 height 11
